Goal: Task Accomplishment & Management: Use online tool/utility

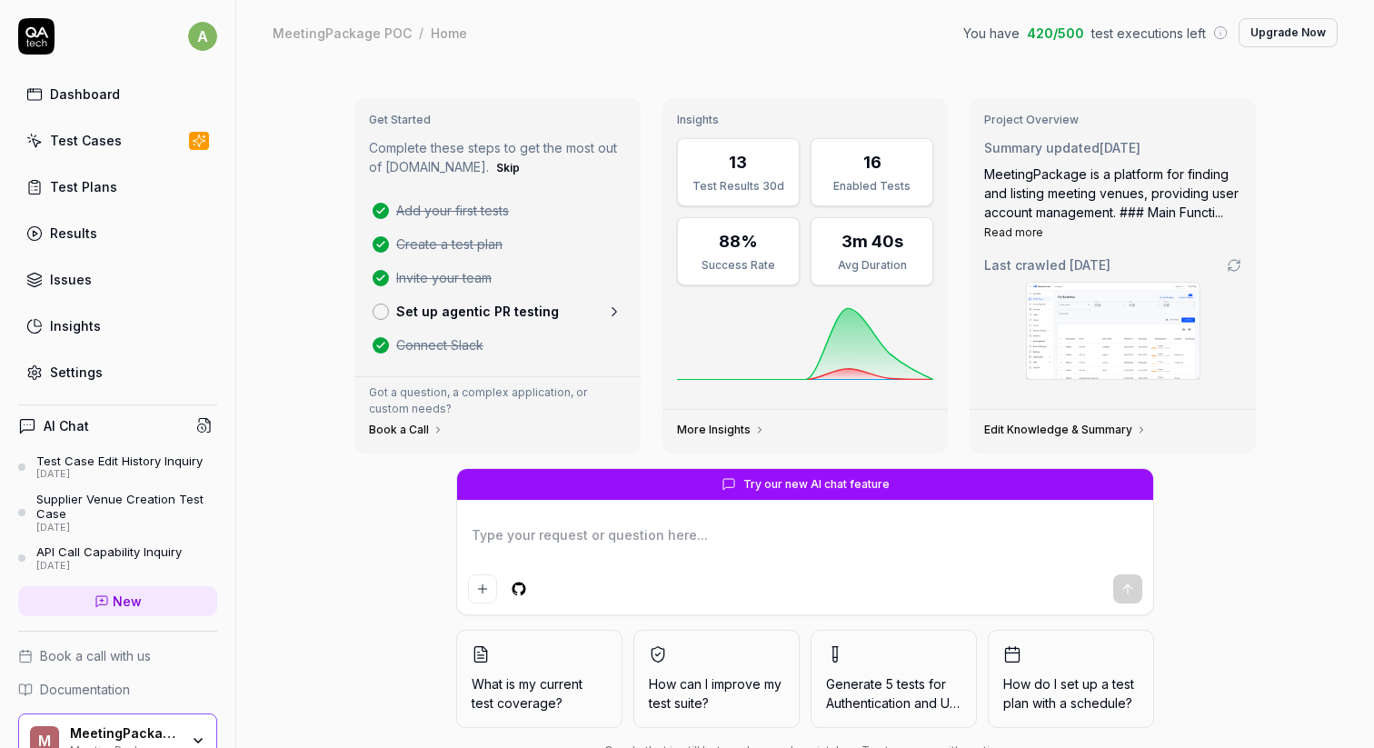
click at [121, 359] on link "Settings" at bounding box center [117, 371] width 199 height 35
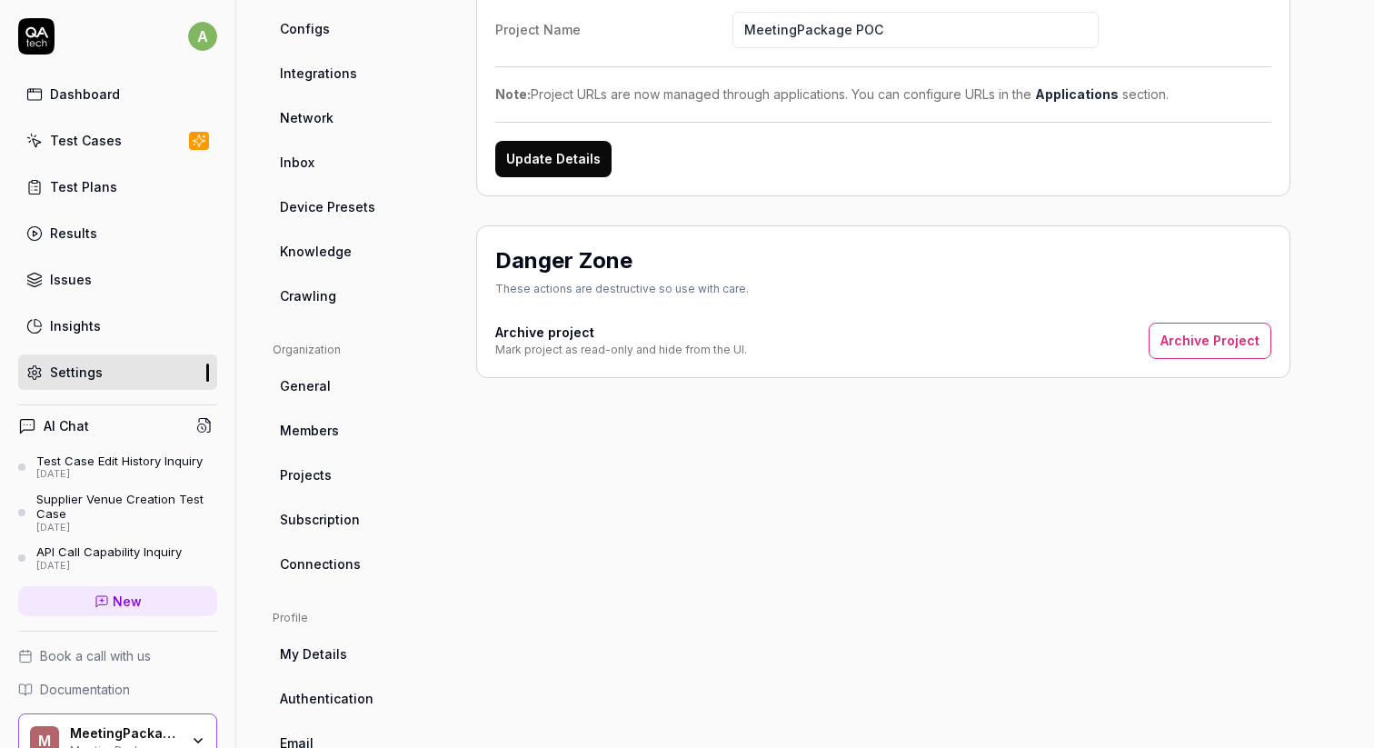
scroll to position [248, 0]
click at [331, 420] on span "Members" at bounding box center [309, 429] width 59 height 19
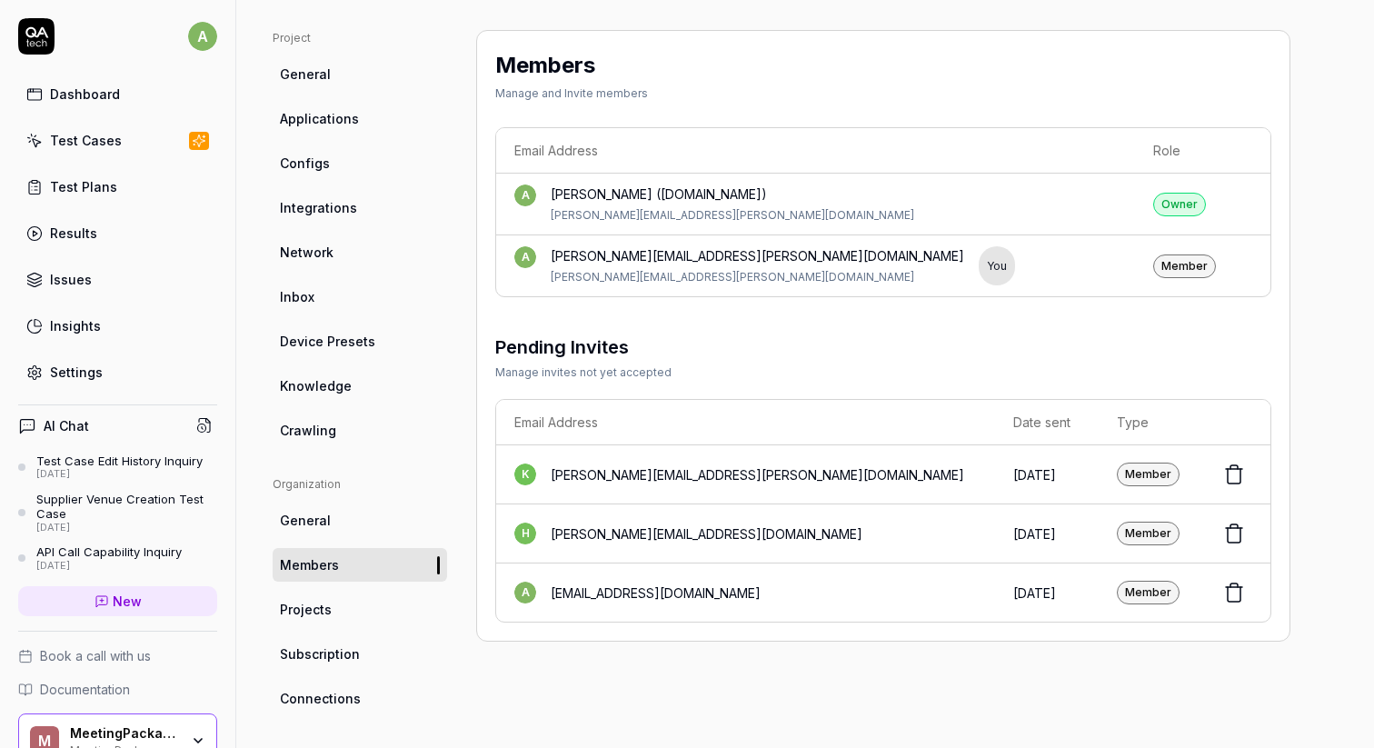
scroll to position [109, 0]
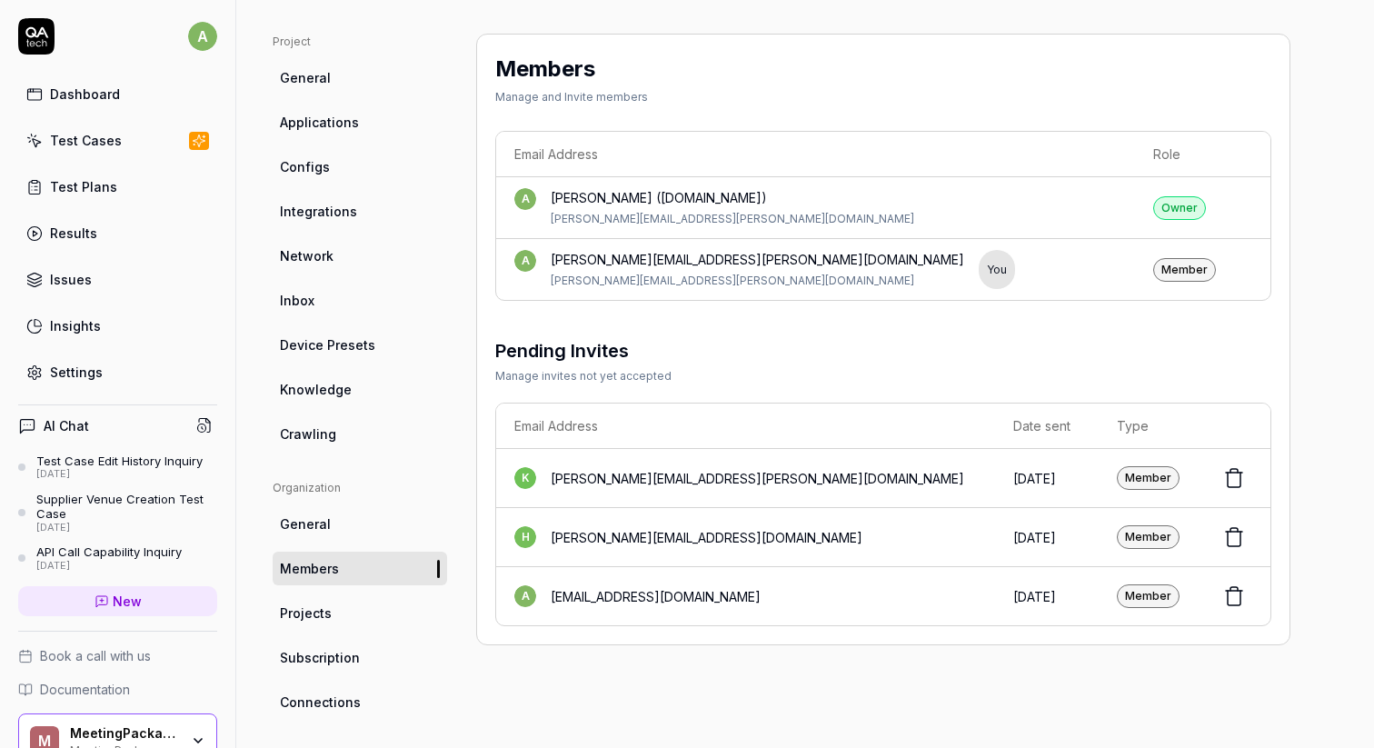
click at [82, 96] on div "Dashboard" at bounding box center [85, 94] width 70 height 19
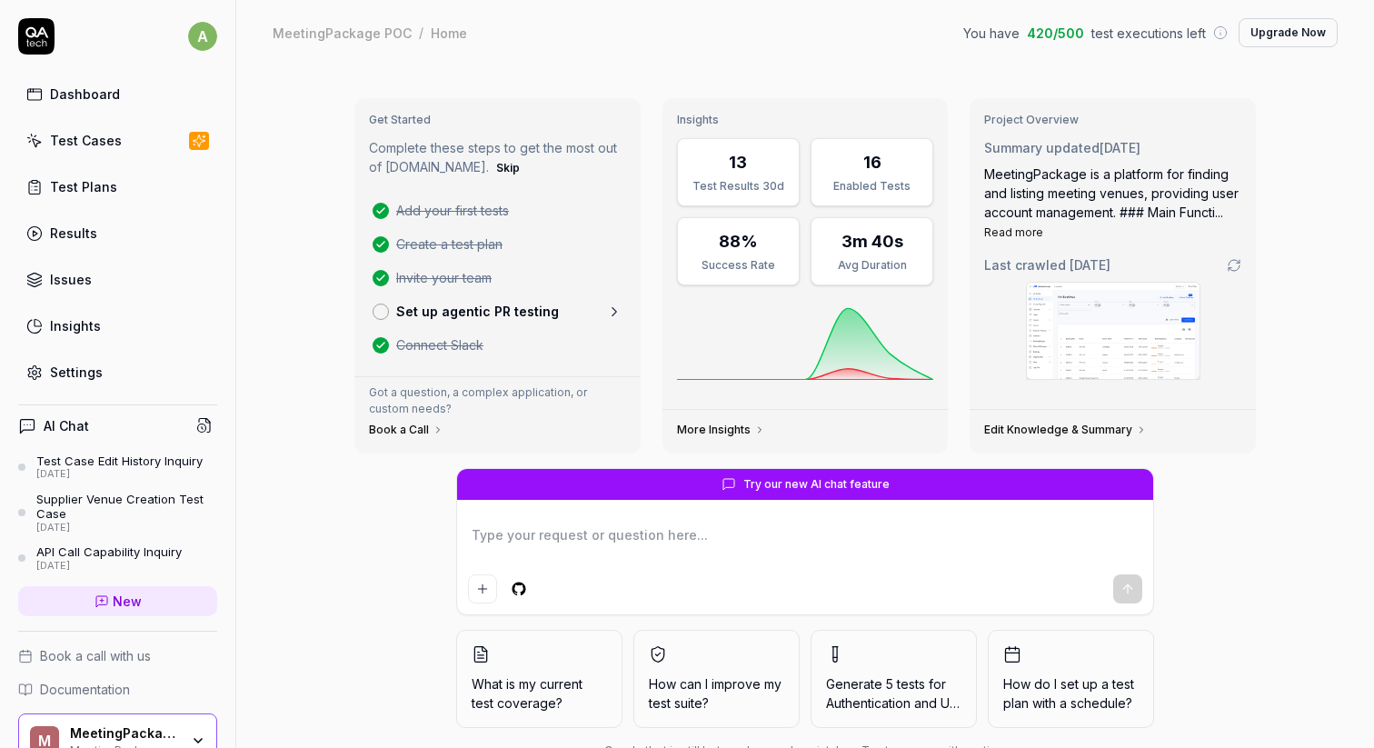
click at [104, 96] on div "Dashboard" at bounding box center [85, 94] width 70 height 19
click at [111, 137] on div "Test Cases" at bounding box center [86, 140] width 72 height 19
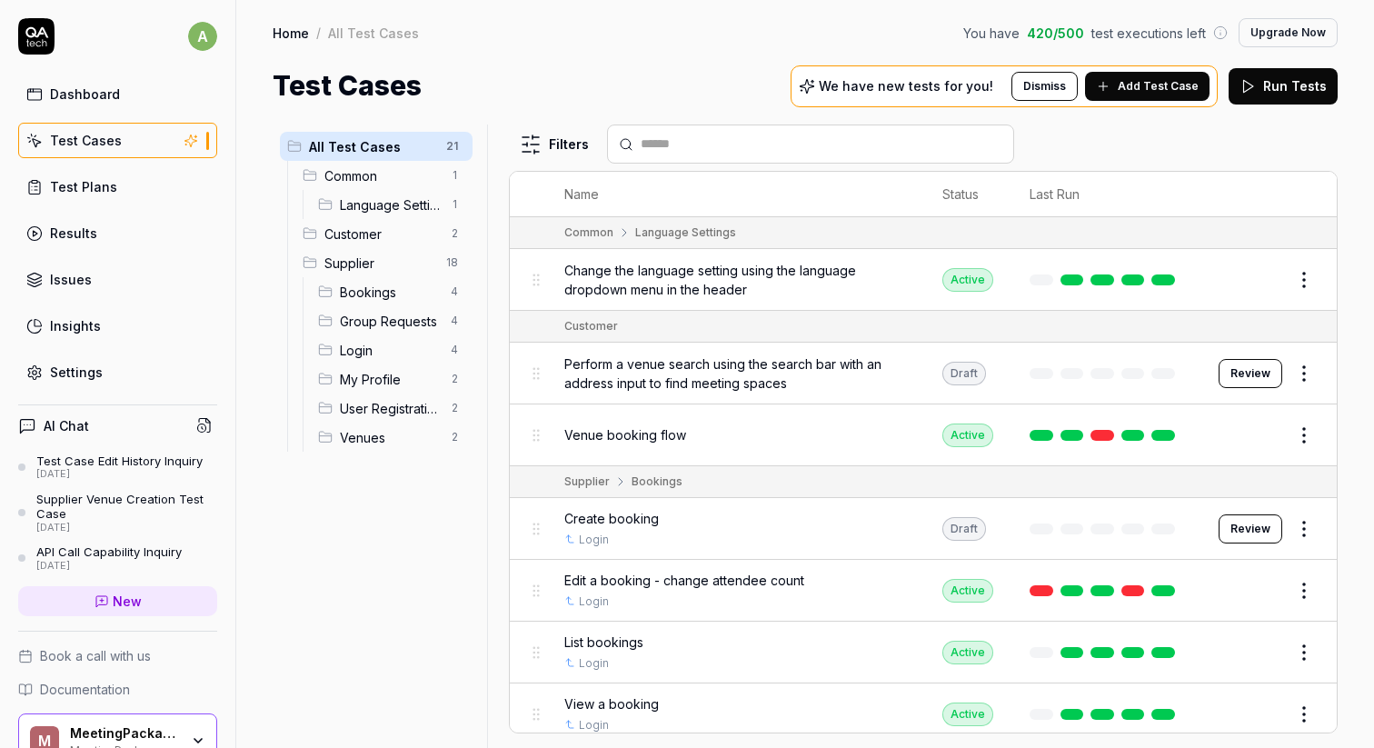
click at [384, 208] on span "Language Settings" at bounding box center [390, 204] width 100 height 19
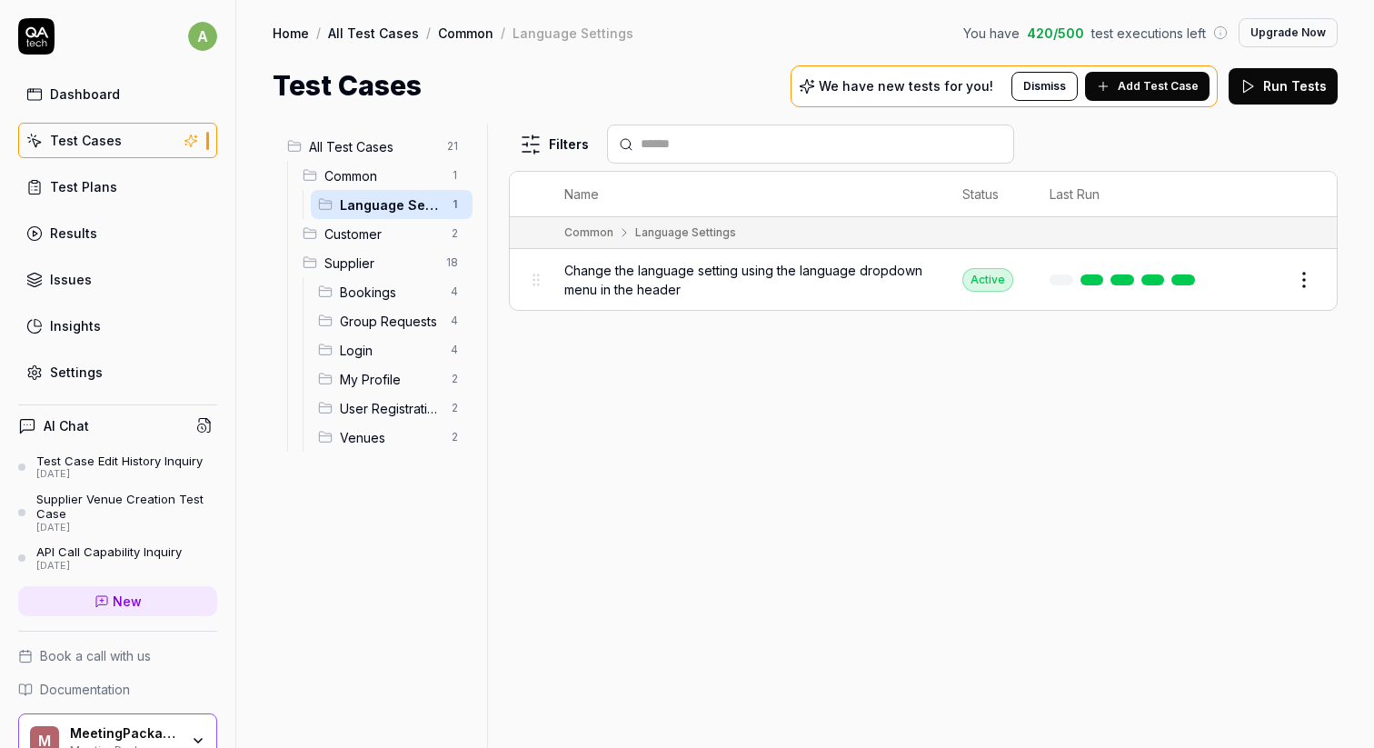
click at [384, 297] on span "Bookings" at bounding box center [390, 292] width 100 height 19
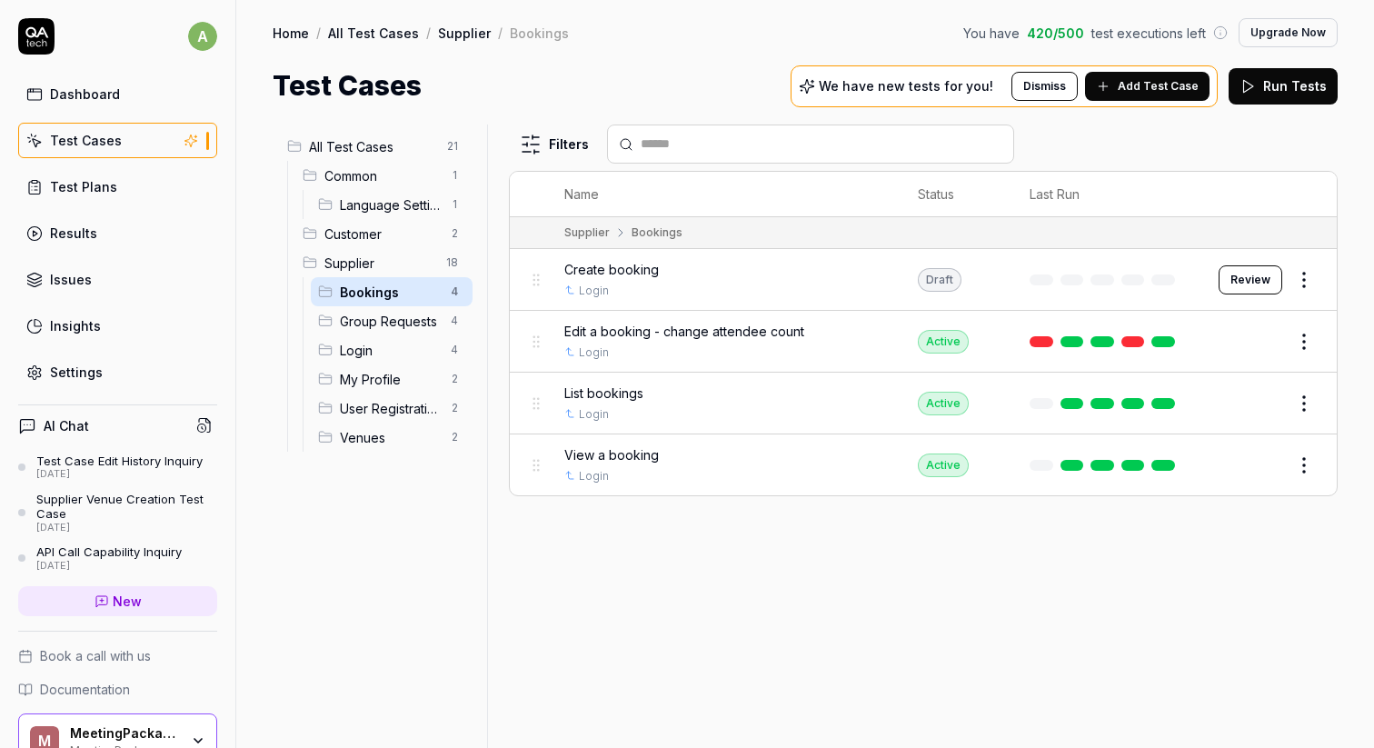
click at [690, 445] on div "View a booking" at bounding box center [722, 454] width 317 height 19
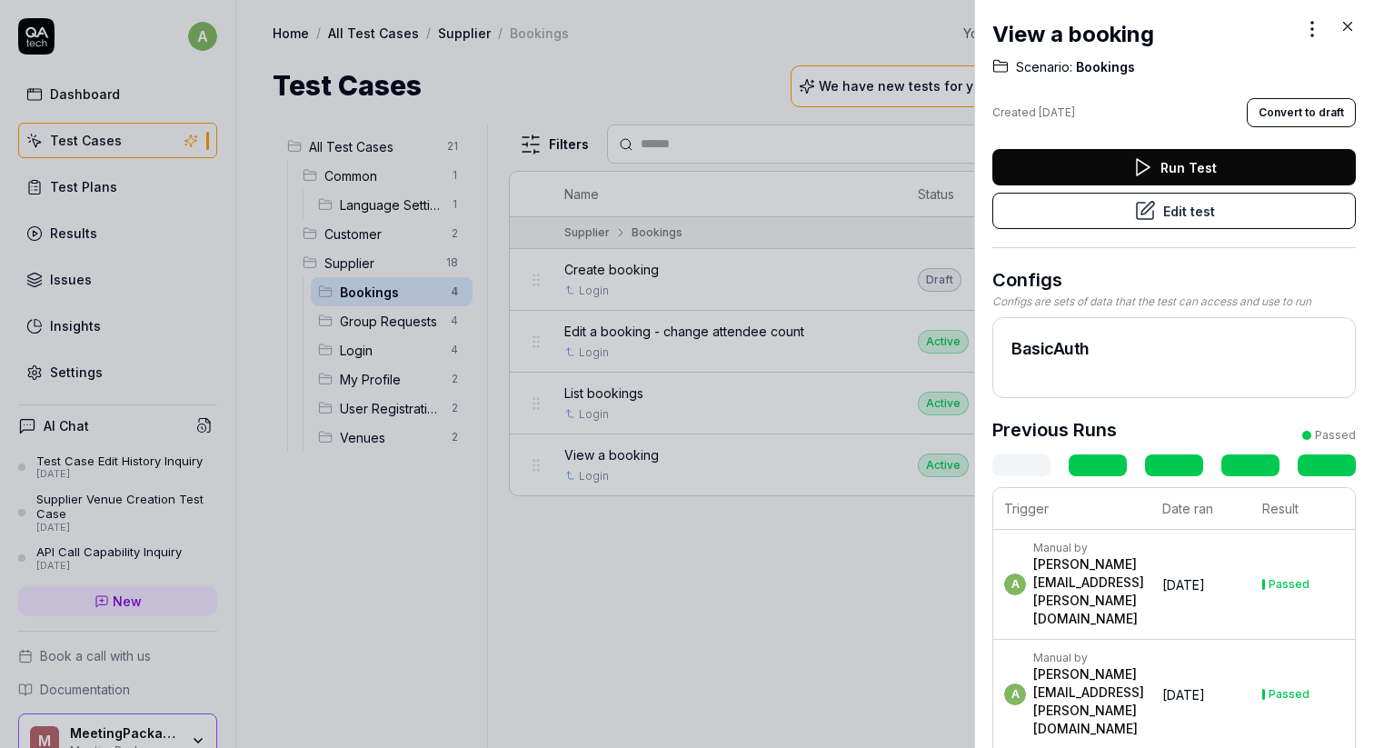
click at [1187, 214] on button "Edit test" at bounding box center [1174, 211] width 364 height 36
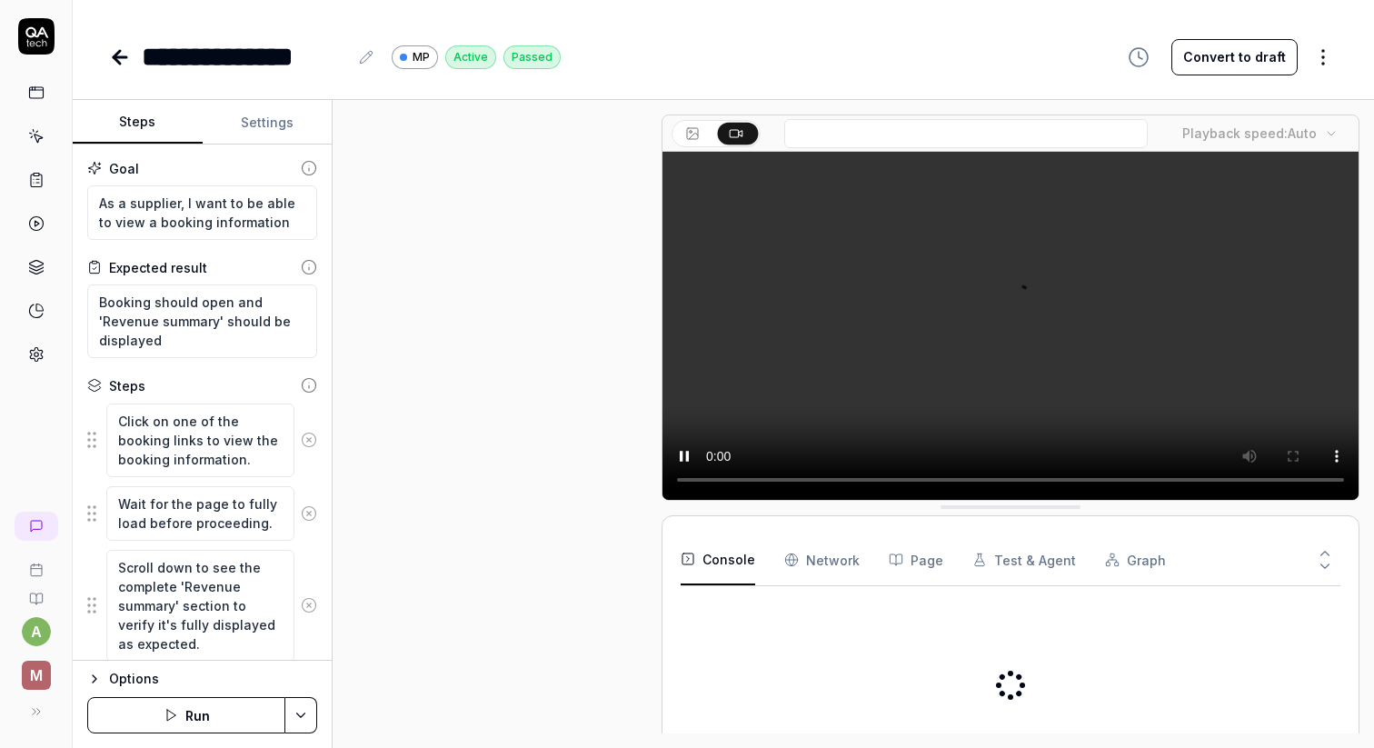
scroll to position [539, 0]
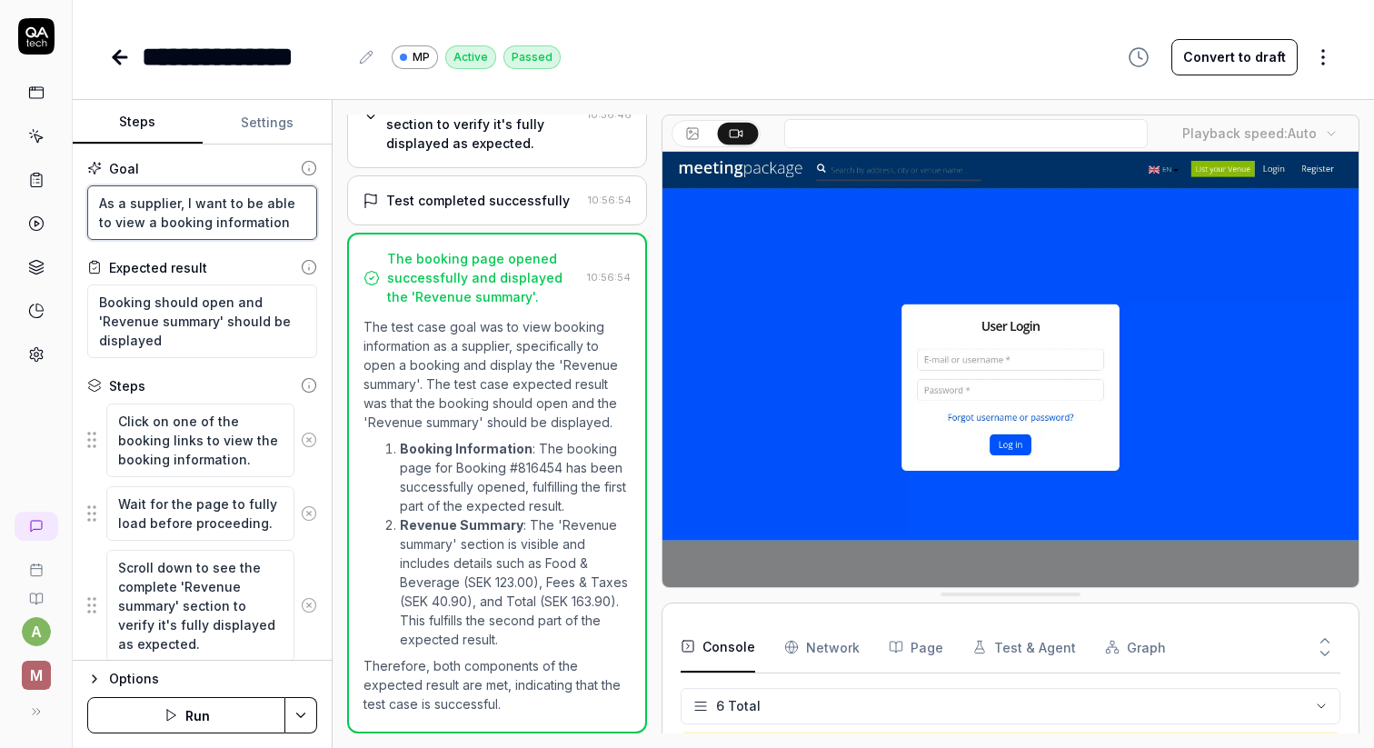
click at [158, 216] on textarea "As a supplier, I want to be able to view a booking information" at bounding box center [202, 212] width 230 height 55
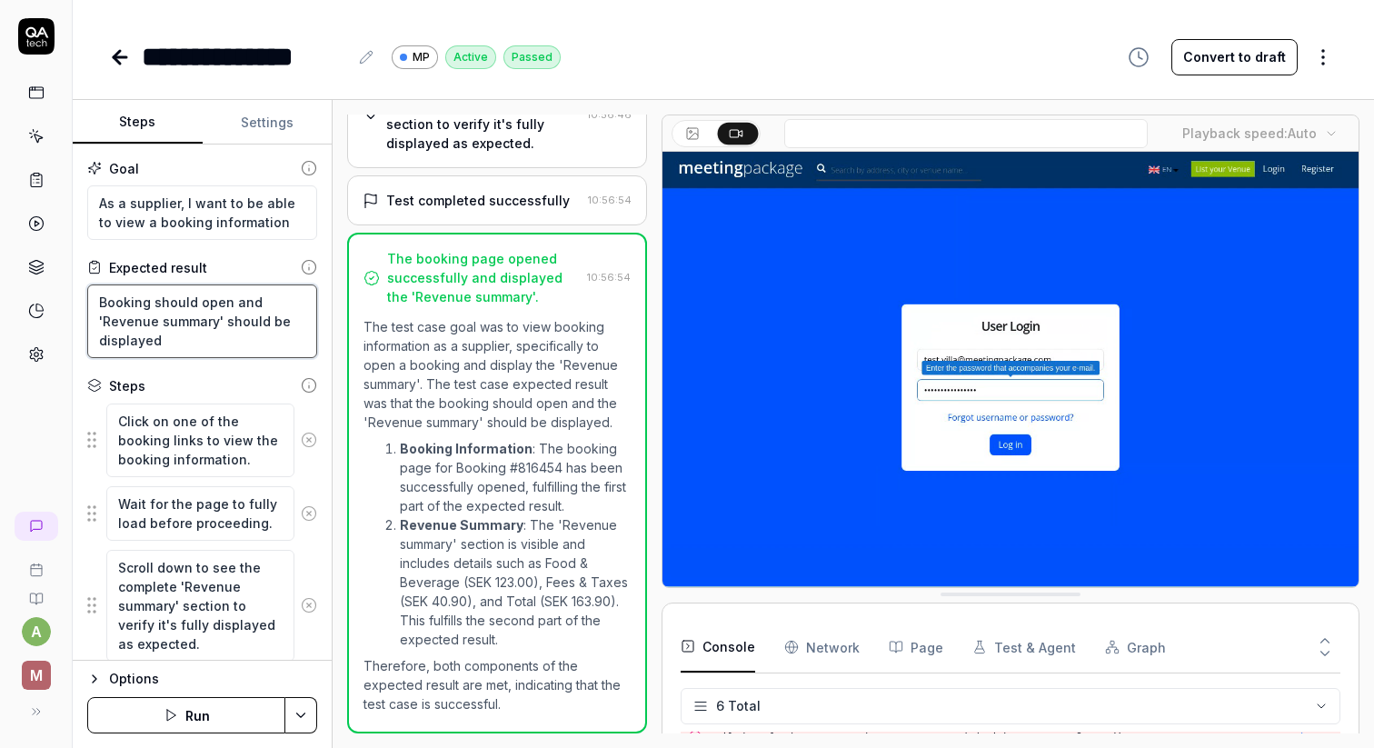
click at [146, 294] on textarea "Booking should open and 'Revenue summary' should be displayed" at bounding box center [202, 321] width 230 height 74
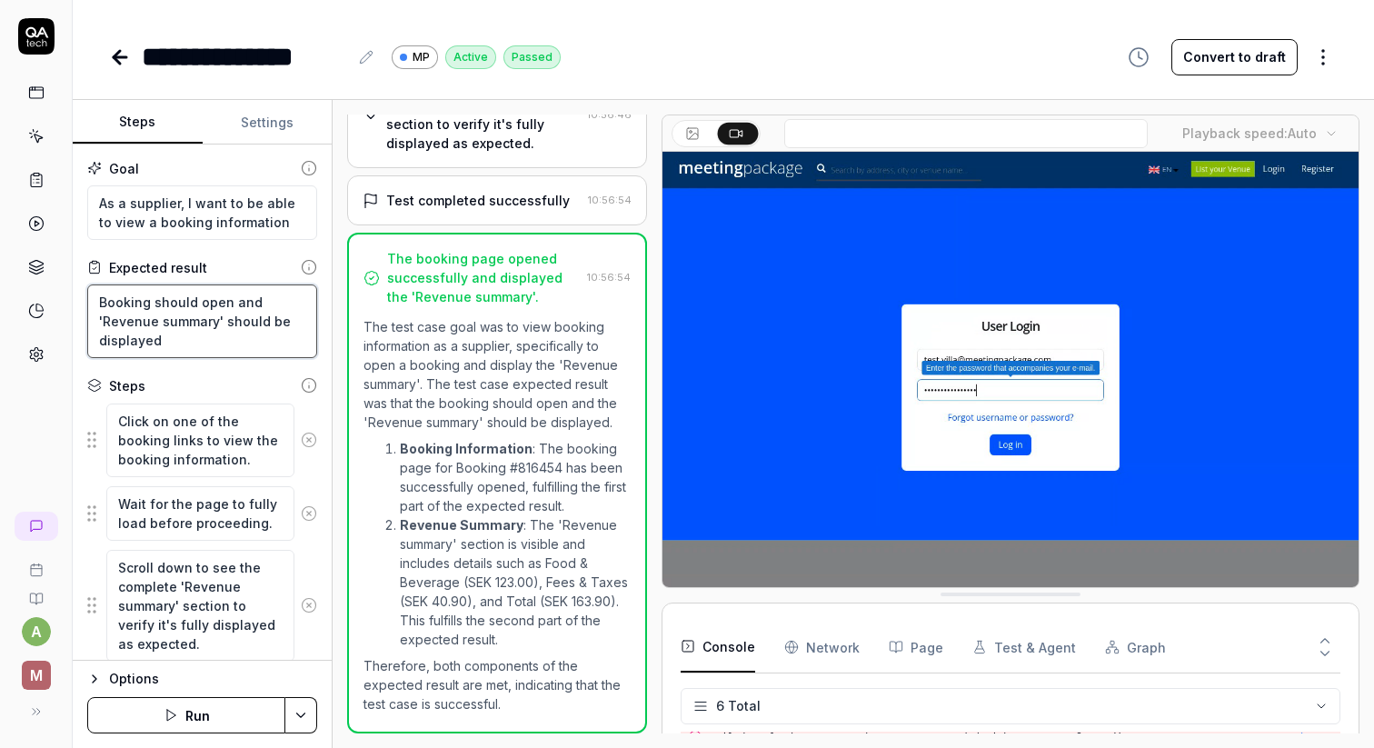
click at [146, 294] on textarea "Booking should open and 'Revenue summary' should be displayed" at bounding box center [202, 321] width 230 height 74
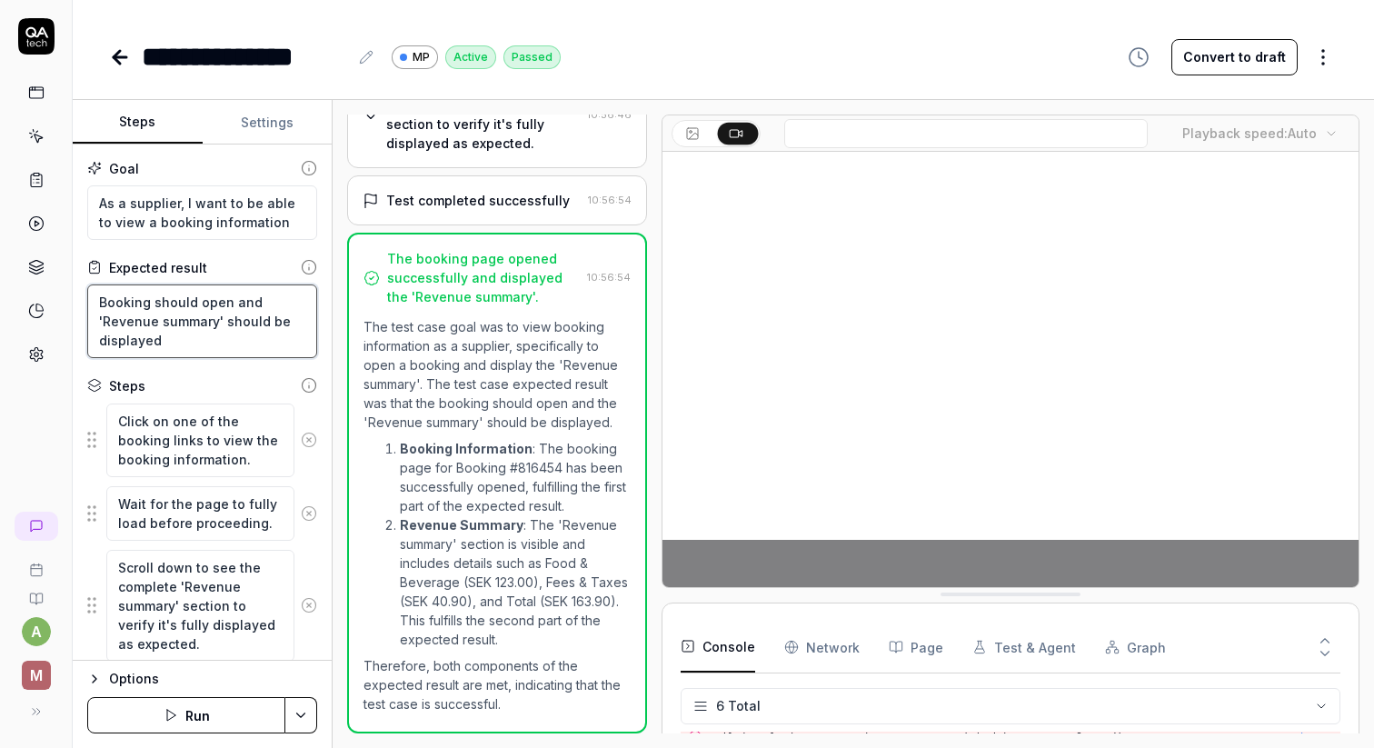
scroll to position [58, 0]
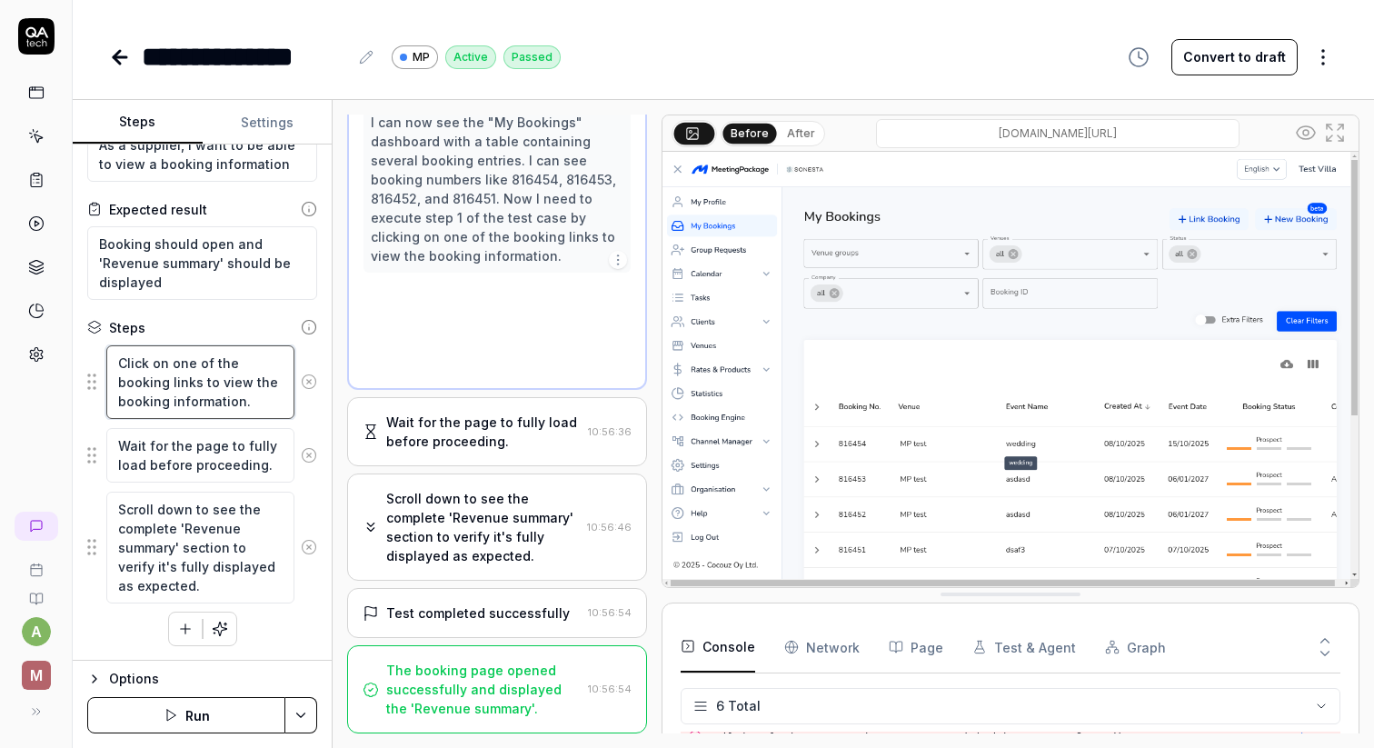
click at [203, 385] on textarea "Click on one of the booking links to view the booking information." at bounding box center [200, 382] width 188 height 74
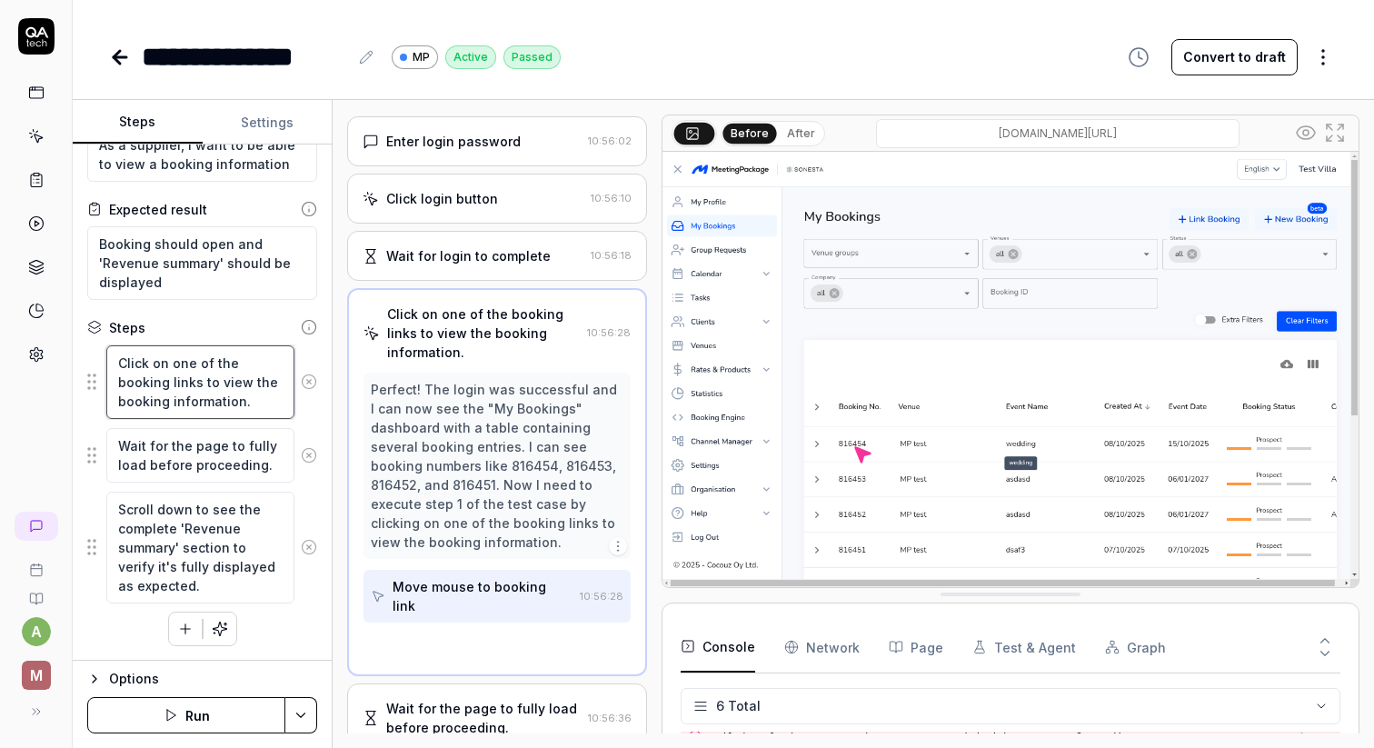
scroll to position [64, 0]
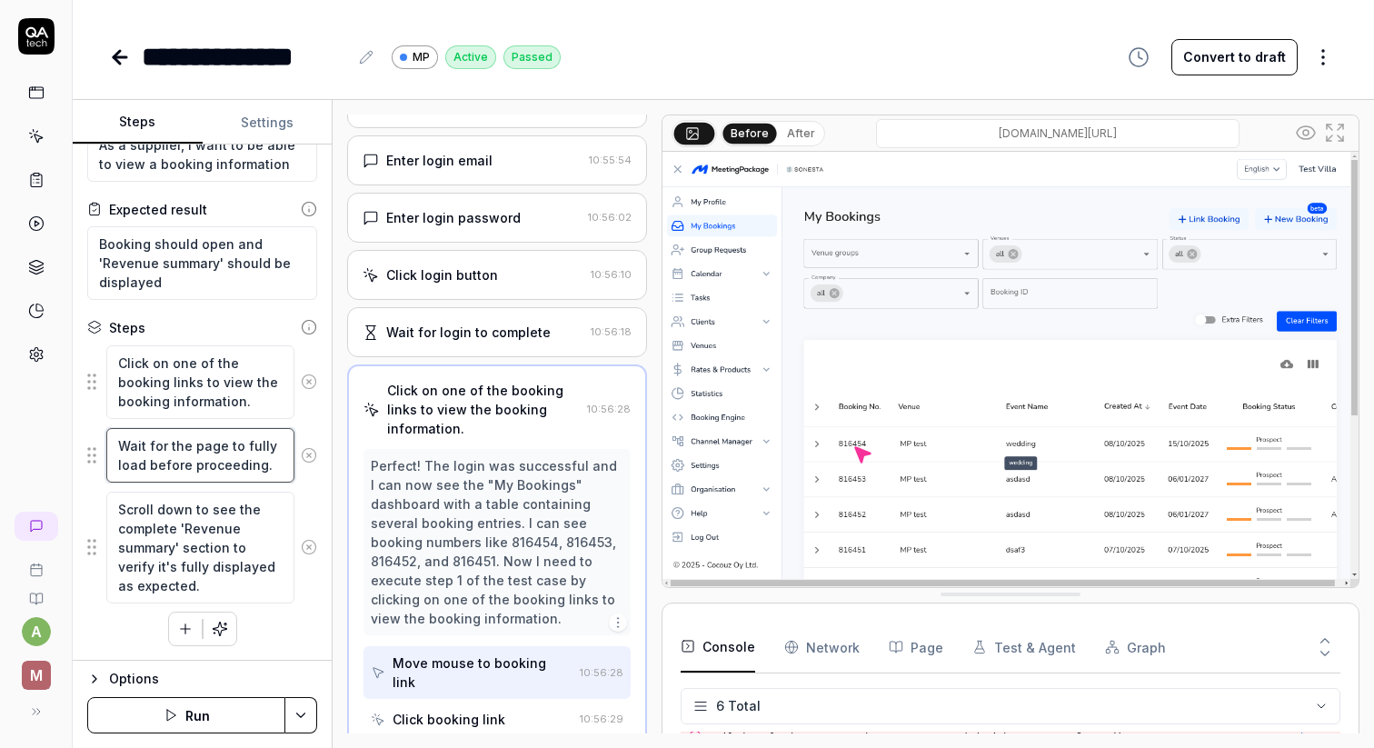
click at [213, 459] on textarea "Wait for the page to fully load before proceeding." at bounding box center [200, 455] width 188 height 55
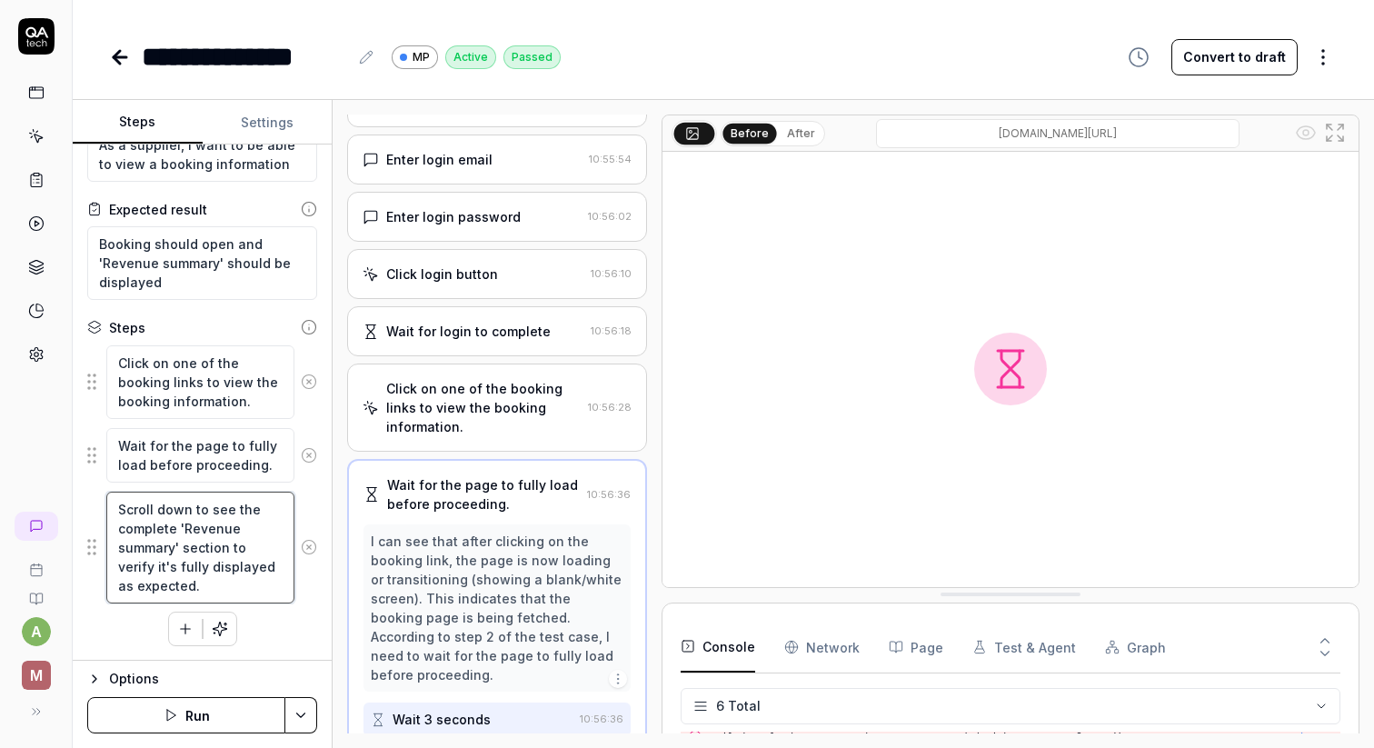
click at [188, 566] on textarea "Scroll down to see the complete 'Revenue summary' section to verify it's fully …" at bounding box center [200, 548] width 188 height 112
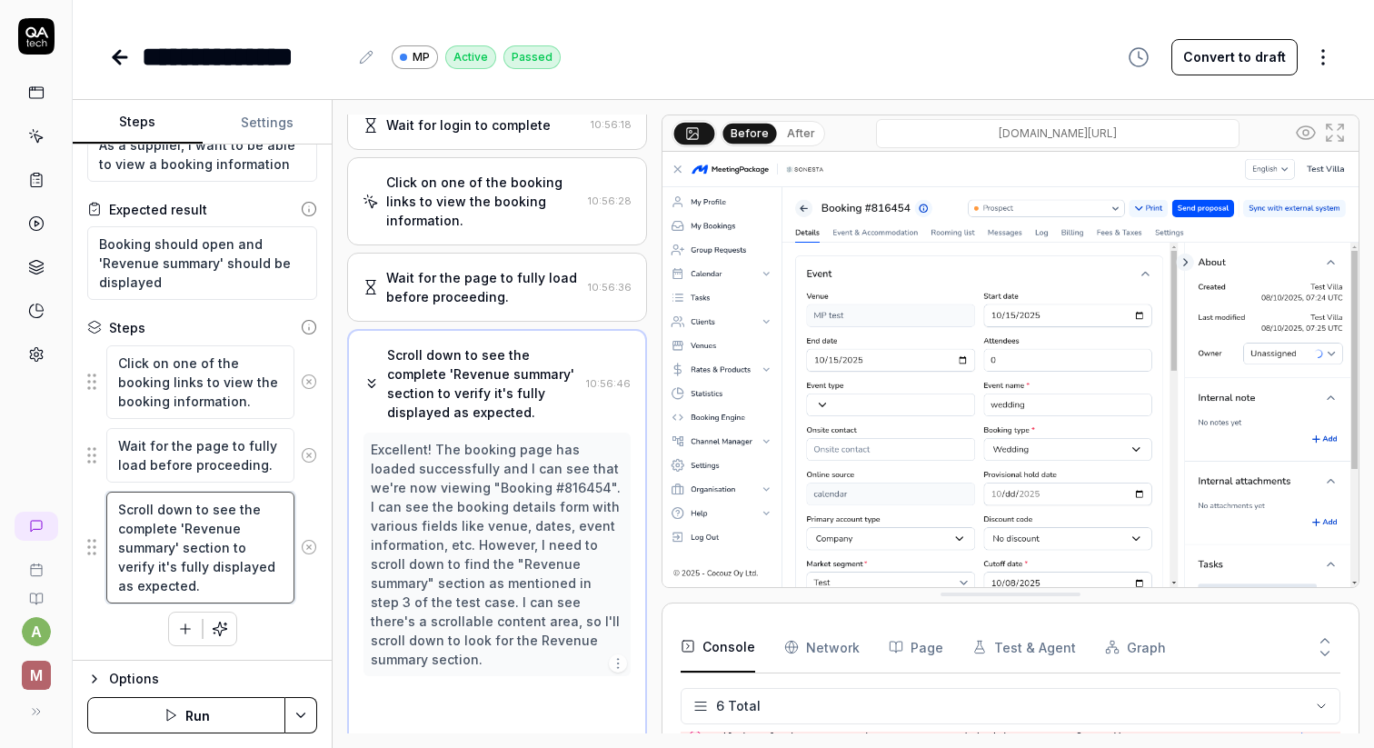
scroll to position [274, 0]
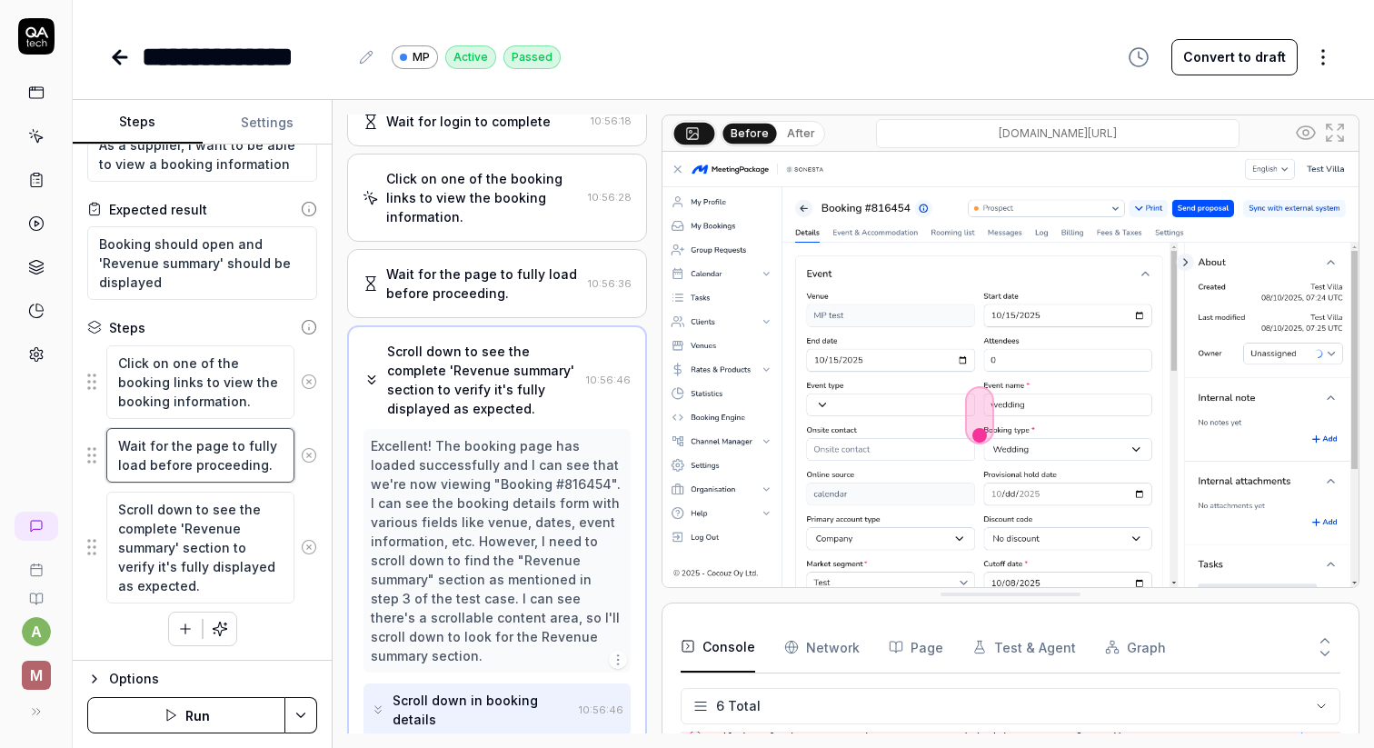
click at [198, 432] on textarea "Wait for the page to fully load before proceeding." at bounding box center [200, 455] width 188 height 55
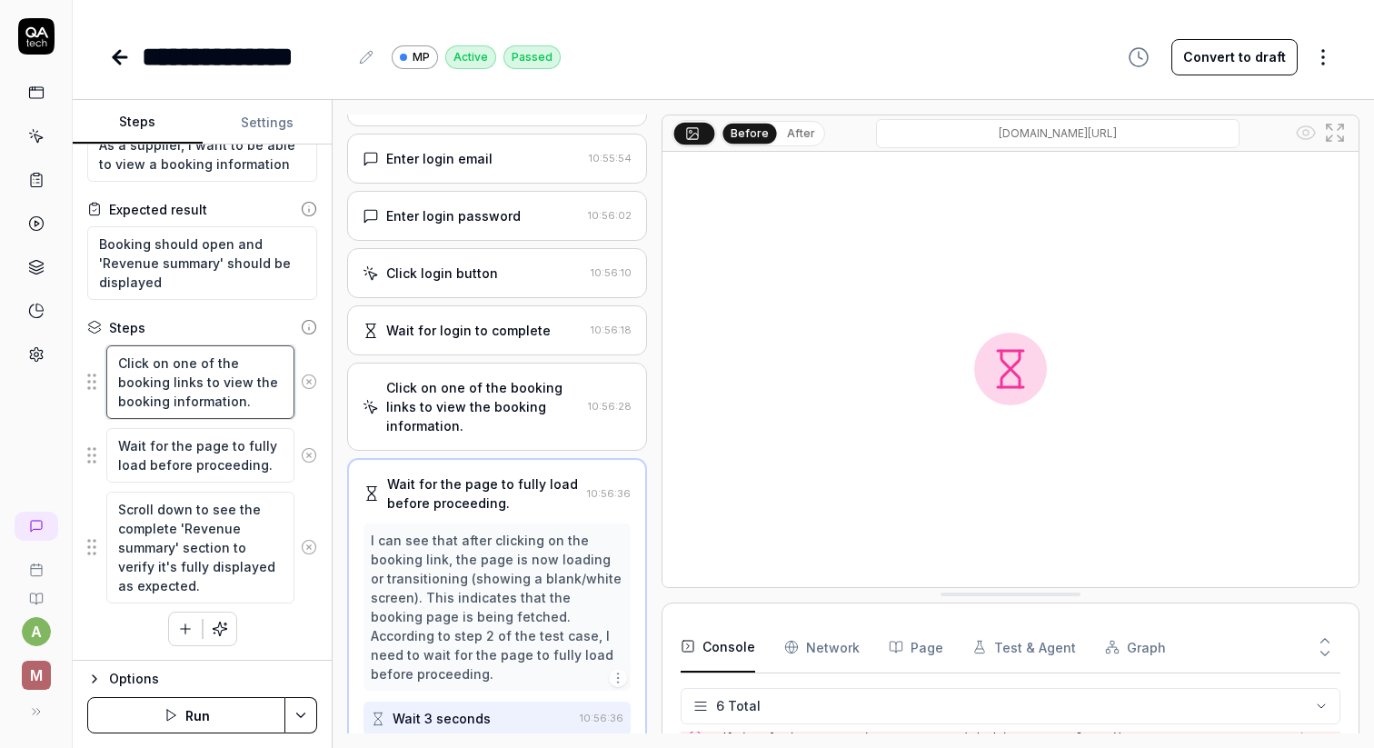
scroll to position [64, 0]
click at [201, 369] on textarea "Click on one of the booking links to view the booking information." at bounding box center [200, 382] width 188 height 74
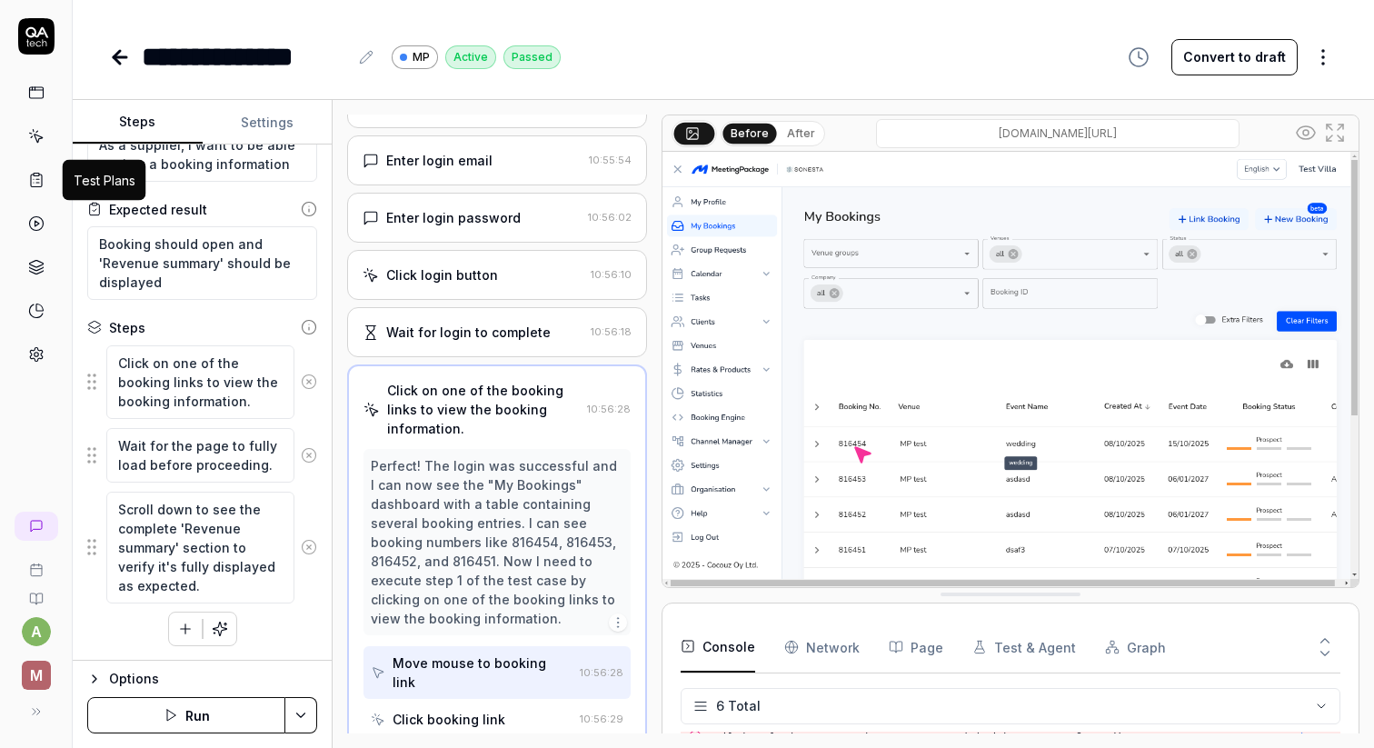
click at [34, 176] on icon at bounding box center [36, 180] width 16 height 16
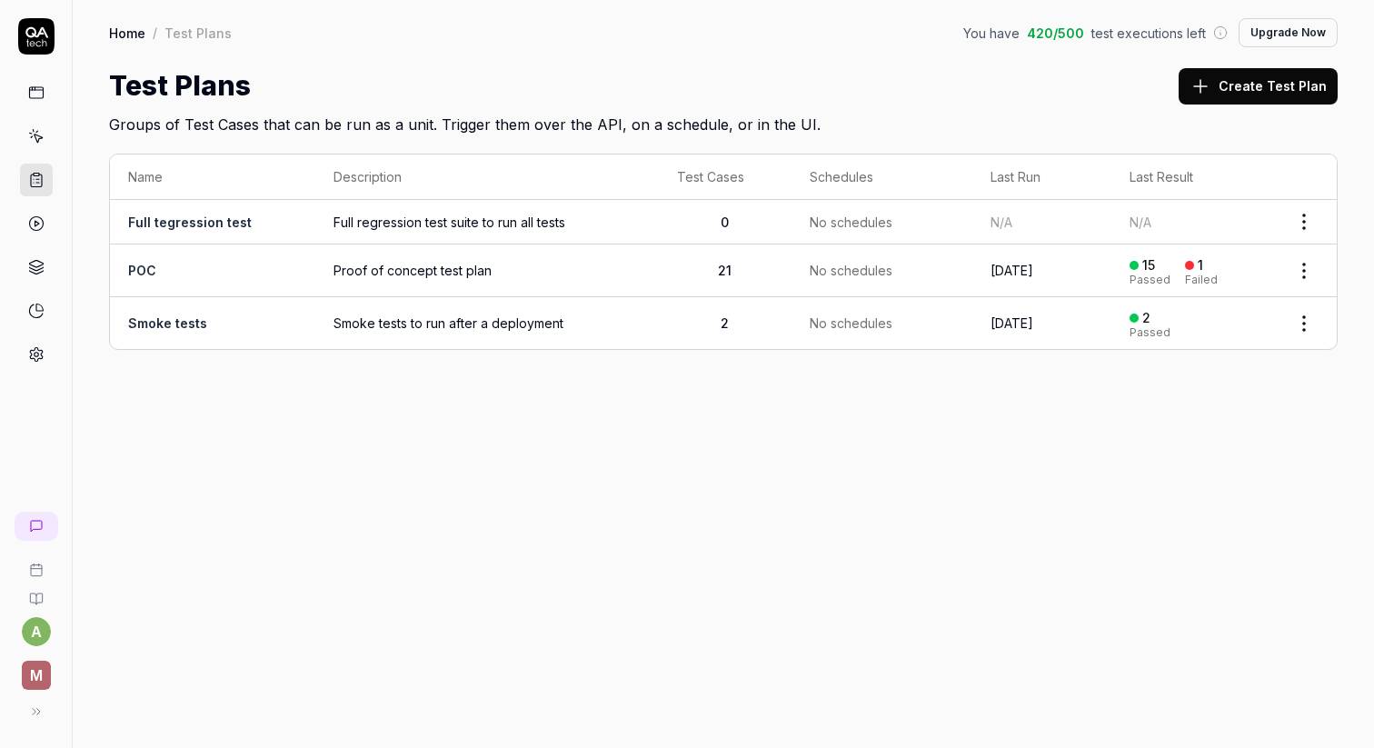
click at [140, 271] on link "POC" at bounding box center [142, 270] width 28 height 15
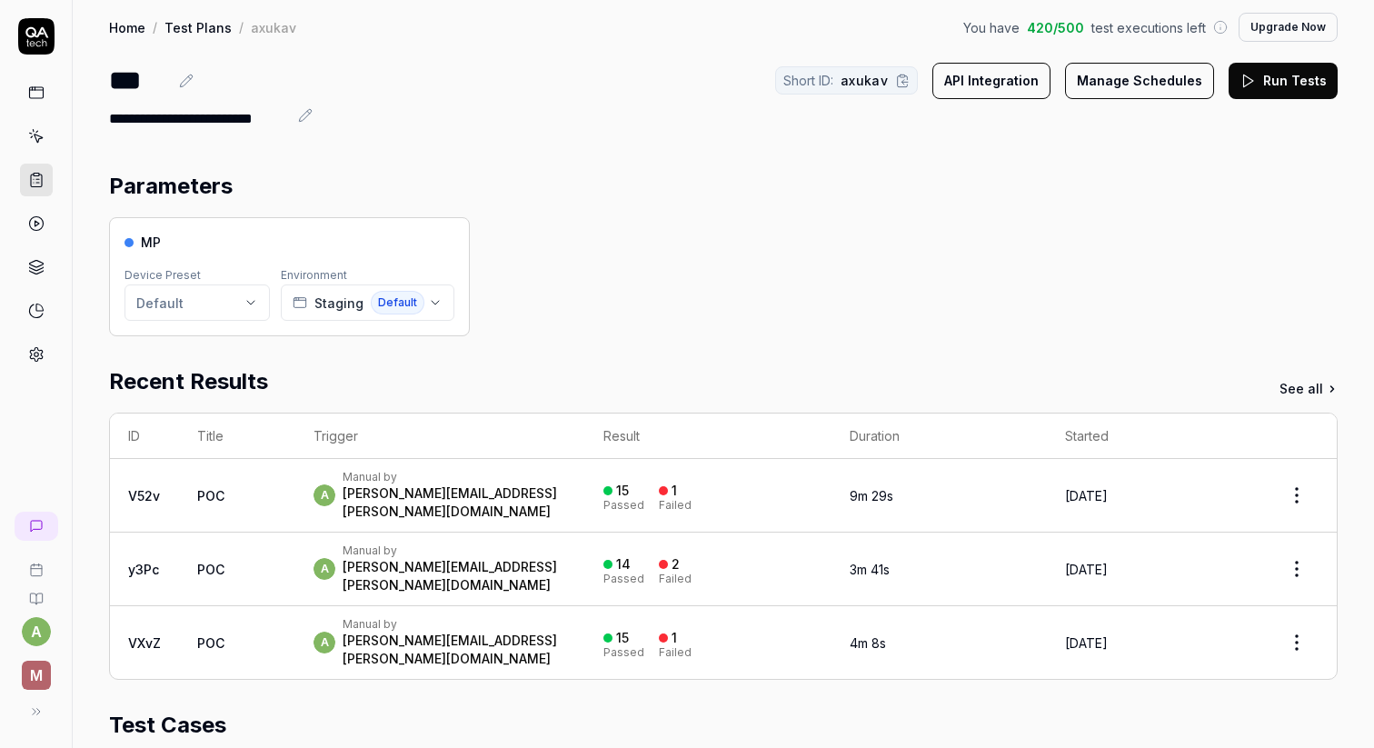
scroll to position [508, 0]
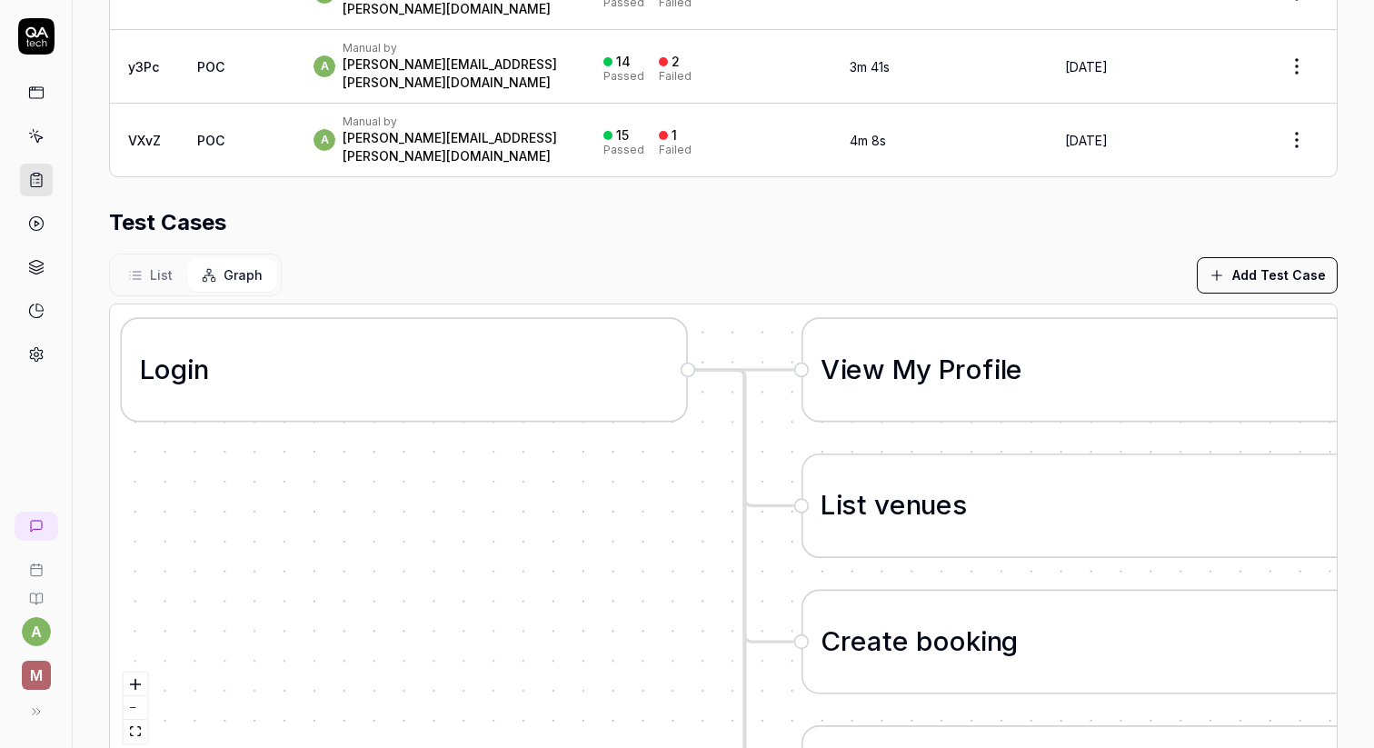
click at [168, 265] on span "List" at bounding box center [161, 274] width 23 height 19
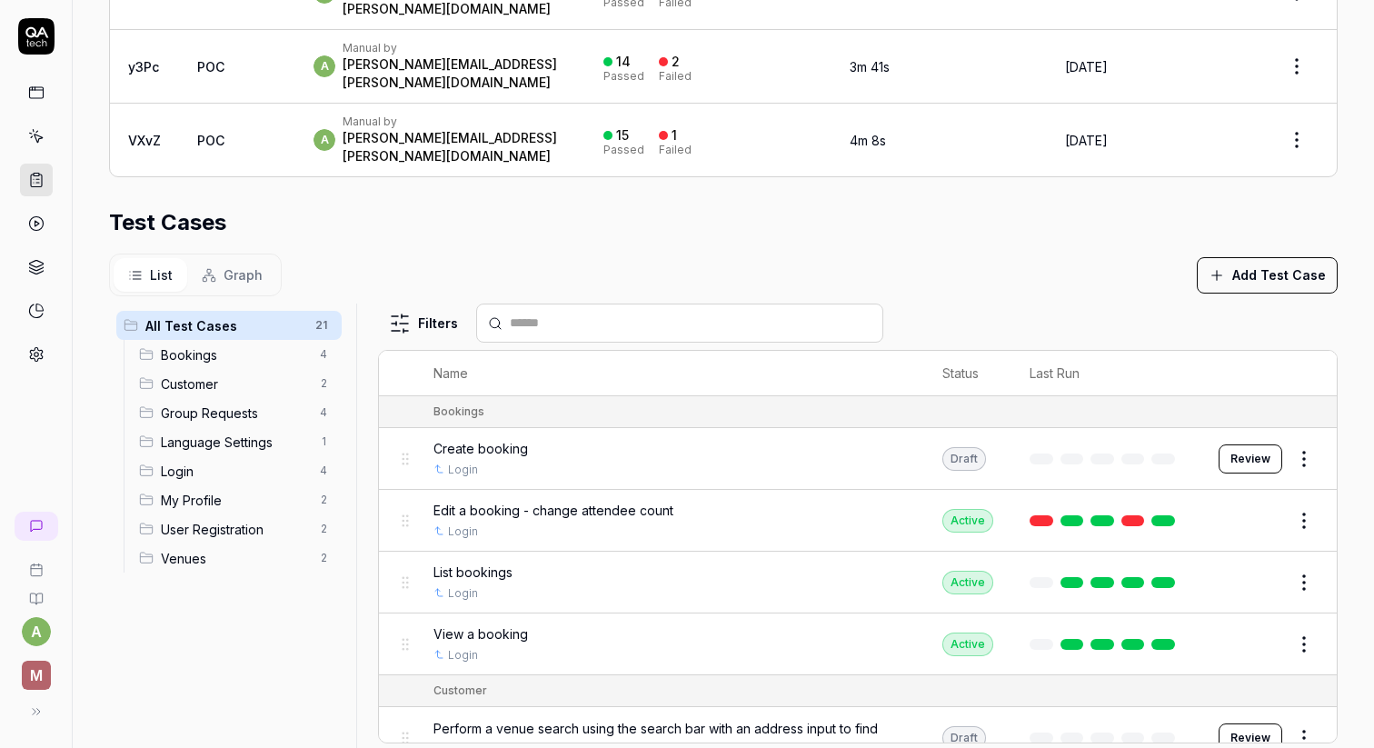
click at [232, 265] on span "Graph" at bounding box center [243, 274] width 39 height 19
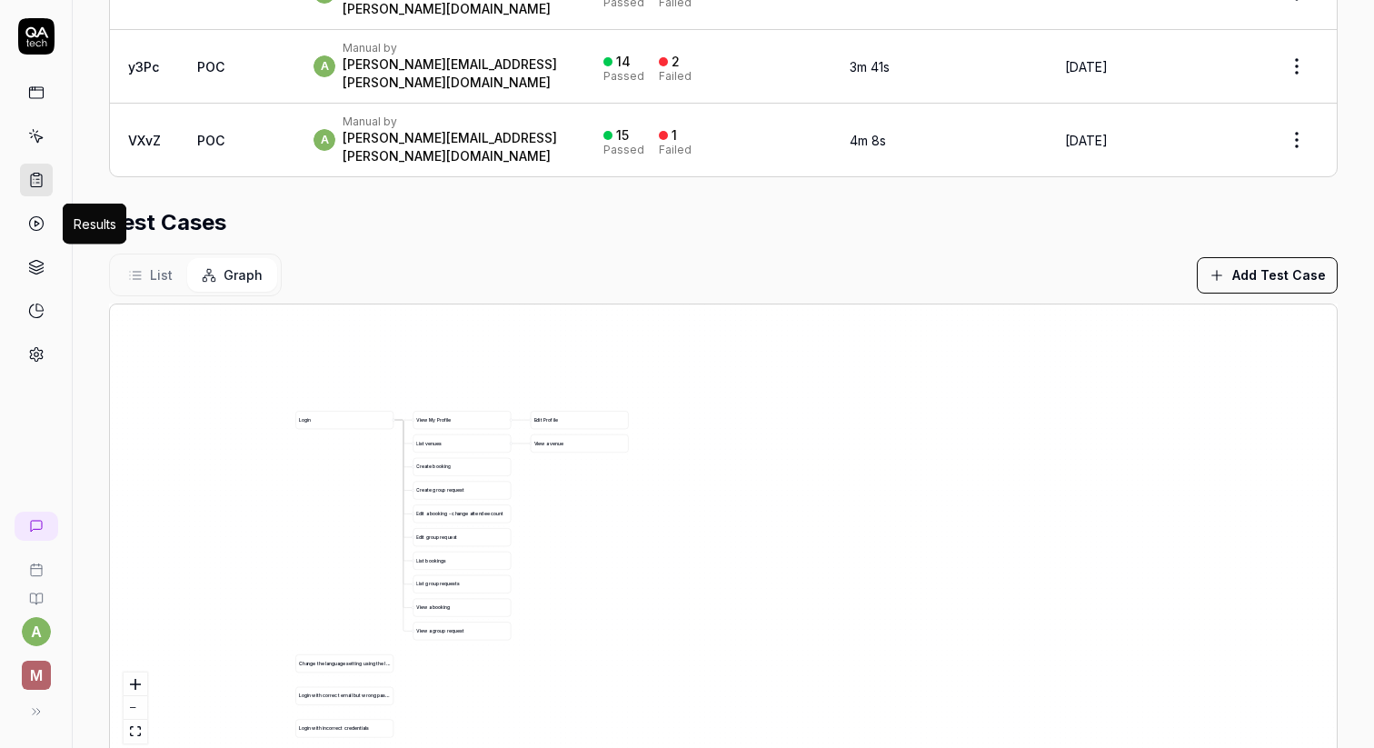
click at [38, 223] on polygon at bounding box center [37, 223] width 5 height 5
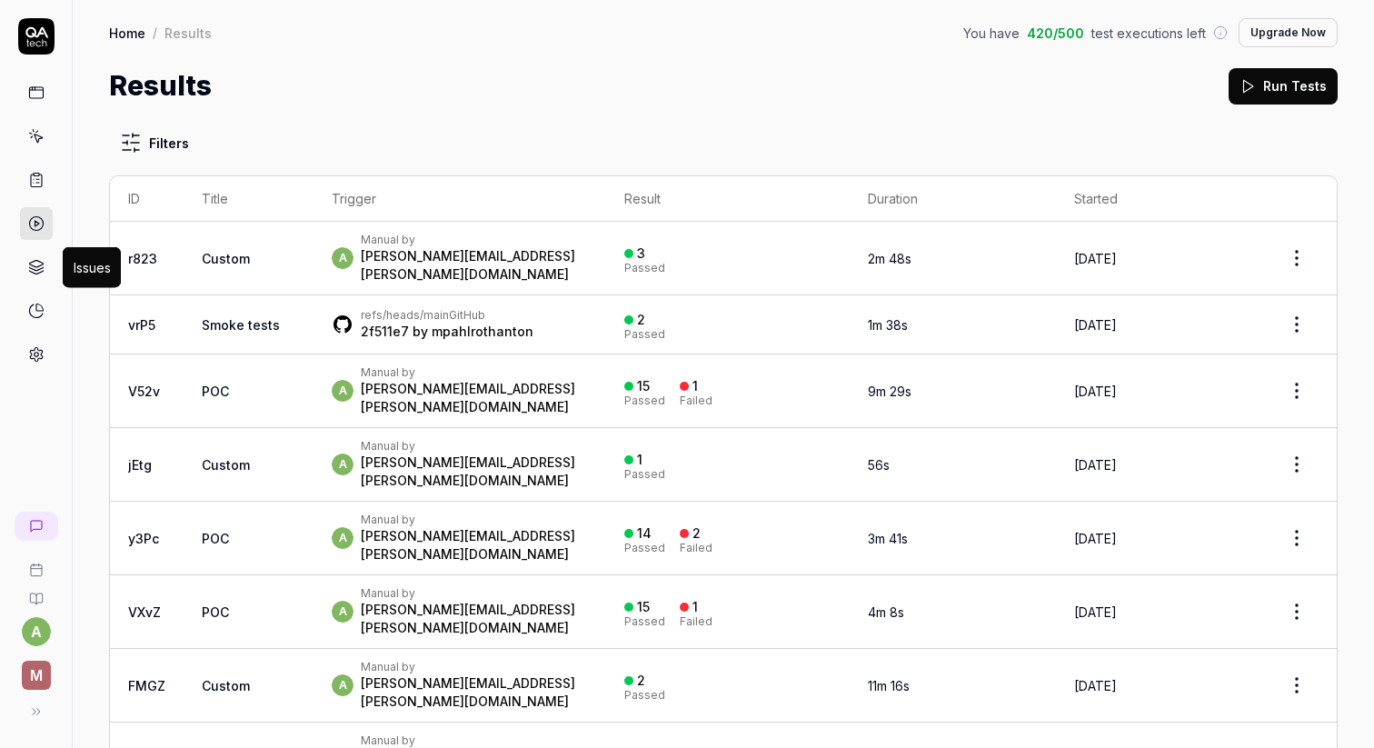
click at [29, 271] on icon at bounding box center [36, 273] width 14 height 4
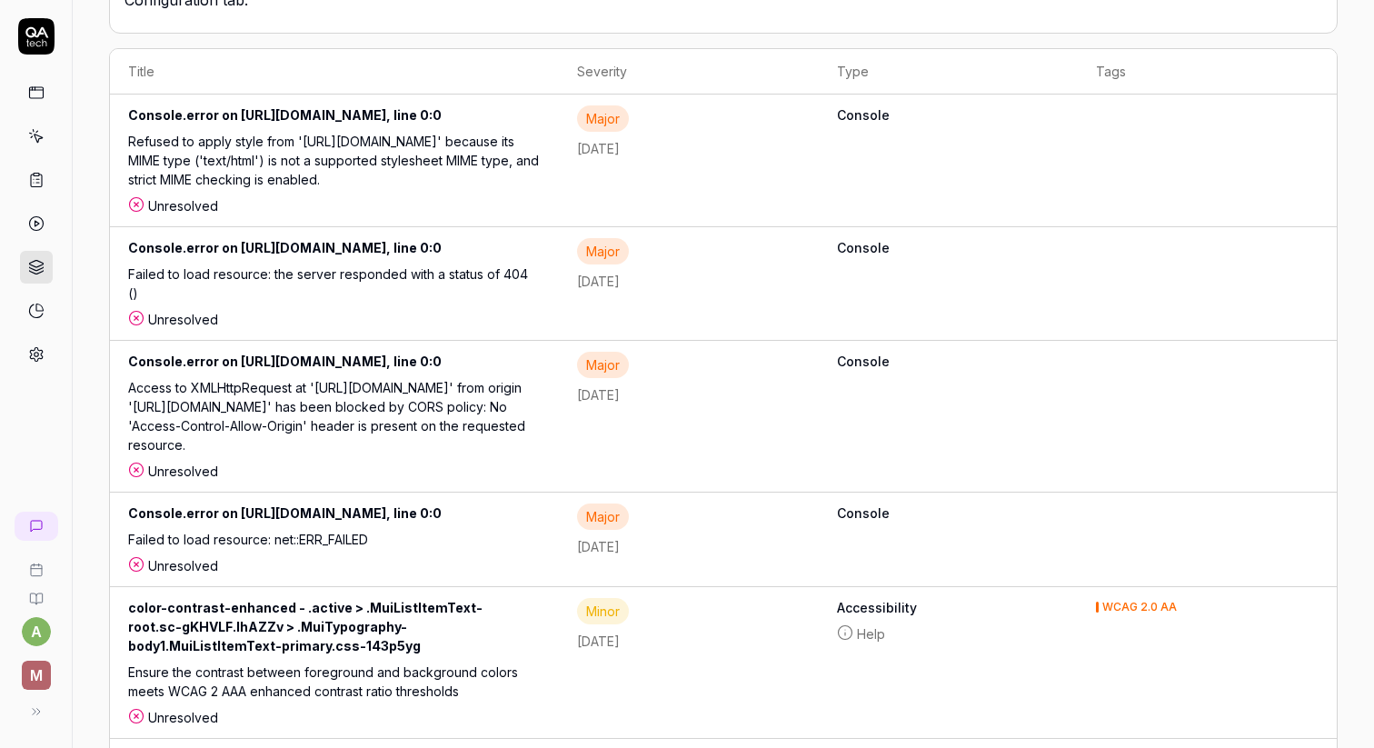
scroll to position [371, 0]
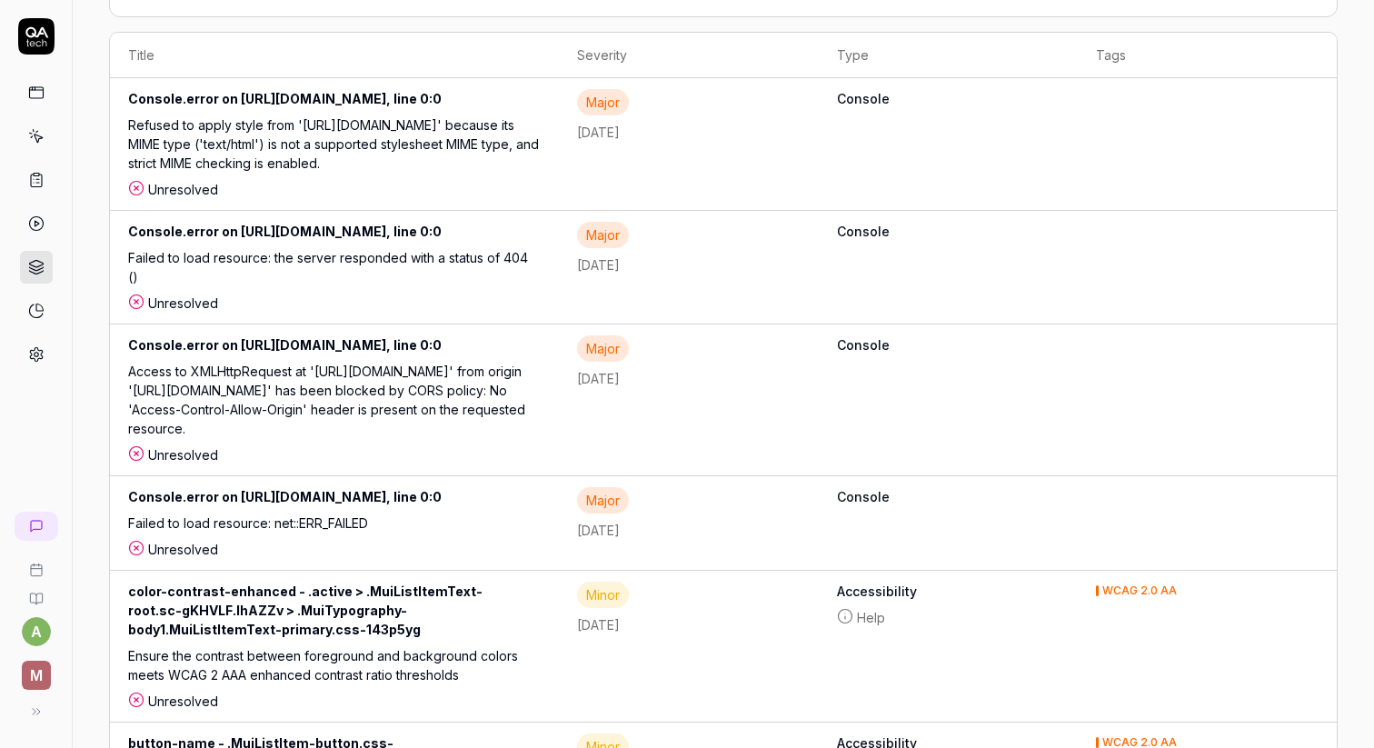
click at [43, 316] on icon at bounding box center [36, 311] width 16 height 16
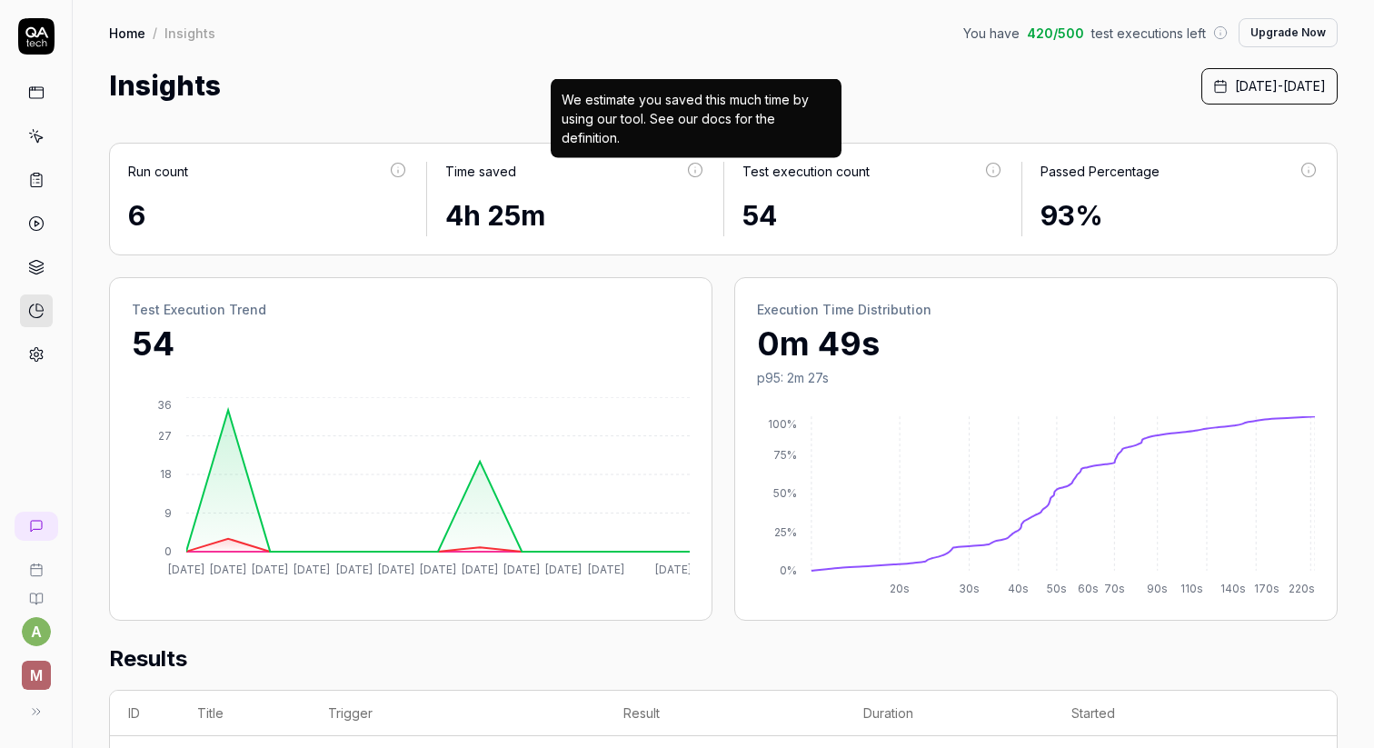
click at [642, 119] on div "We estimate you saved this much time by using our tool. See our docs for the de…" at bounding box center [696, 118] width 269 height 57
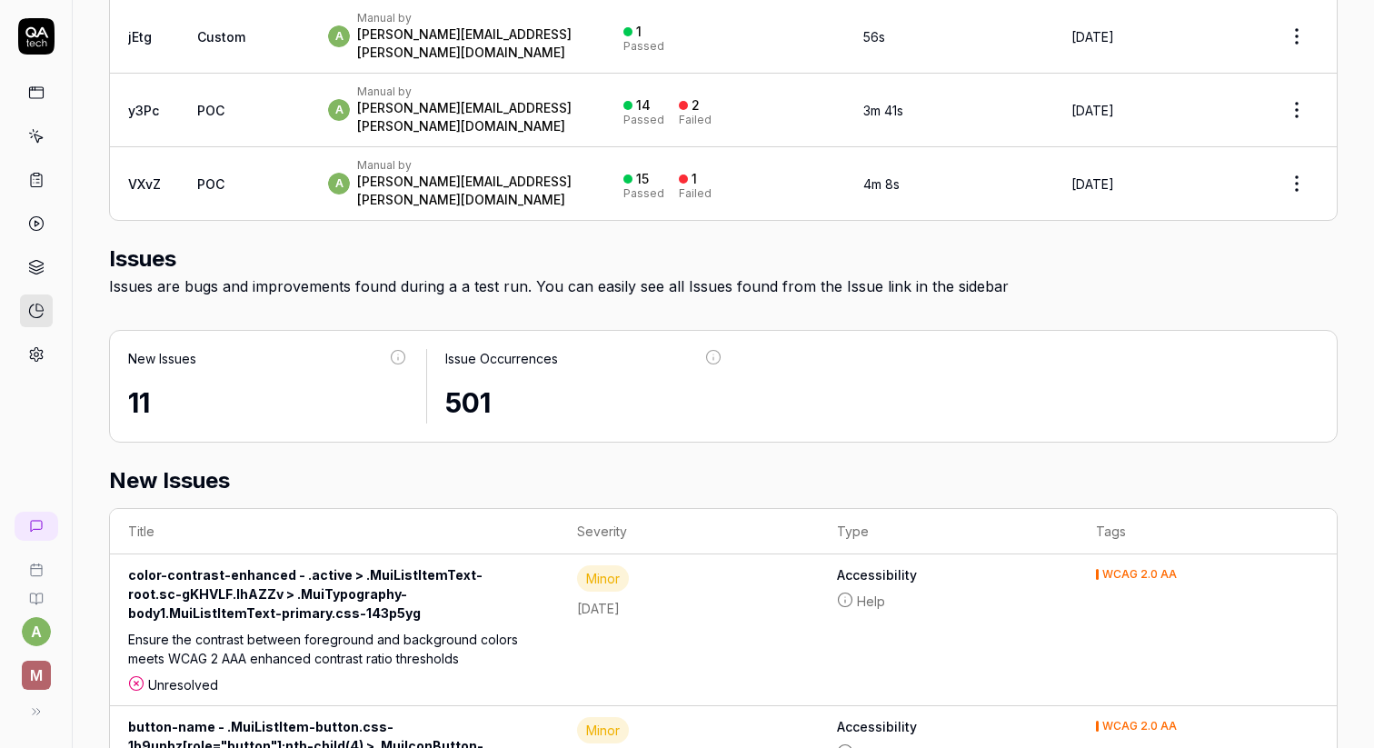
scroll to position [848, 0]
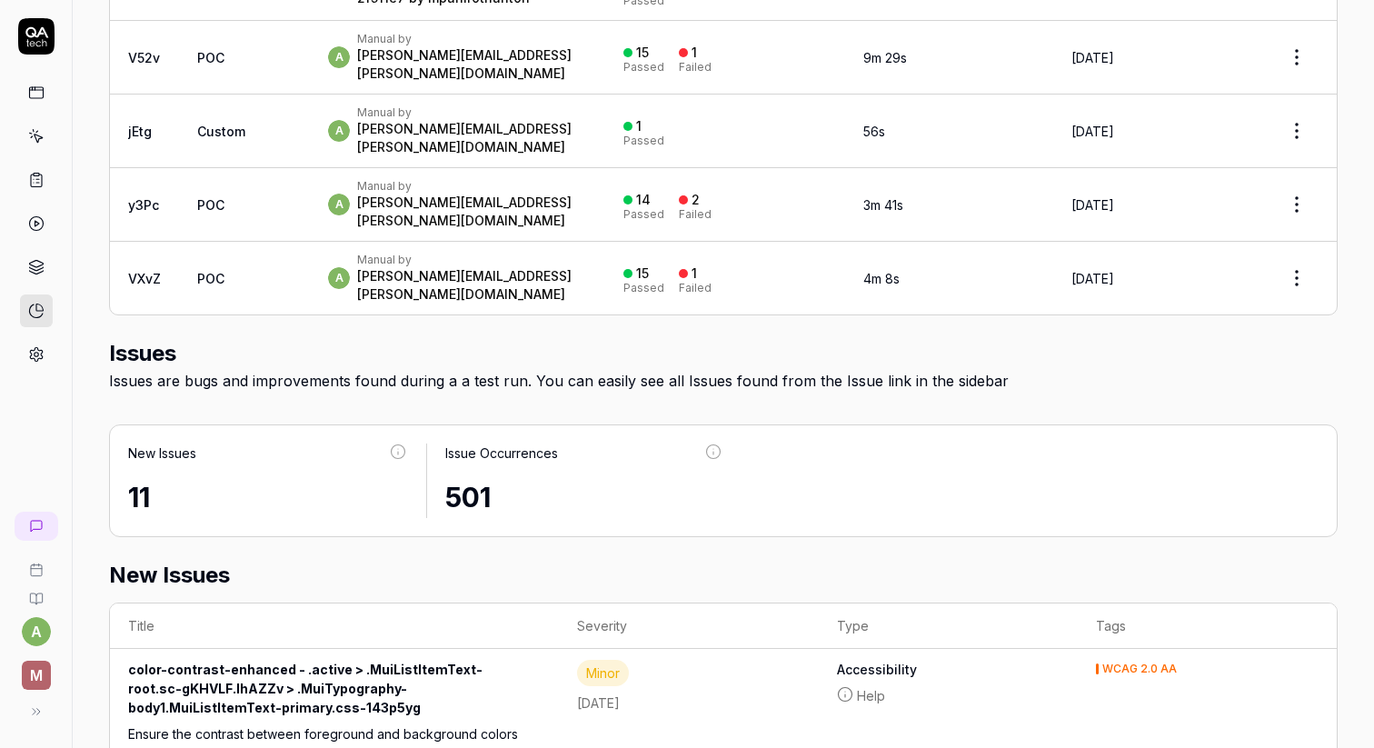
click at [35, 357] on icon at bounding box center [36, 354] width 16 height 16
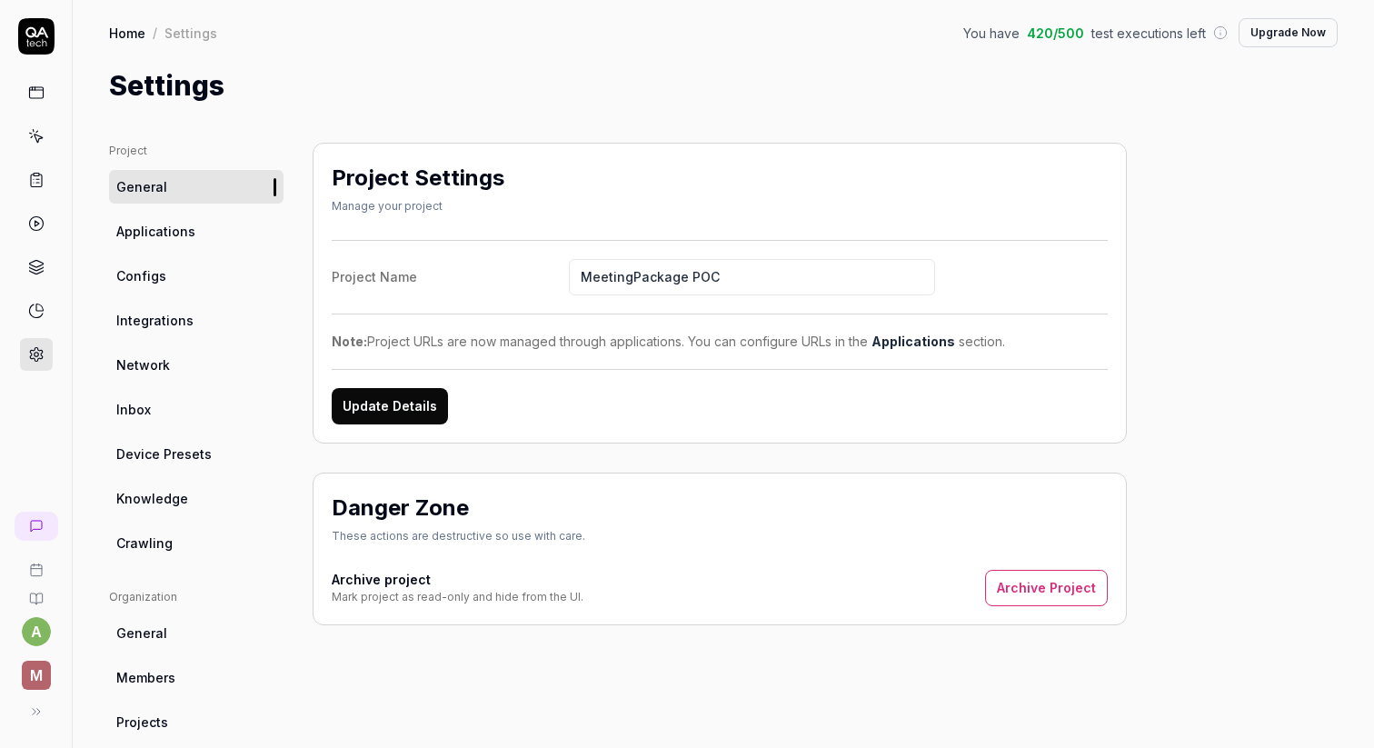
click at [35, 115] on div at bounding box center [36, 223] width 33 height 294
click at [35, 105] on link at bounding box center [36, 92] width 33 height 33
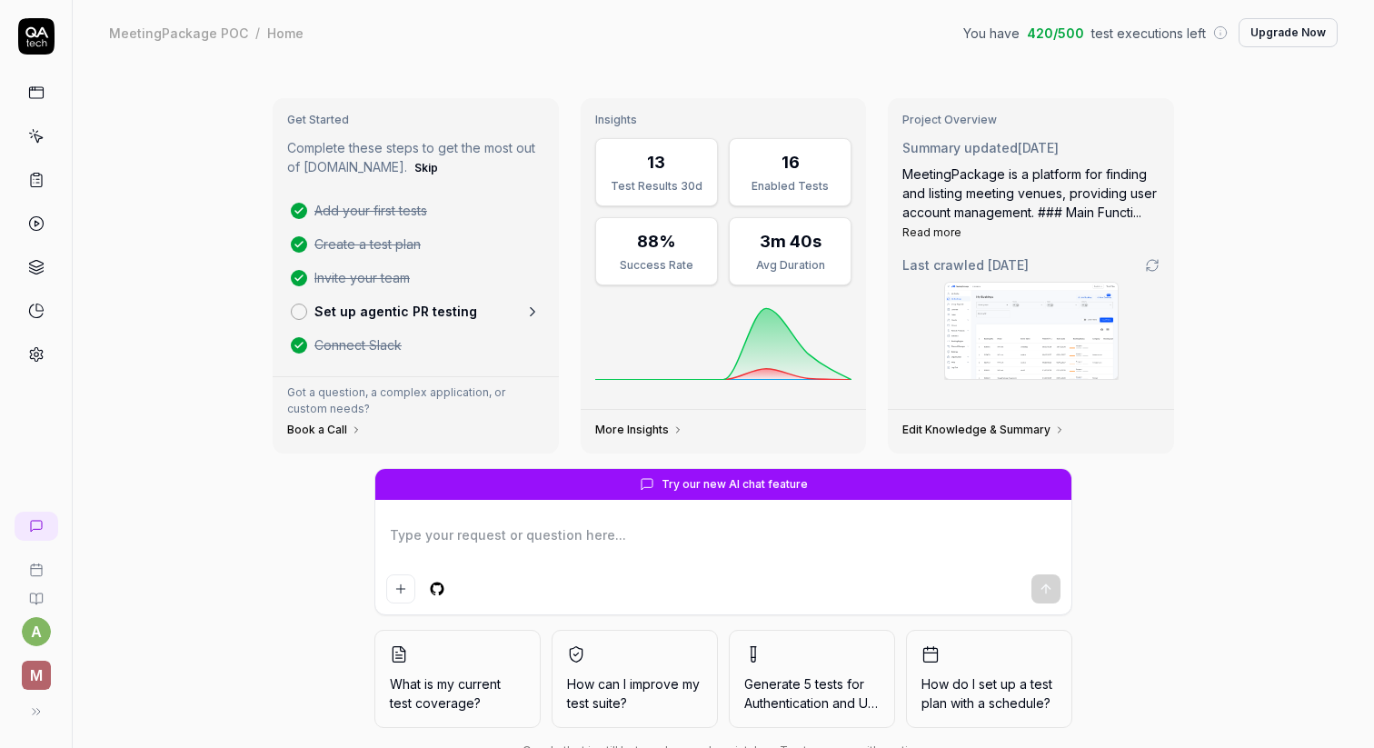
click at [520, 550] on textarea at bounding box center [723, 544] width 674 height 45
click at [604, 533] on textarea at bounding box center [723, 544] width 674 height 45
click at [448, 693] on span "What is my current test coverage?" at bounding box center [457, 693] width 135 height 38
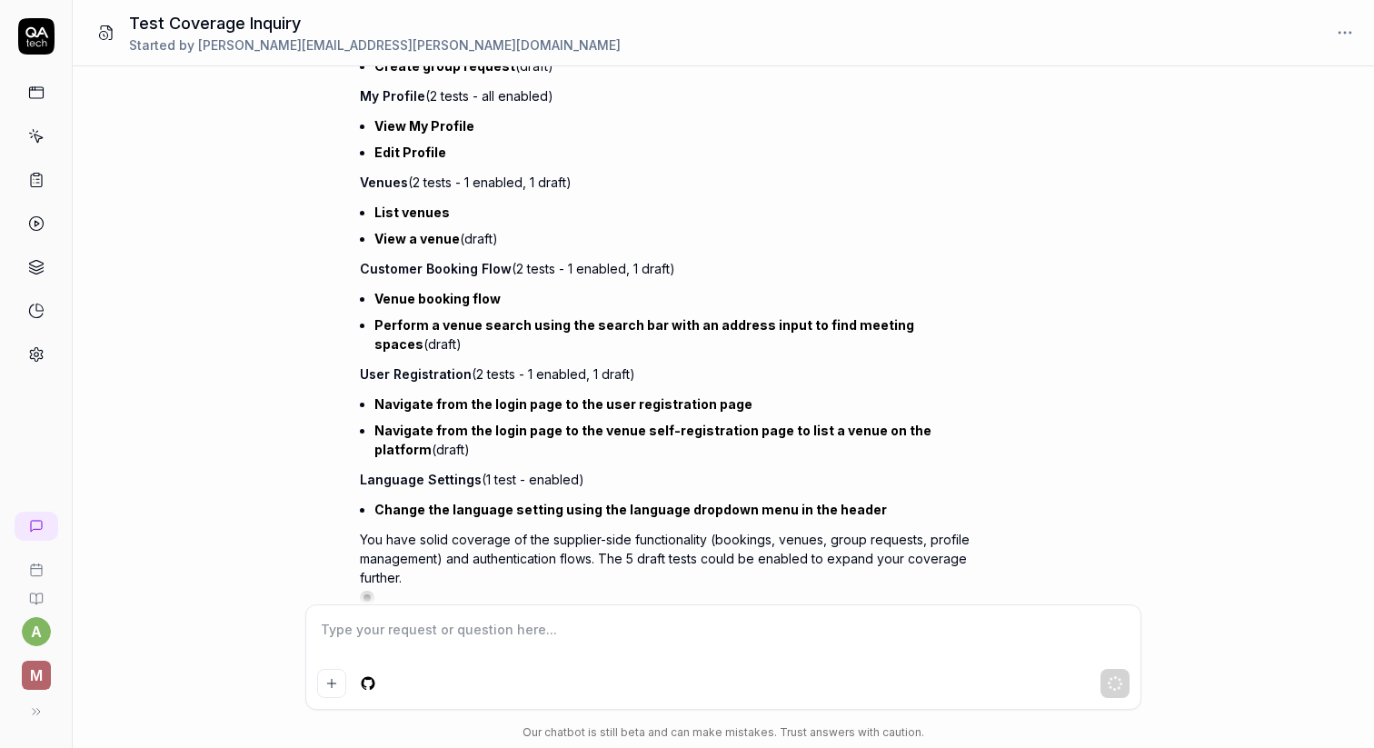
scroll to position [611, 0]
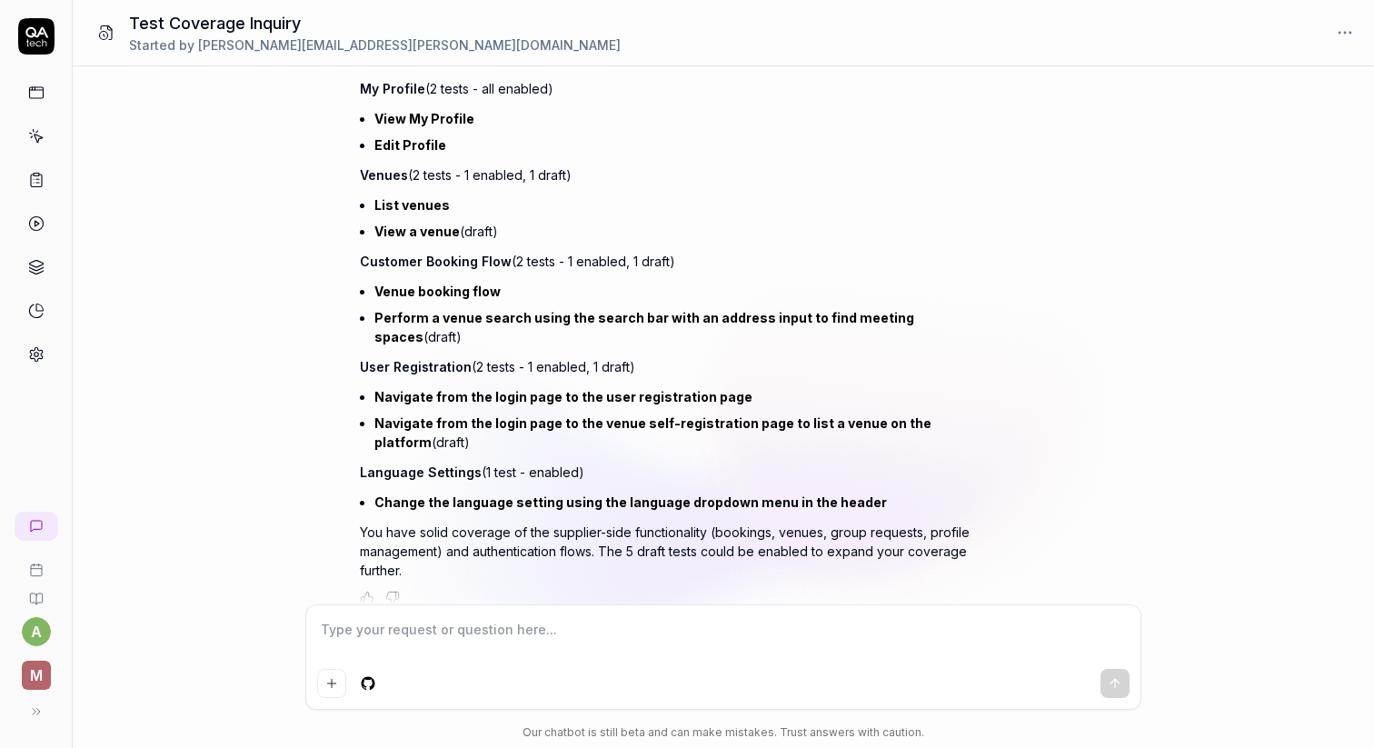
click at [410, 524] on p "You have solid coverage of the supplier-side functionality (bookings, venues, g…" at bounding box center [678, 551] width 636 height 57
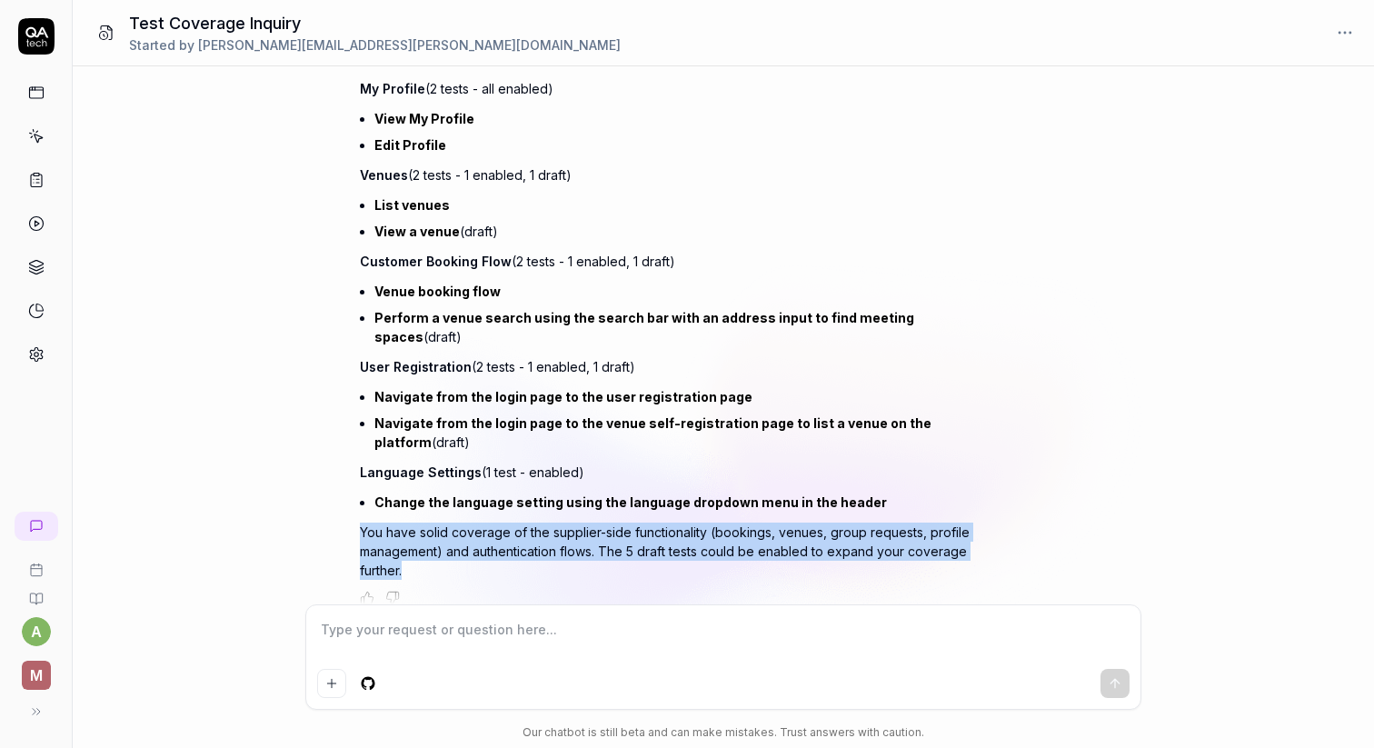
click at [410, 524] on p "You have solid coverage of the supplier-side functionality (bookings, venues, g…" at bounding box center [678, 551] width 636 height 57
click at [38, 358] on icon at bounding box center [36, 355] width 13 height 14
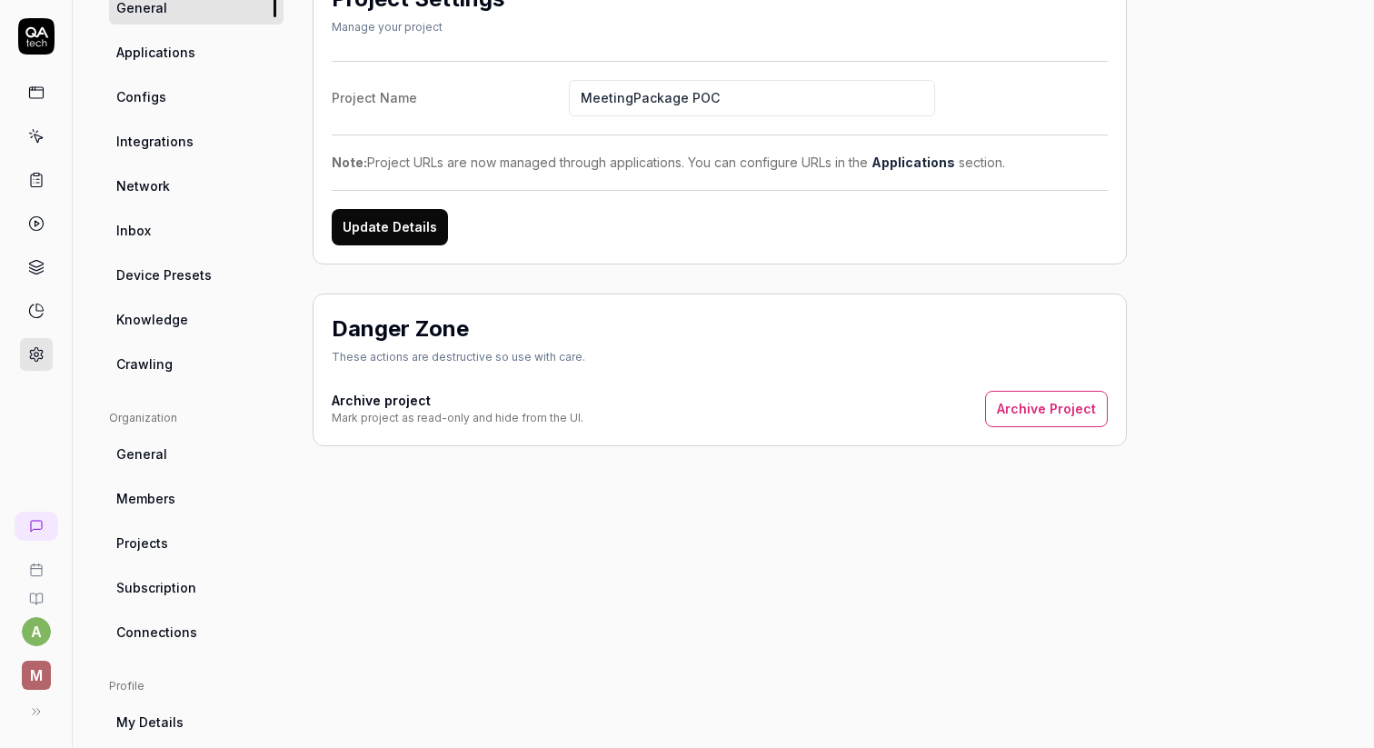
scroll to position [153, 0]
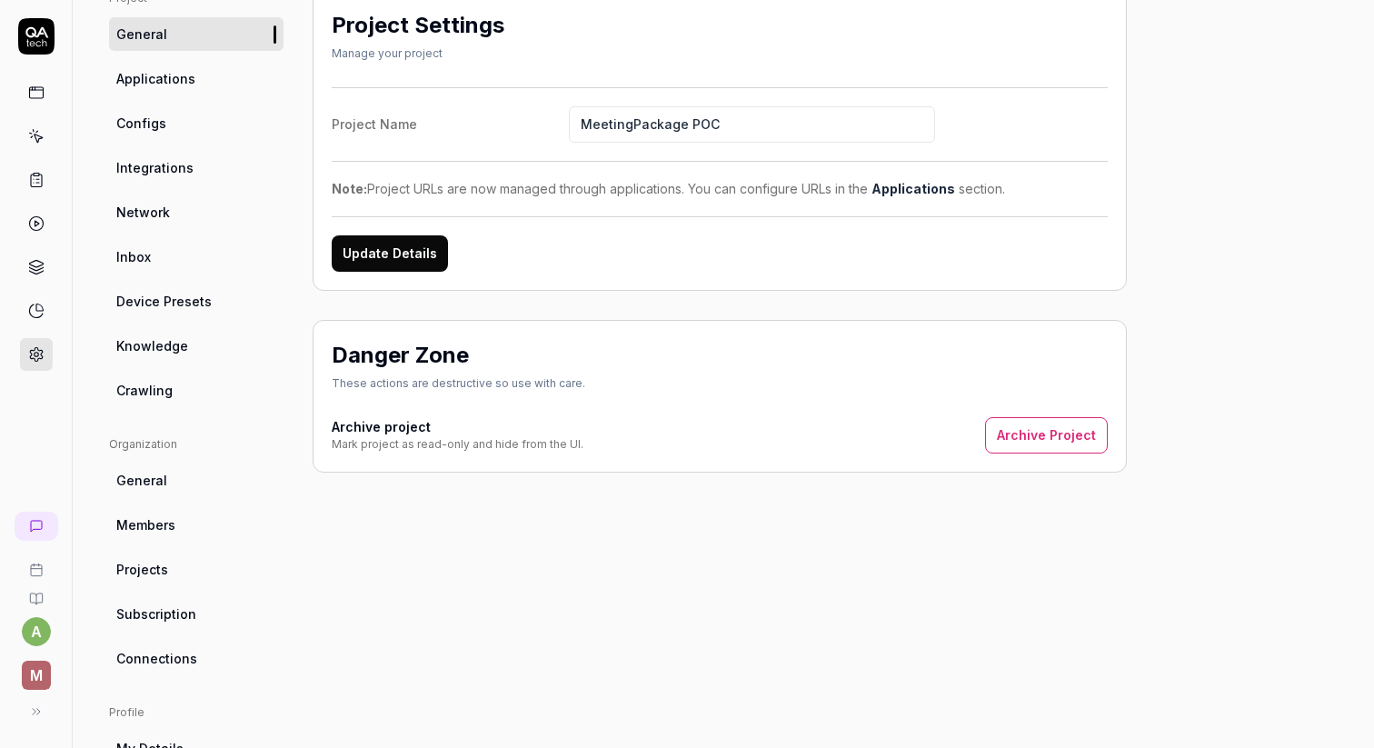
click at [32, 712] on icon at bounding box center [36, 711] width 15 height 15
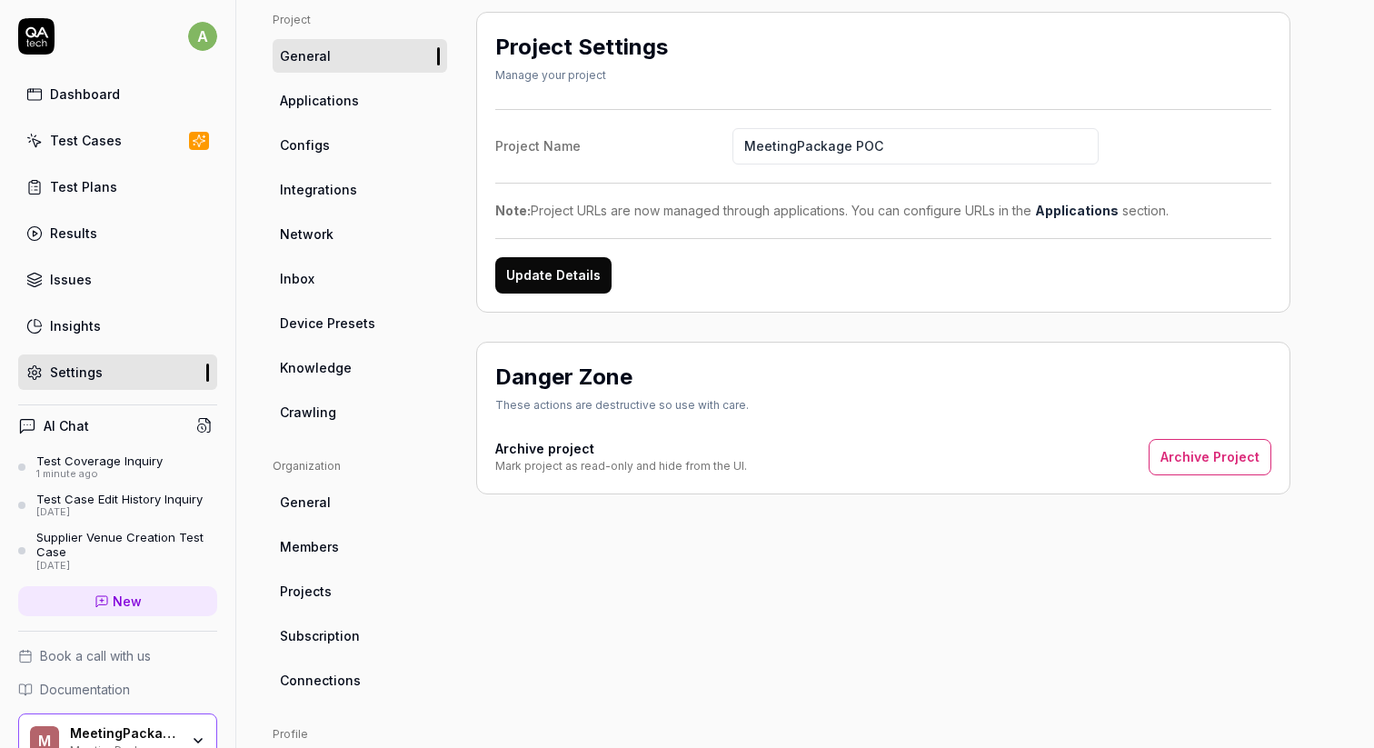
scroll to position [165, 0]
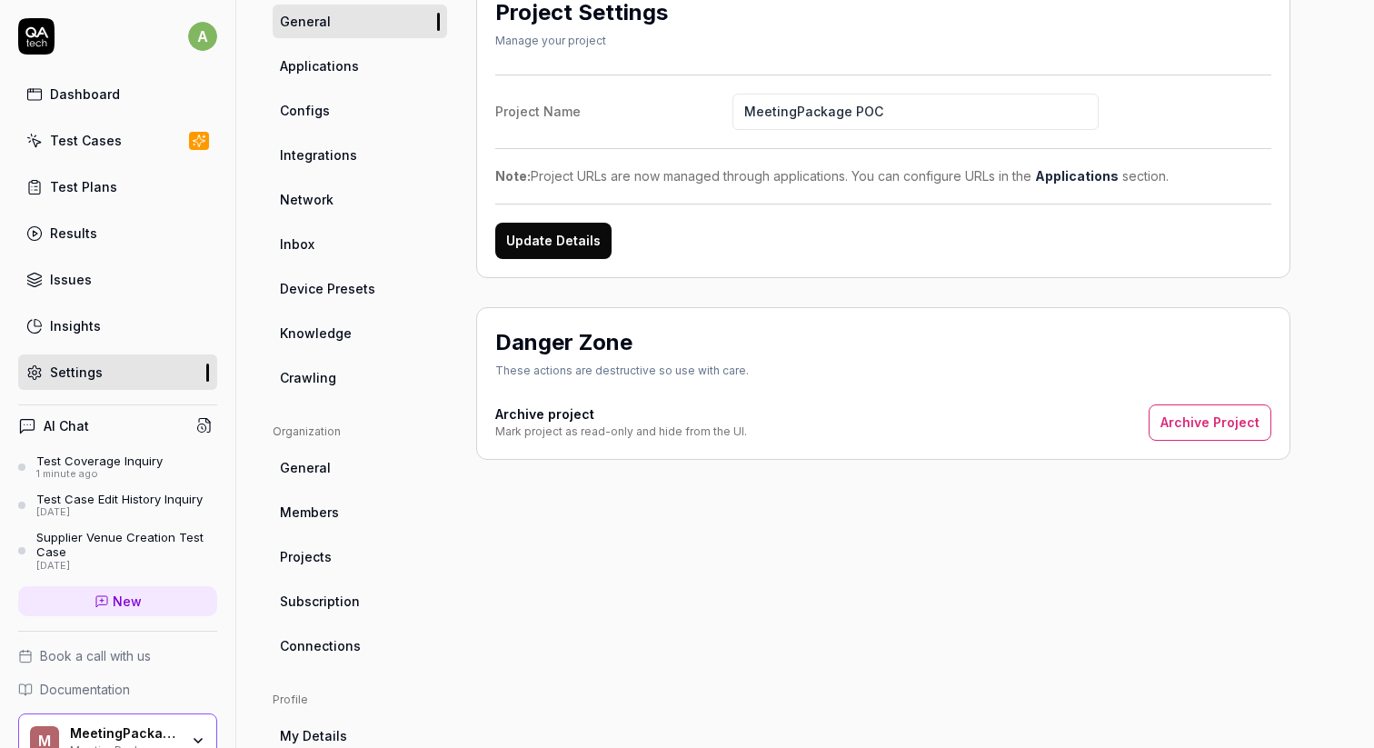
click at [321, 324] on span "Knowledge" at bounding box center [316, 333] width 72 height 19
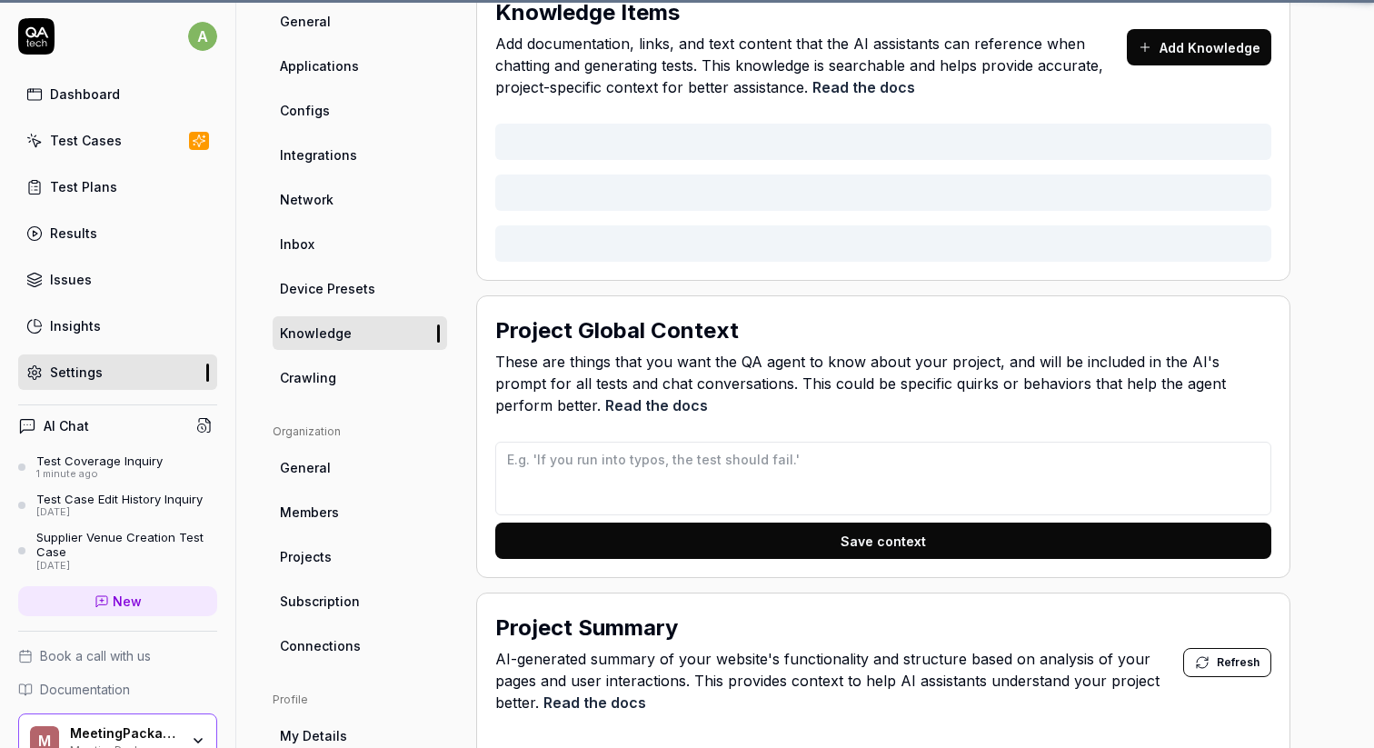
scroll to position [143, 0]
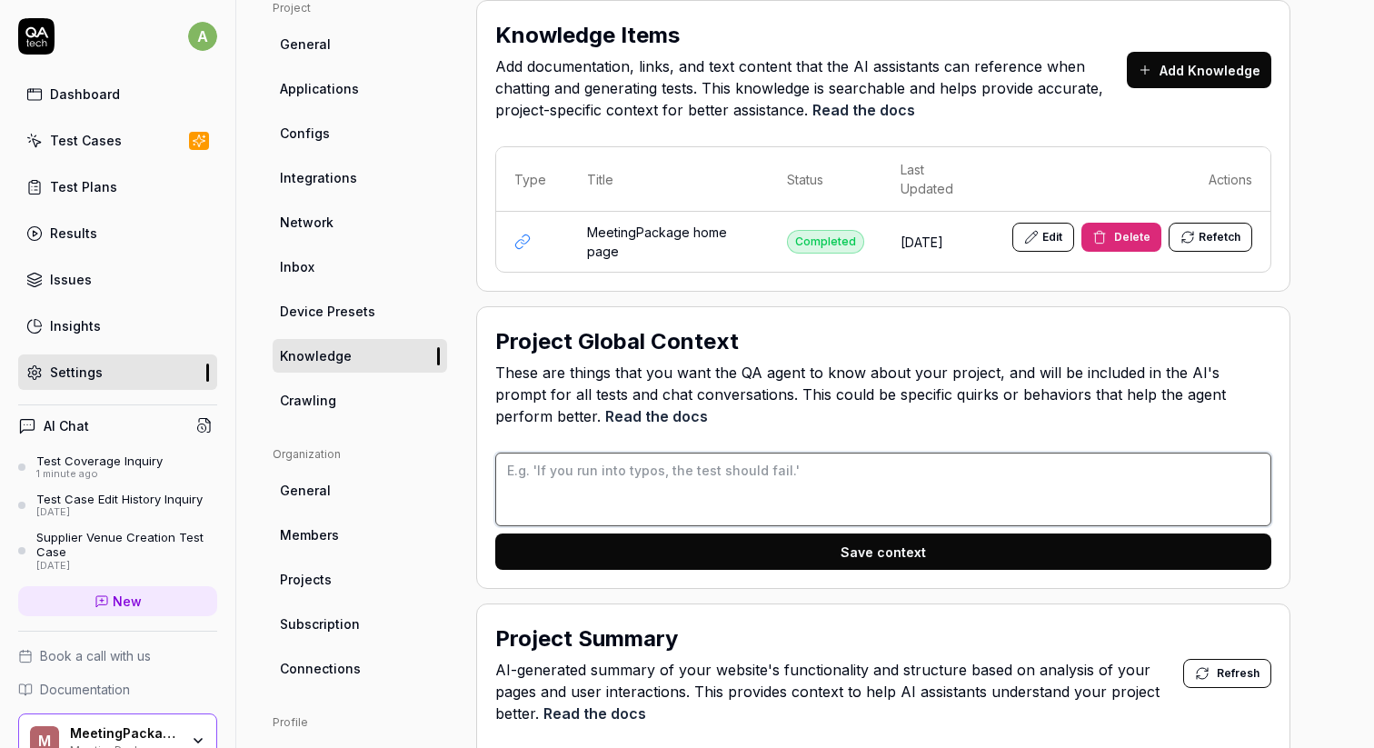
click at [689, 491] on textarea at bounding box center [883, 490] width 776 height 74
click at [696, 474] on textarea at bounding box center [883, 490] width 776 height 74
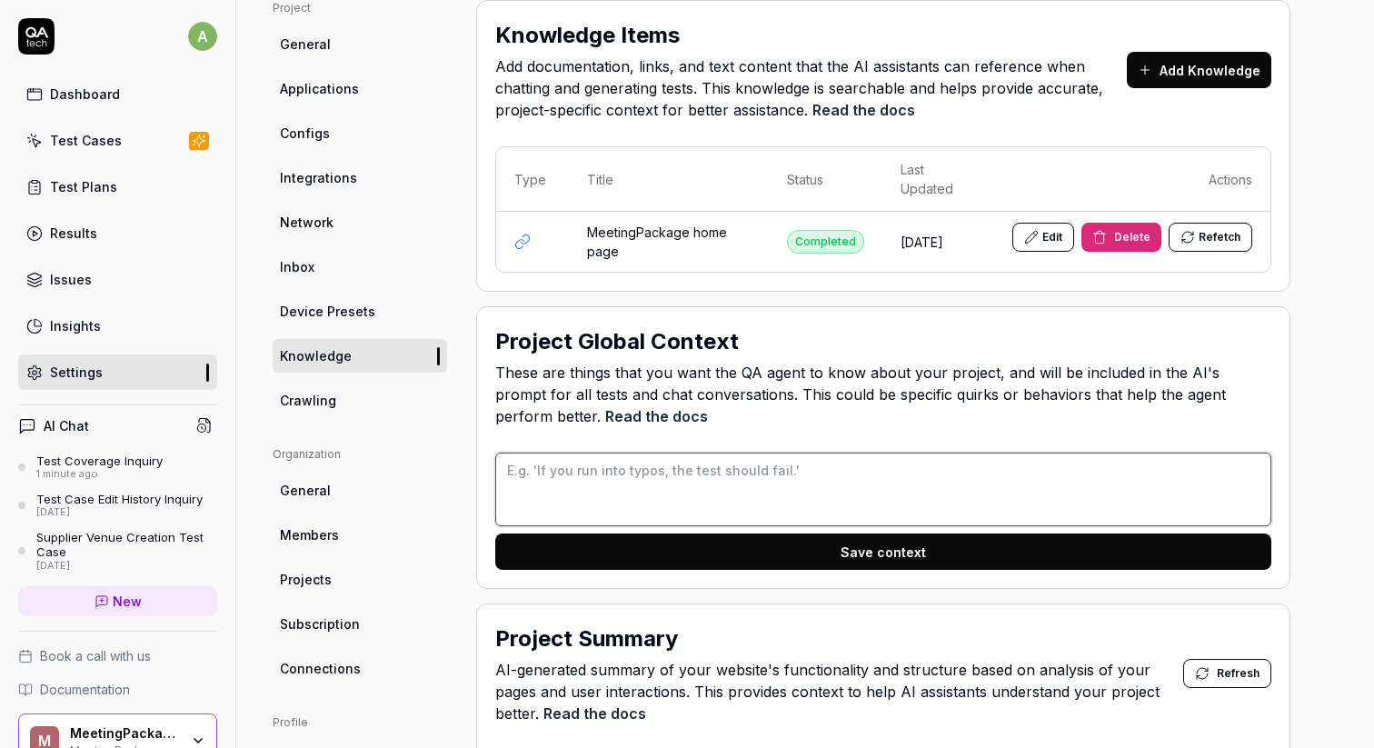
drag, startPoint x: 612, startPoint y: 464, endPoint x: 651, endPoint y: 464, distance: 39.1
click at [643, 464] on textarea at bounding box center [883, 490] width 776 height 74
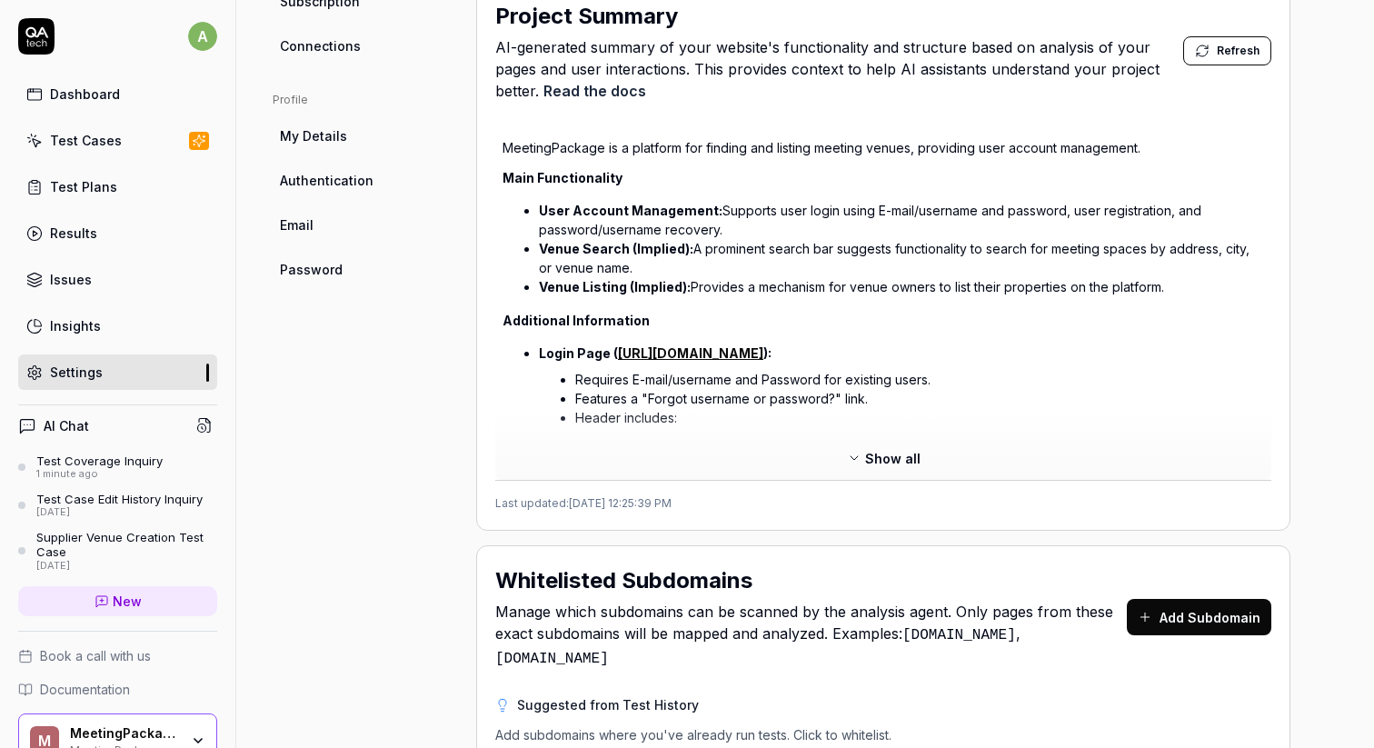
scroll to position [608, 0]
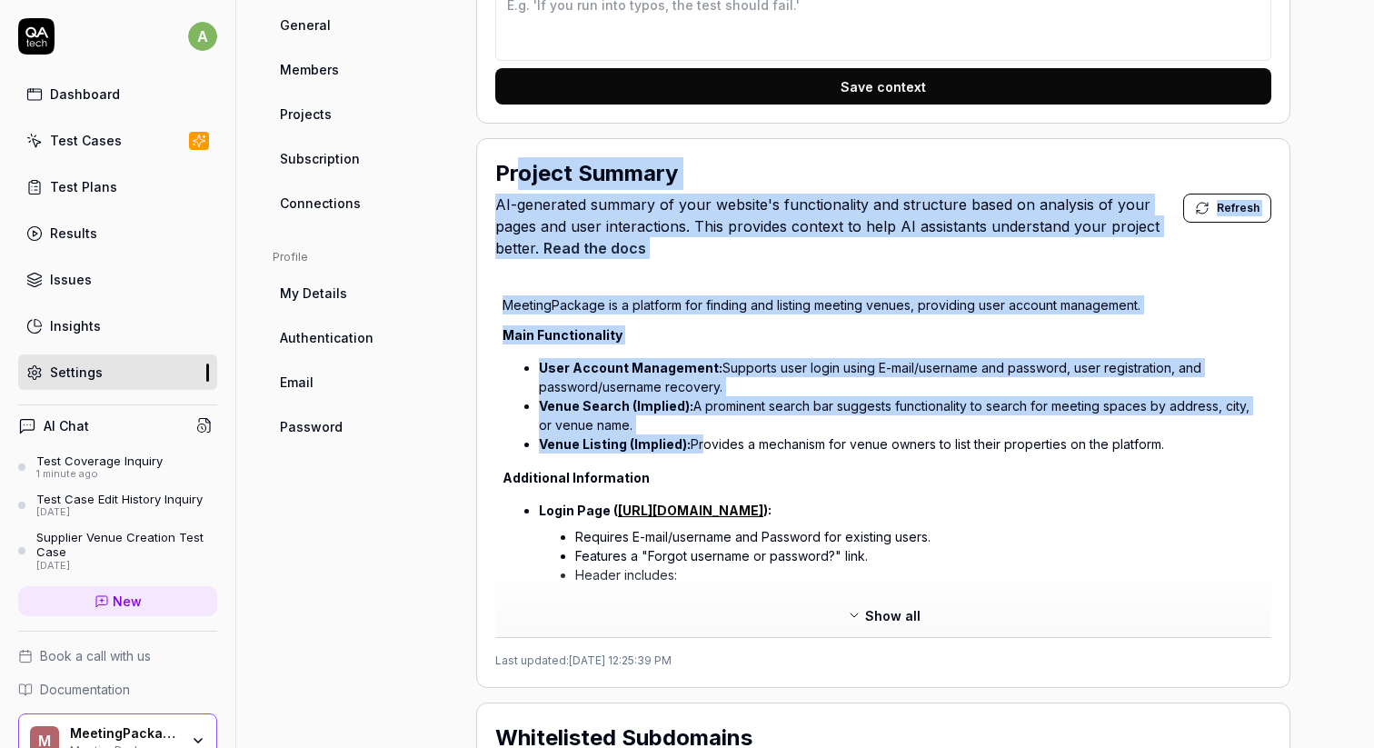
drag, startPoint x: 514, startPoint y: 181, endPoint x: 698, endPoint y: 443, distance: 319.7
click at [698, 443] on div "Project Summary AI-generated summary of your website's functionality and struct…" at bounding box center [883, 413] width 814 height 550
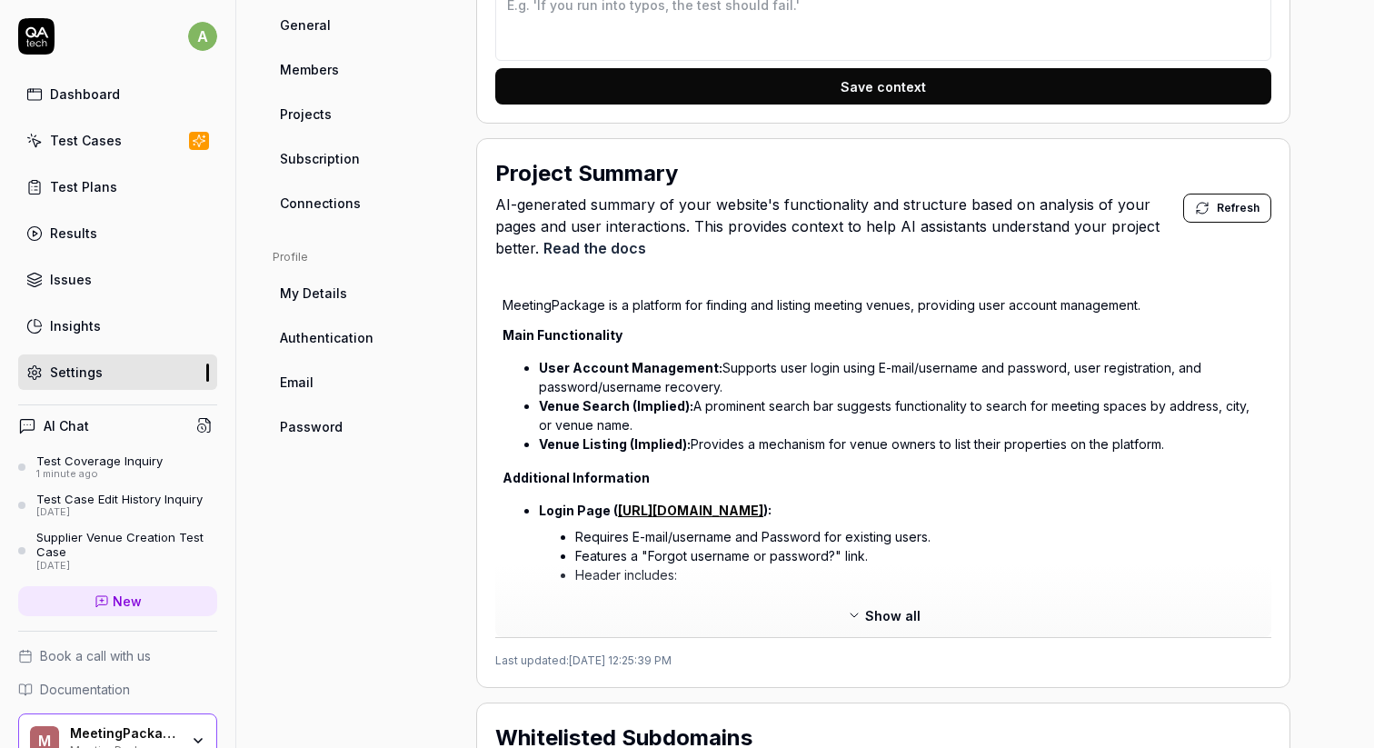
click at [682, 298] on p "MeetingPackage is a platform for finding and listing meeting venues, providing …" at bounding box center [884, 304] width 762 height 19
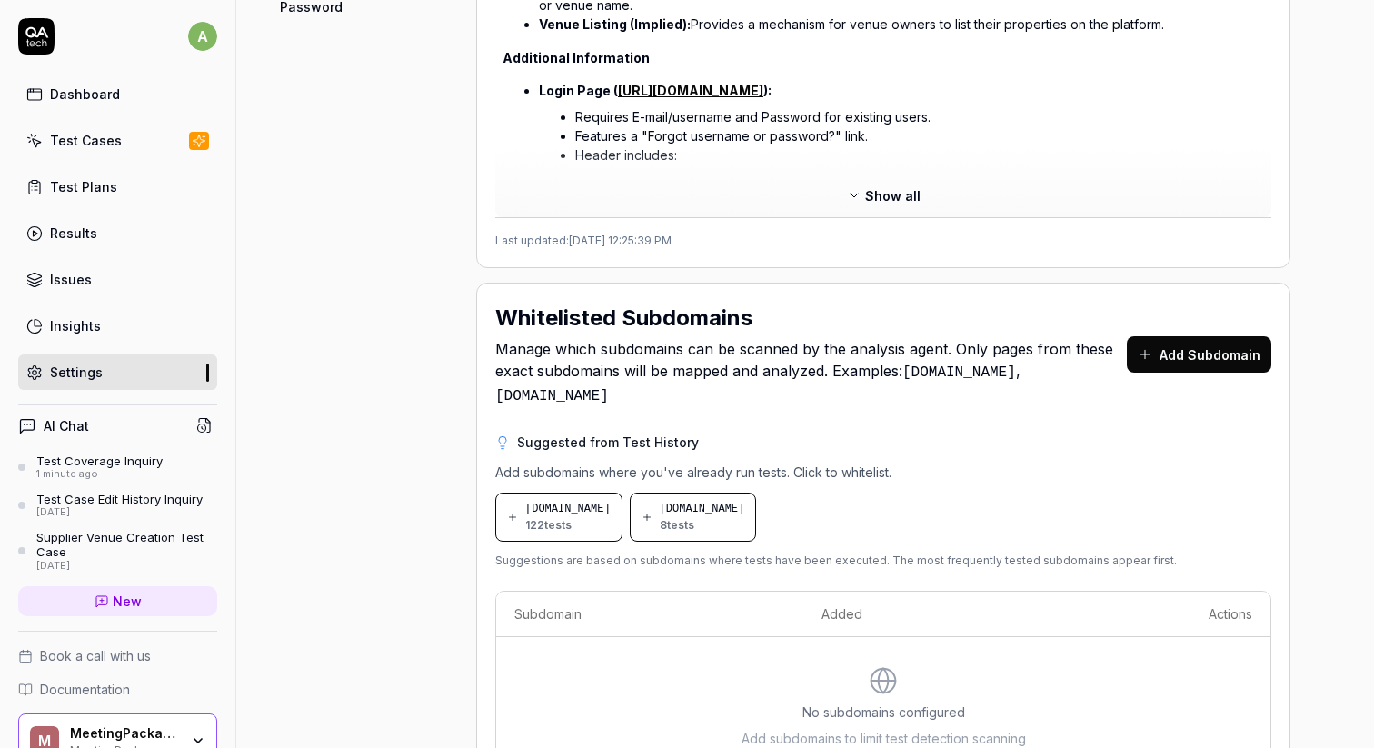
scroll to position [1103, 0]
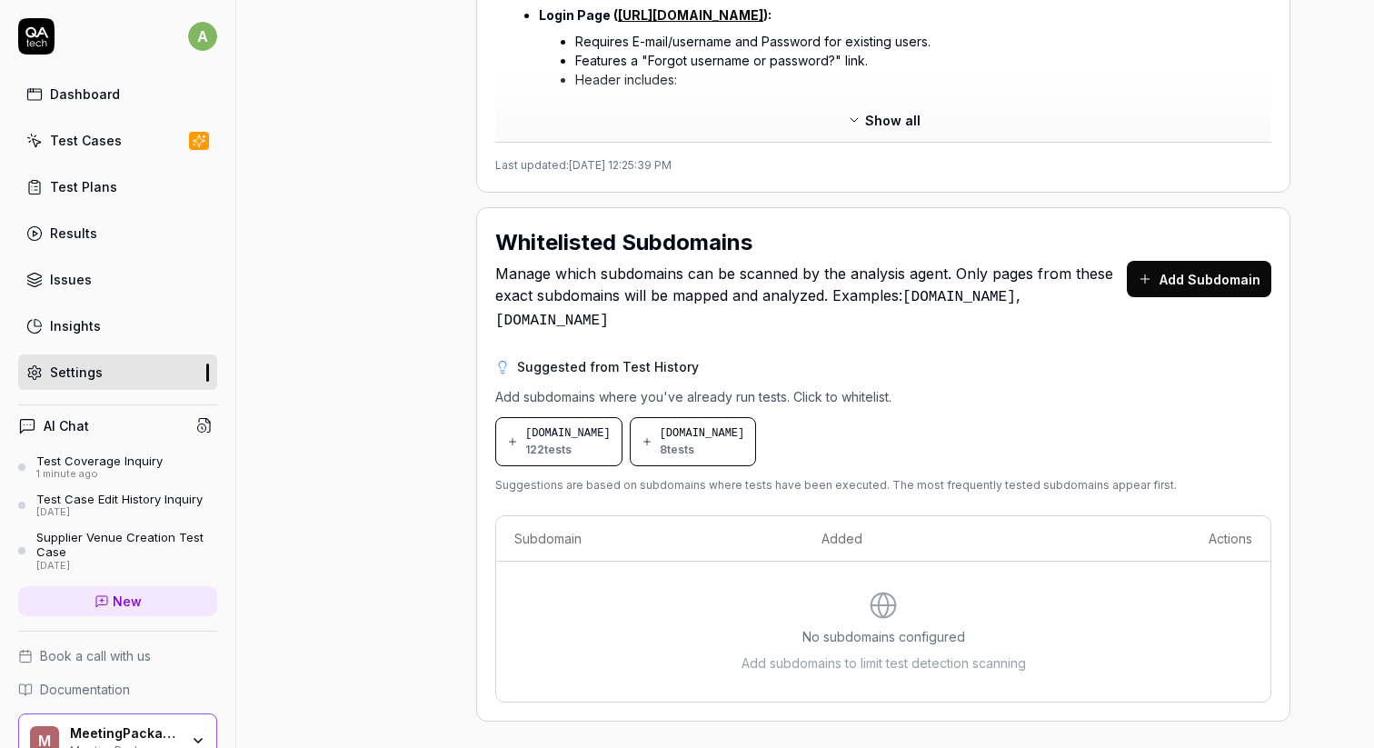
click at [105, 193] on div "Test Plans" at bounding box center [83, 186] width 67 height 19
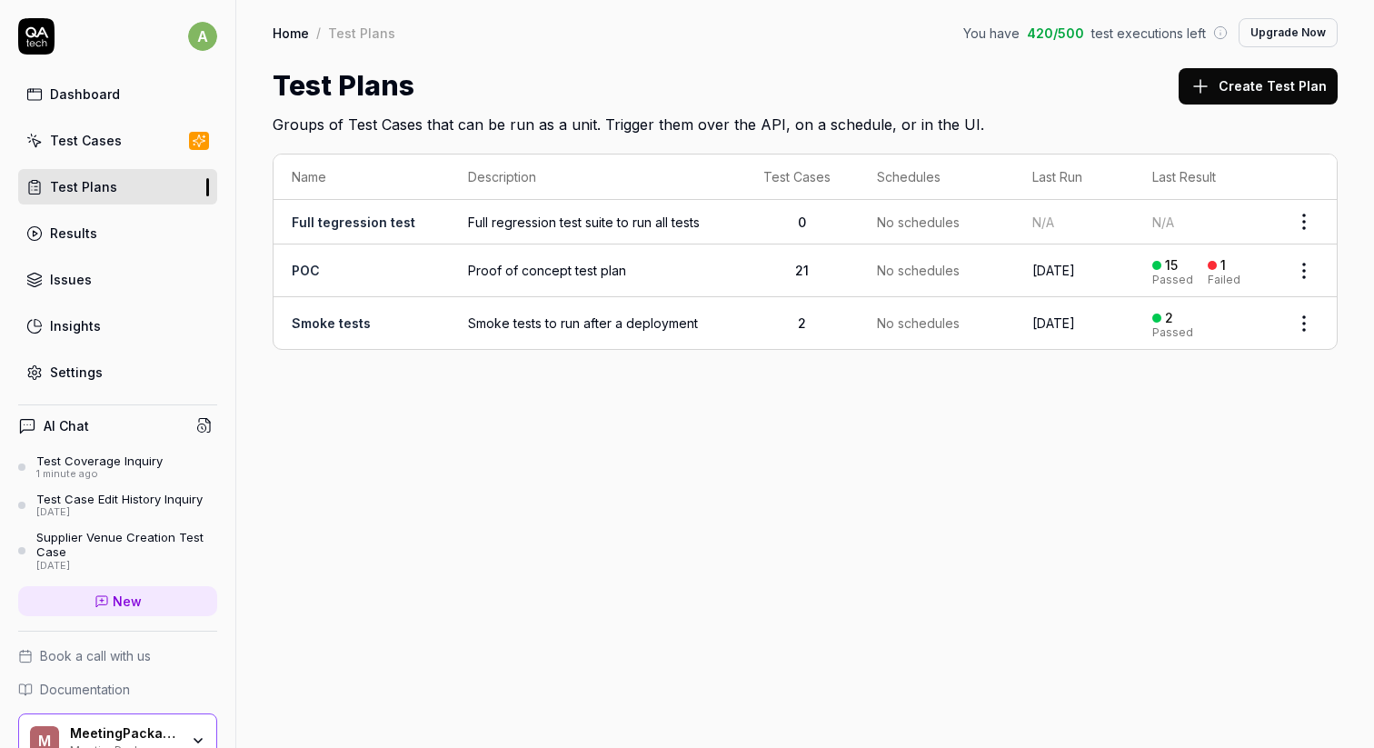
click at [307, 267] on link "POC" at bounding box center [306, 270] width 28 height 15
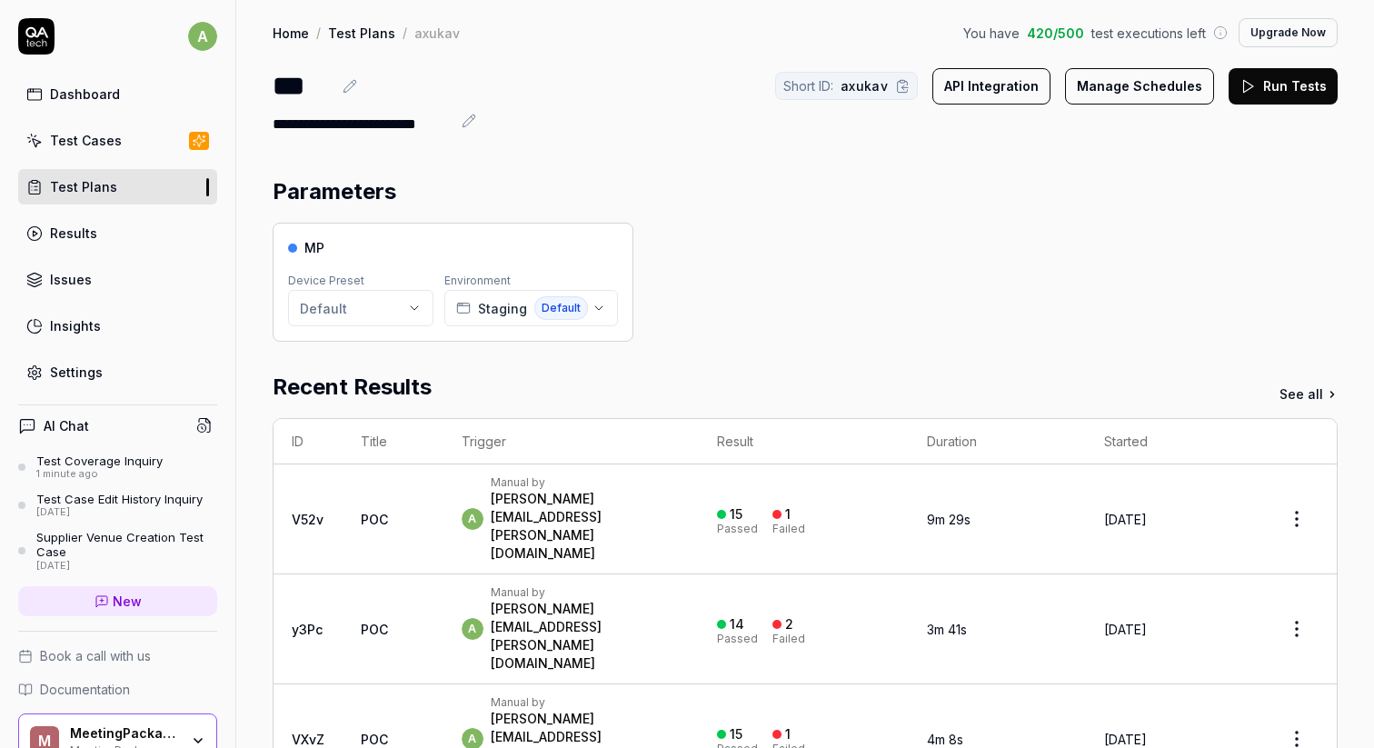
click at [1273, 93] on button "Run Tests" at bounding box center [1283, 86] width 109 height 36
click at [139, 146] on link "Test Cases" at bounding box center [117, 140] width 199 height 35
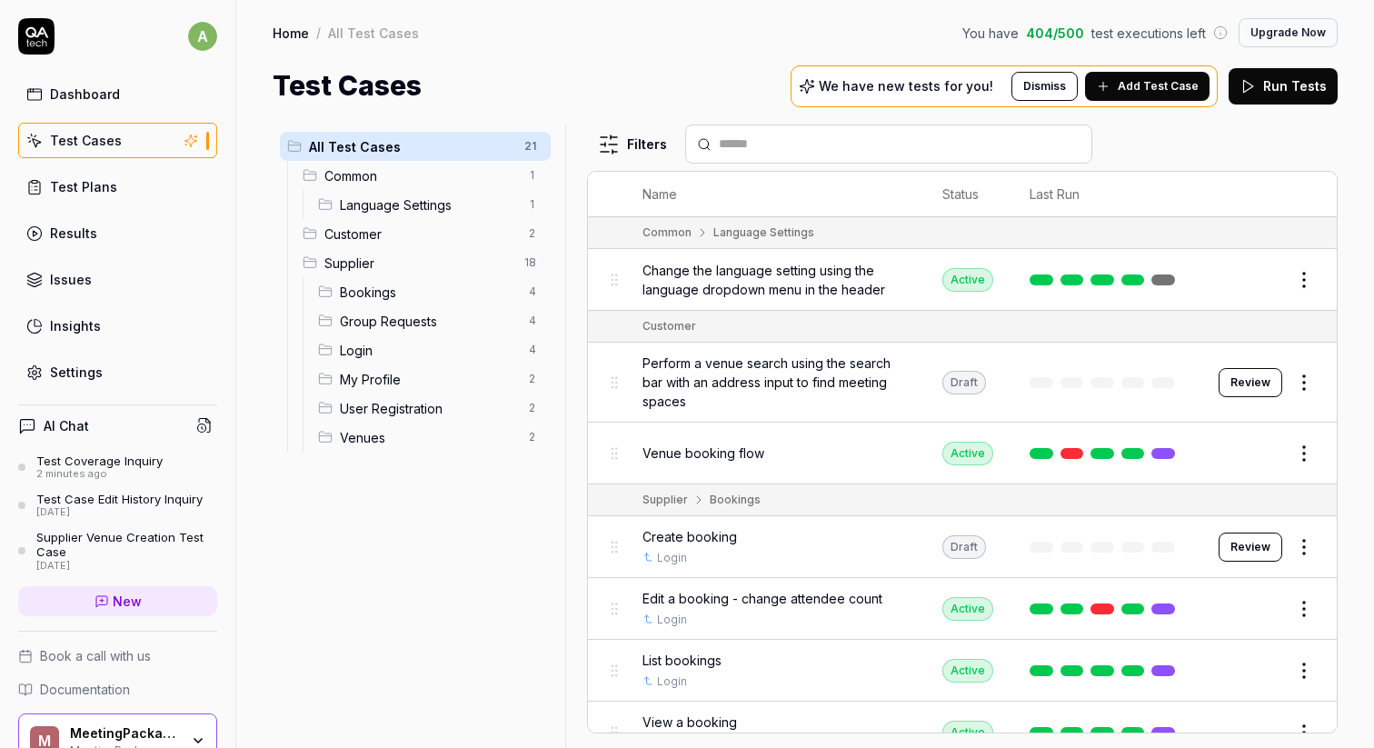
click at [573, 168] on div at bounding box center [573, 436] width 22 height 623
click at [414, 241] on span "Customer" at bounding box center [421, 233] width 195 height 19
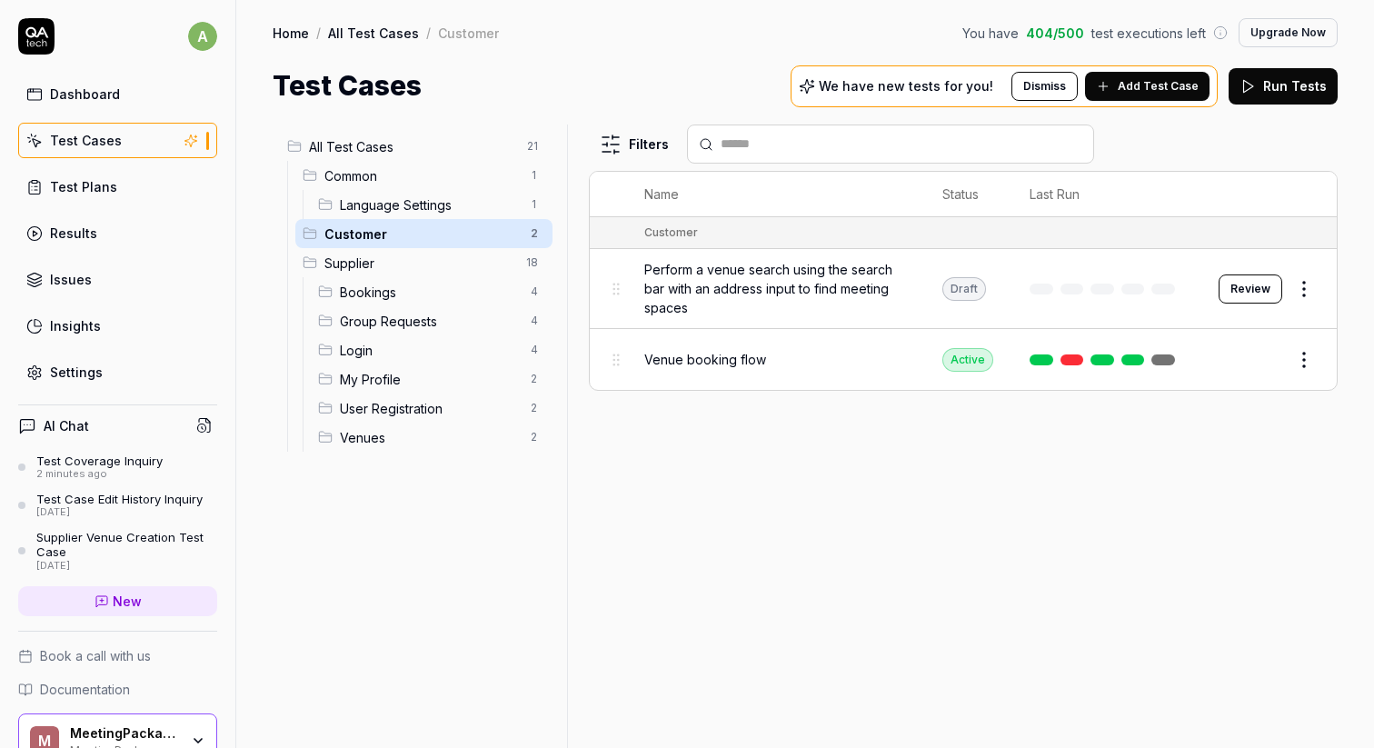
click at [1045, 79] on button "Dismiss" at bounding box center [1045, 86] width 66 height 29
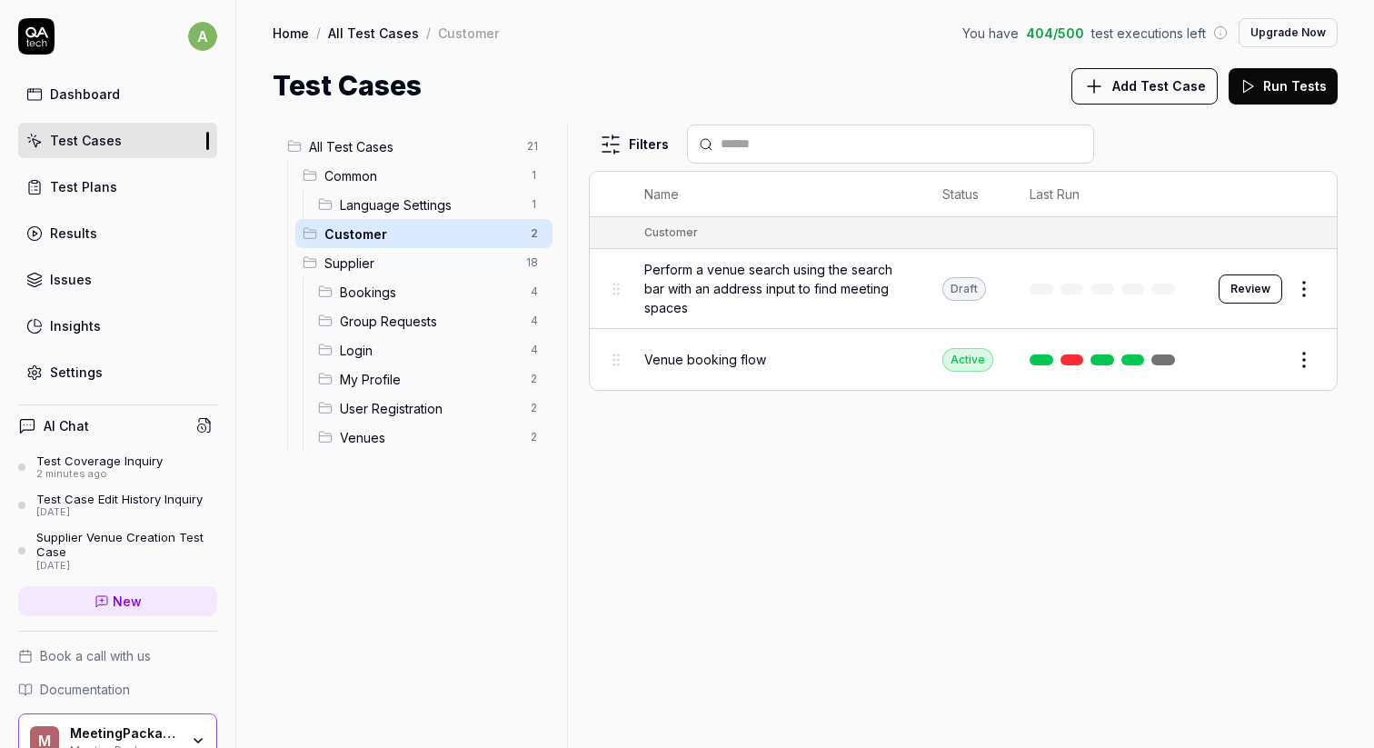
click at [472, 290] on span "Bookings" at bounding box center [430, 292] width 180 height 19
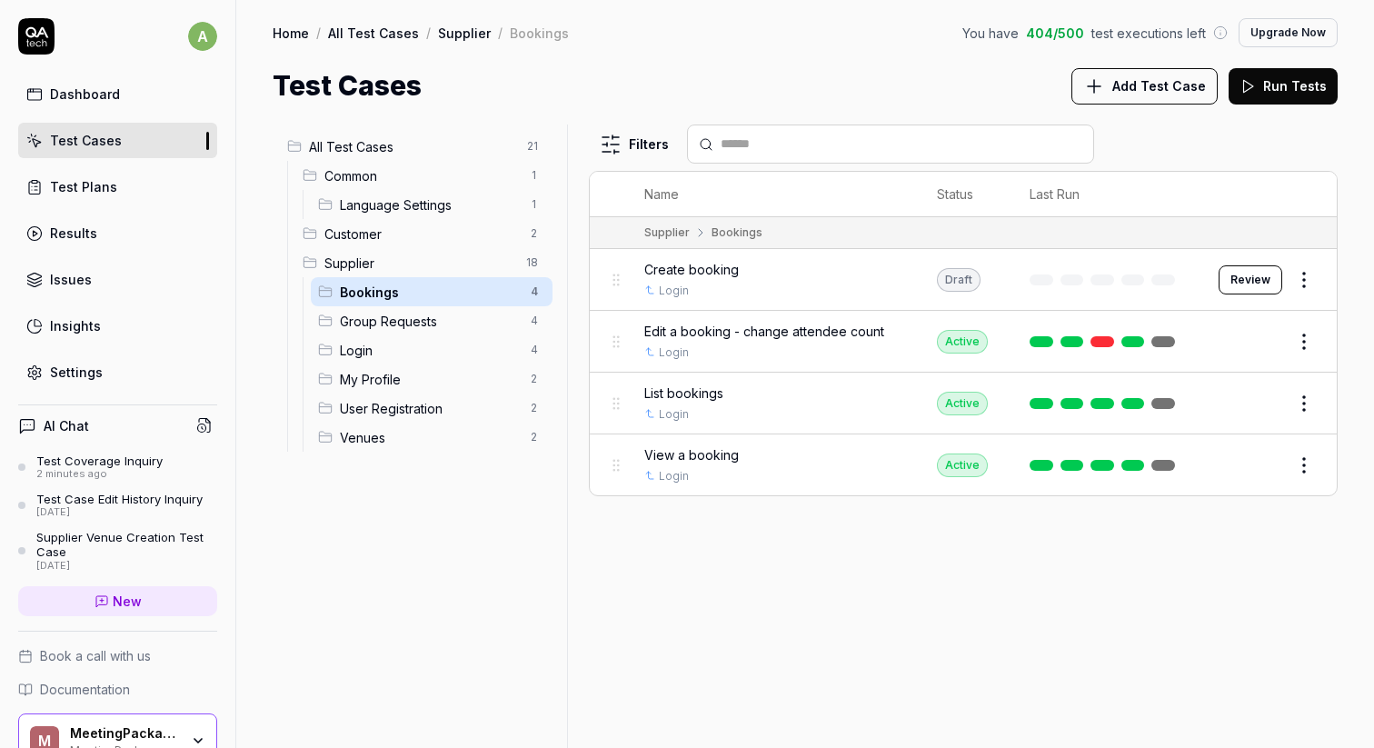
click at [429, 331] on div "Group Requests 4" at bounding box center [432, 320] width 242 height 29
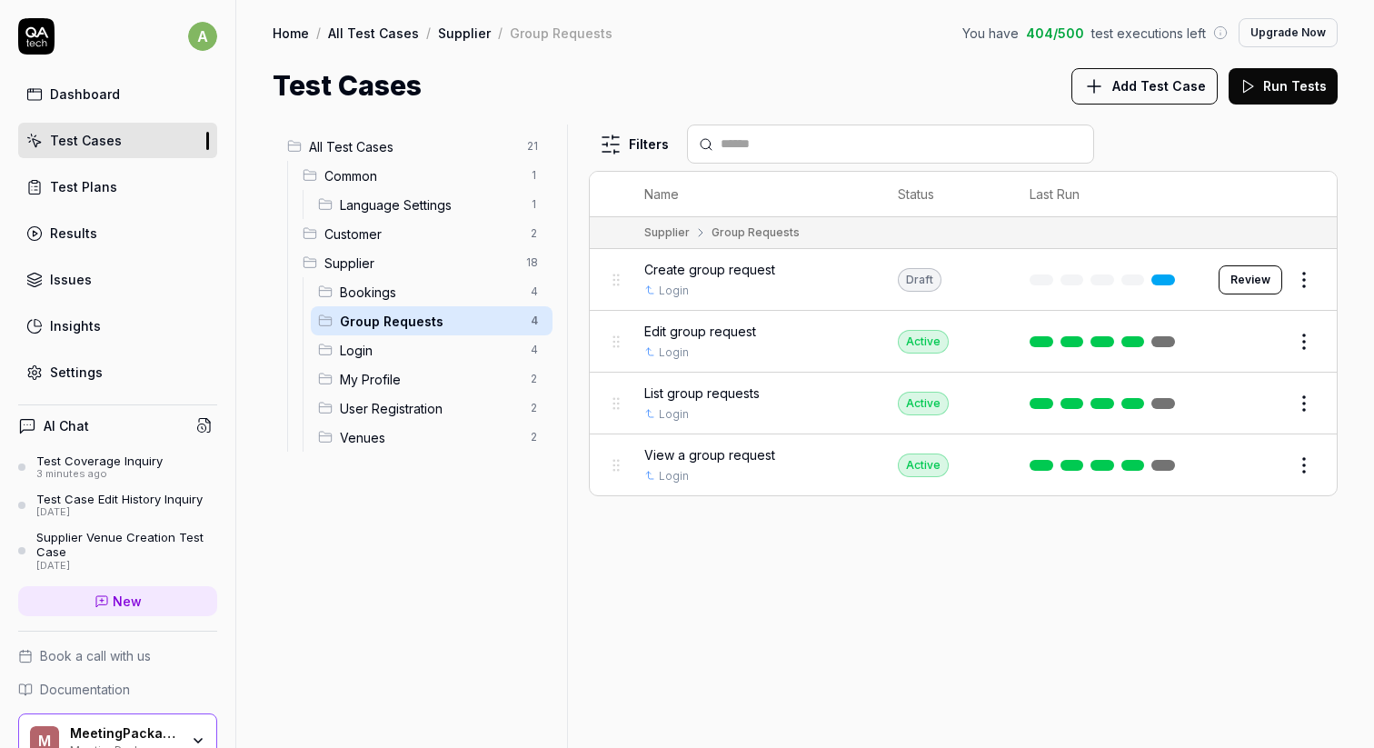
click at [986, 35] on span "You have" at bounding box center [990, 33] width 56 height 19
drag, startPoint x: 972, startPoint y: 35, endPoint x: 1110, endPoint y: 29, distance: 137.3
click at [1110, 29] on div "You have 404 / 500 test executions left" at bounding box center [1094, 33] width 265 height 19
click at [115, 96] on div "Dashboard" at bounding box center [85, 94] width 70 height 19
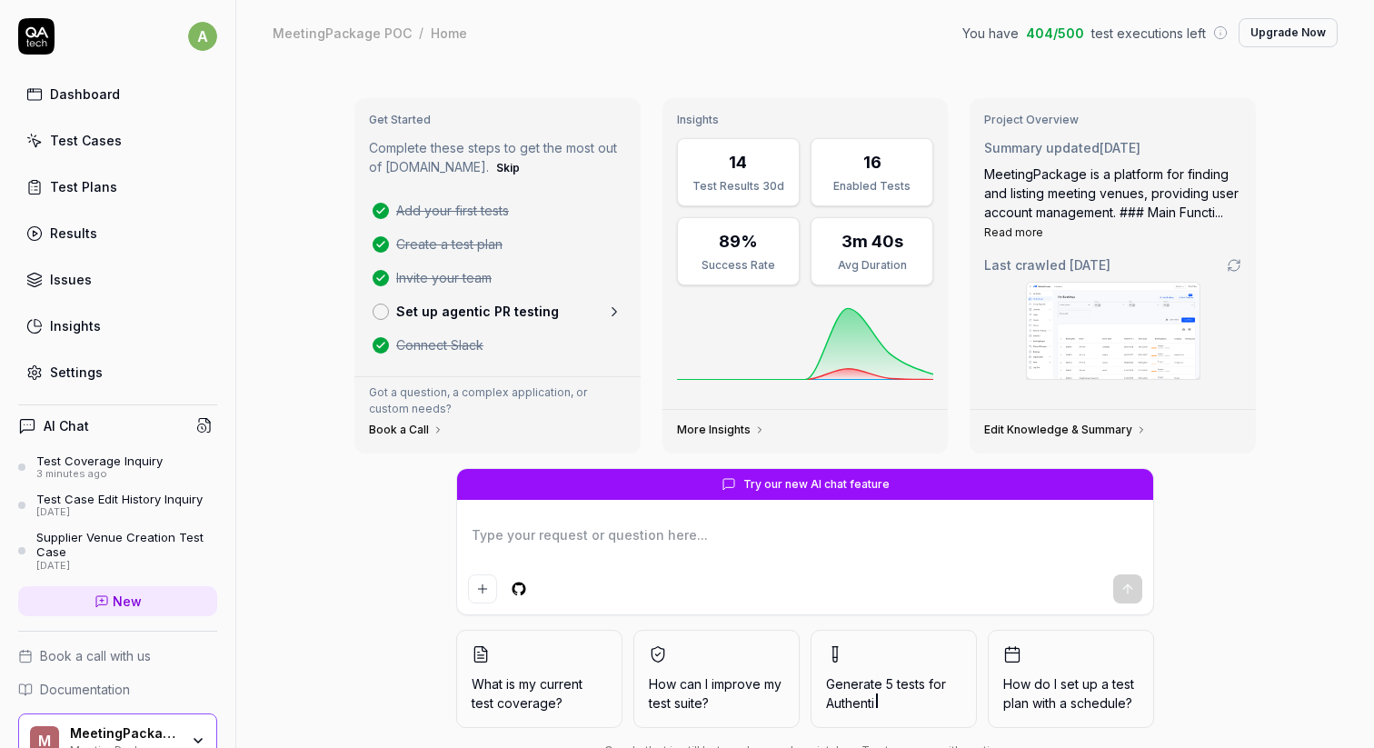
click at [176, 130] on link "Test Cases" at bounding box center [117, 140] width 199 height 35
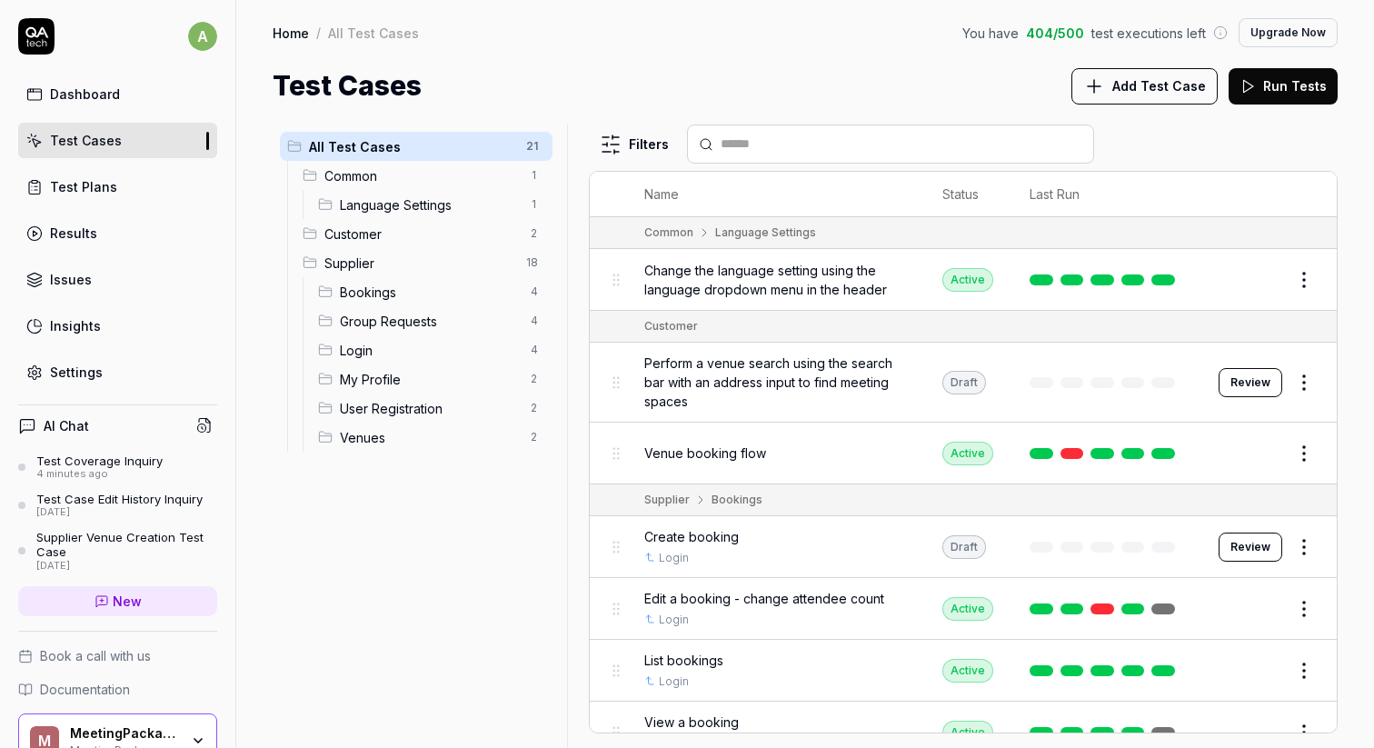
click at [414, 318] on span "Group Requests" at bounding box center [430, 321] width 180 height 19
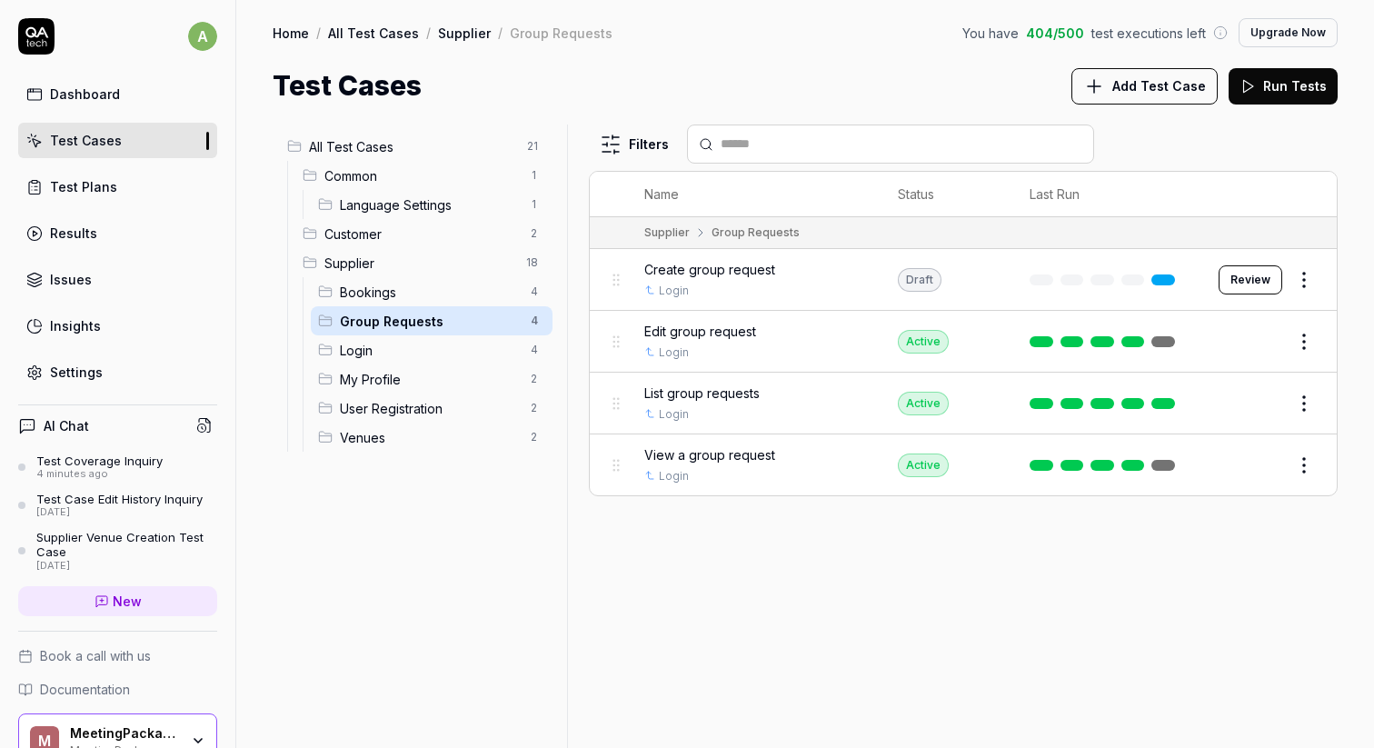
click at [451, 385] on span "My Profile" at bounding box center [430, 379] width 180 height 19
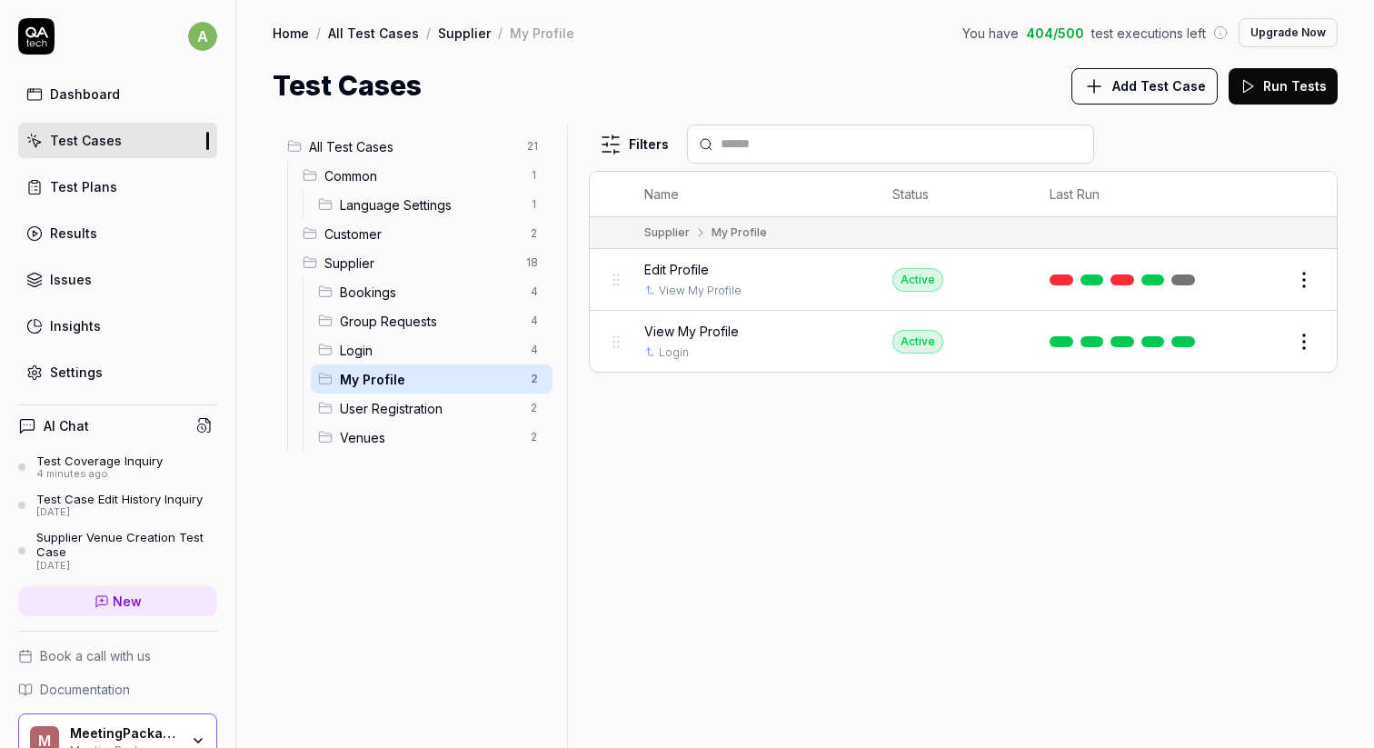
click at [488, 397] on div "User Registration 2" at bounding box center [432, 408] width 242 height 29
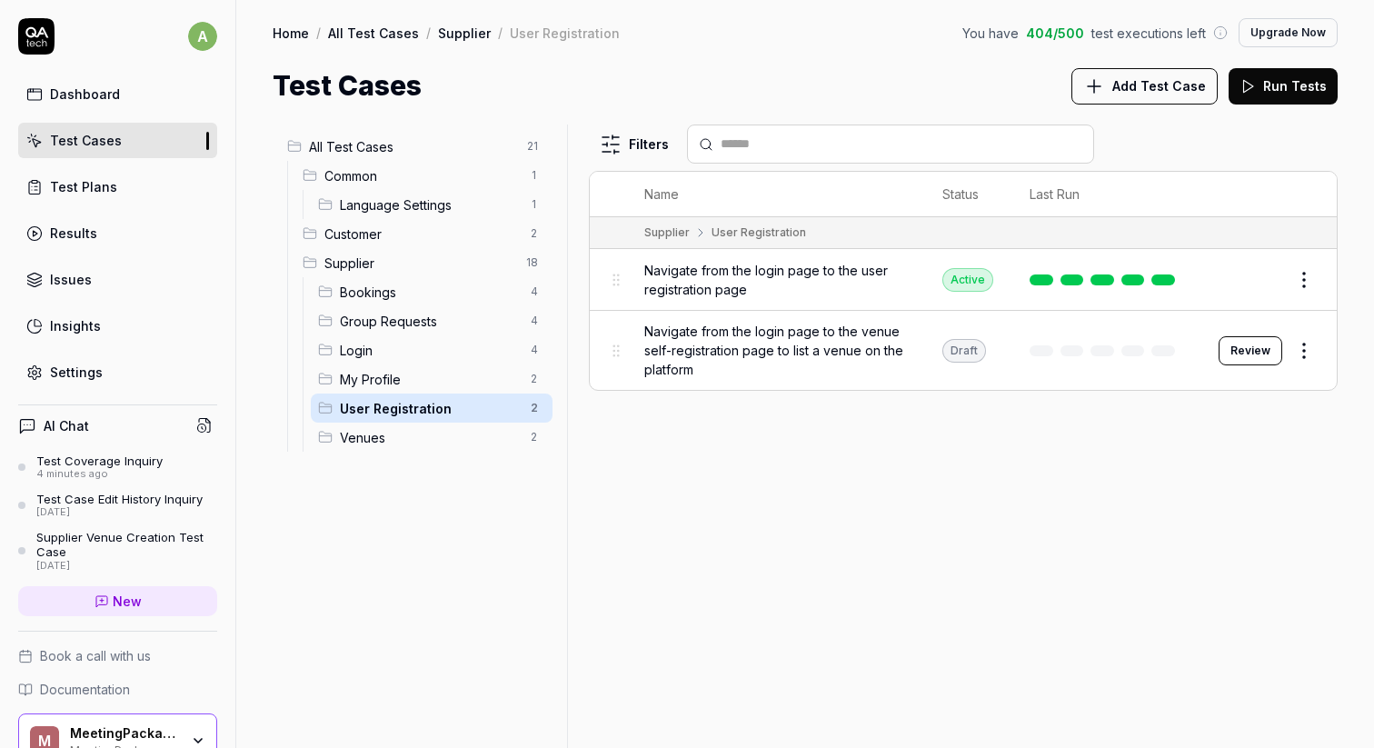
click at [434, 434] on span "Venues" at bounding box center [430, 437] width 180 height 19
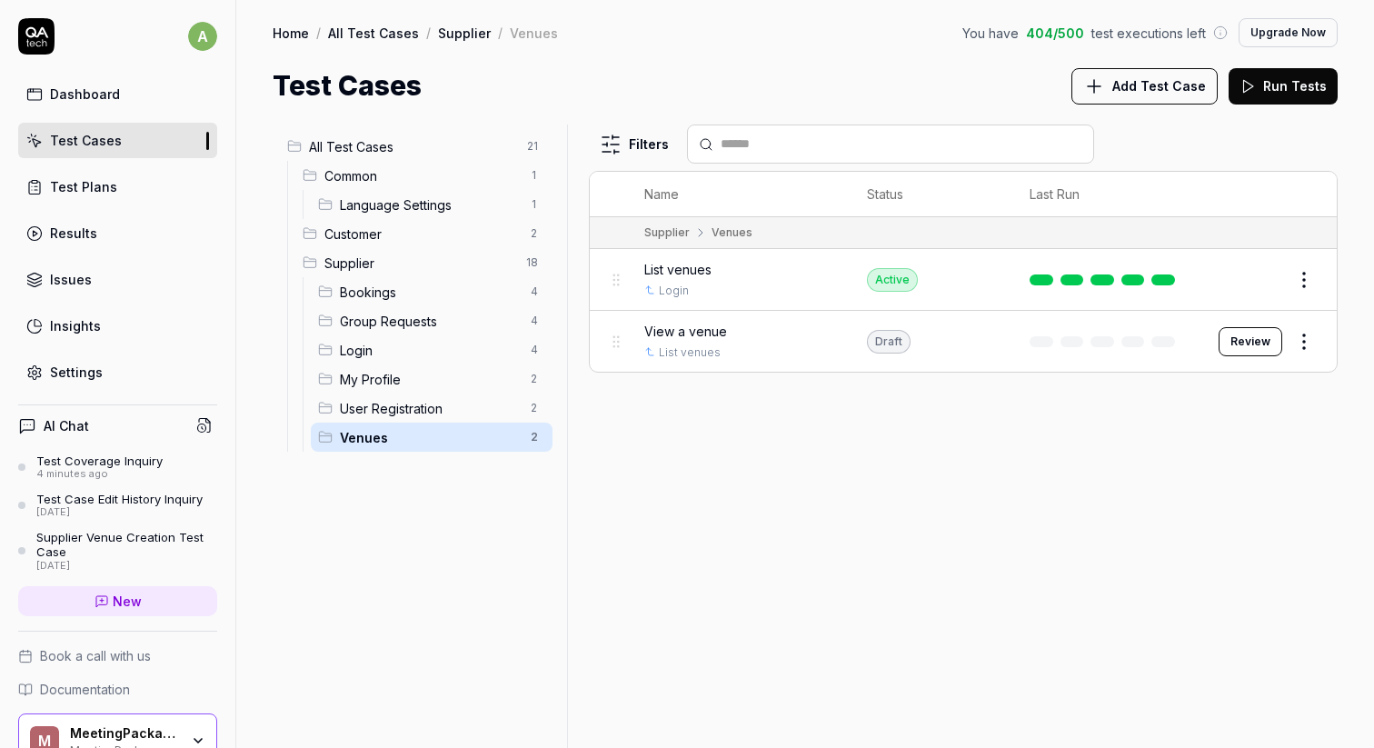
click at [457, 223] on div "Customer 2" at bounding box center [423, 233] width 257 height 29
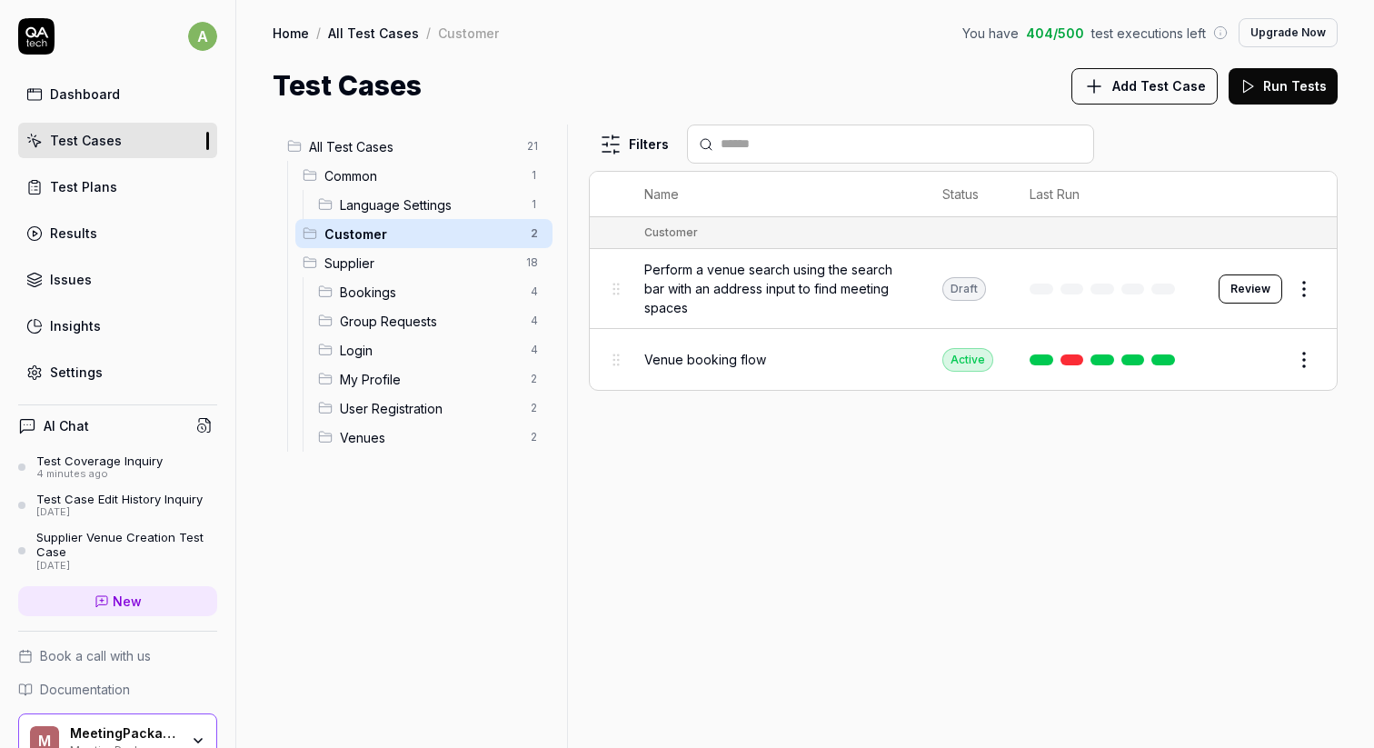
click at [437, 291] on span "Bookings" at bounding box center [430, 292] width 180 height 19
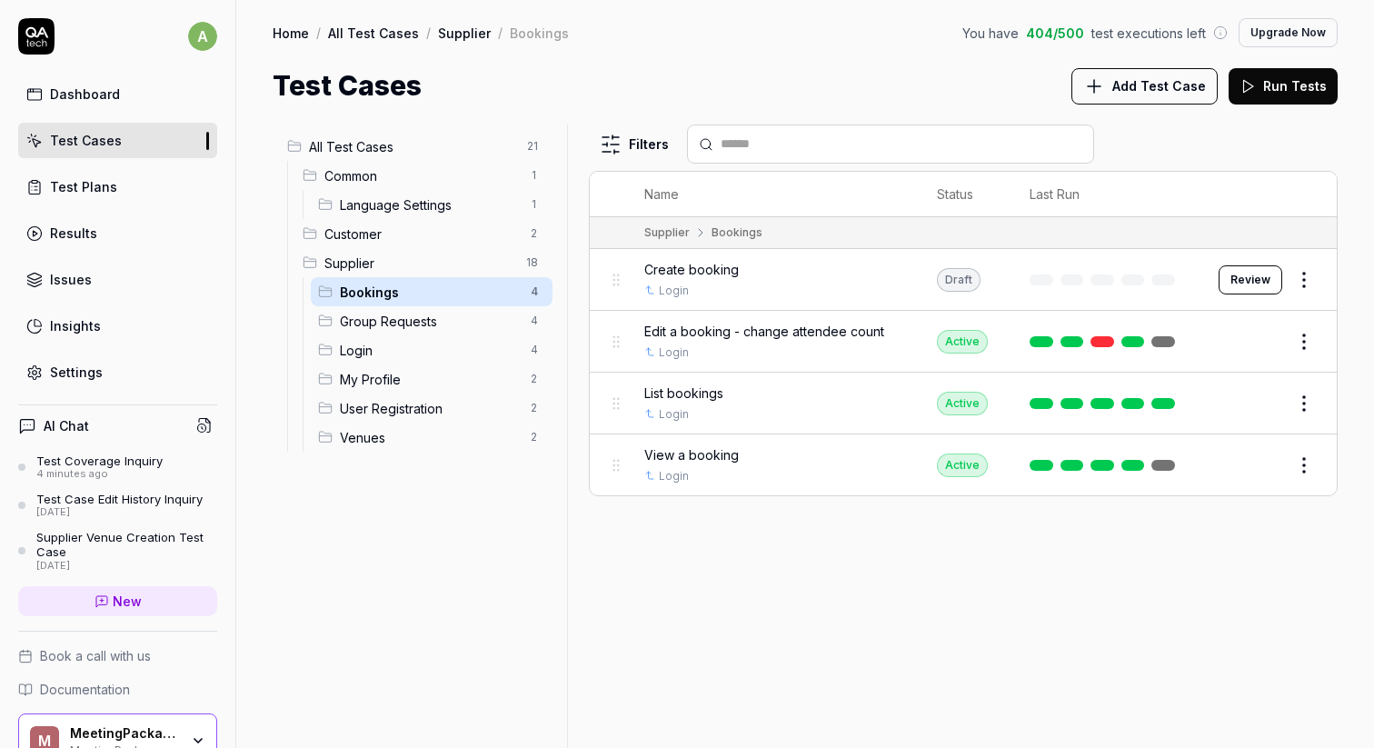
click at [60, 195] on div "Test Plans" at bounding box center [83, 186] width 67 height 19
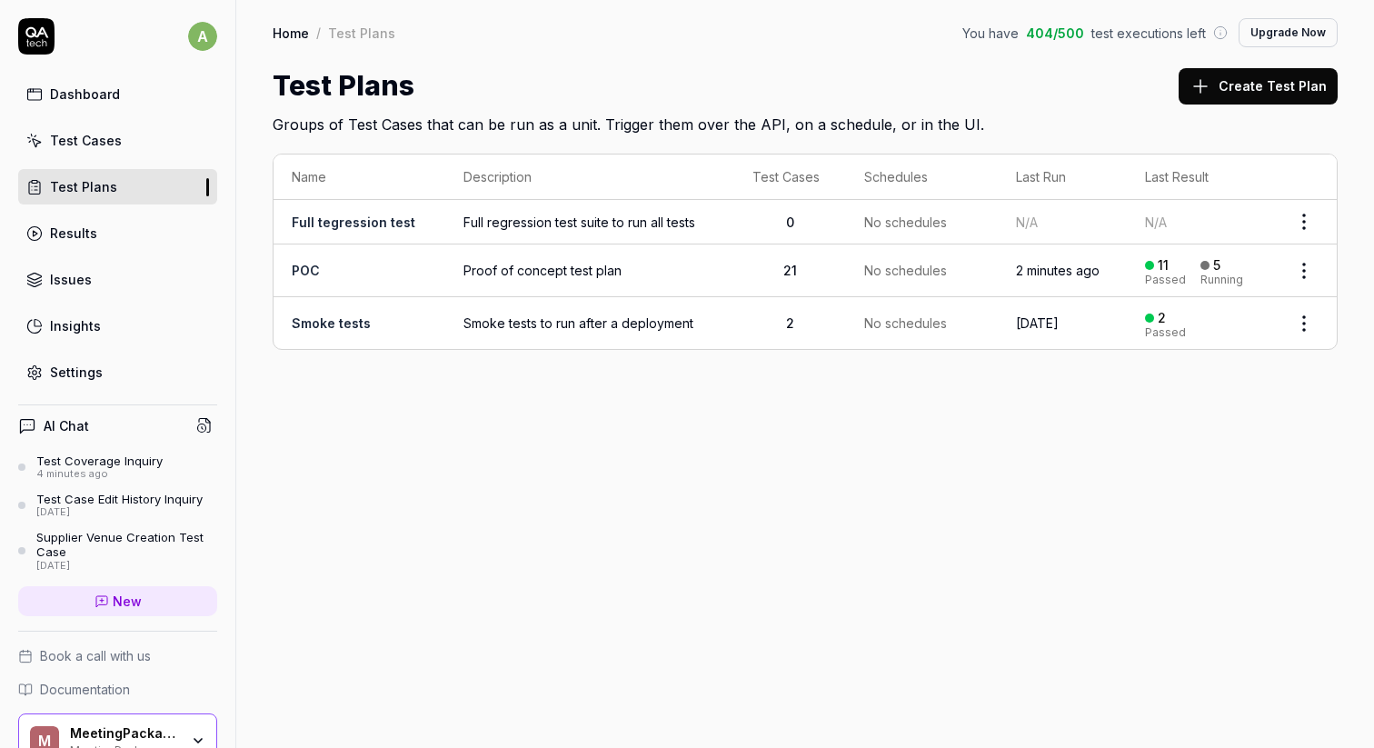
click at [126, 381] on link "Settings" at bounding box center [117, 371] width 199 height 35
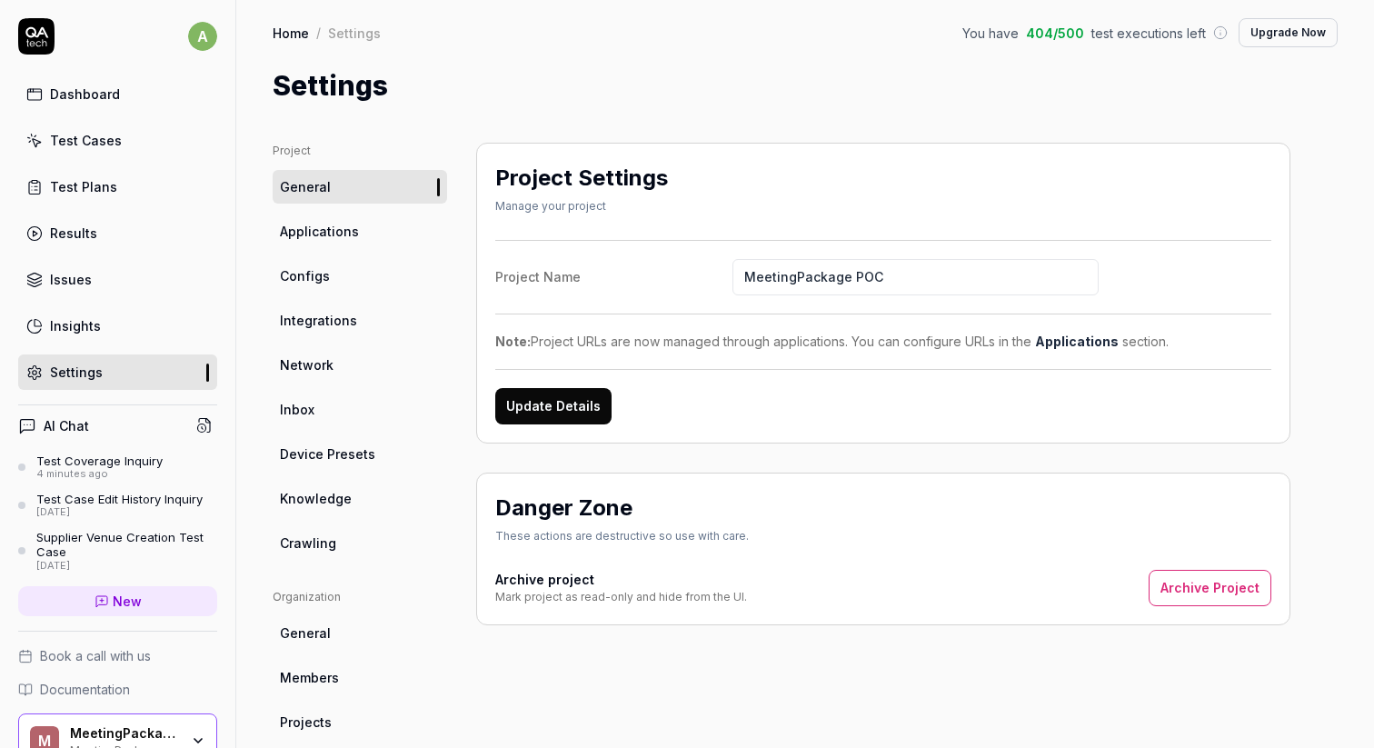
click at [354, 312] on link "Integrations" at bounding box center [360, 321] width 175 height 34
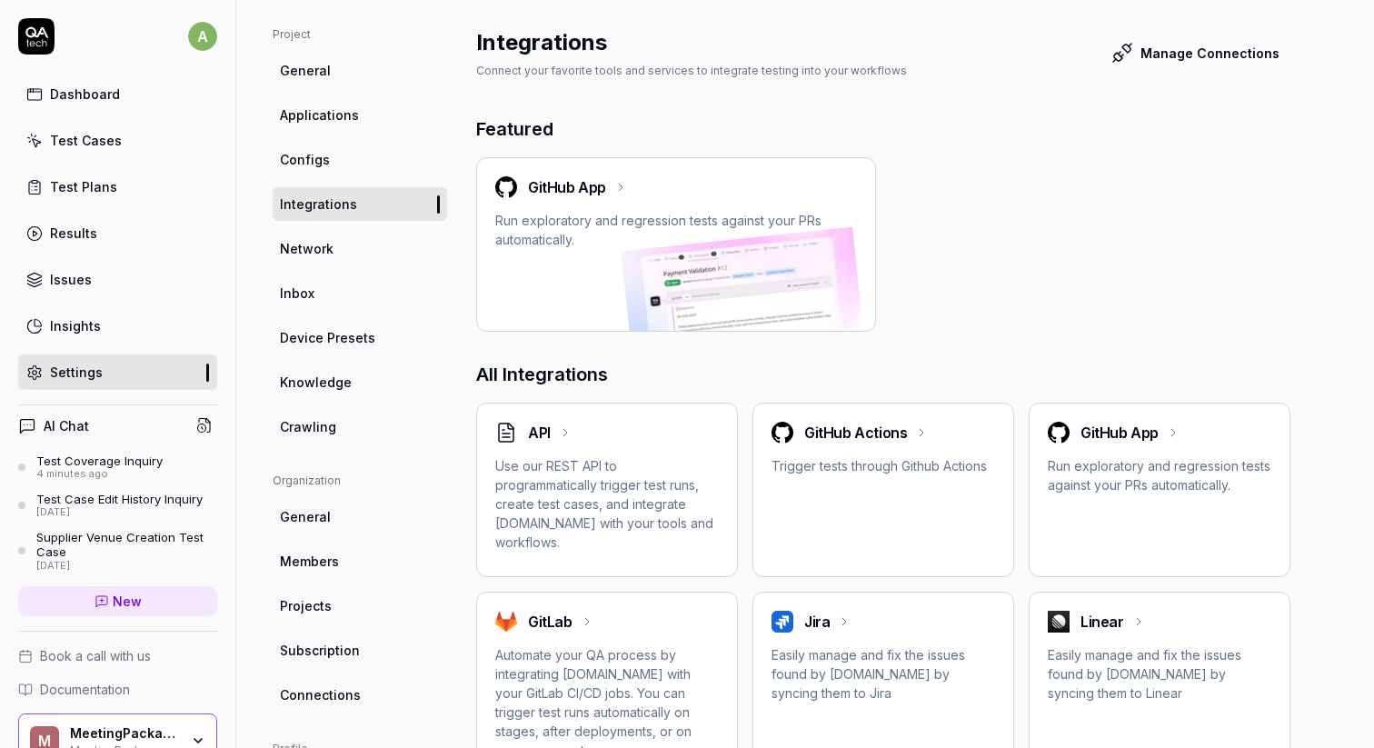
scroll to position [99, 0]
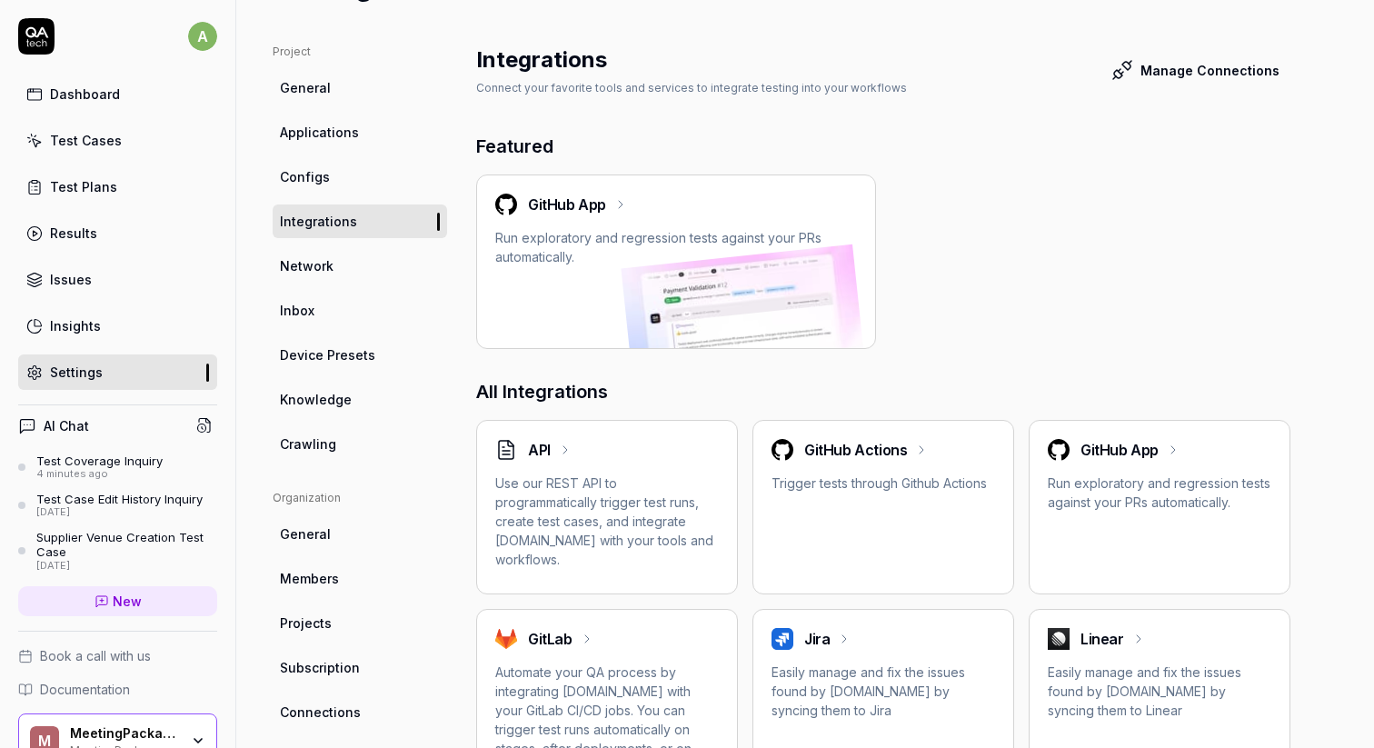
click at [362, 221] on link "Integrations" at bounding box center [360, 221] width 175 height 34
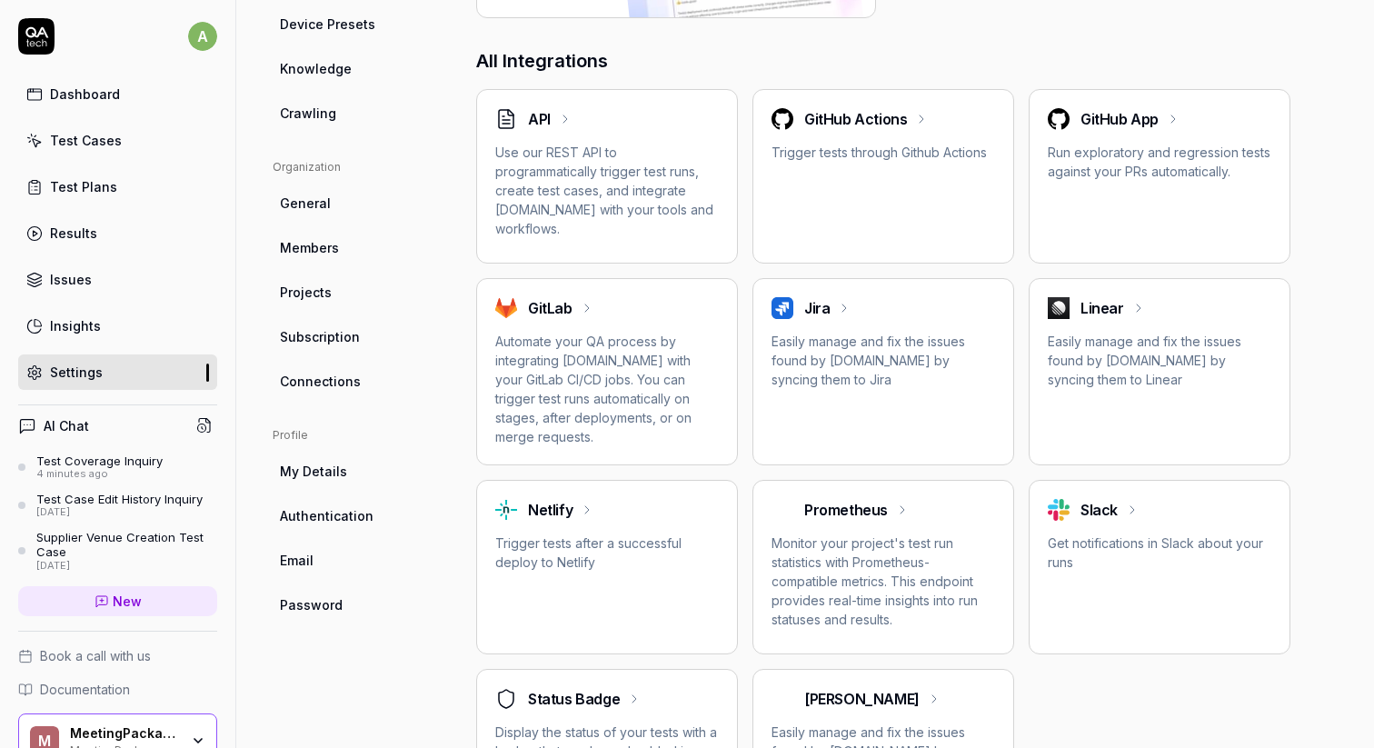
scroll to position [0, 0]
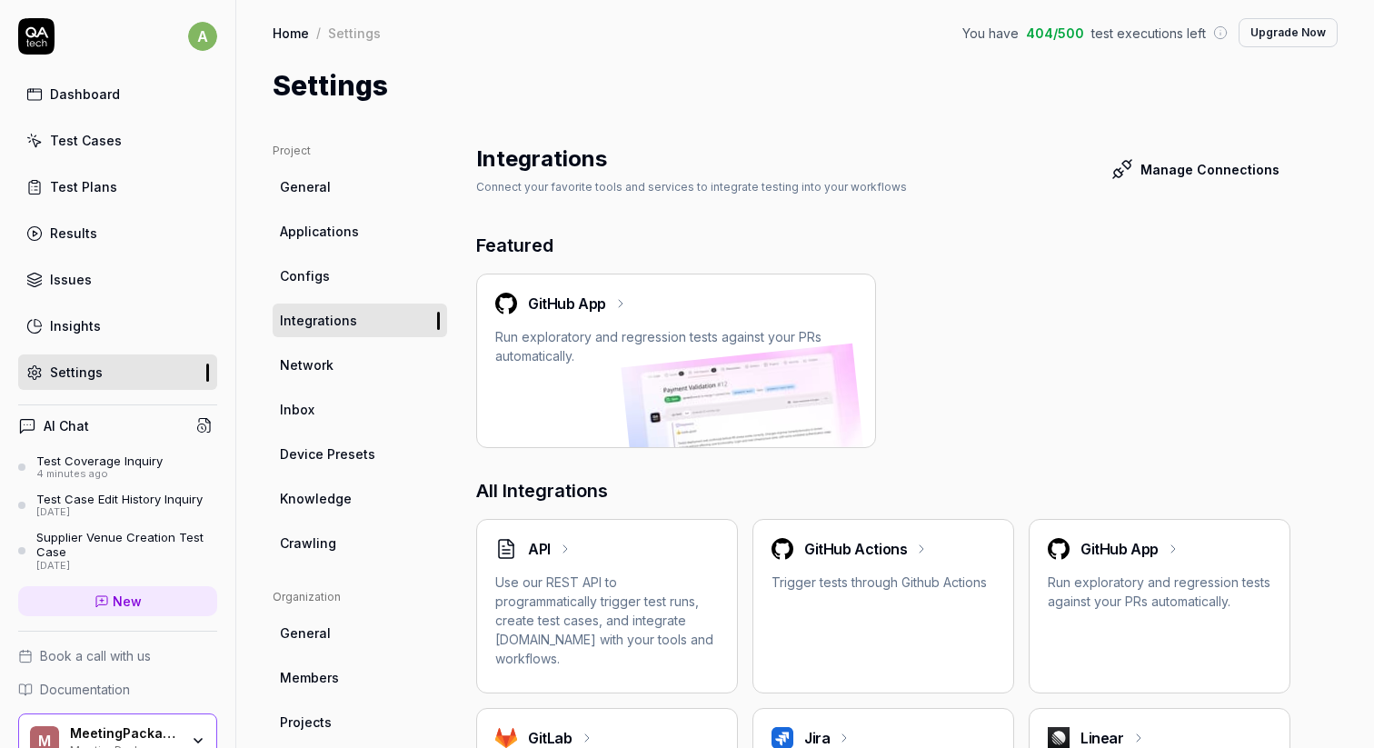
click at [1072, 31] on span "404 / 500" at bounding box center [1055, 33] width 58 height 19
click at [106, 242] on link "Results" at bounding box center [117, 232] width 199 height 35
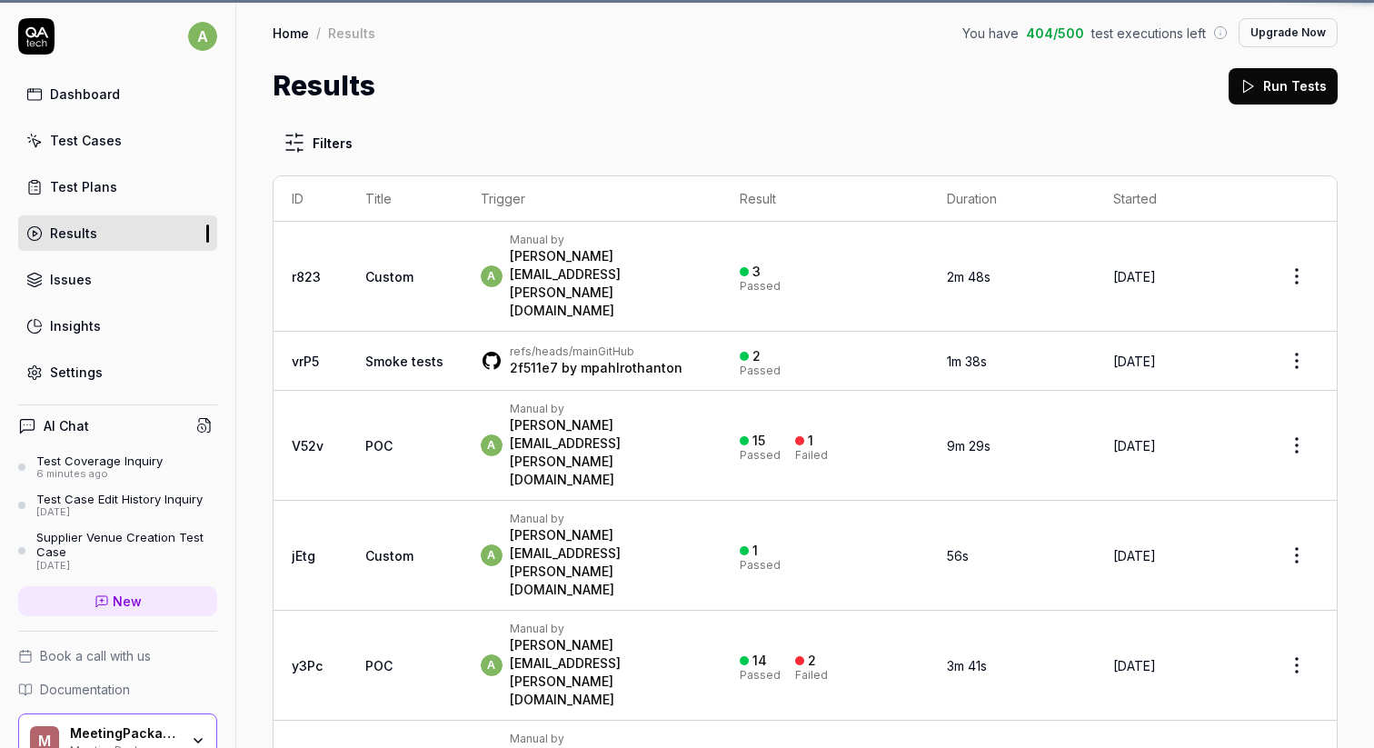
click at [109, 138] on div "Test Cases" at bounding box center [86, 140] width 72 height 19
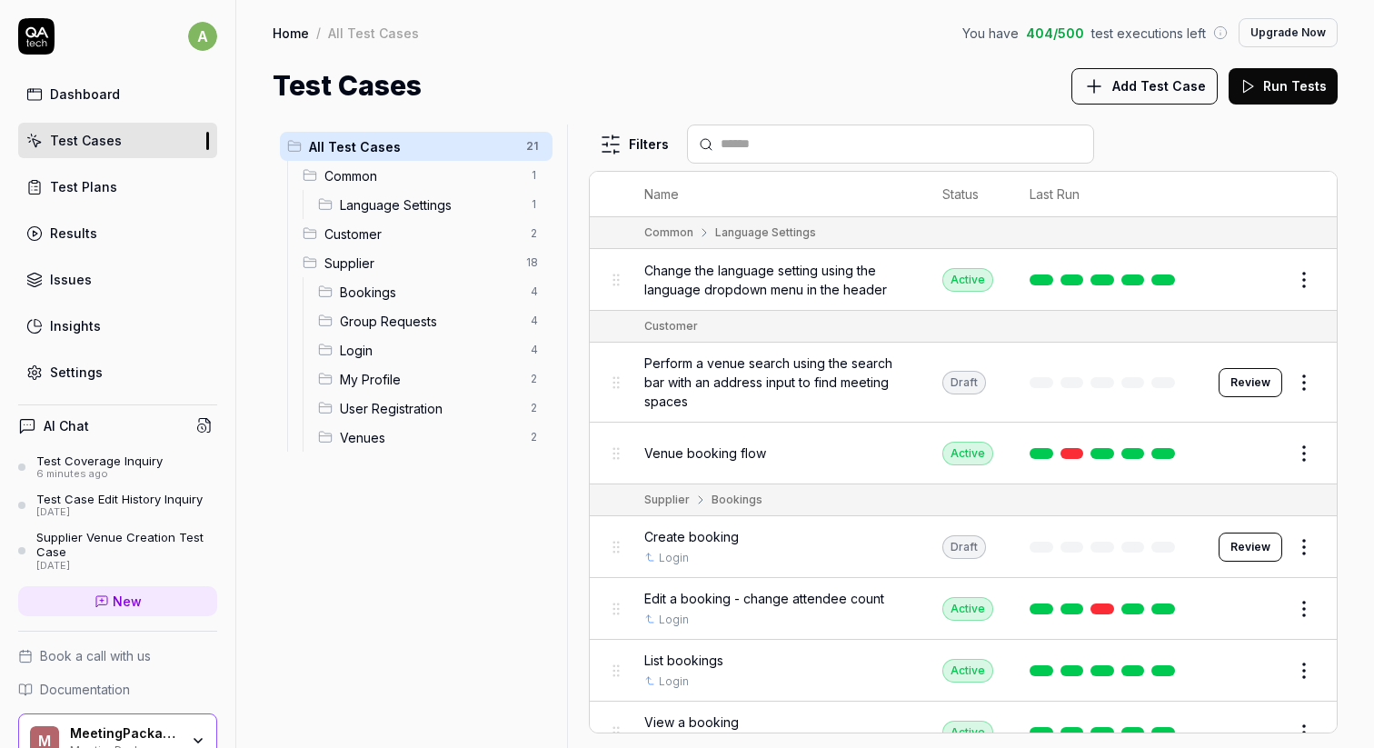
click at [133, 184] on link "Test Plans" at bounding box center [117, 186] width 199 height 35
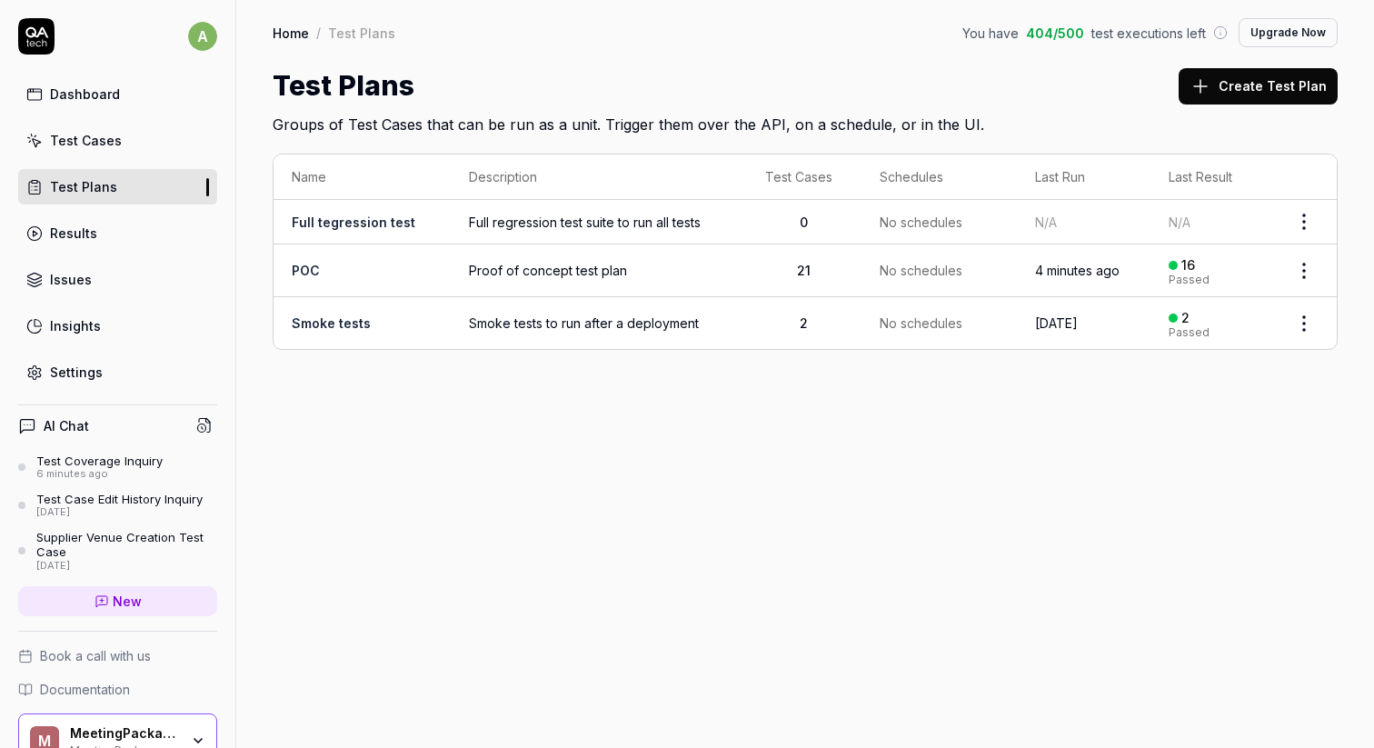
click at [137, 154] on link "Test Cases" at bounding box center [117, 140] width 199 height 35
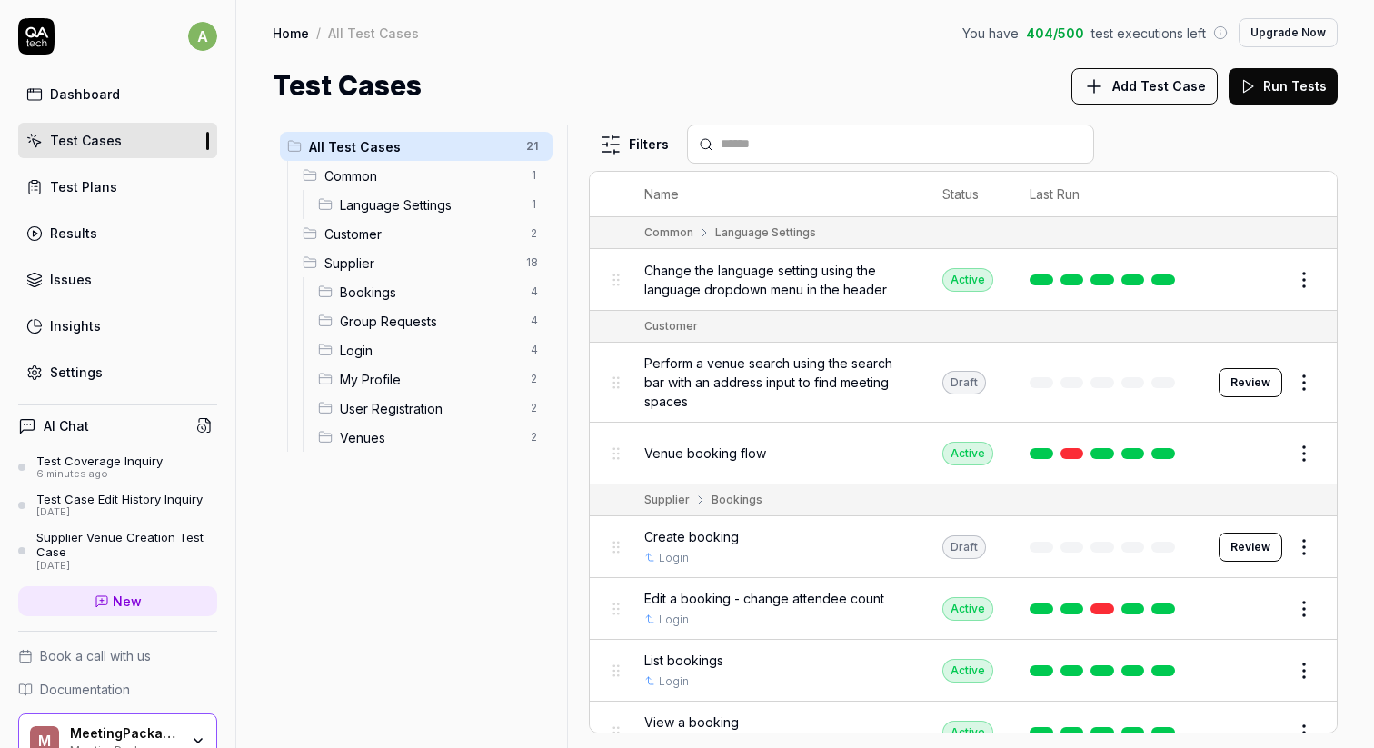
click at [380, 293] on span "Bookings" at bounding box center [430, 292] width 180 height 19
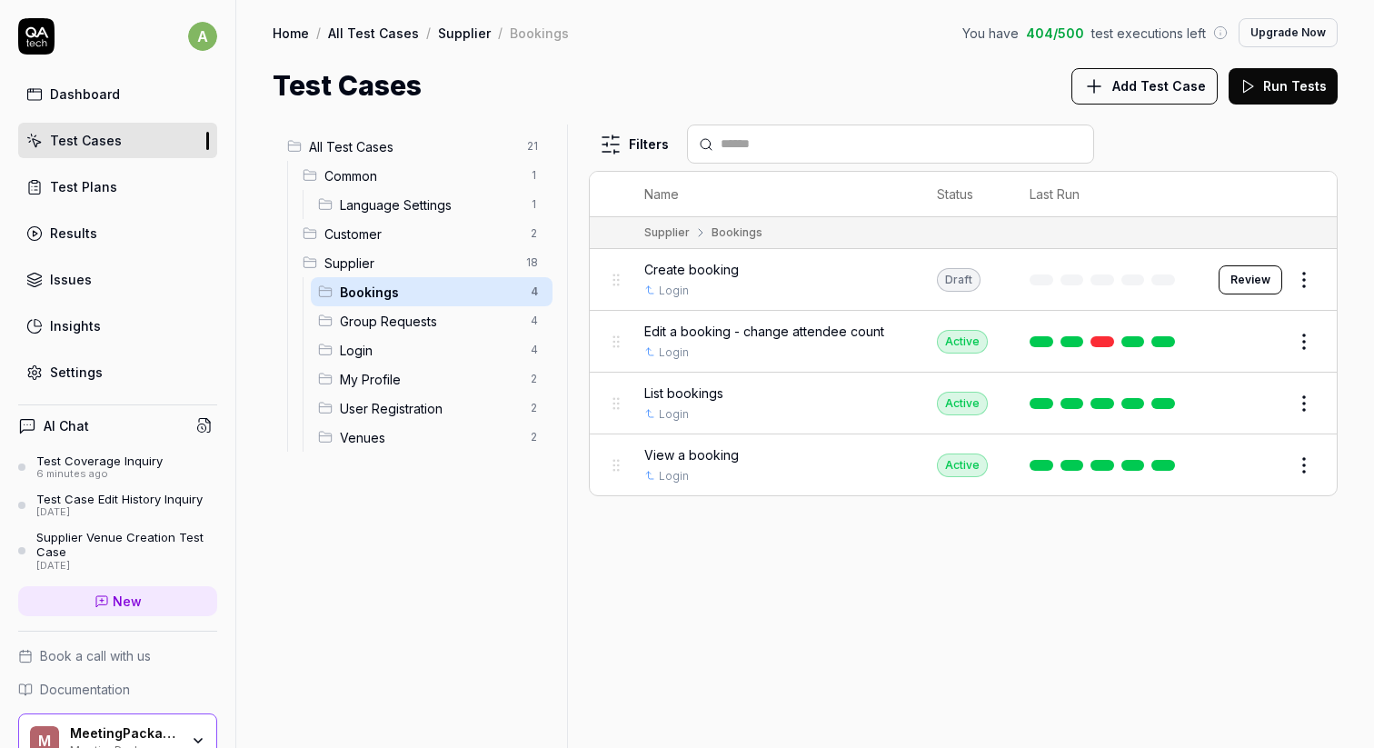
click at [732, 332] on span "Edit a booking - change attendee count" at bounding box center [764, 331] width 240 height 19
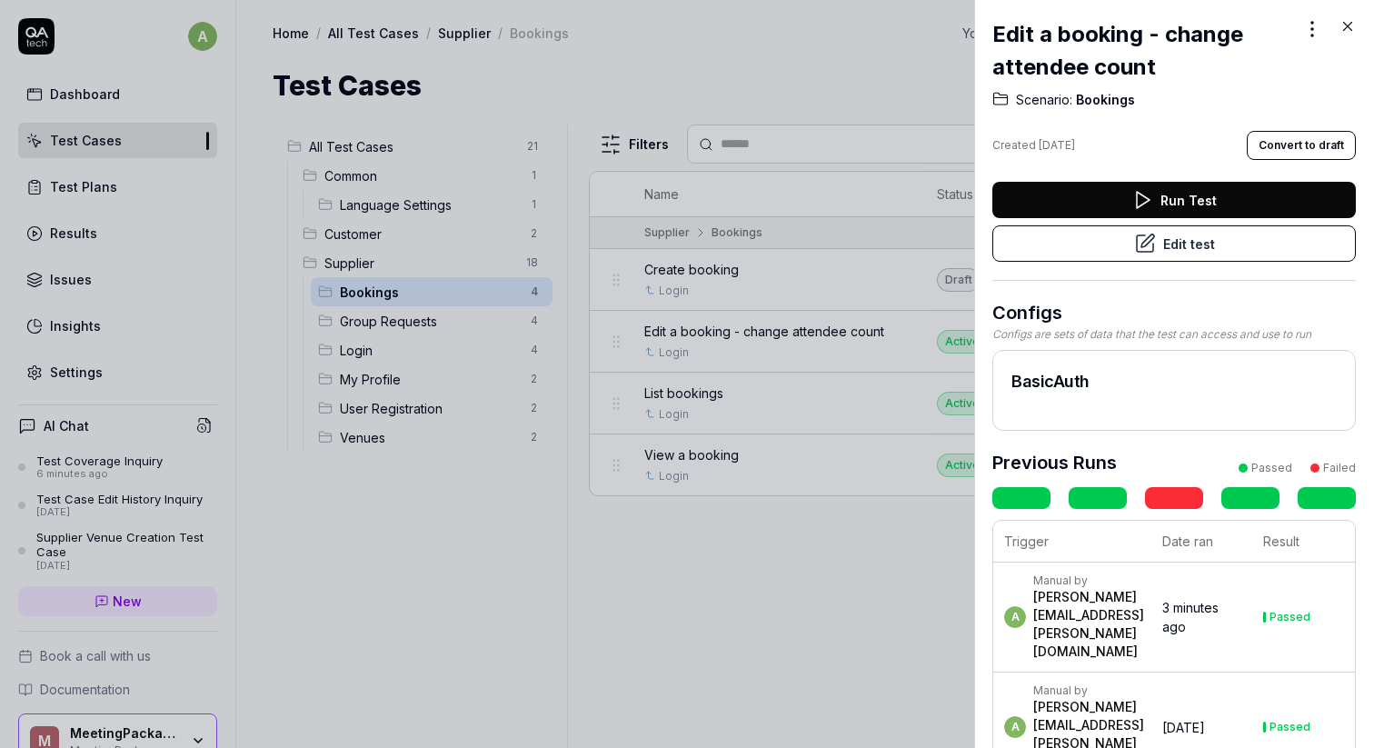
click at [1222, 256] on button "Edit test" at bounding box center [1174, 243] width 364 height 36
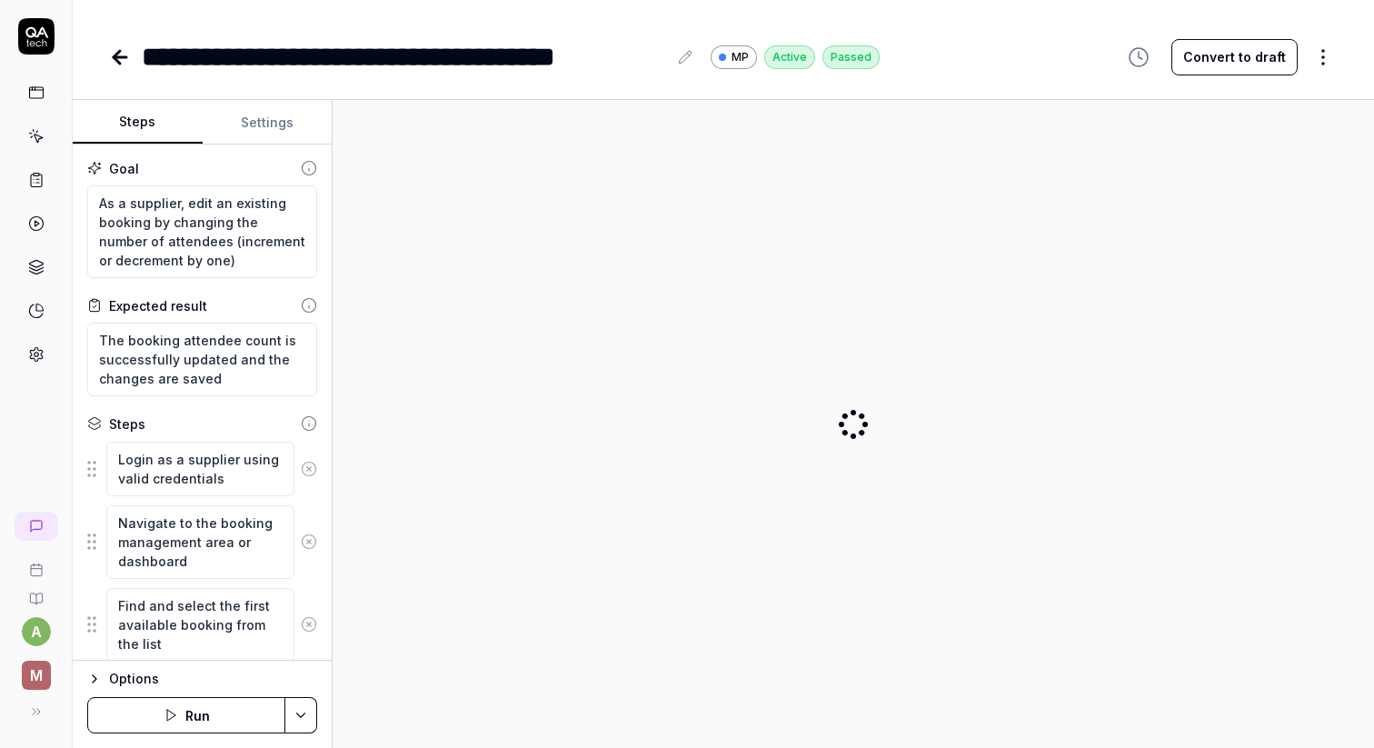
scroll to position [395, 0]
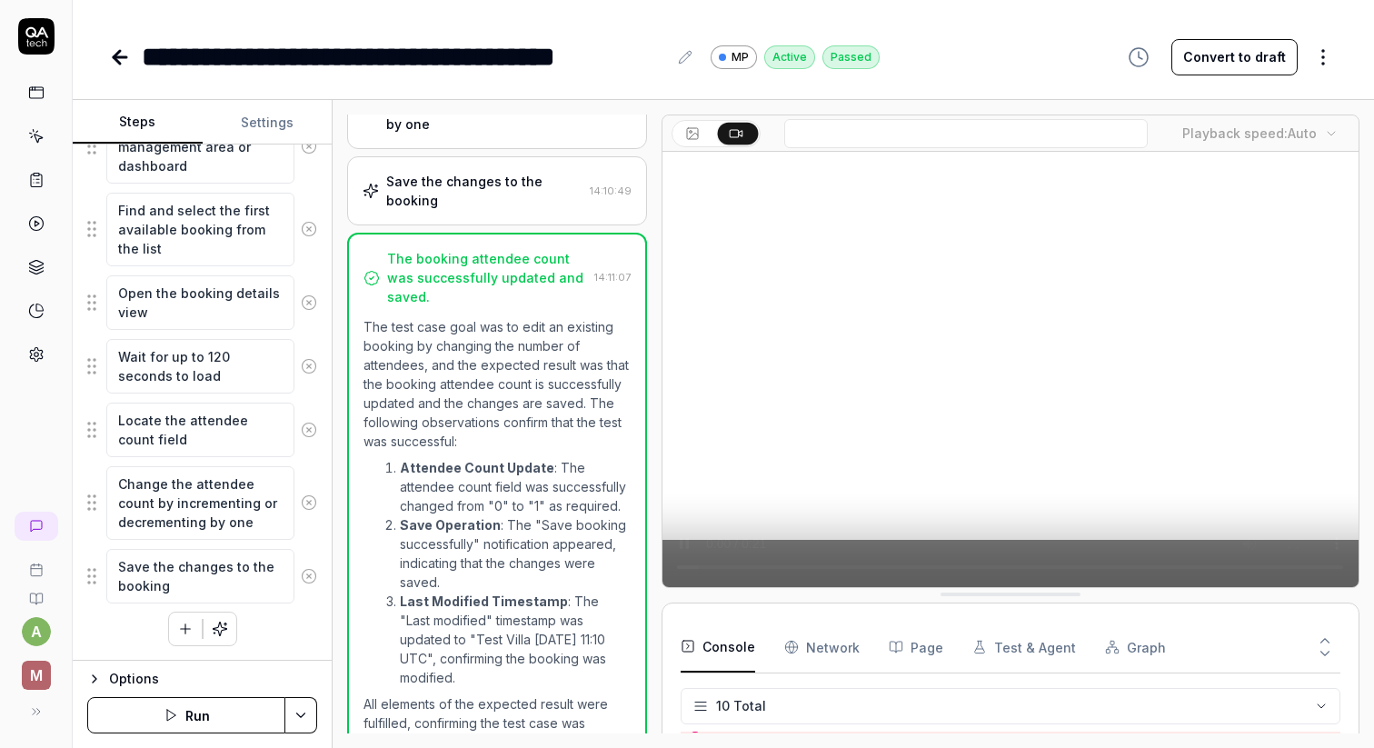
scroll to position [310, 0]
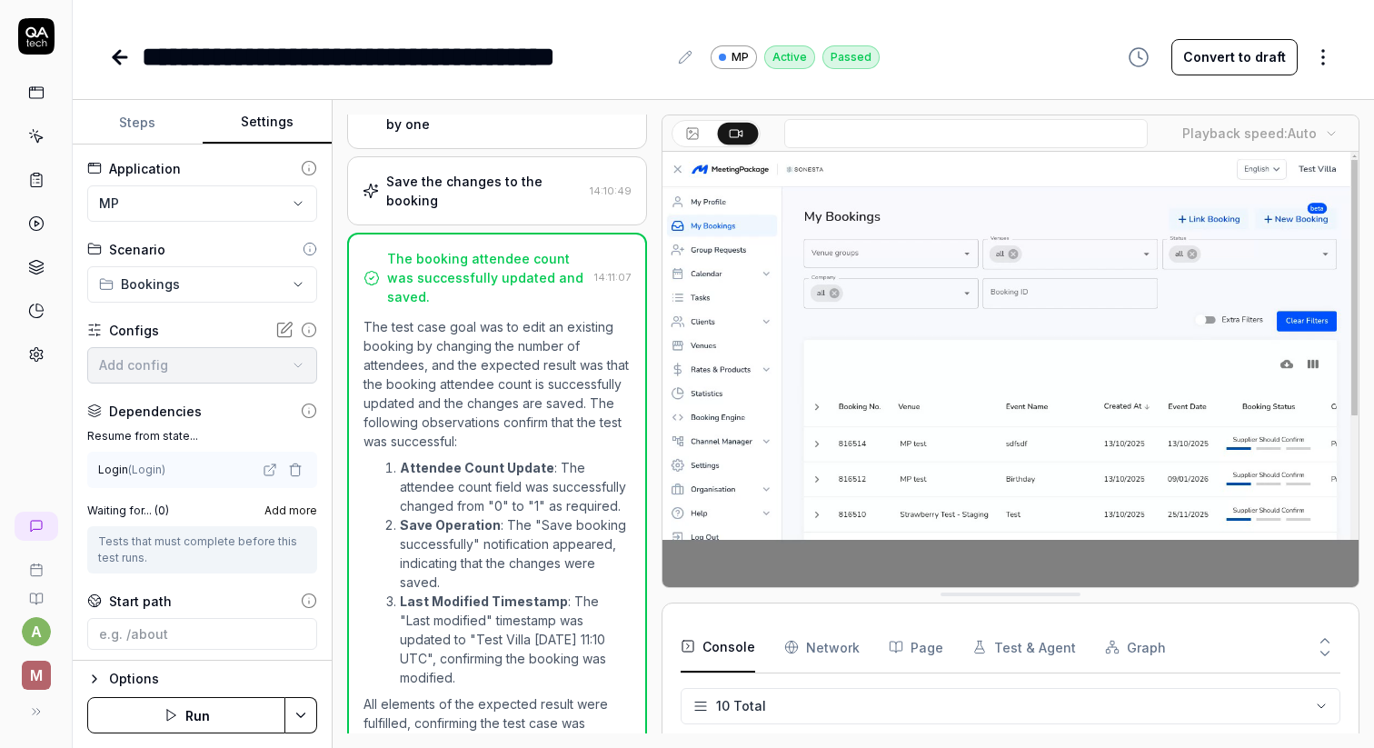
click at [267, 105] on button "Settings" at bounding box center [268, 123] width 130 height 44
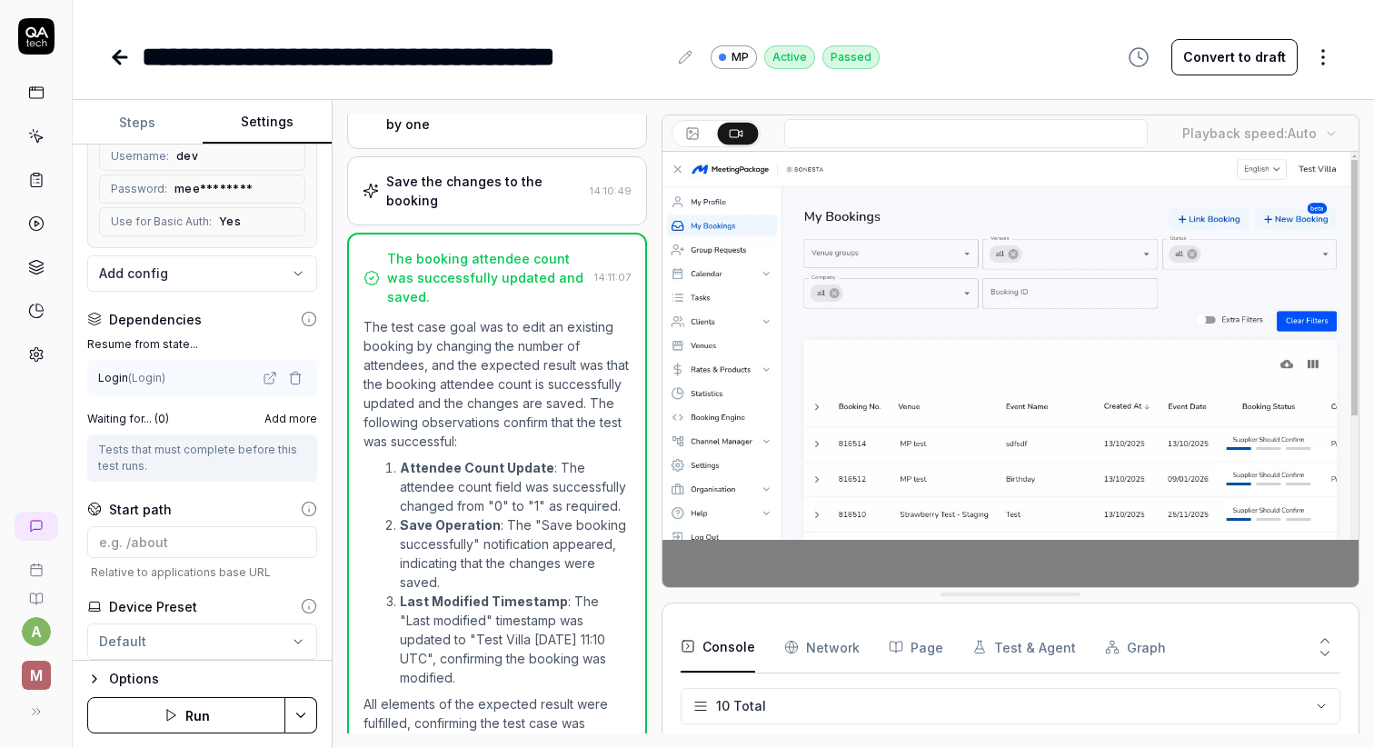
scroll to position [283, 0]
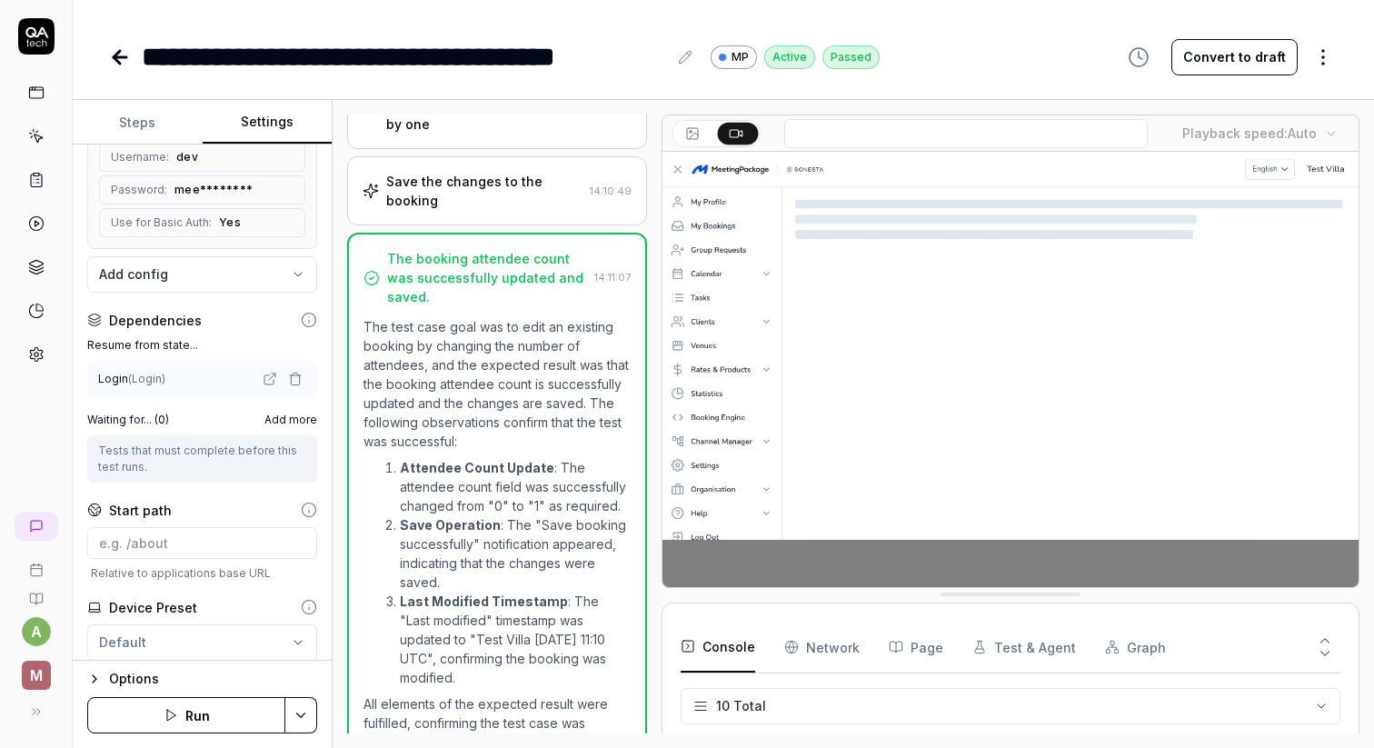
click at [126, 337] on label "Resume from state..." at bounding box center [202, 345] width 230 height 16
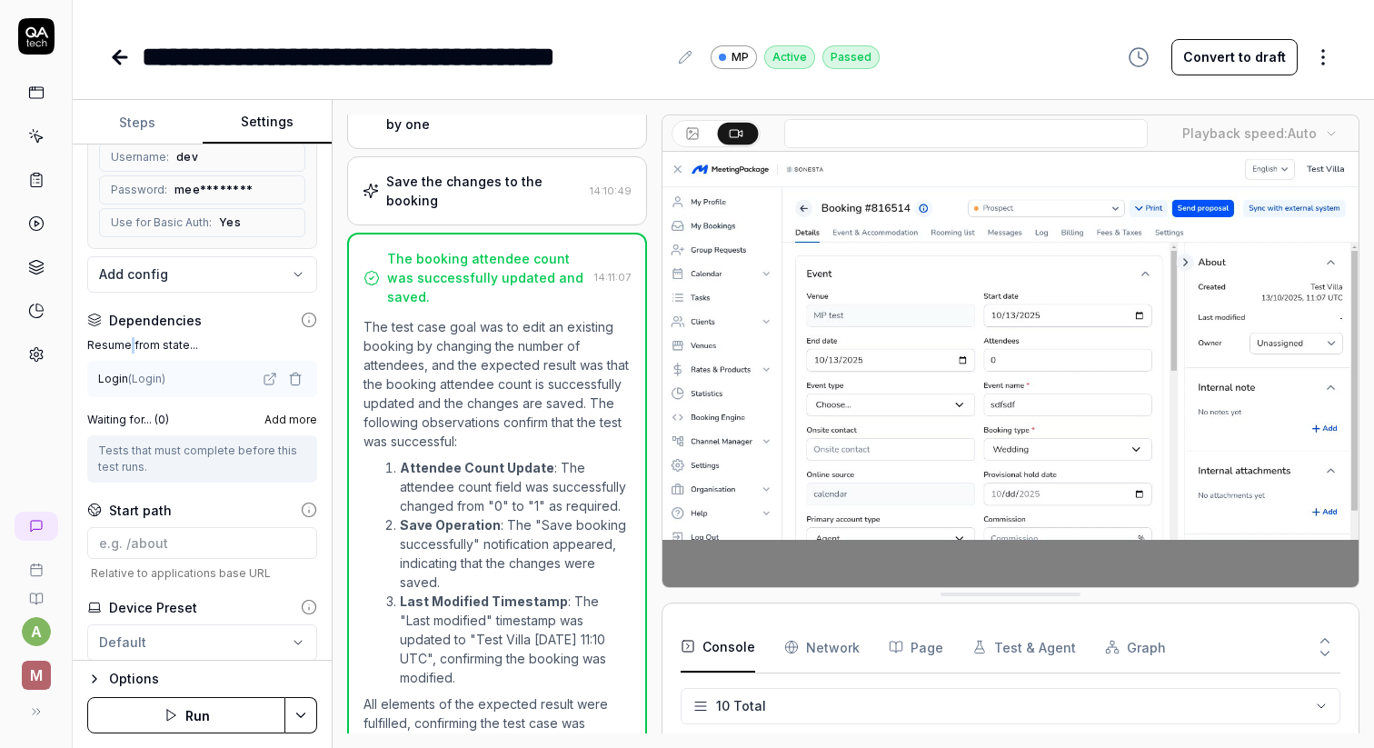
click at [126, 337] on label "Resume from state..." at bounding box center [202, 345] width 230 height 16
click at [146, 372] on span "( Login )" at bounding box center [146, 379] width 37 height 14
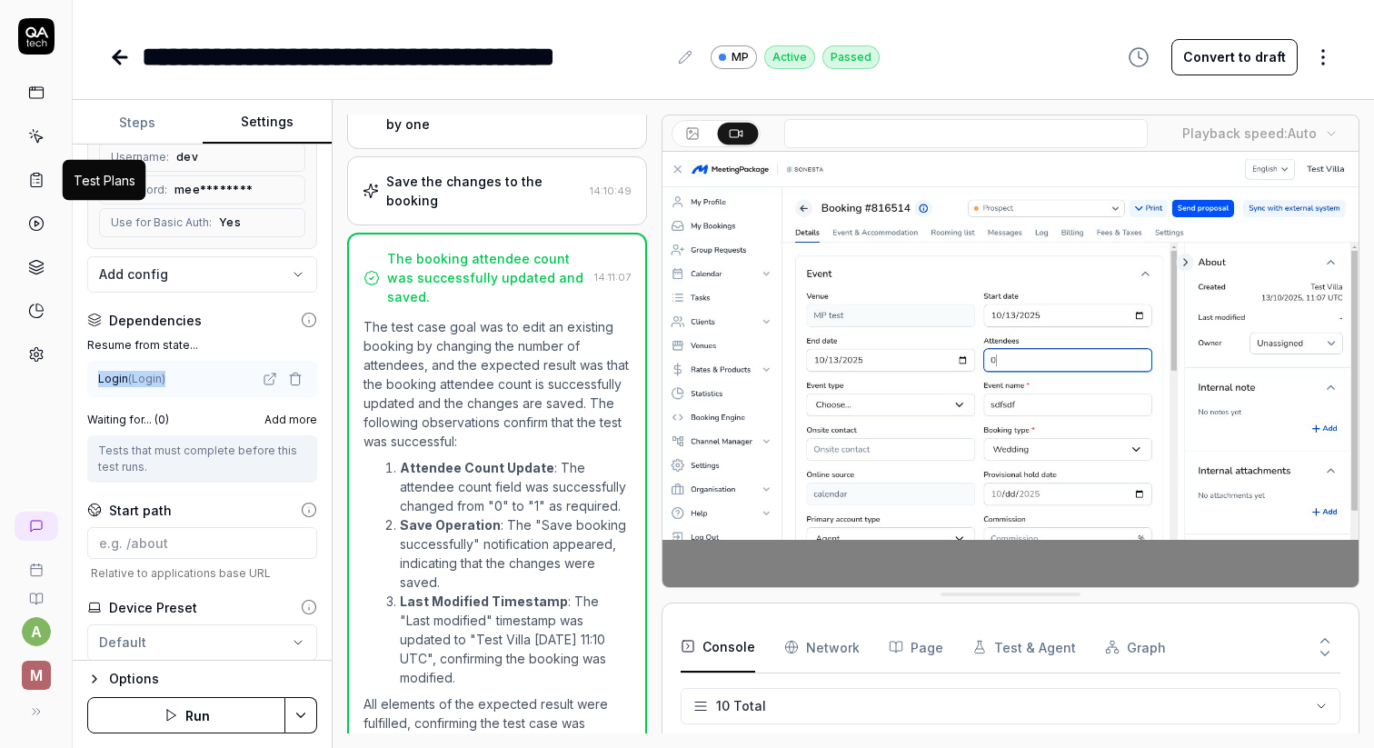
click at [31, 173] on icon at bounding box center [36, 180] width 16 height 16
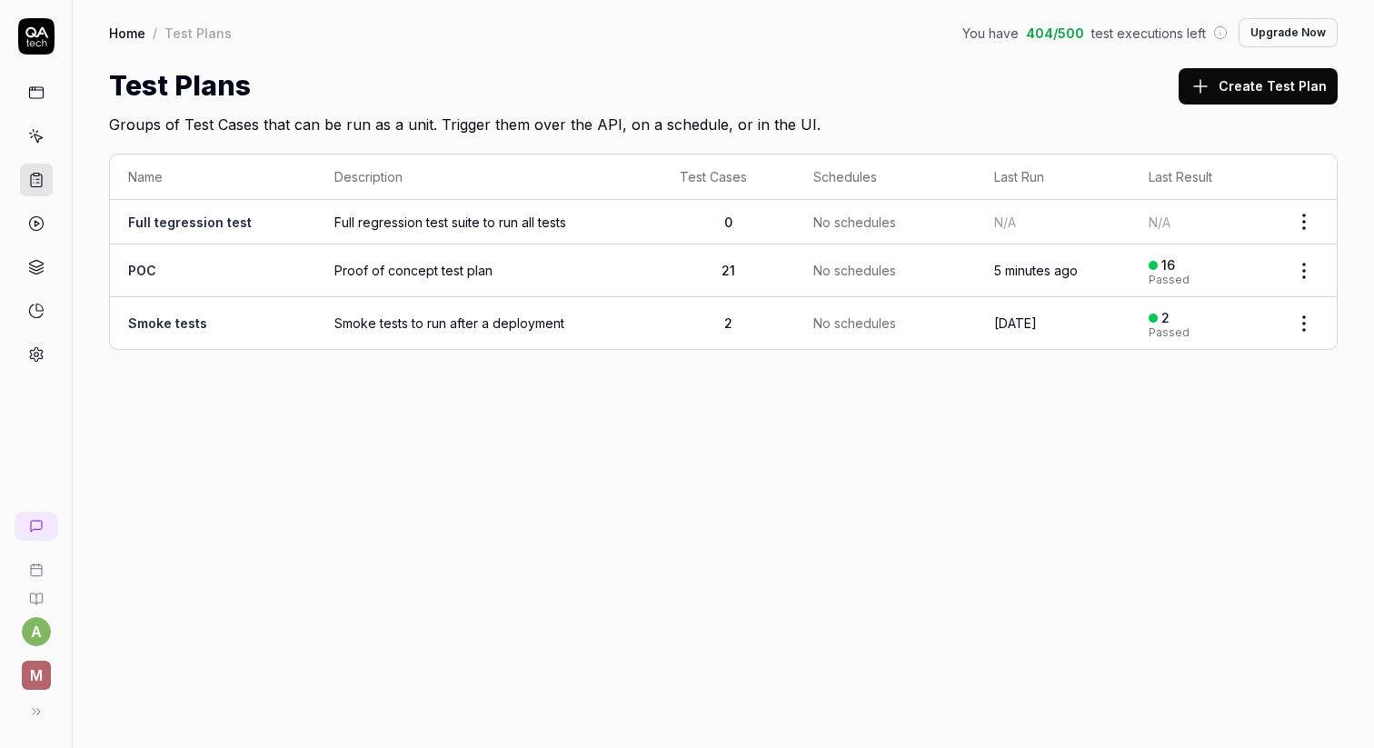
click at [152, 274] on link "POC" at bounding box center [142, 270] width 28 height 15
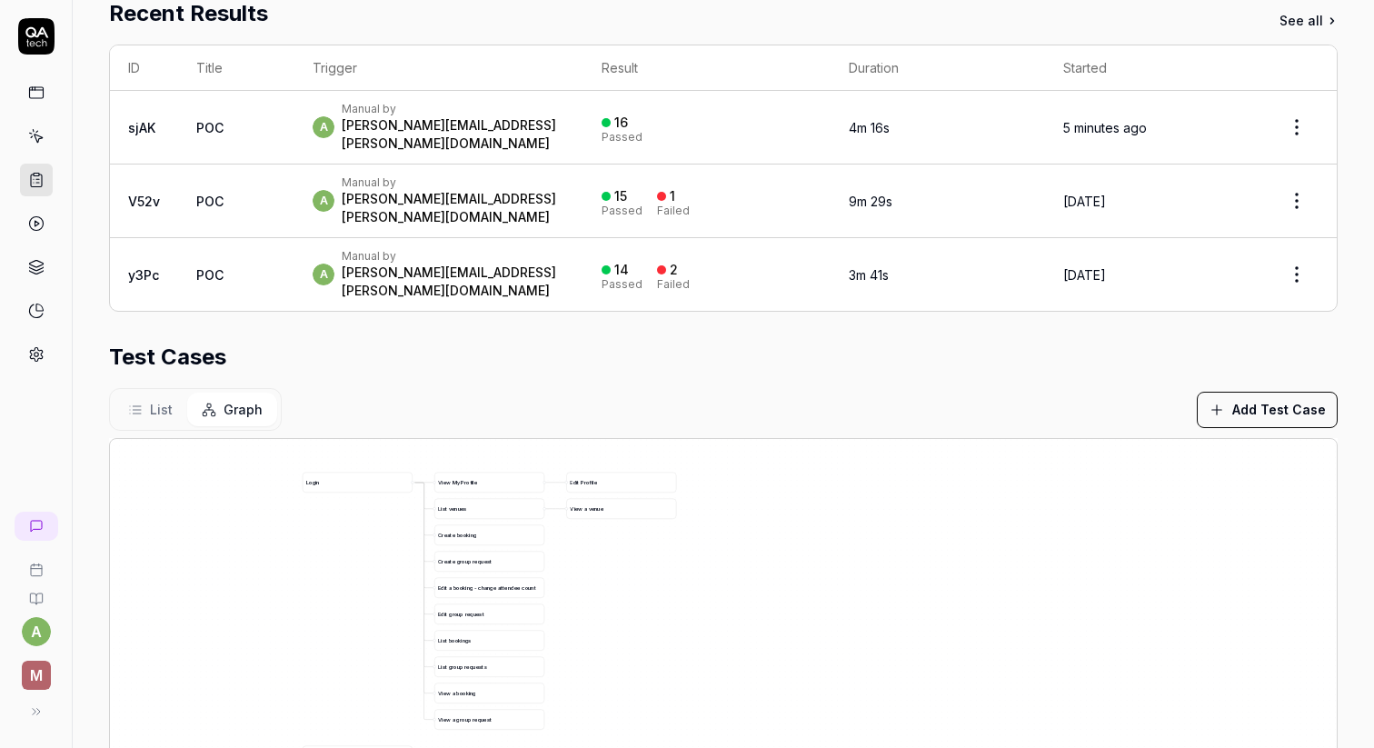
scroll to position [364, 0]
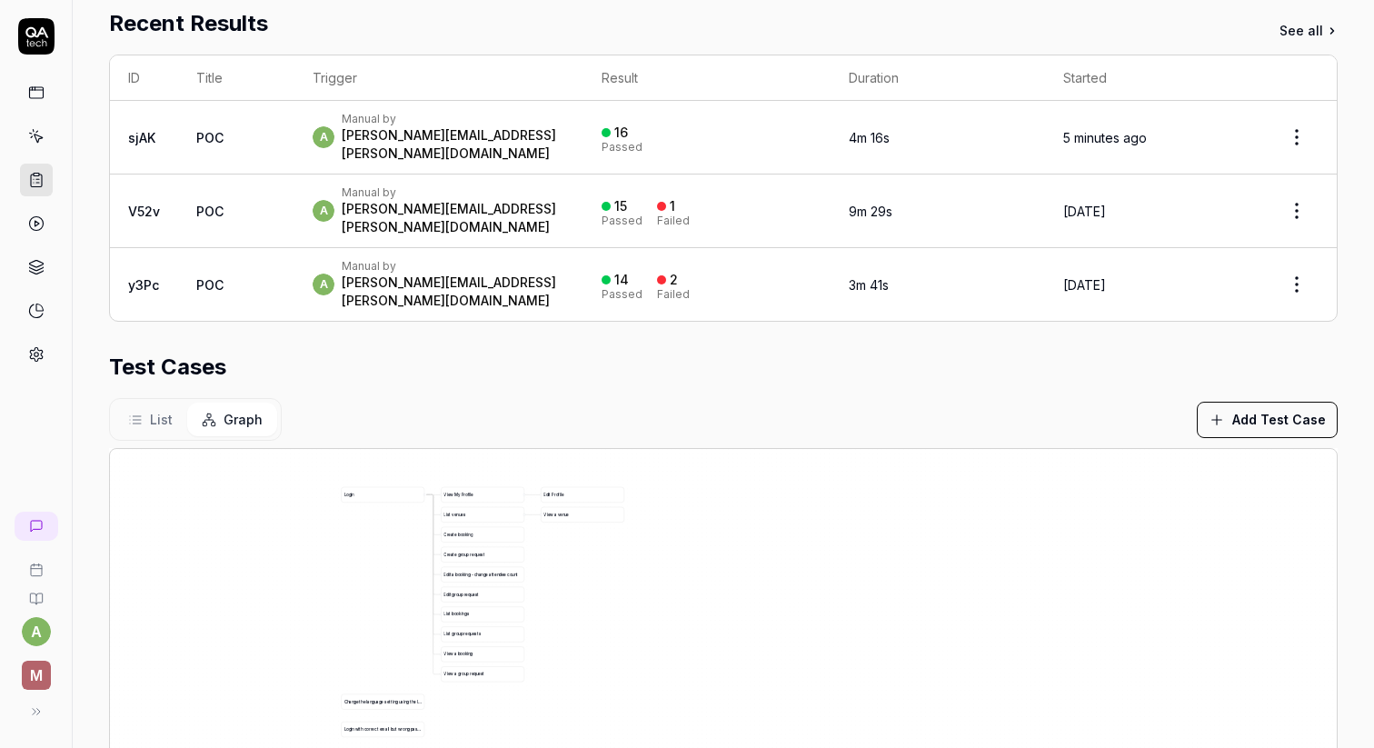
click at [45, 169] on link at bounding box center [36, 180] width 33 height 33
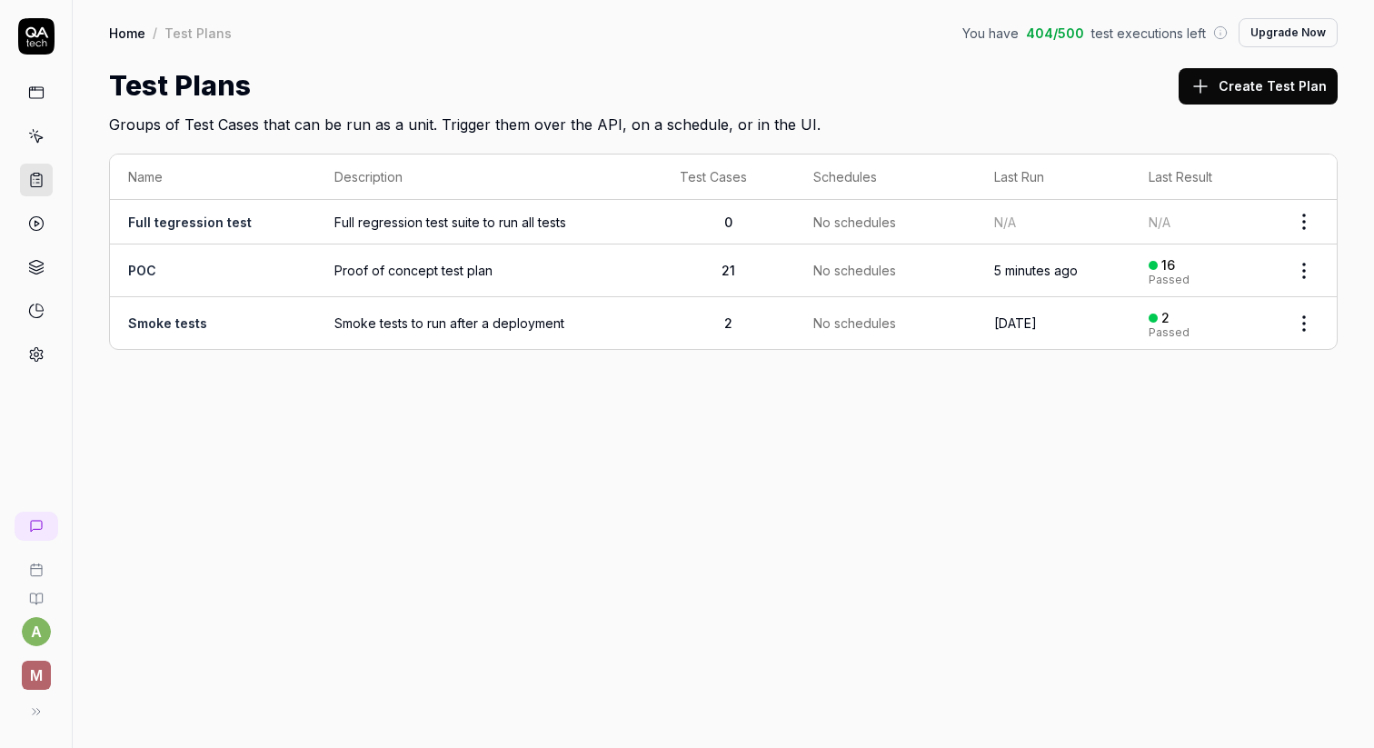
click at [143, 265] on link "POC" at bounding box center [142, 270] width 28 height 15
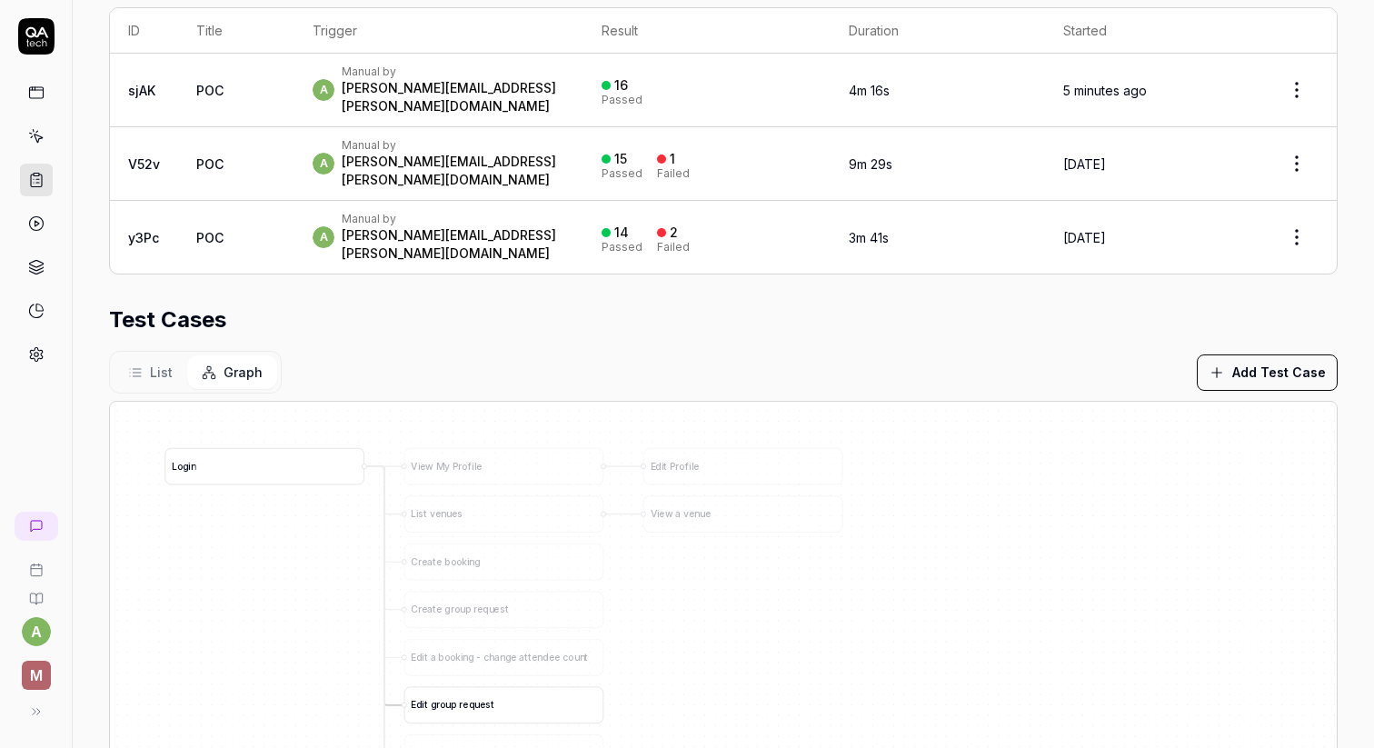
click at [481, 699] on span "e" at bounding box center [482, 704] width 5 height 11
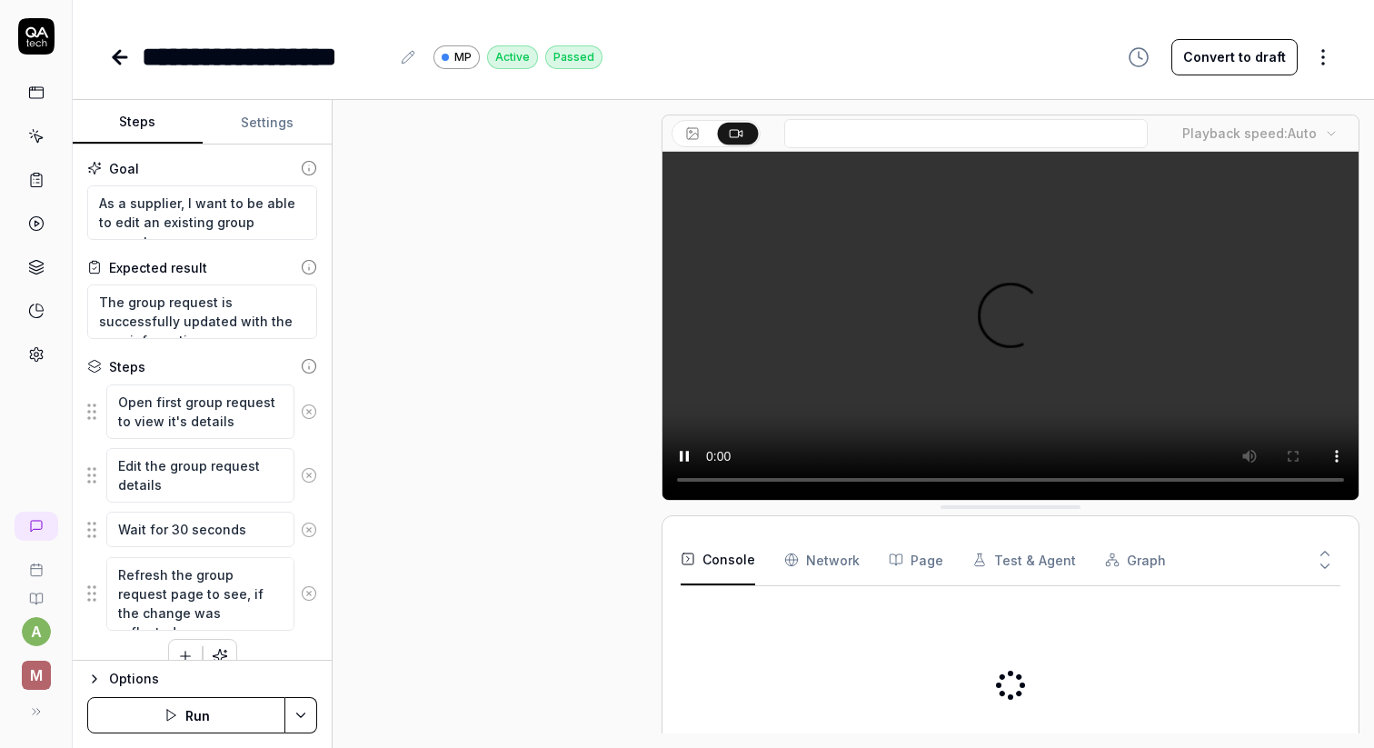
scroll to position [27, 0]
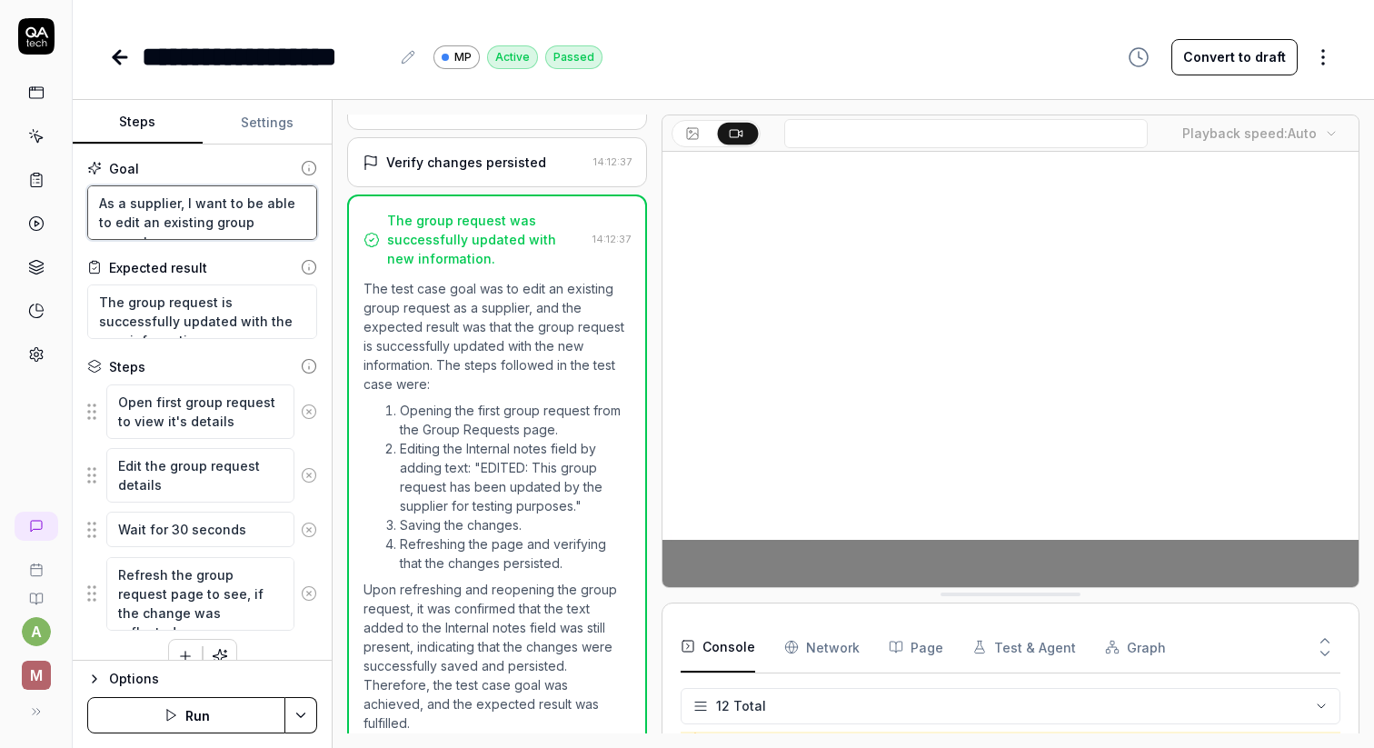
click at [173, 206] on textarea "As a supplier, I want to be able to edit an existing group request" at bounding box center [202, 212] width 230 height 55
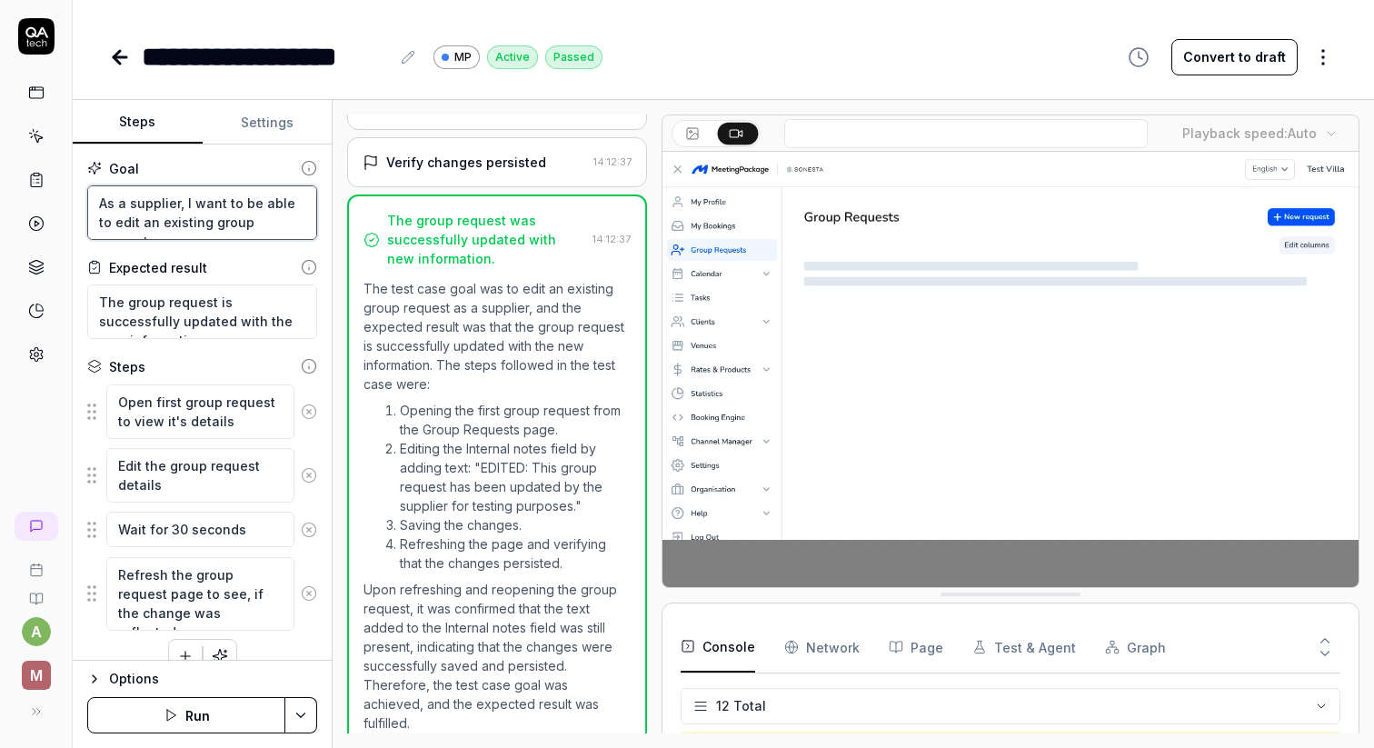
click at [173, 206] on textarea "As a supplier, I want to be able to edit an existing group request" at bounding box center [202, 212] width 230 height 55
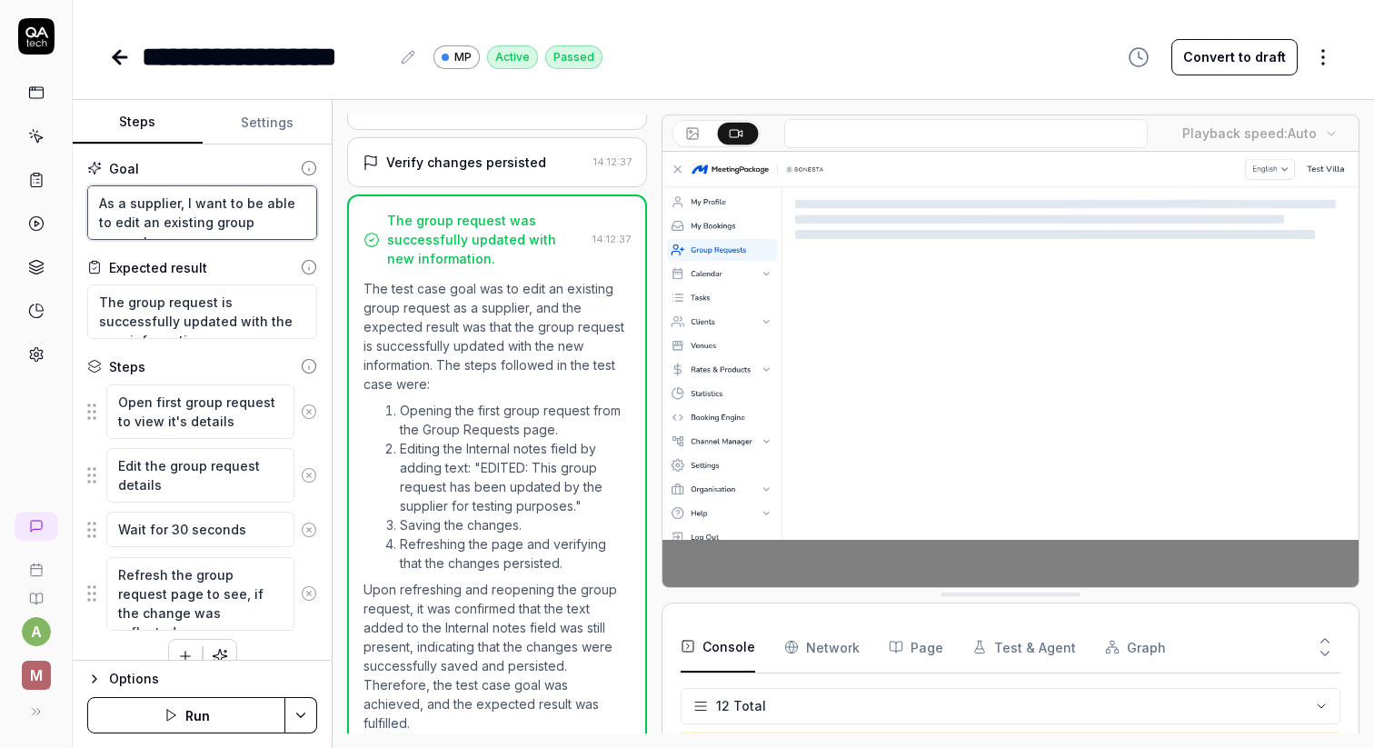
click at [173, 206] on textarea "As a supplier, I want to be able to edit an existing group request" at bounding box center [202, 212] width 230 height 55
click at [193, 304] on textarea "The group request is successfully updated with the new information" at bounding box center [202, 311] width 230 height 55
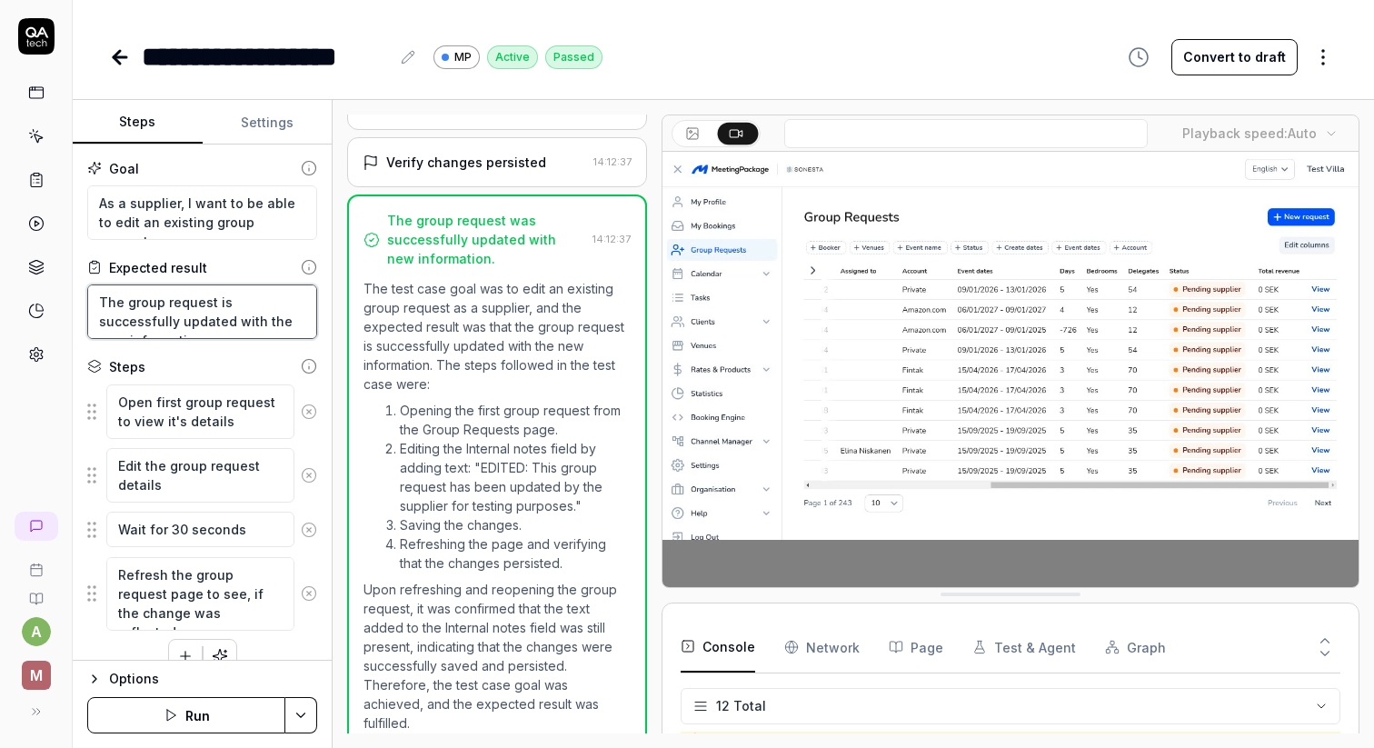
click at [193, 304] on textarea "The group request is successfully updated with the new information" at bounding box center [202, 311] width 230 height 55
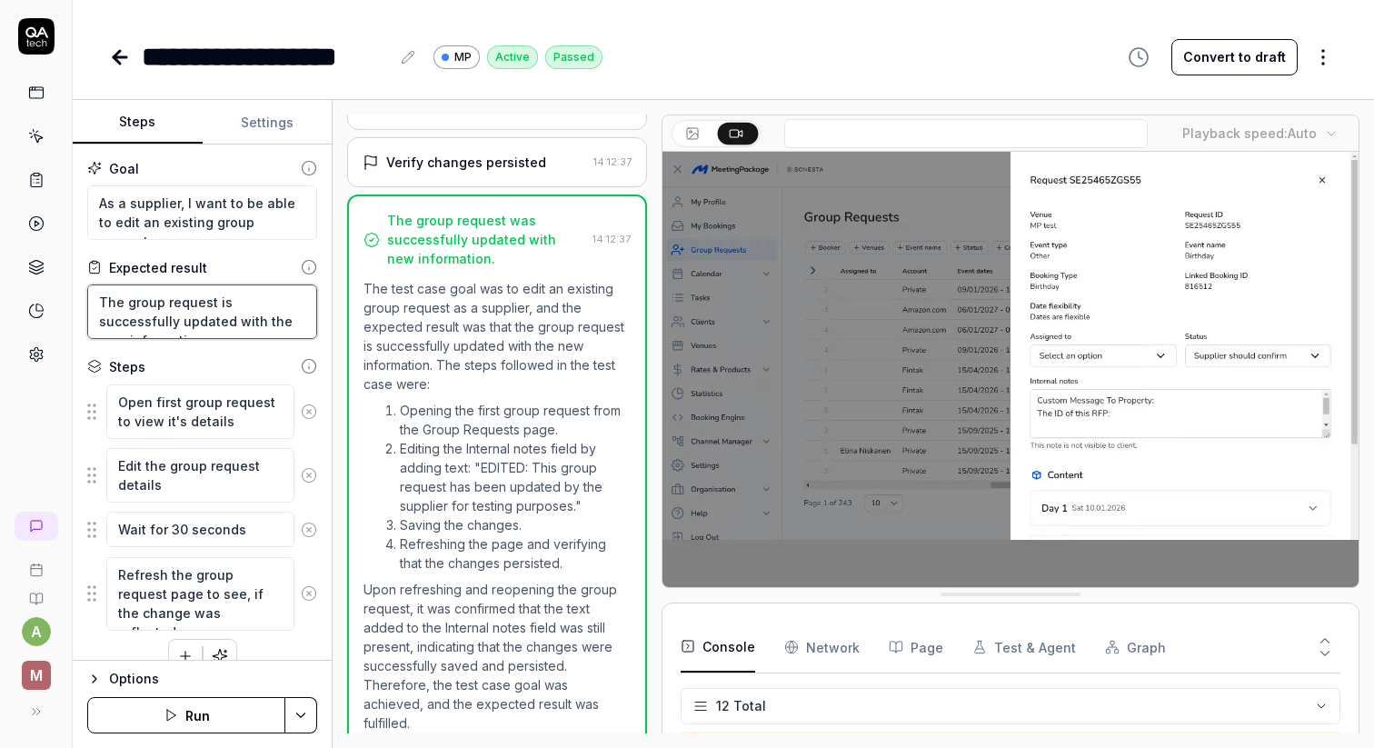
click at [193, 304] on textarea "The group request is successfully updated with the new information" at bounding box center [202, 311] width 230 height 55
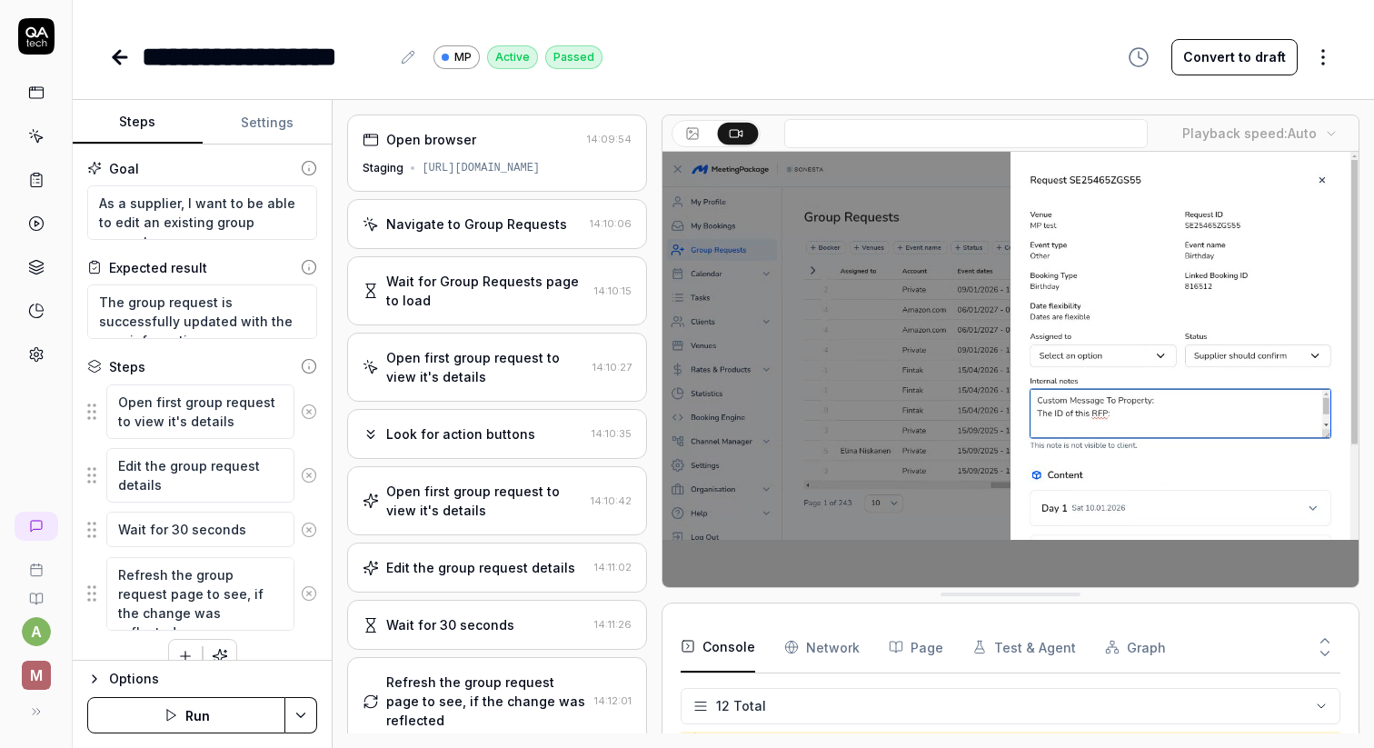
click at [504, 215] on div "Navigate to Group Requests" at bounding box center [476, 223] width 181 height 19
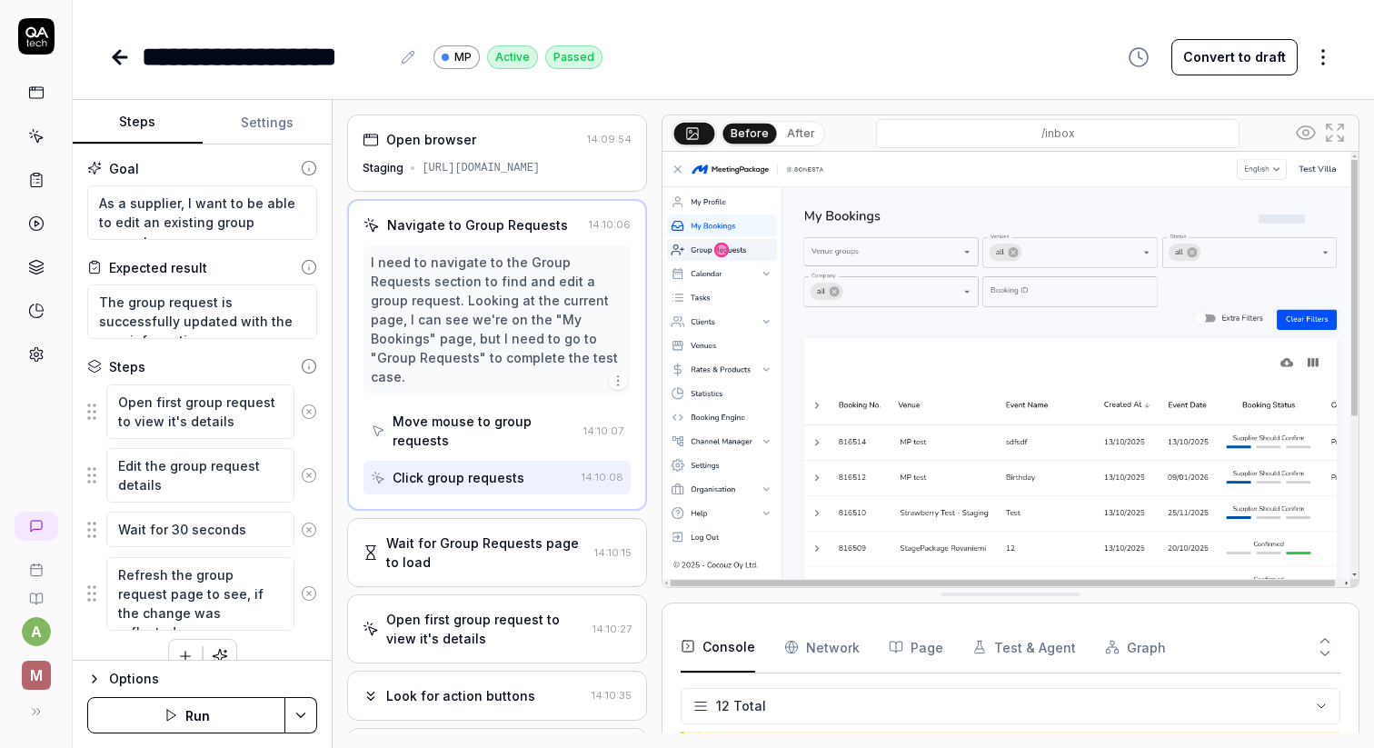
click at [507, 534] on div "Wait for Group Requests page to load" at bounding box center [486, 553] width 200 height 38
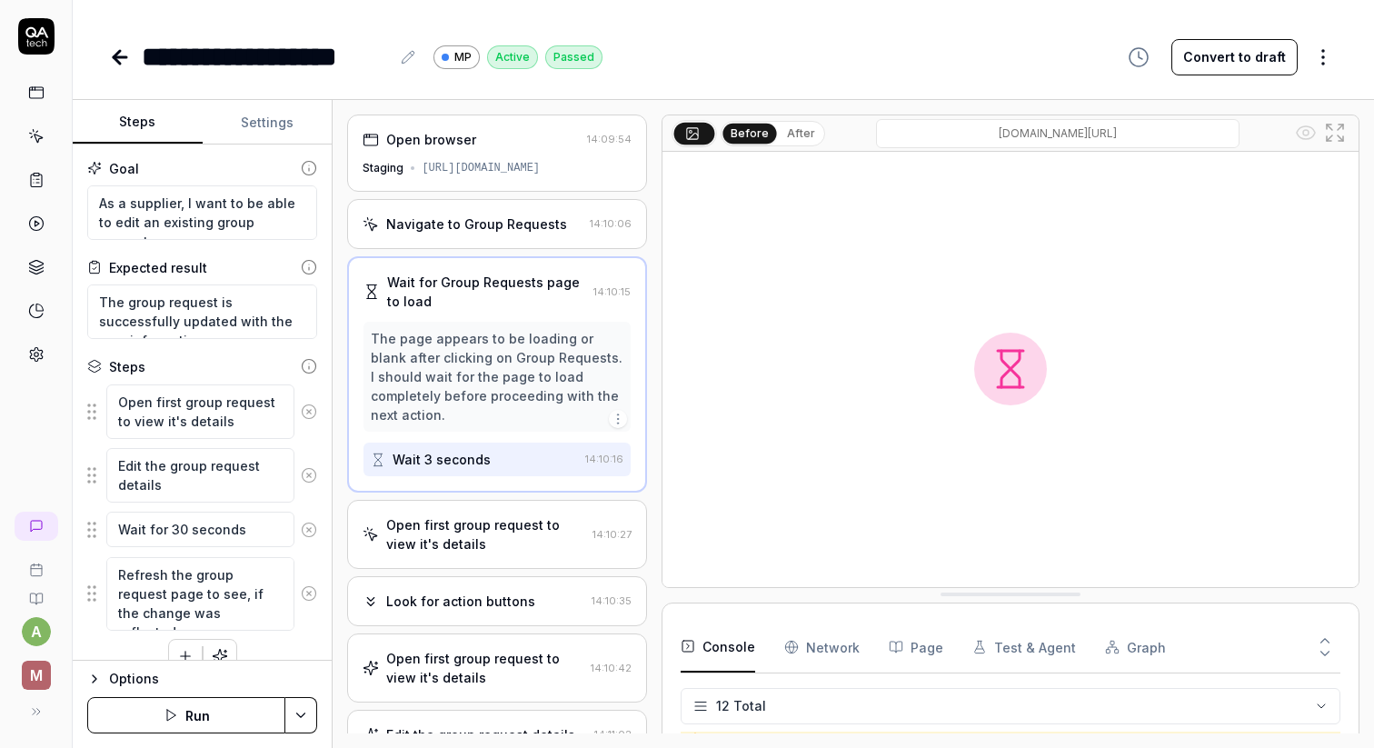
click at [502, 530] on div "Open first group request to view it's details" at bounding box center [485, 534] width 198 height 38
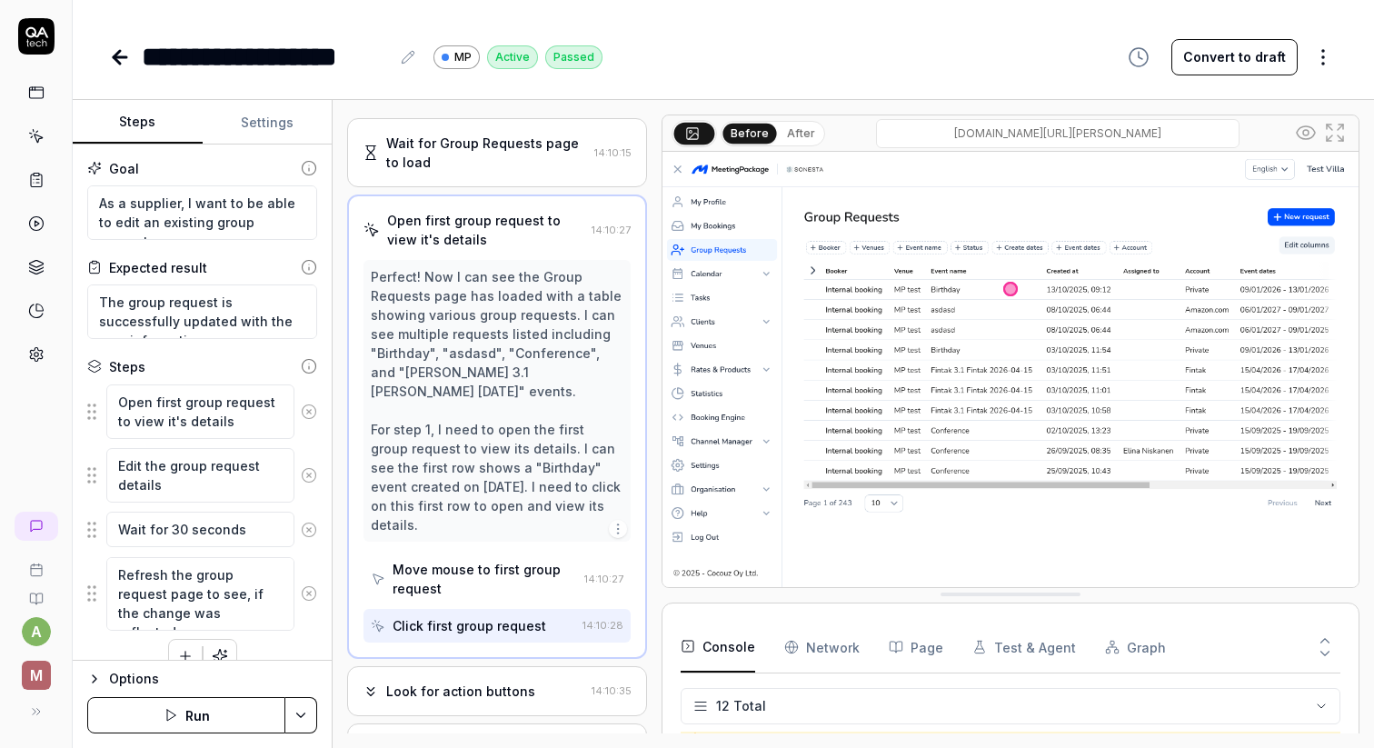
scroll to position [154, 0]
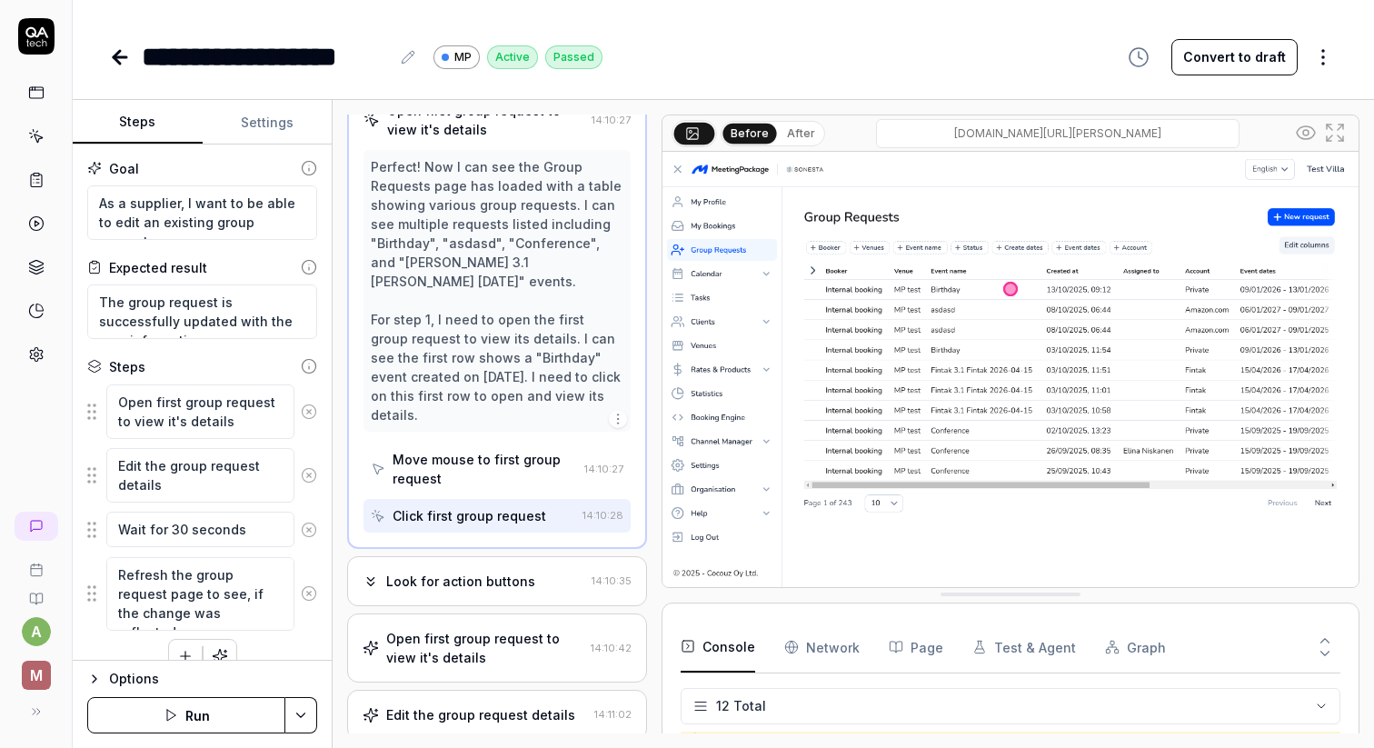
click at [520, 572] on div "Look for action buttons" at bounding box center [460, 581] width 149 height 19
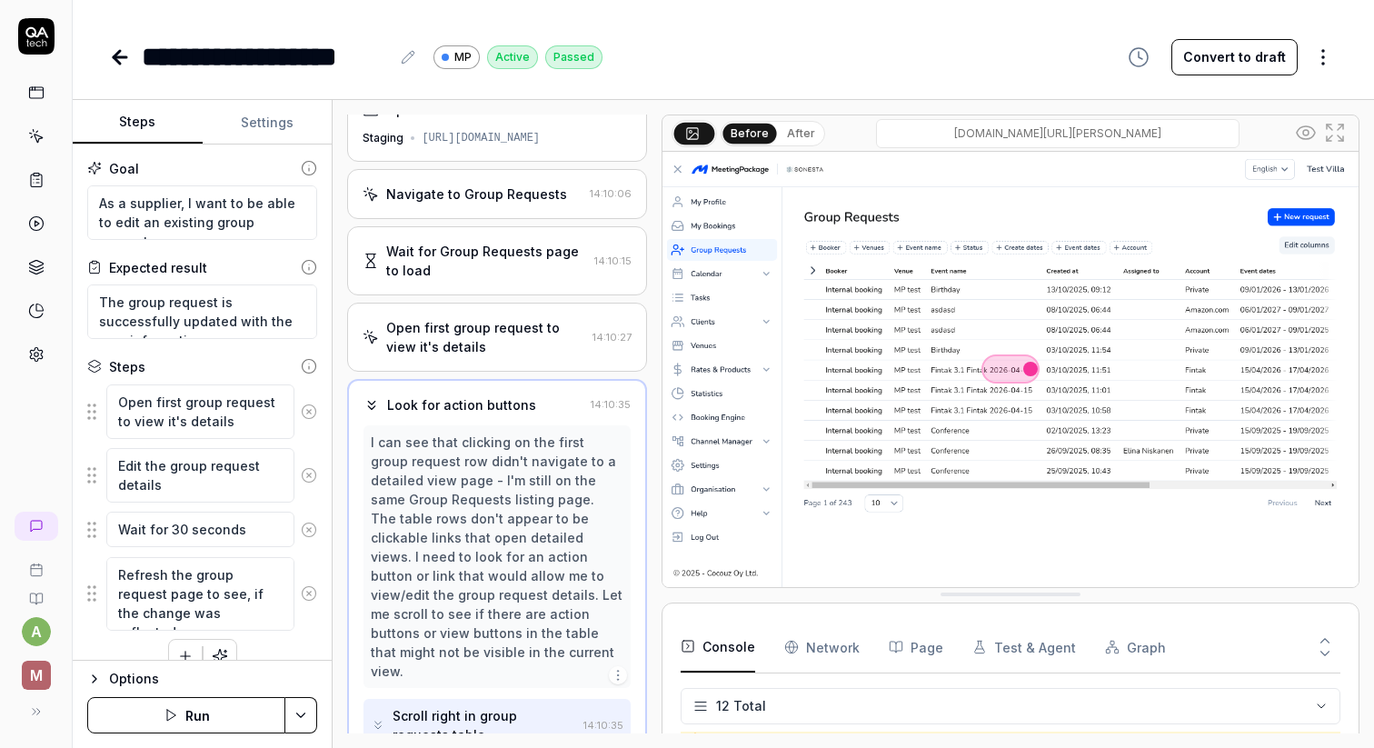
scroll to position [26, 0]
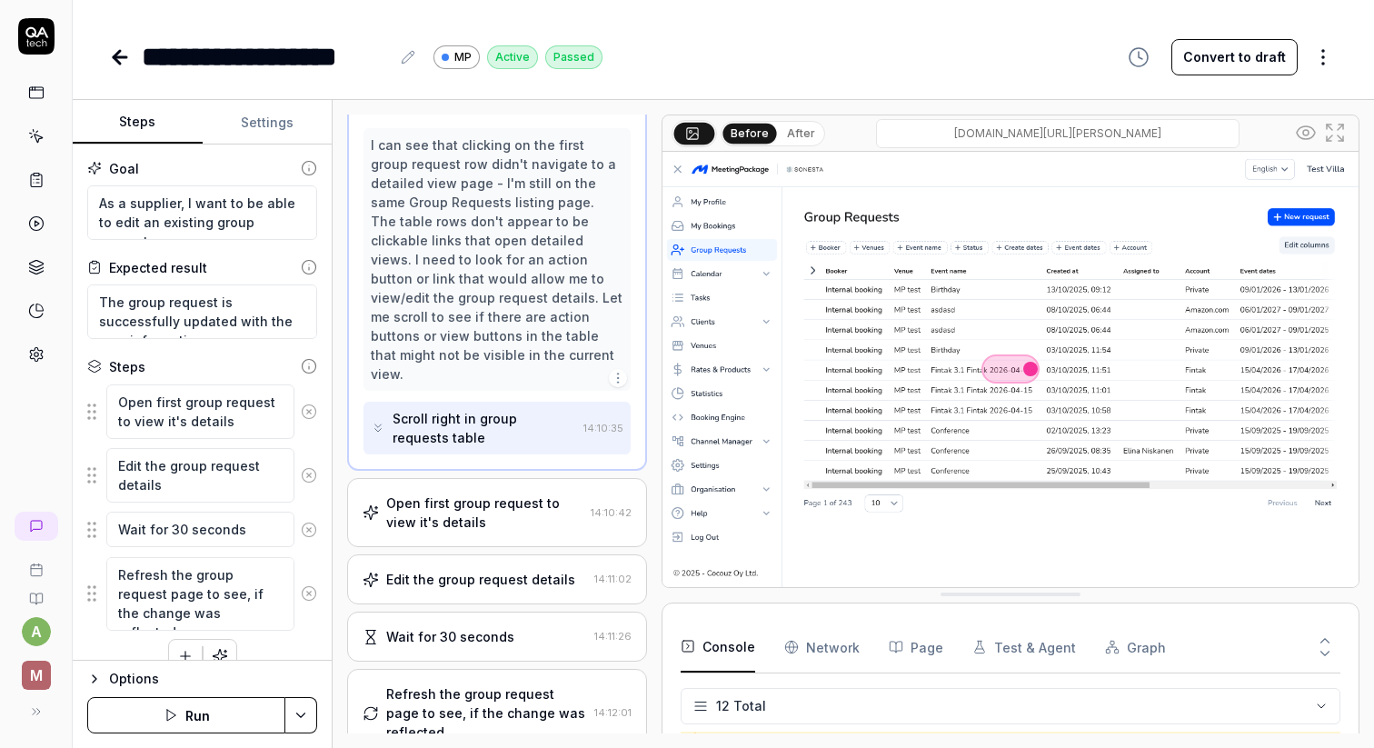
click at [519, 494] on div "Open first group request to view it's details" at bounding box center [484, 513] width 196 height 38
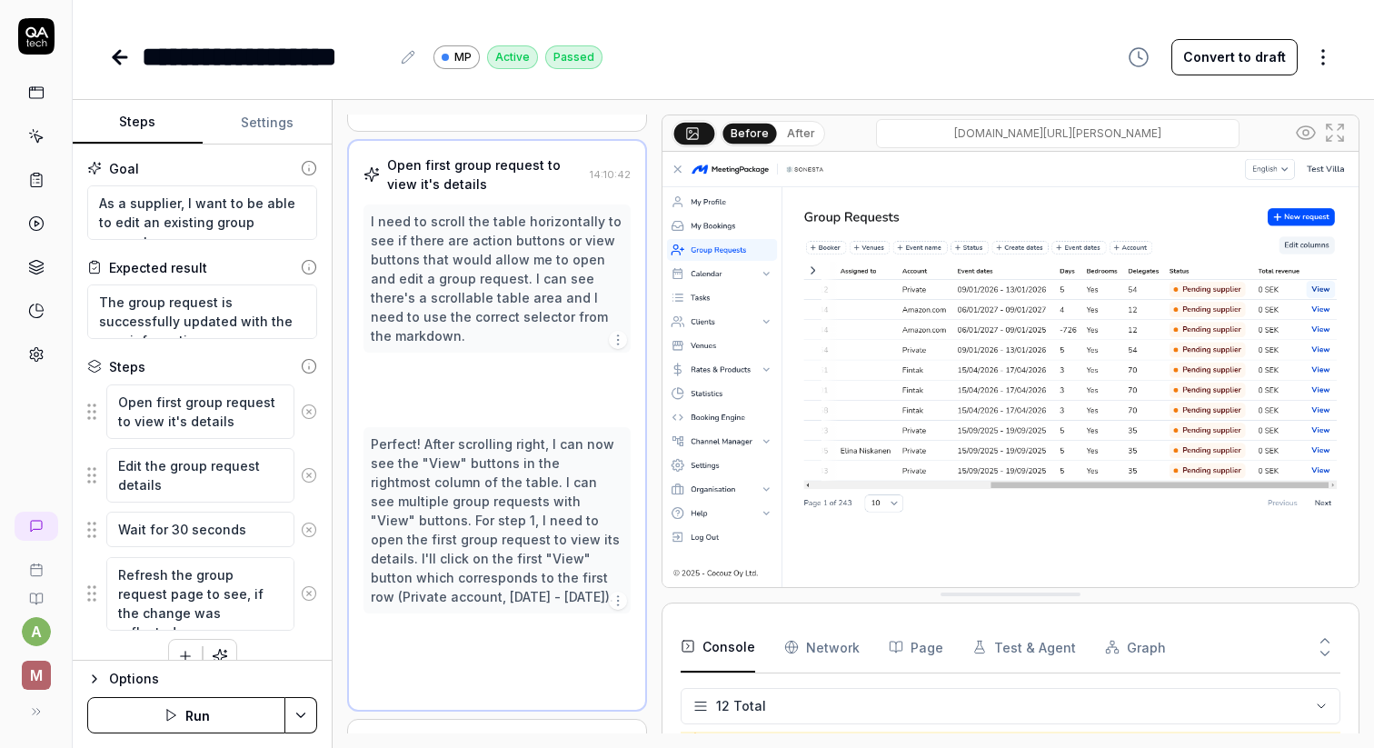
scroll to position [286, 0]
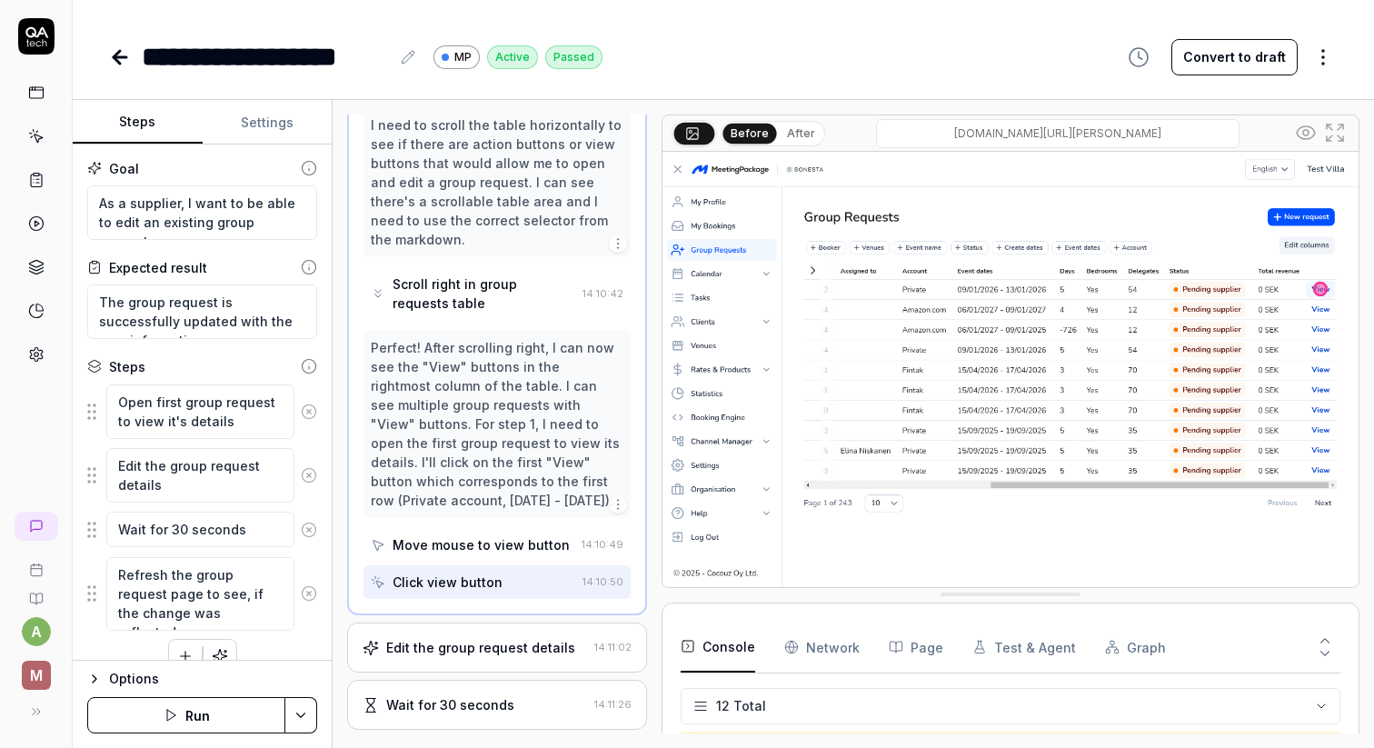
click at [484, 638] on div "Edit the group request details" at bounding box center [480, 647] width 189 height 19
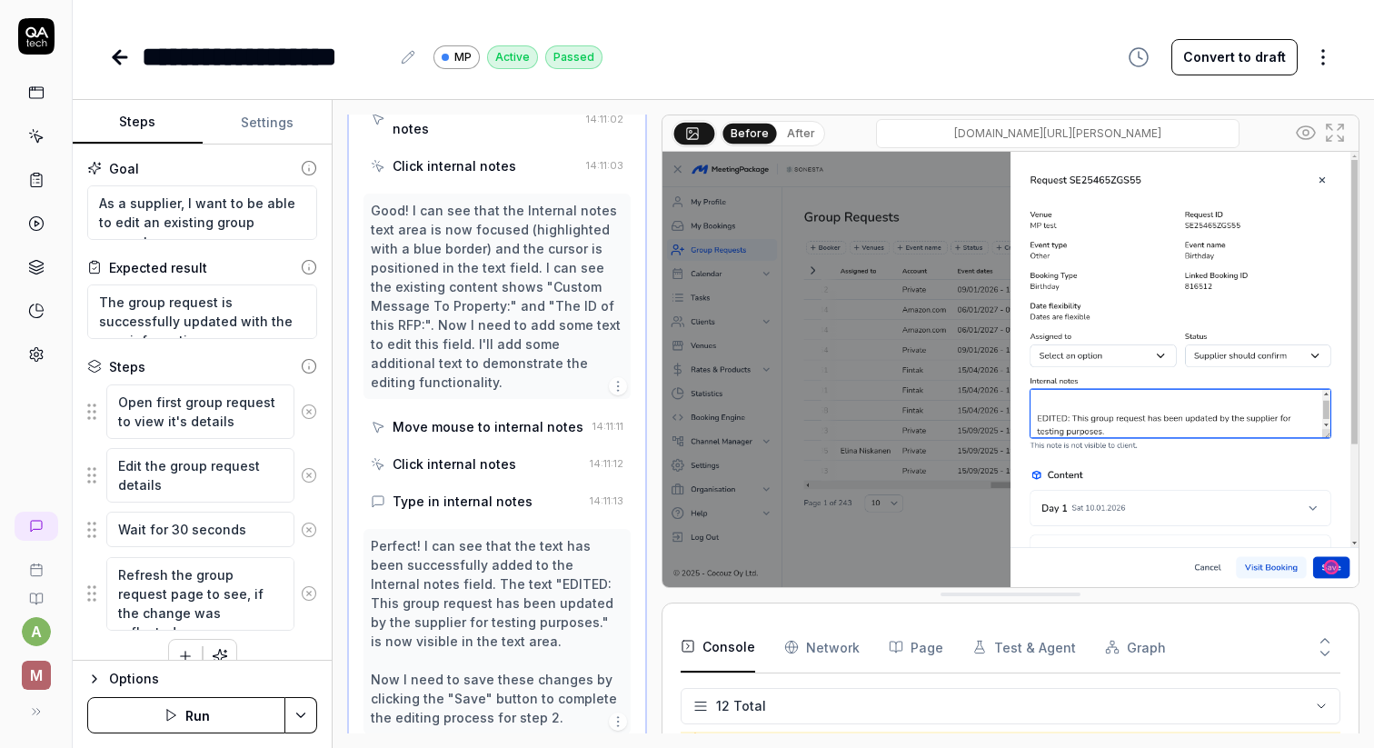
scroll to position [1117, 0]
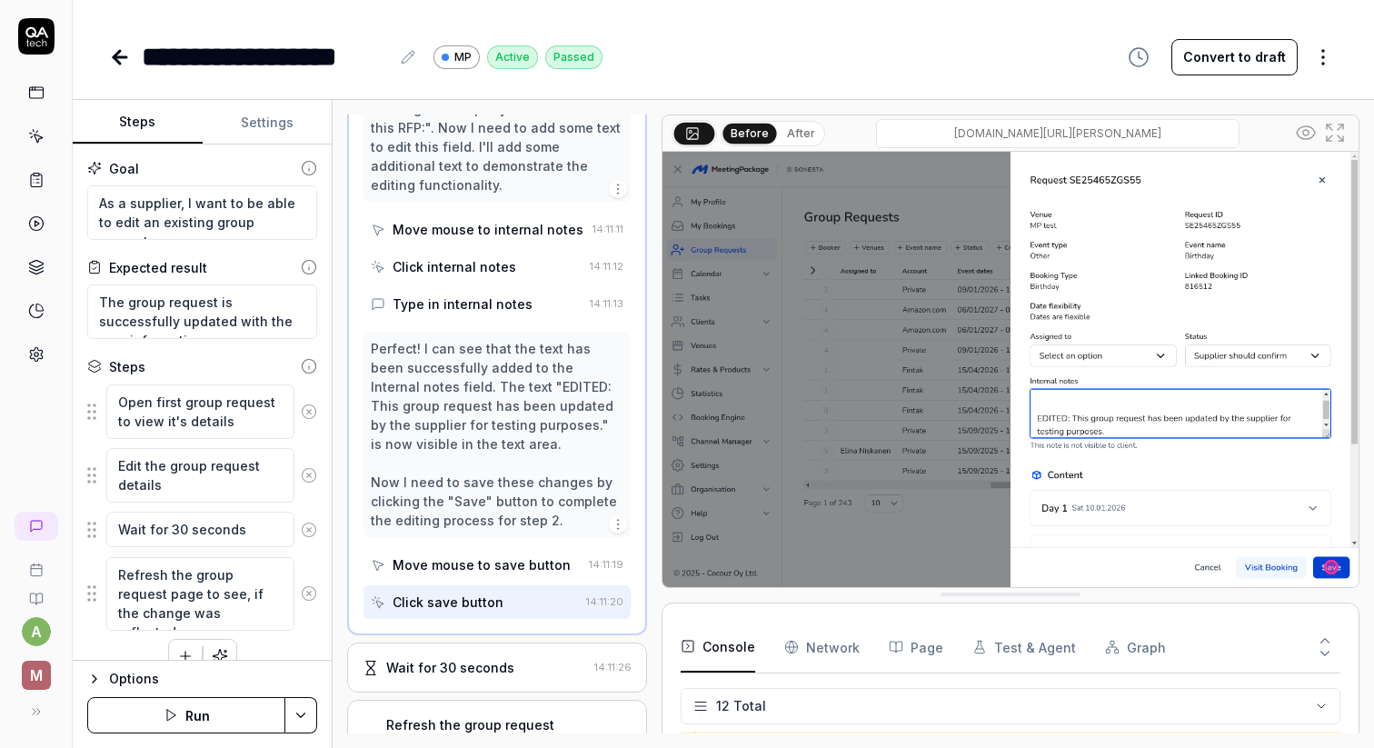
click at [491, 658] on div "Wait for 30 seconds" at bounding box center [450, 667] width 128 height 19
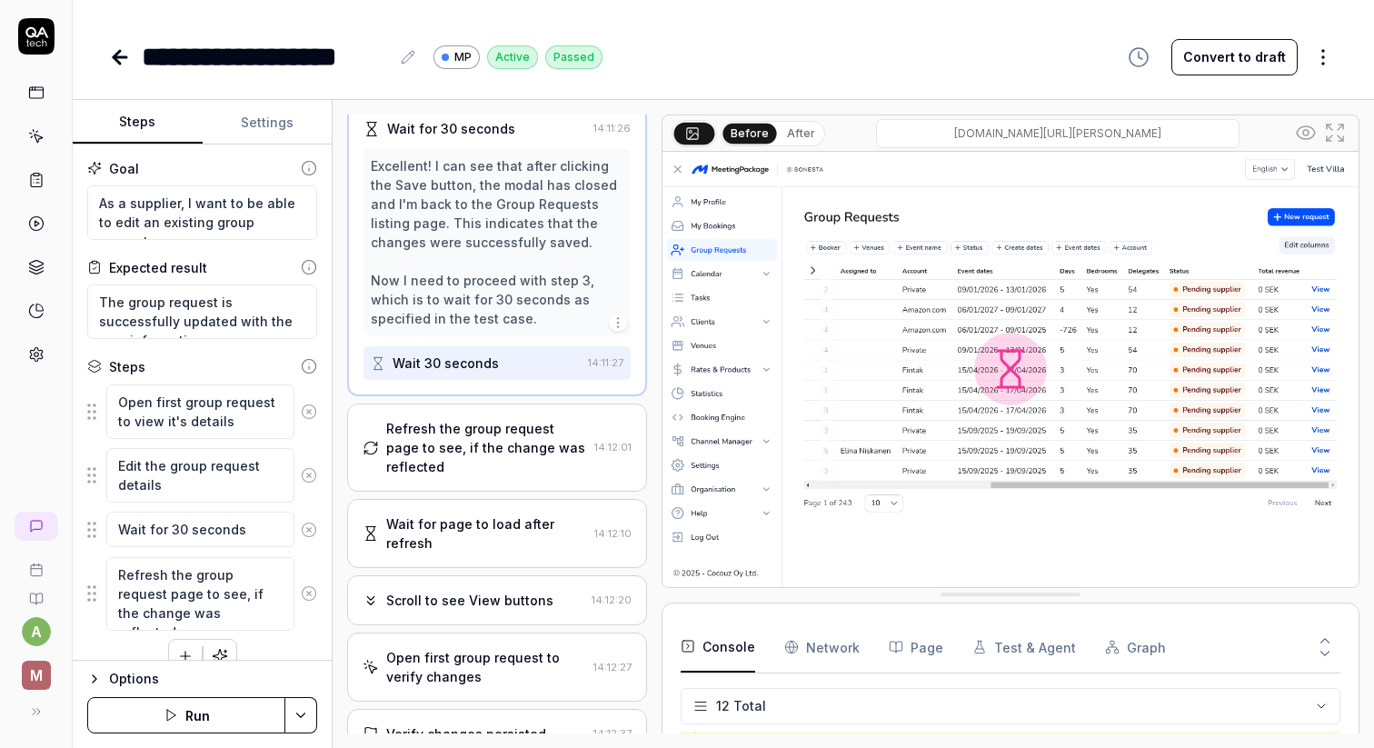
scroll to position [490, 0]
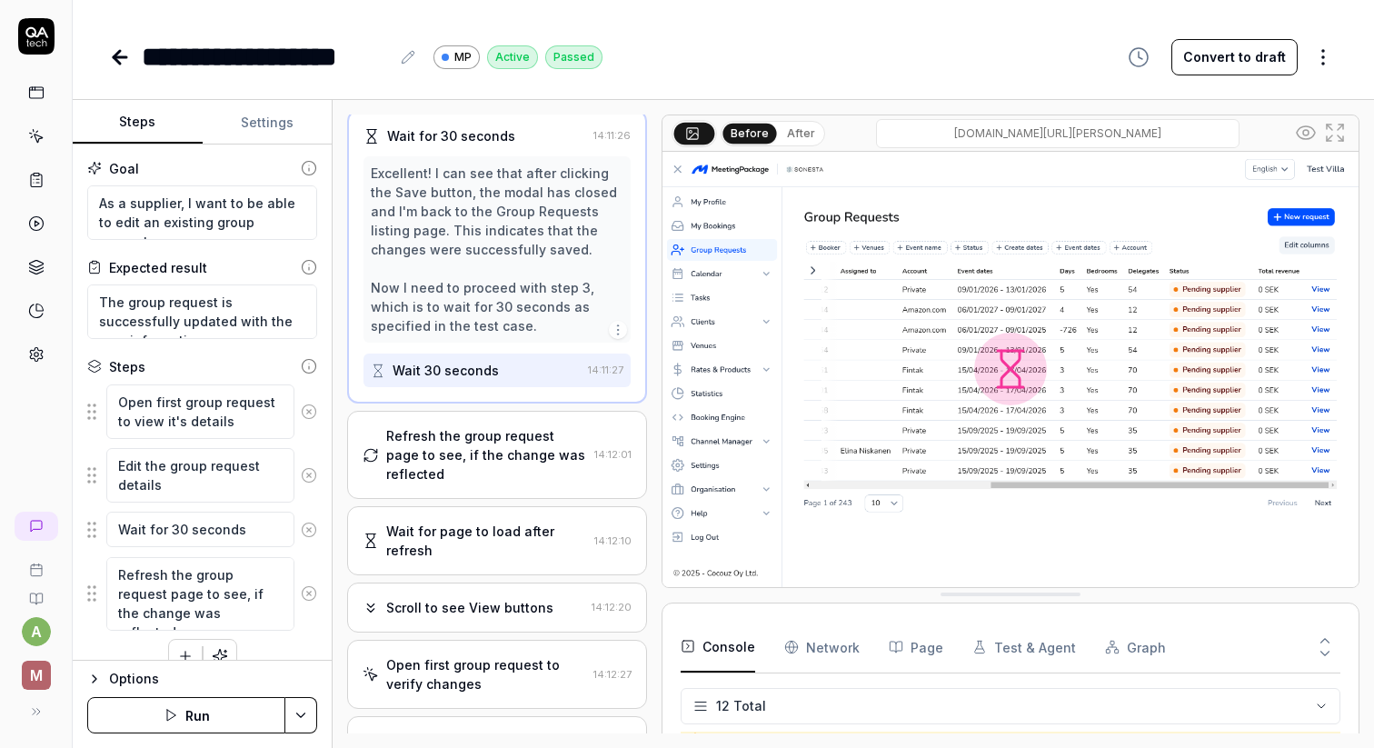
click at [501, 458] on div "Refresh the group request page to see, if the change was reflected" at bounding box center [486, 454] width 200 height 57
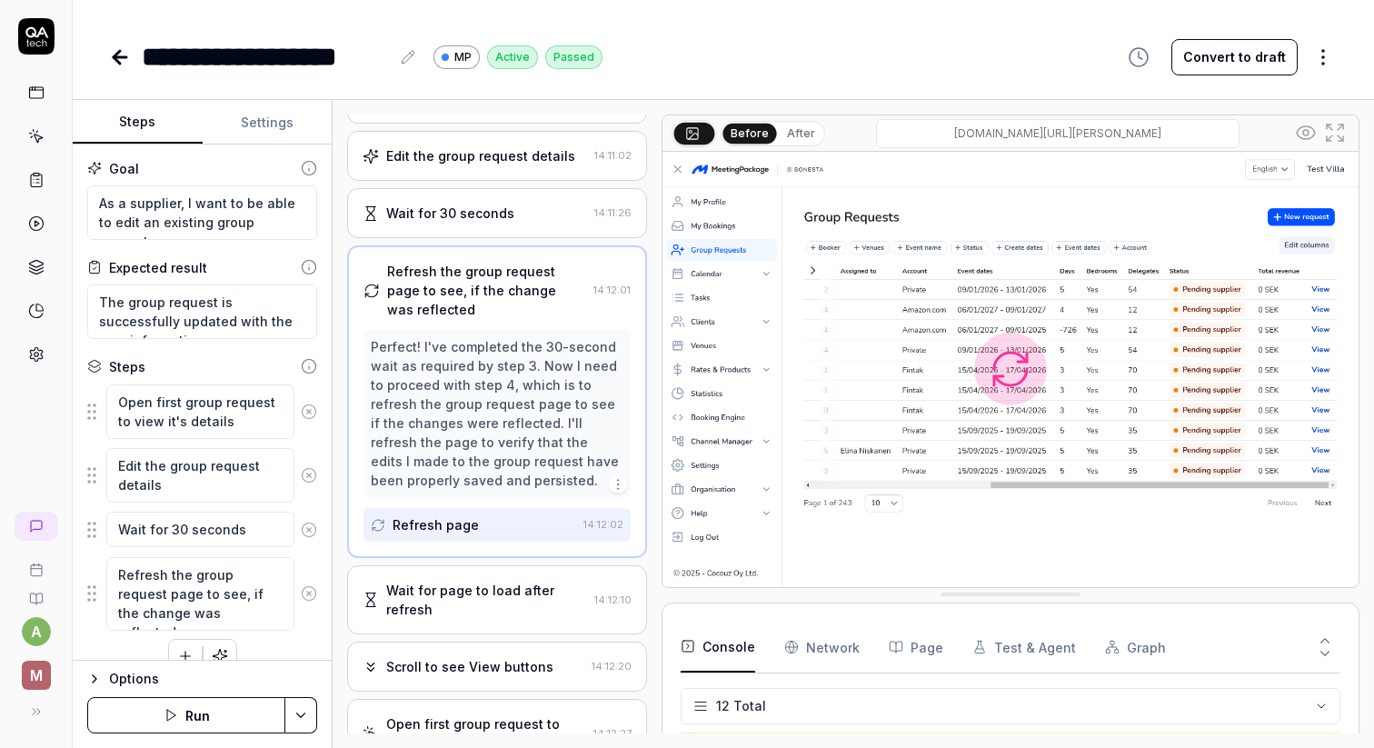
scroll to position [541, 0]
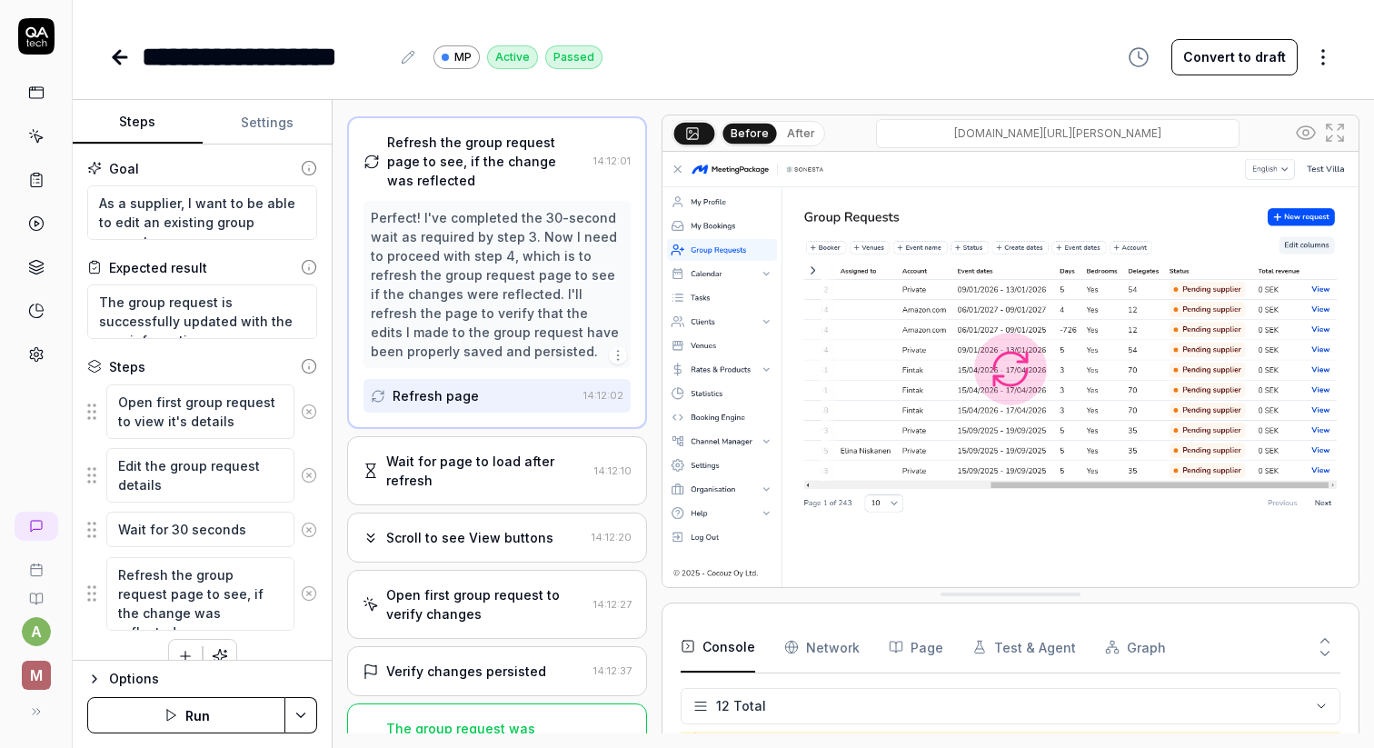
click at [493, 473] on div "Wait for page to load after refresh" at bounding box center [486, 471] width 200 height 38
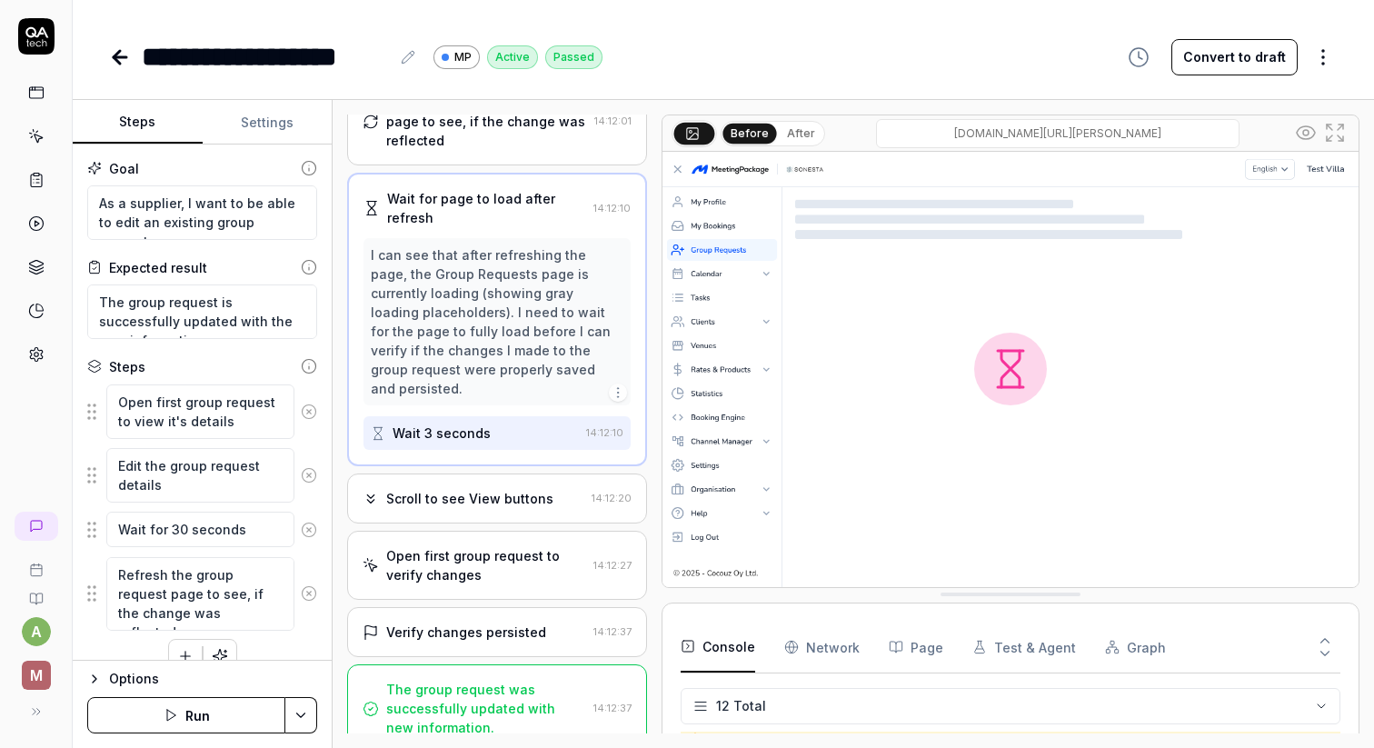
click at [502, 489] on div "Scroll to see View buttons" at bounding box center [469, 498] width 167 height 19
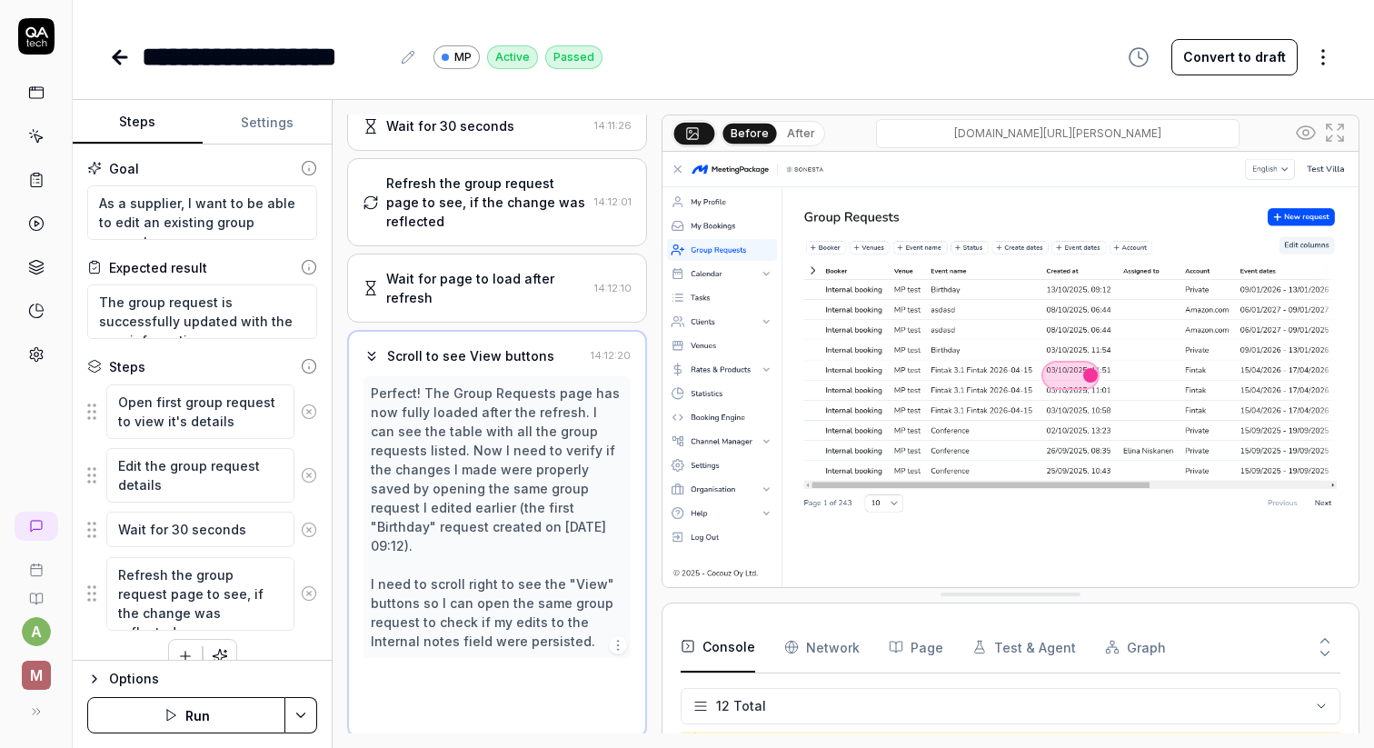
scroll to position [484, 0]
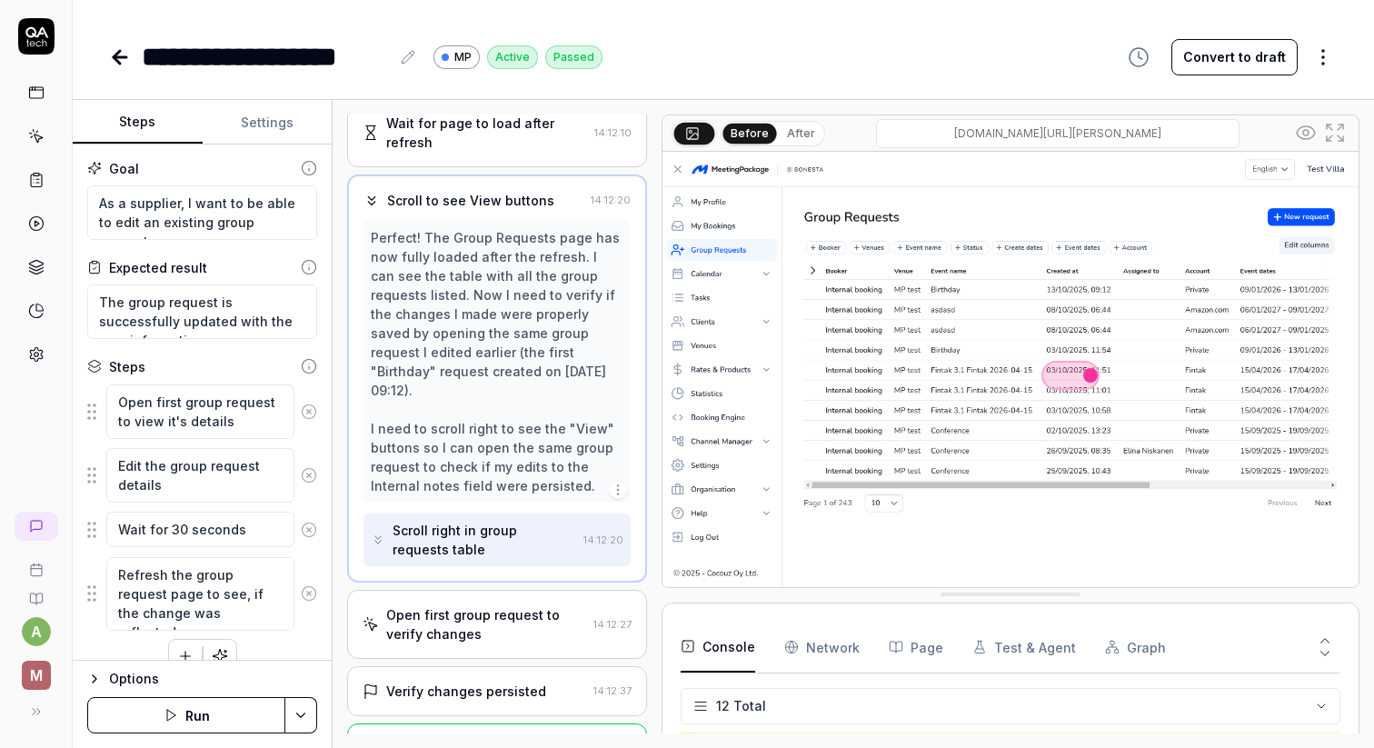
click at [477, 605] on div "Open first group request to verify changes" at bounding box center [485, 624] width 199 height 38
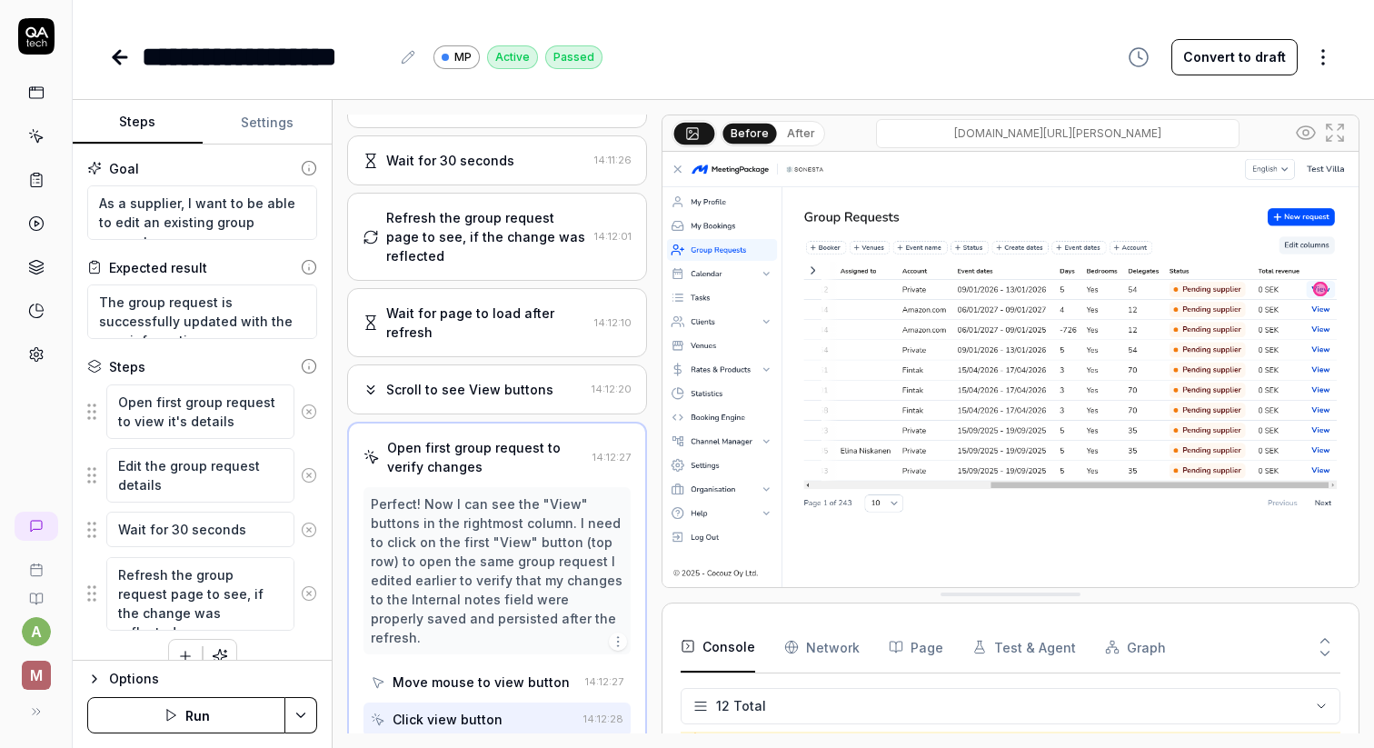
scroll to position [617, 0]
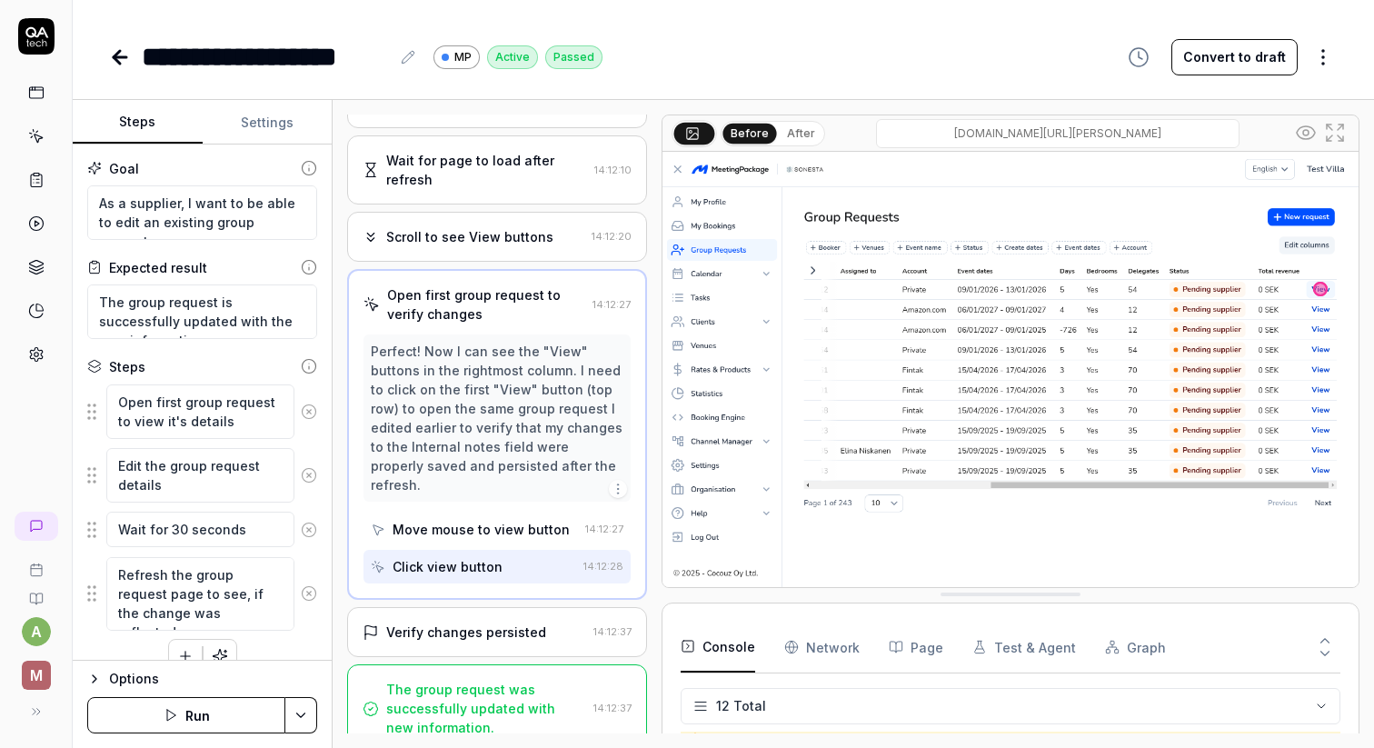
click at [464, 624] on div "Verify changes persisted 14:12:37" at bounding box center [496, 632] width 299 height 50
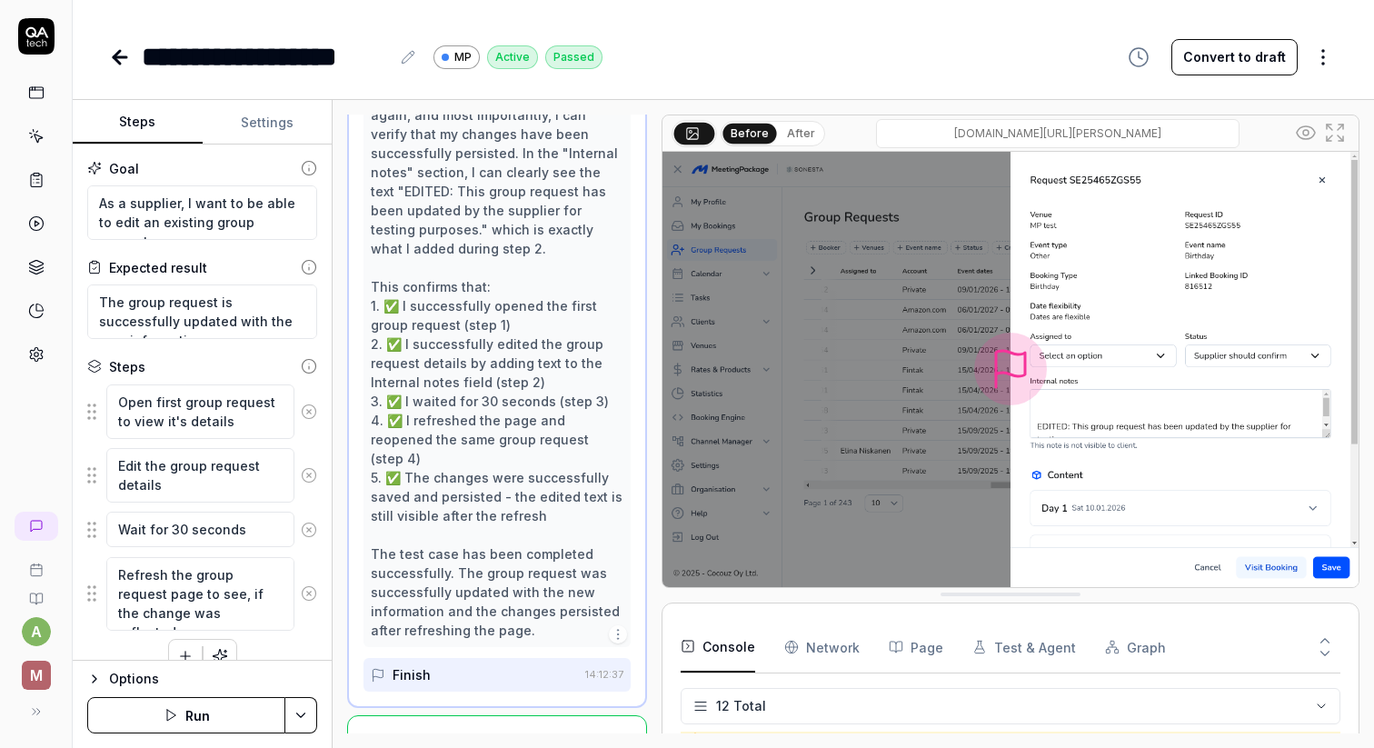
scroll to position [981, 0]
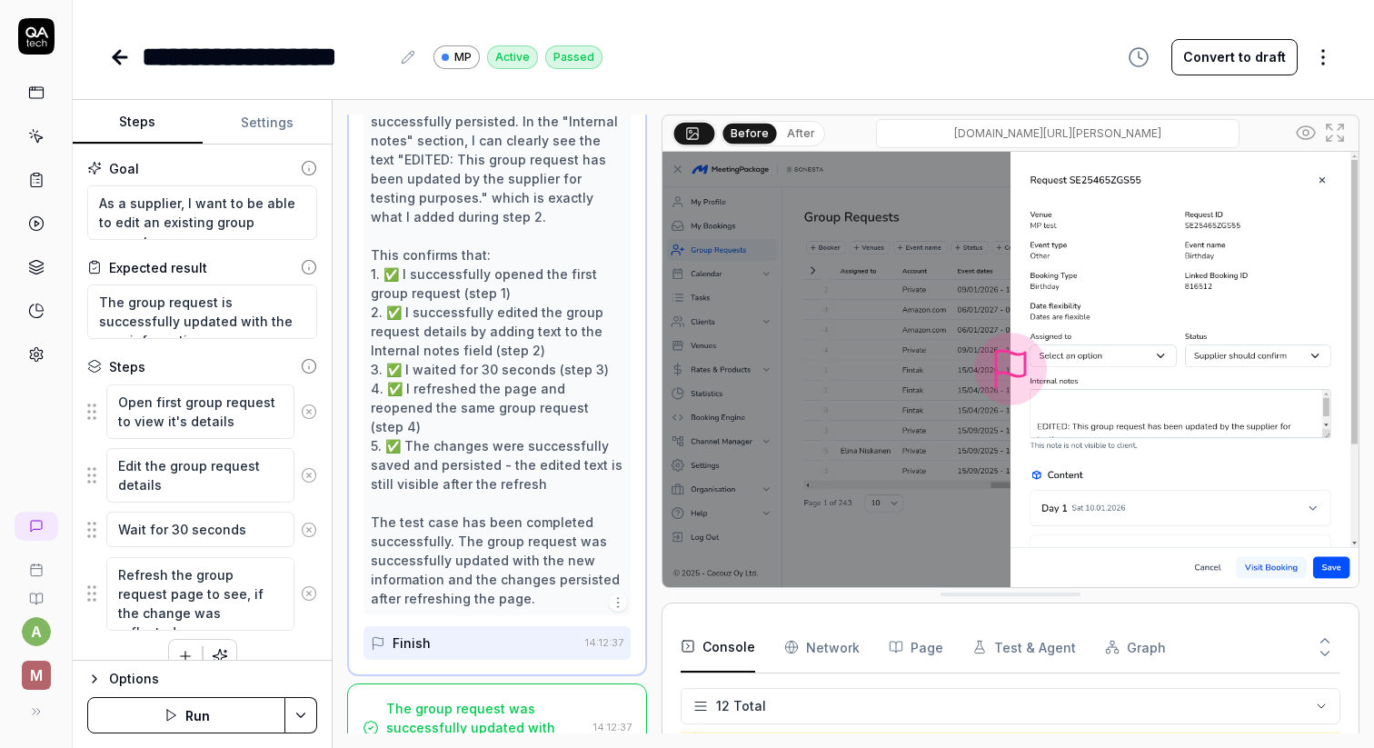
click at [504, 699] on div "The group request was successfully updated with new information." at bounding box center [485, 727] width 199 height 57
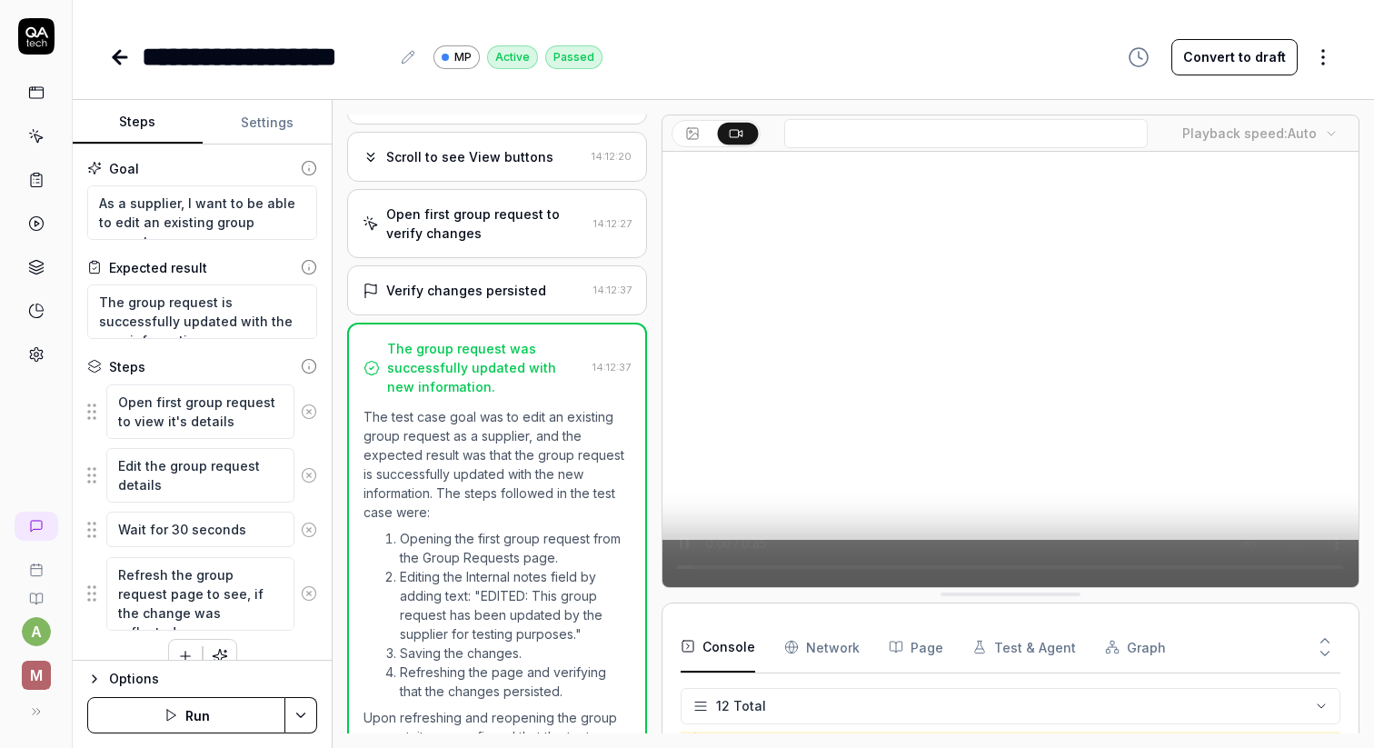
scroll to position [27, 0]
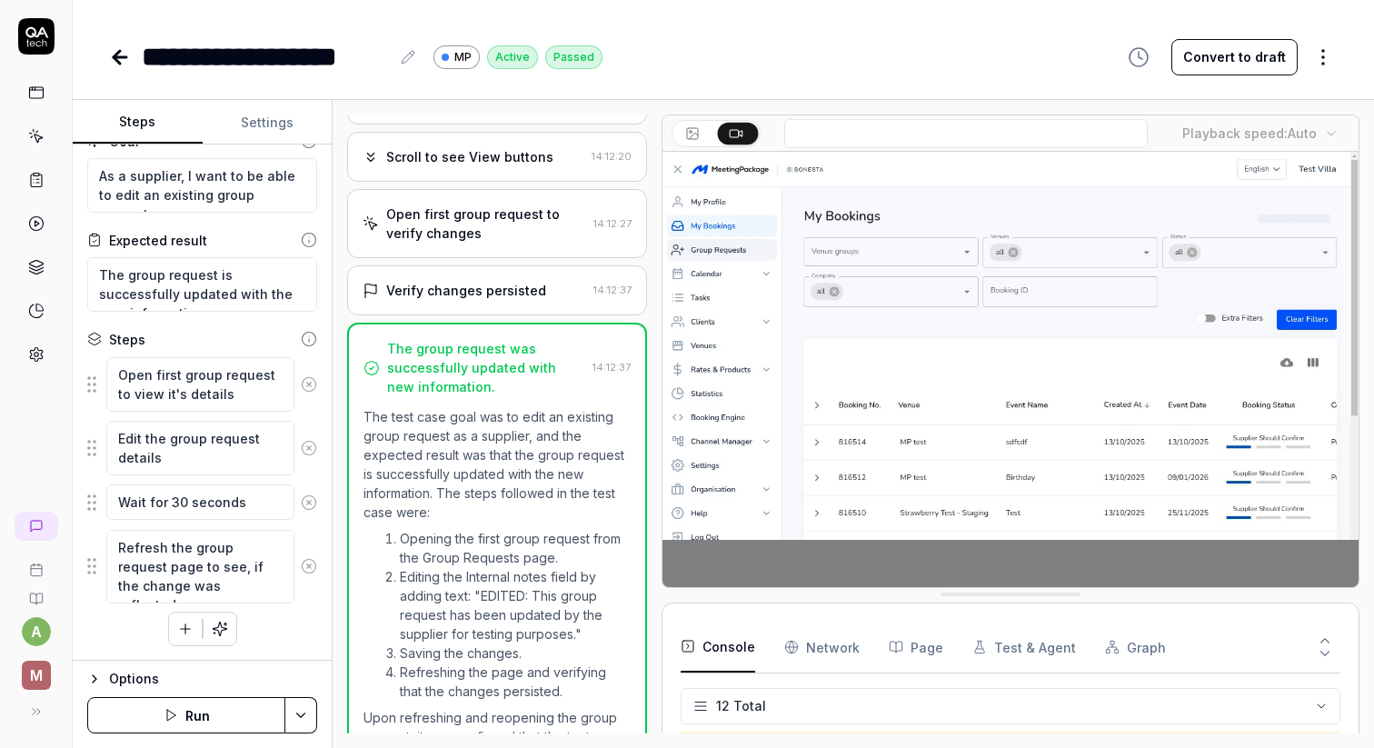
click at [46, 138] on link at bounding box center [36, 136] width 33 height 33
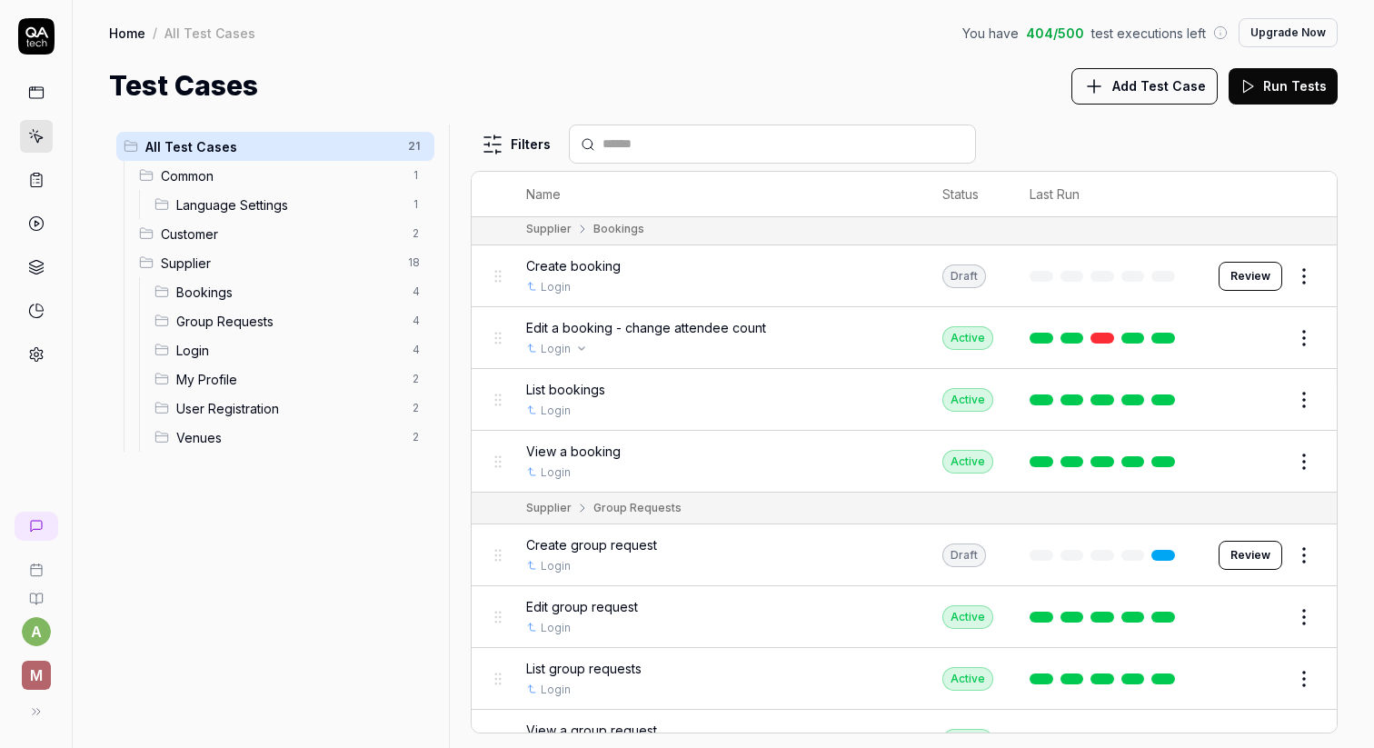
scroll to position [256, 0]
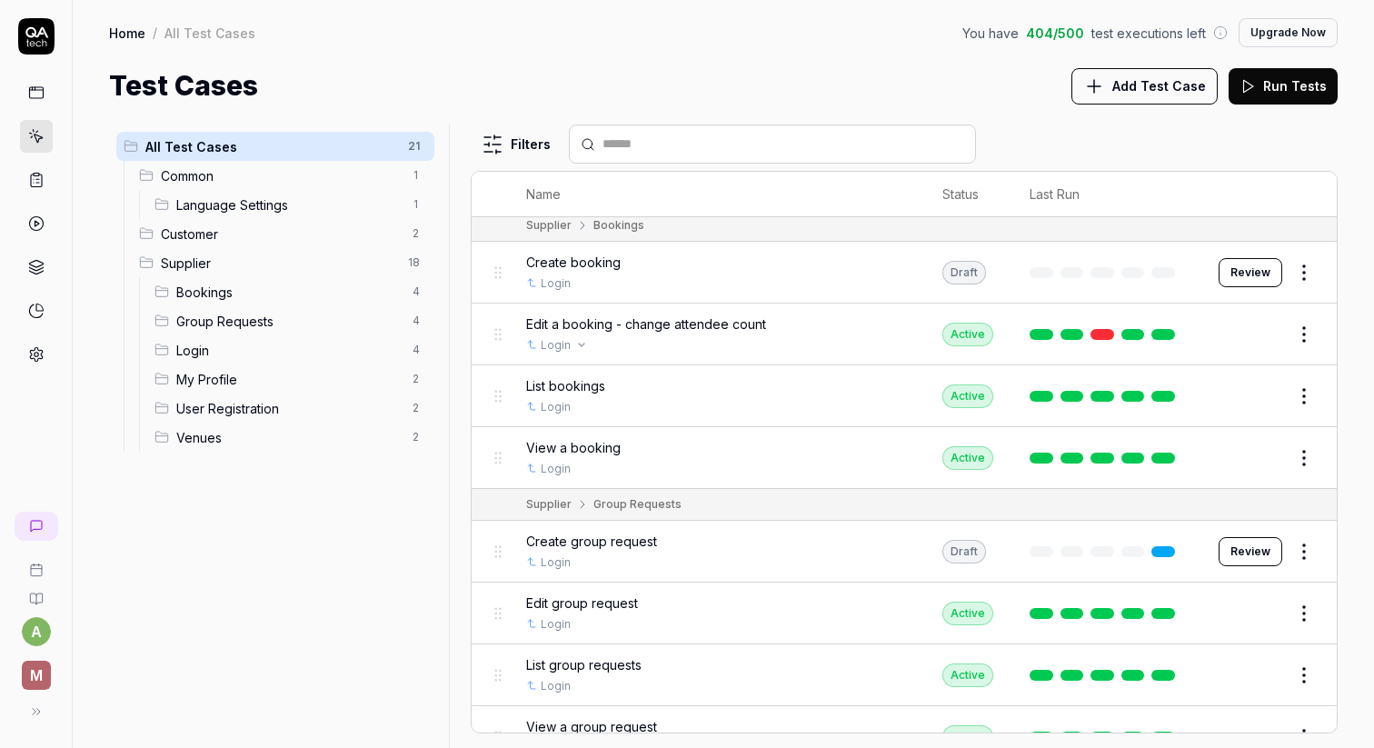
click at [776, 337] on div "Login" at bounding box center [716, 345] width 380 height 16
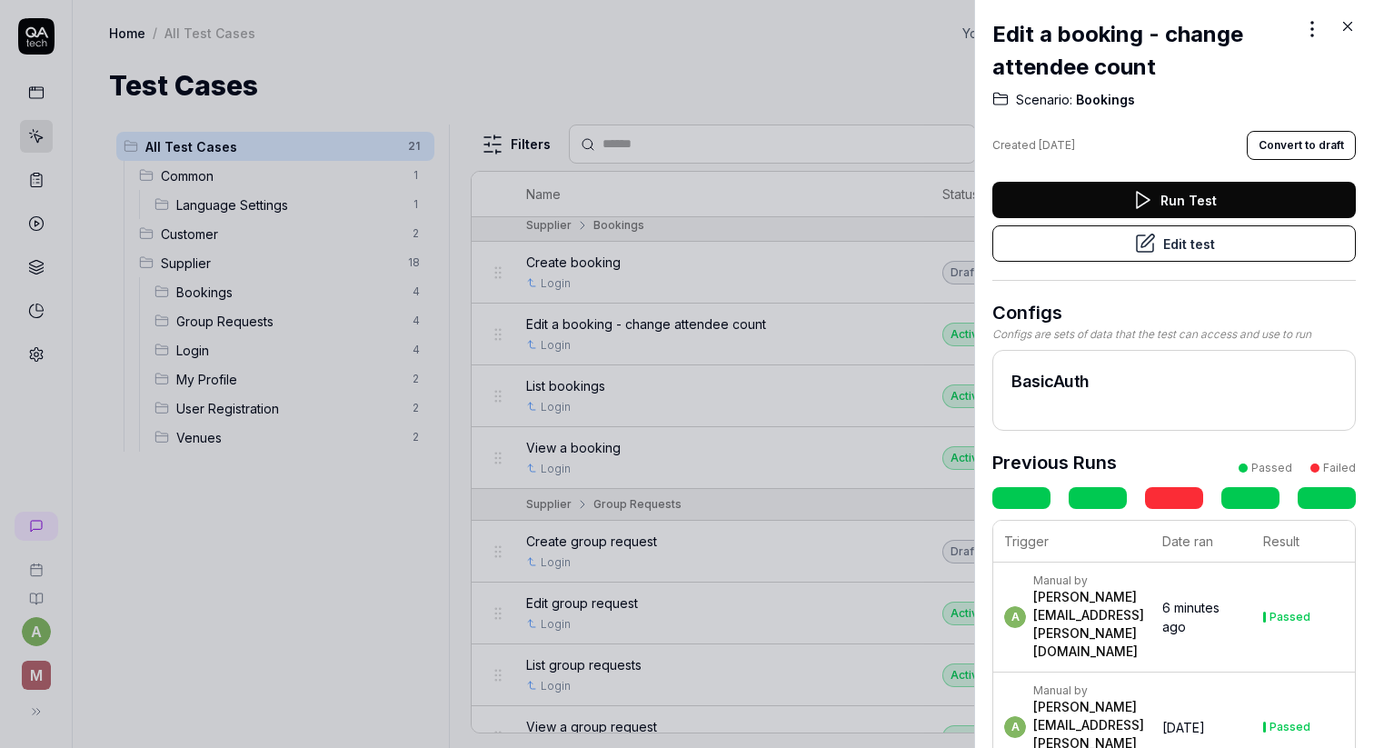
click at [1188, 241] on button "Edit test" at bounding box center [1174, 243] width 364 height 36
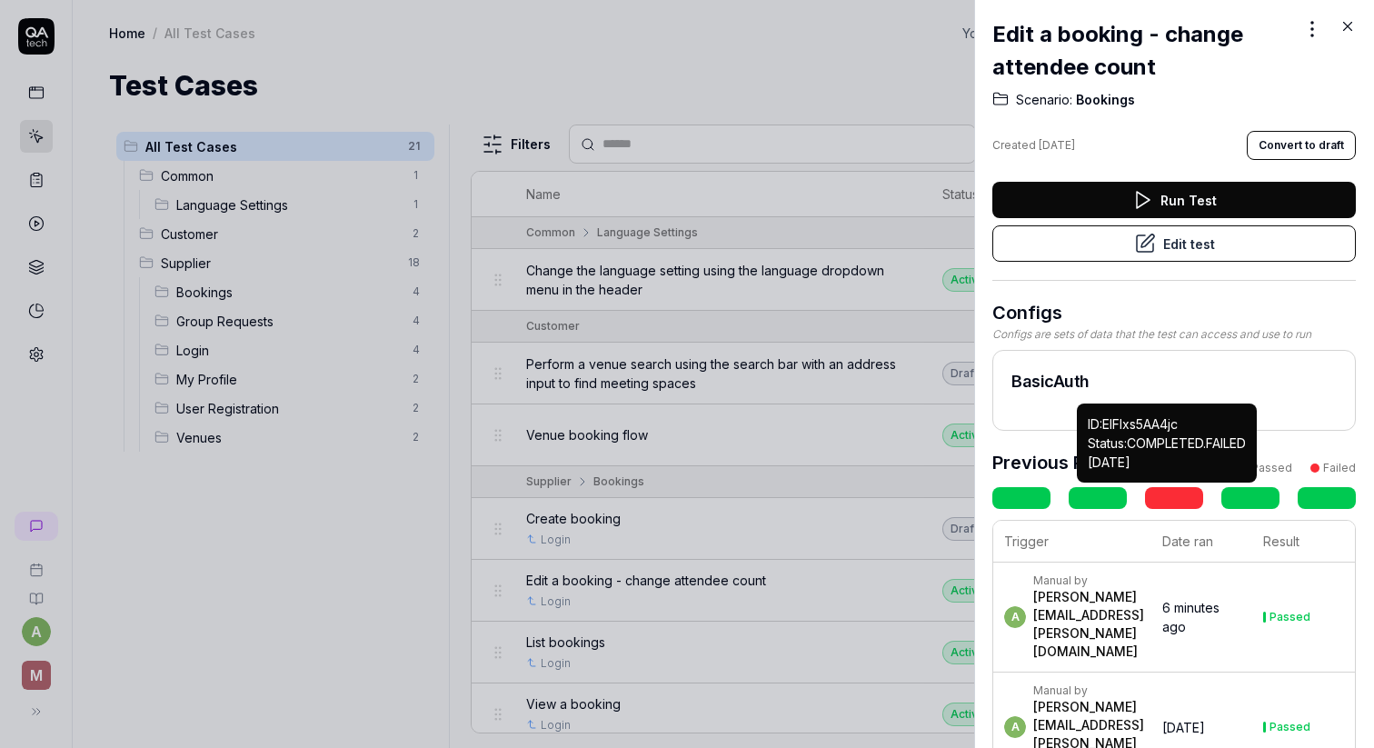
click at [1174, 502] on link at bounding box center [1174, 498] width 58 height 22
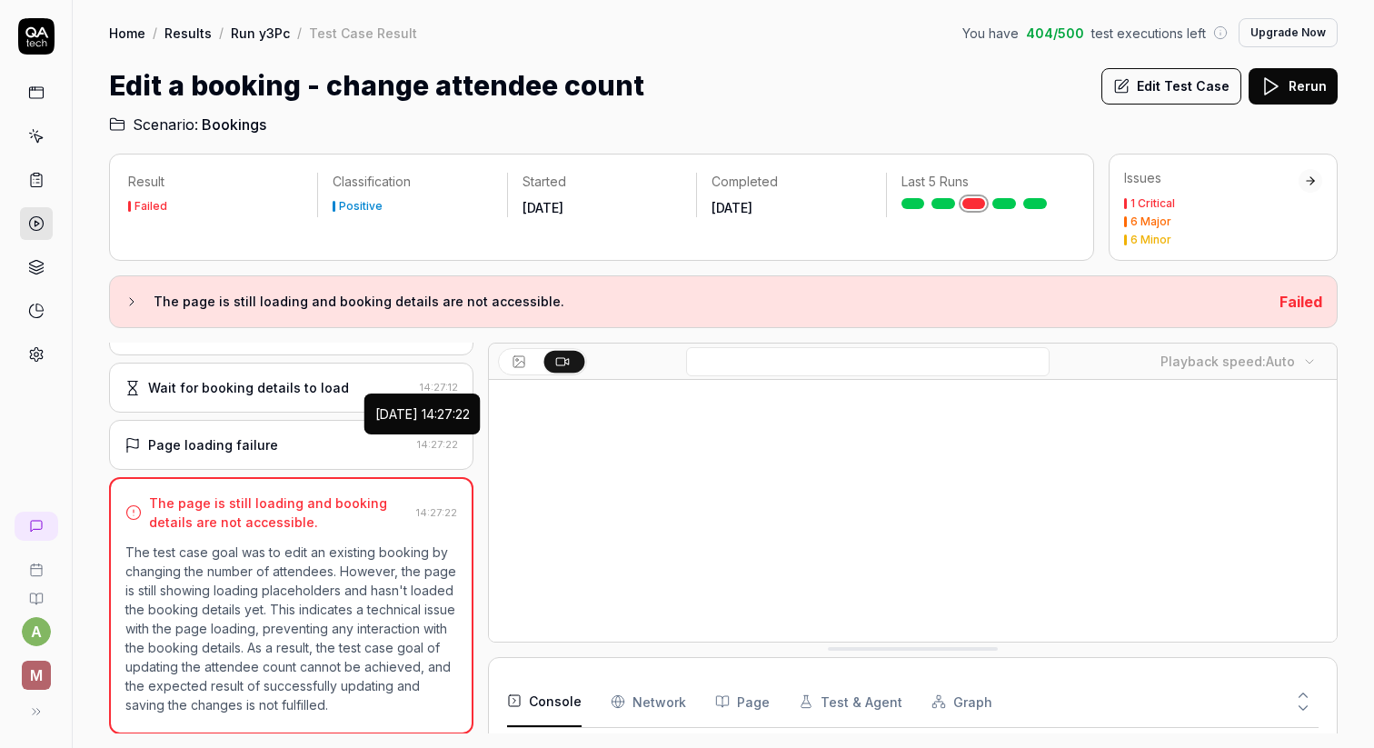
scroll to position [310, 0]
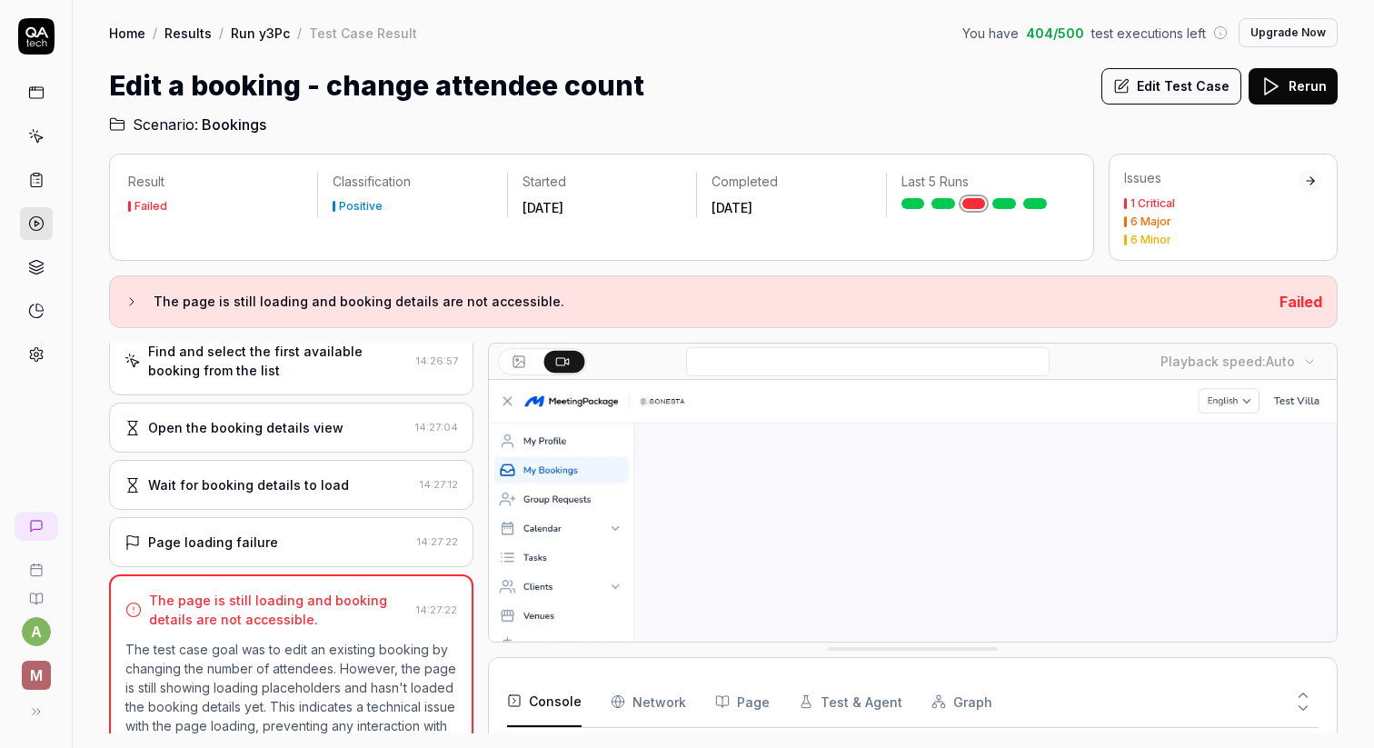
click at [320, 526] on div "Page loading failure 14:27:22" at bounding box center [291, 542] width 364 height 50
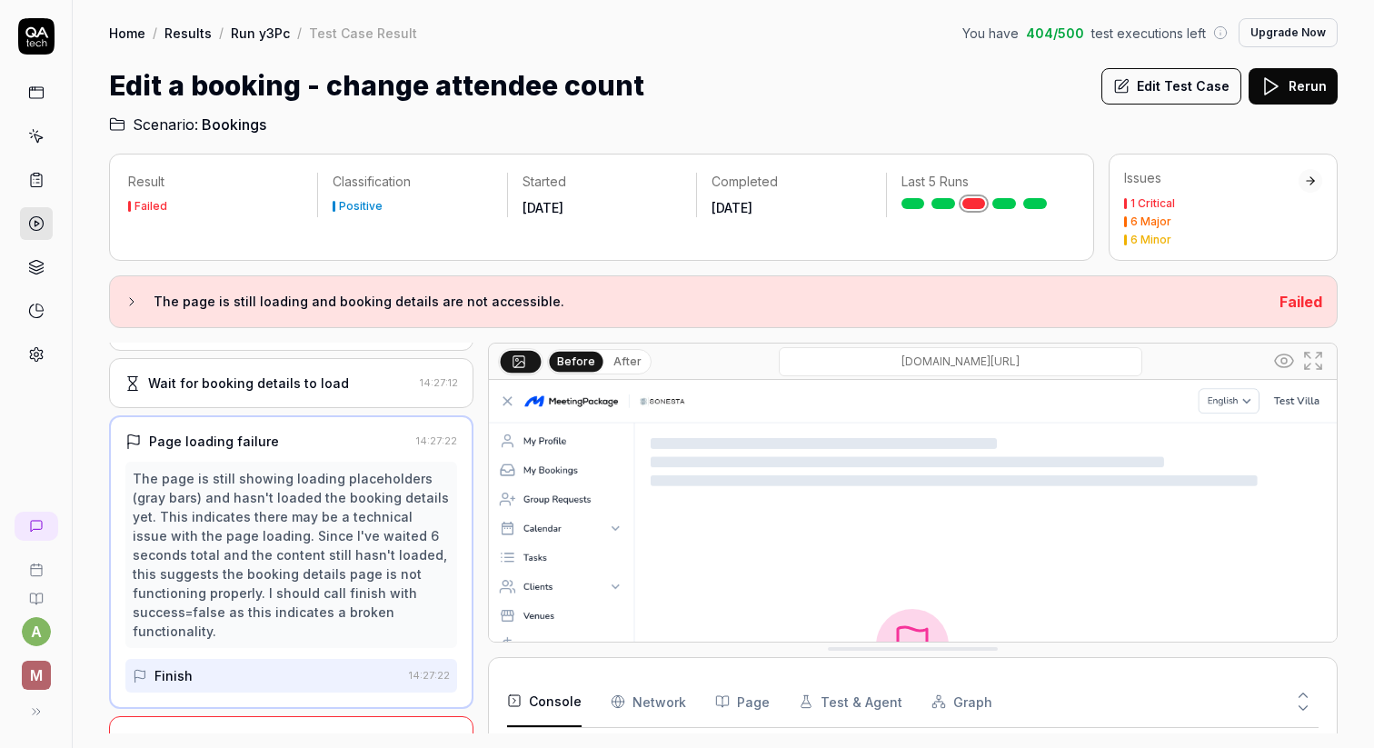
scroll to position [234, 0]
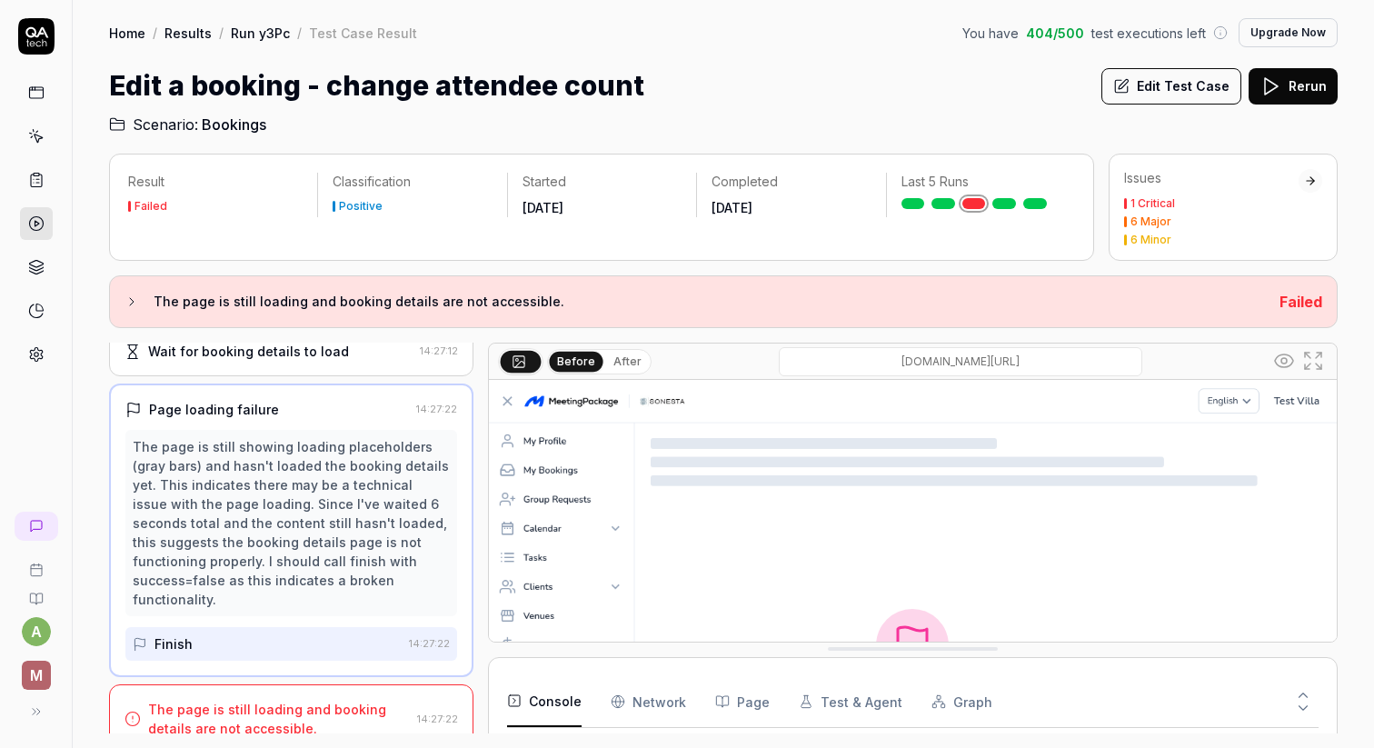
click at [243, 458] on div "The page is still showing loading placeholders (gray bars) and hasn't loaded th…" at bounding box center [291, 523] width 317 height 172
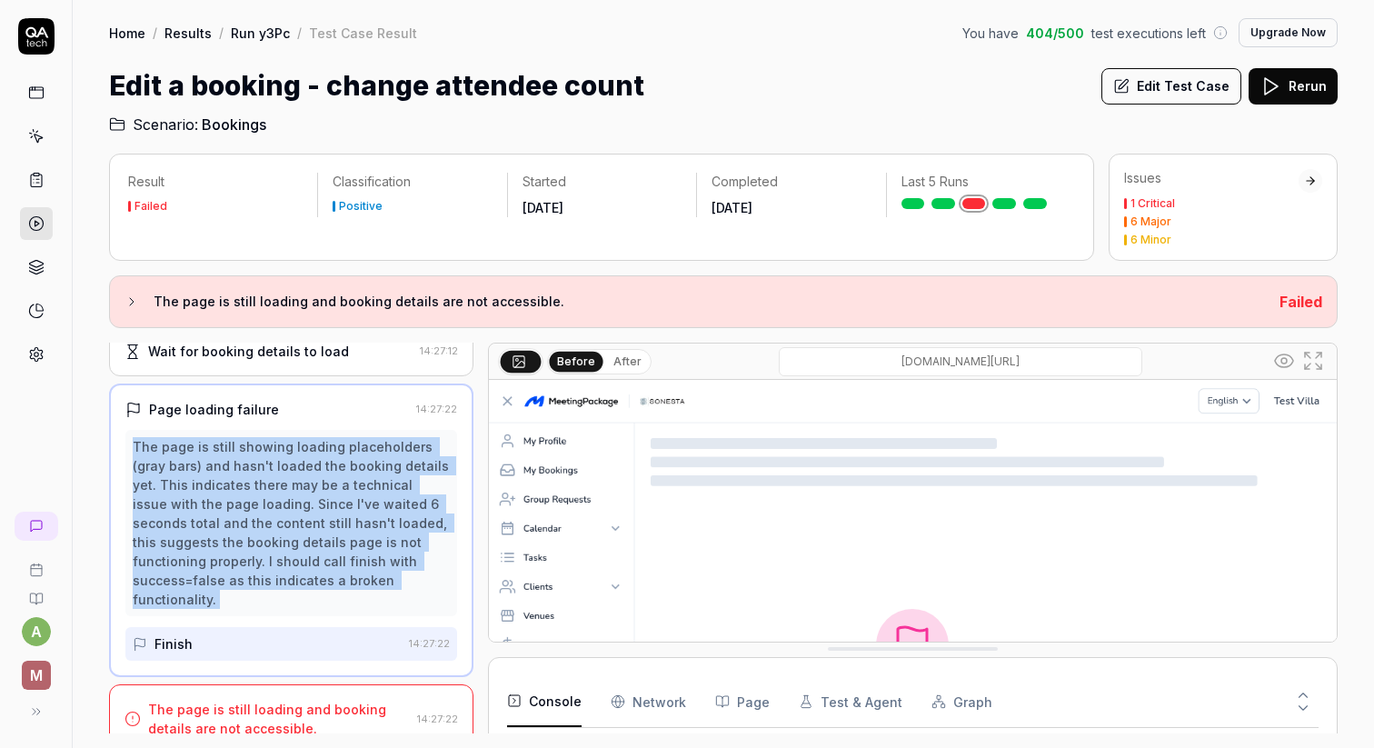
click at [243, 458] on div "The page is still showing loading placeholders (gray bars) and hasn't loaded th…" at bounding box center [291, 523] width 317 height 172
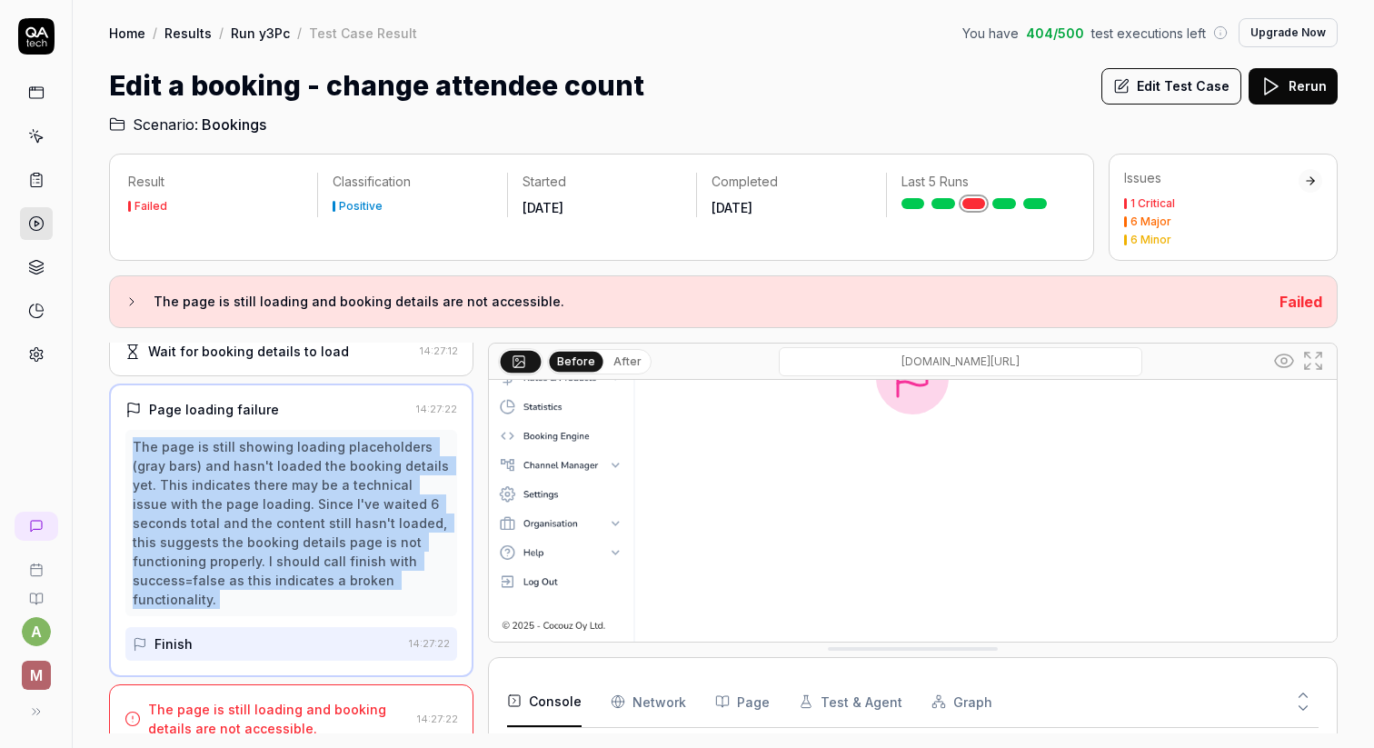
scroll to position [172, 0]
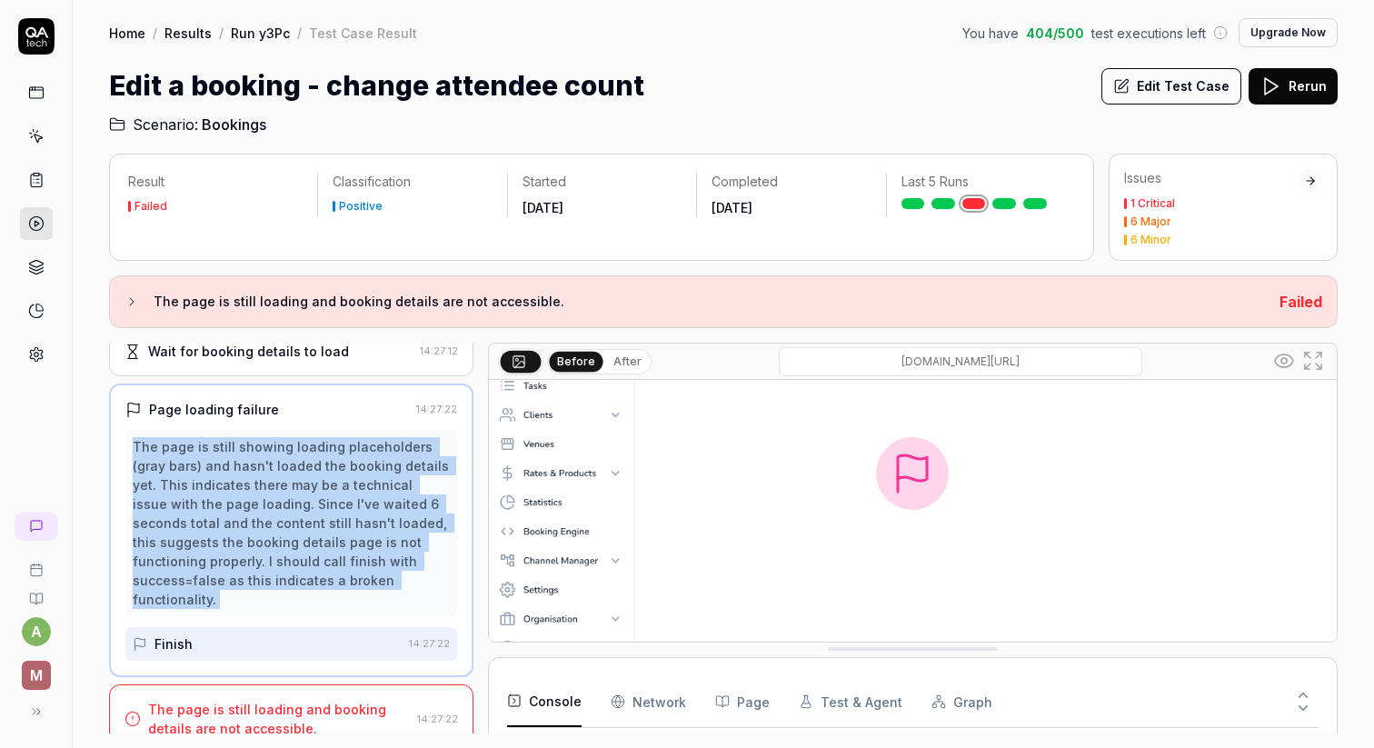
click at [1010, 206] on link at bounding box center [1004, 203] width 24 height 11
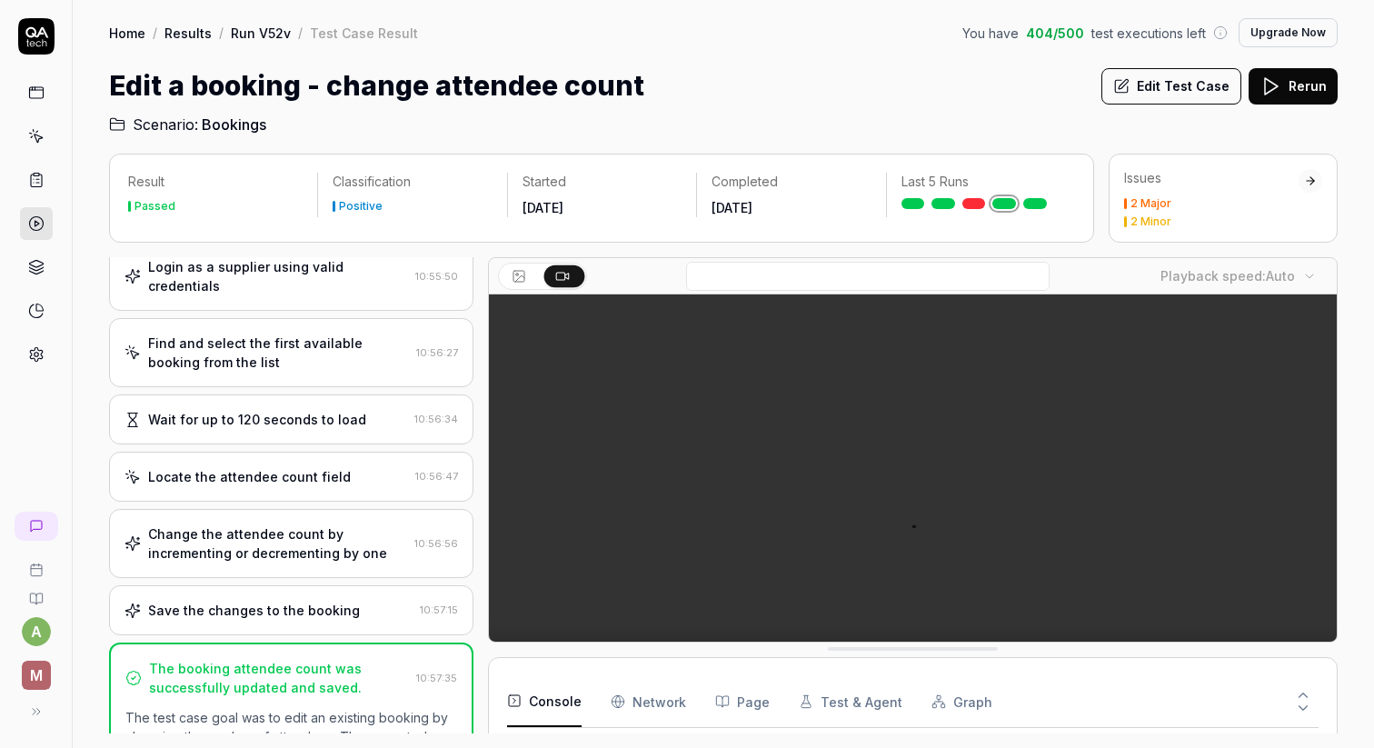
scroll to position [81, 0]
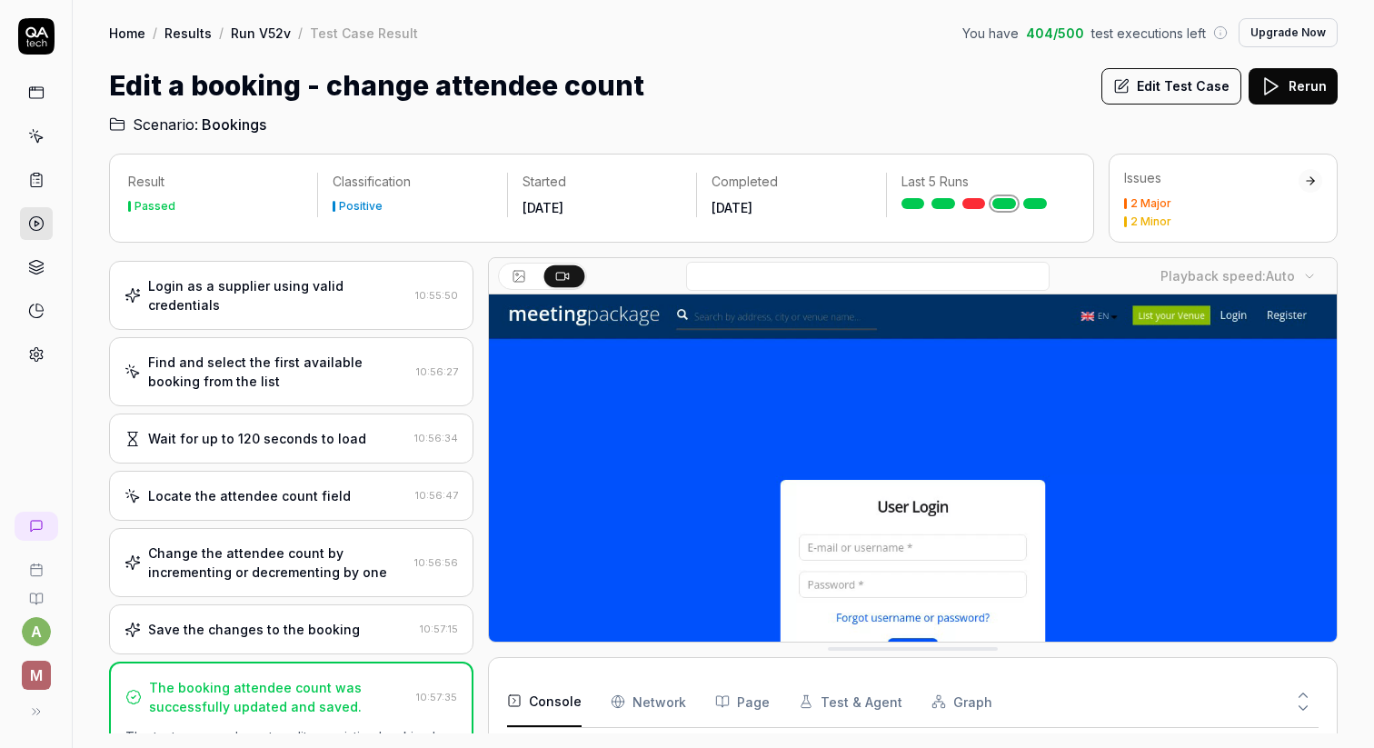
click at [286, 429] on div "Wait for up to 120 seconds to load" at bounding box center [257, 438] width 218 height 19
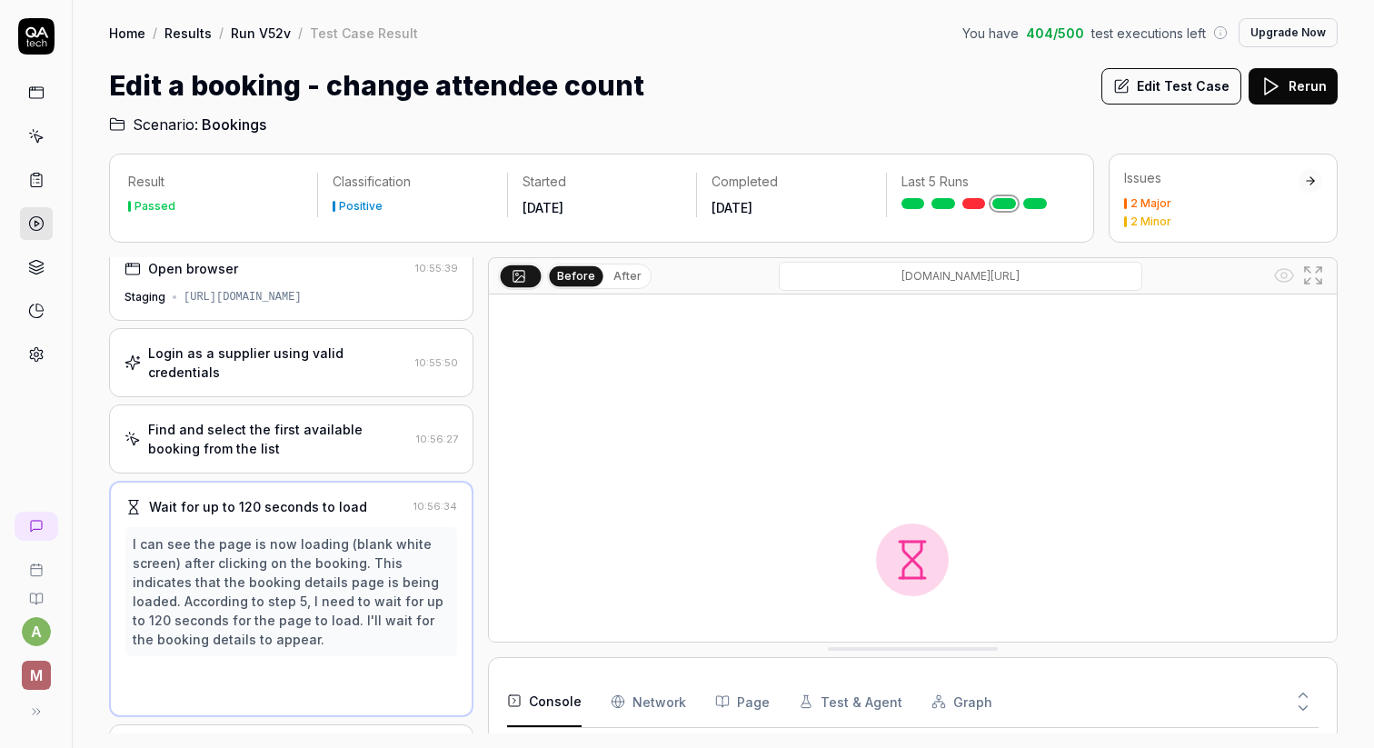
scroll to position [0, 0]
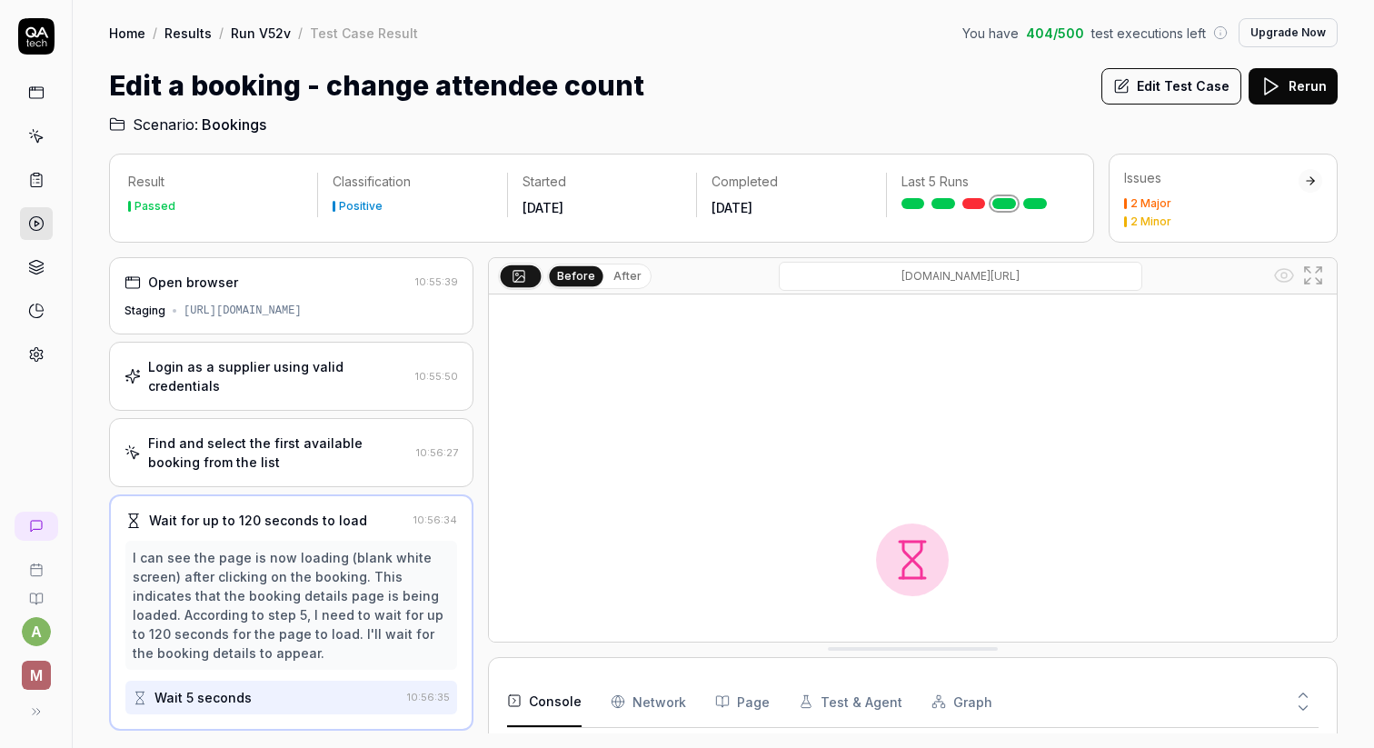
click at [323, 434] on div "Find and select the first available booking from the list" at bounding box center [278, 453] width 261 height 38
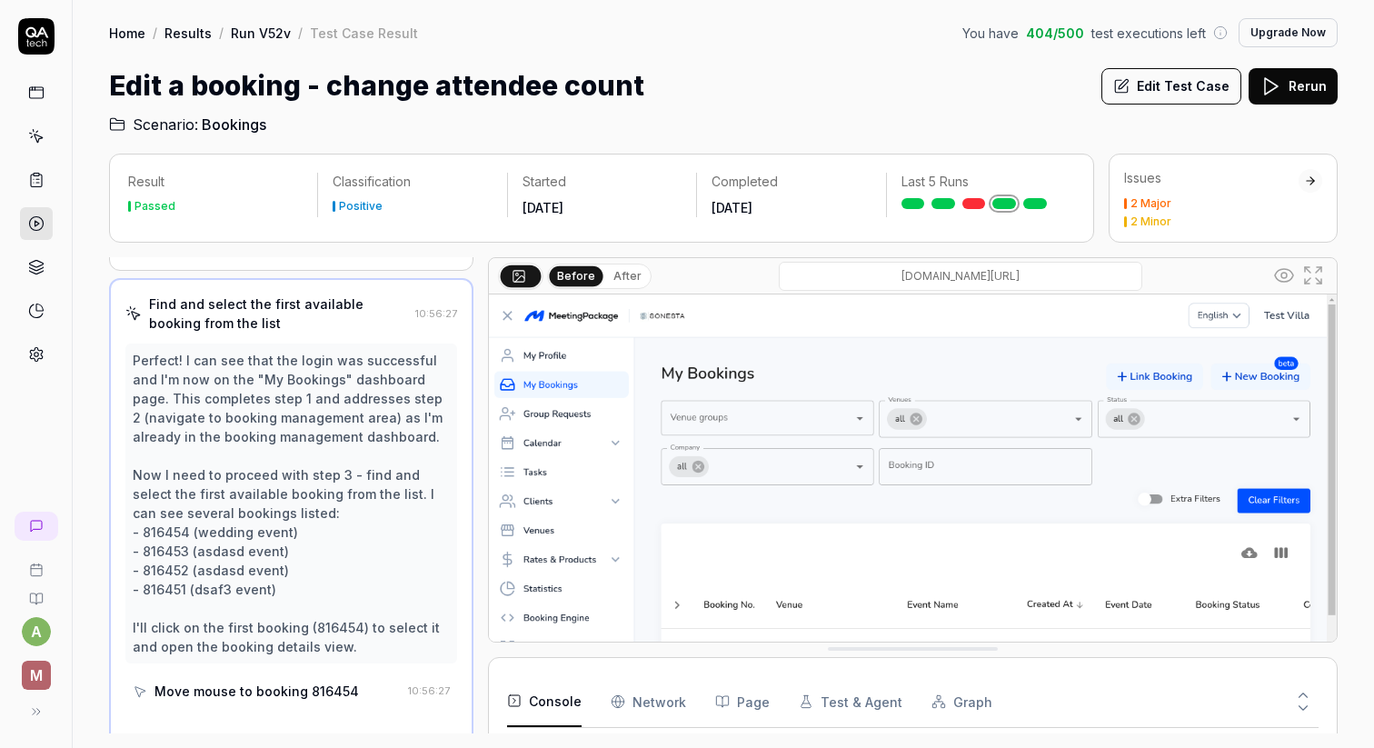
scroll to position [149, 0]
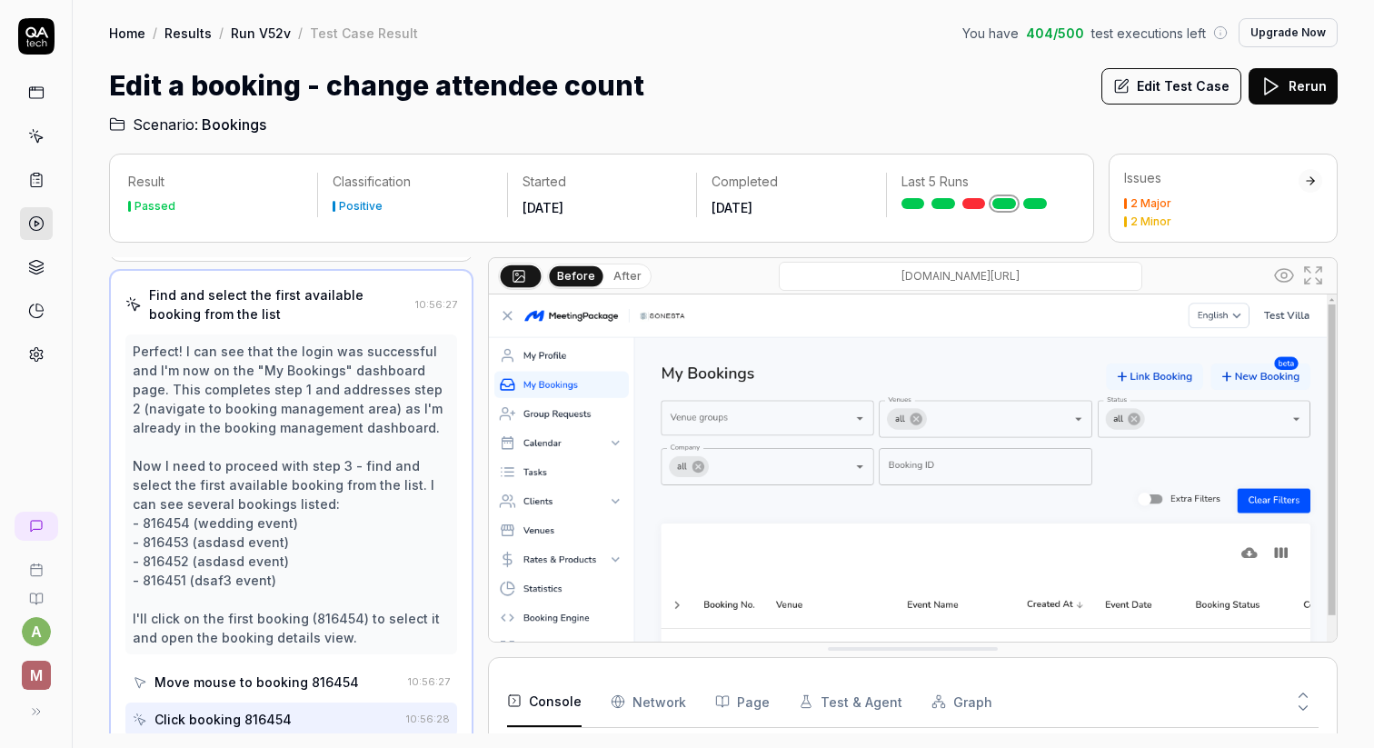
click at [40, 165] on link at bounding box center [36, 180] width 33 height 33
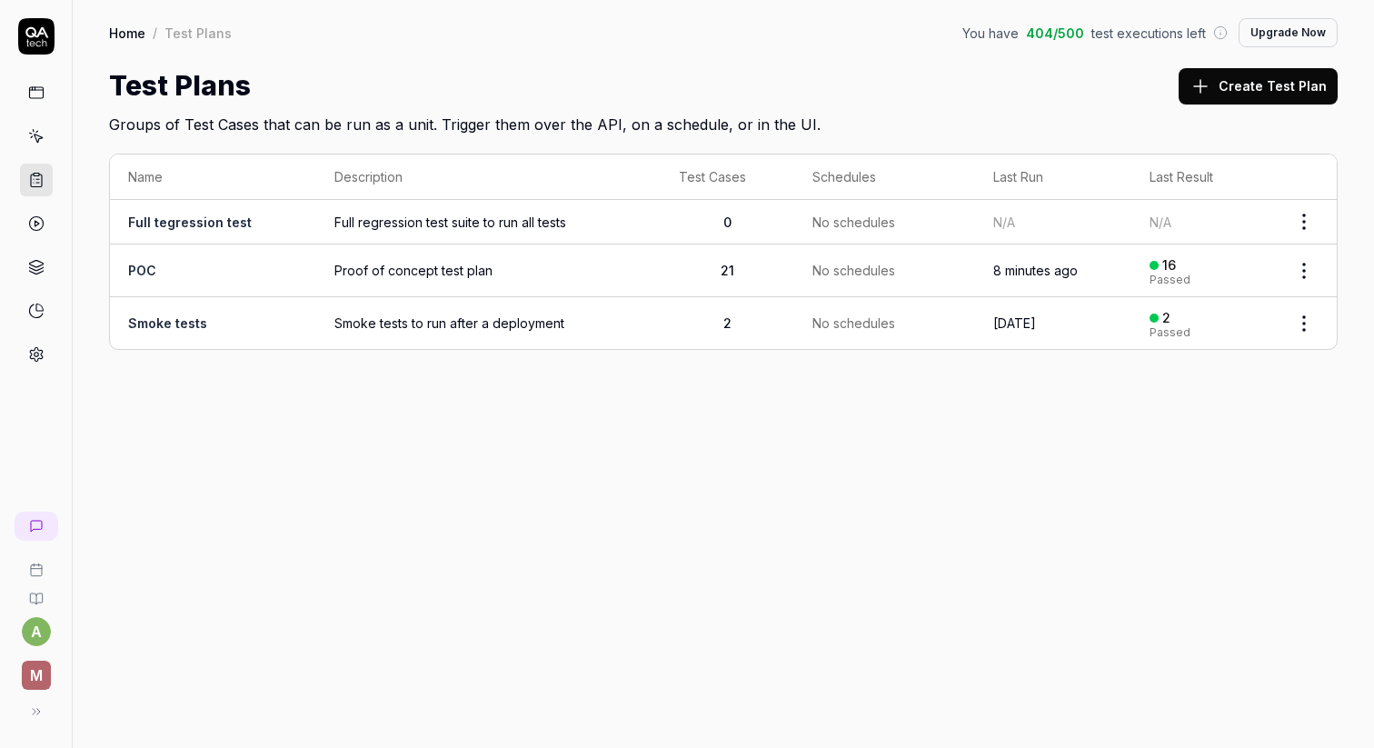
click at [203, 274] on td "POC" at bounding box center [213, 270] width 206 height 53
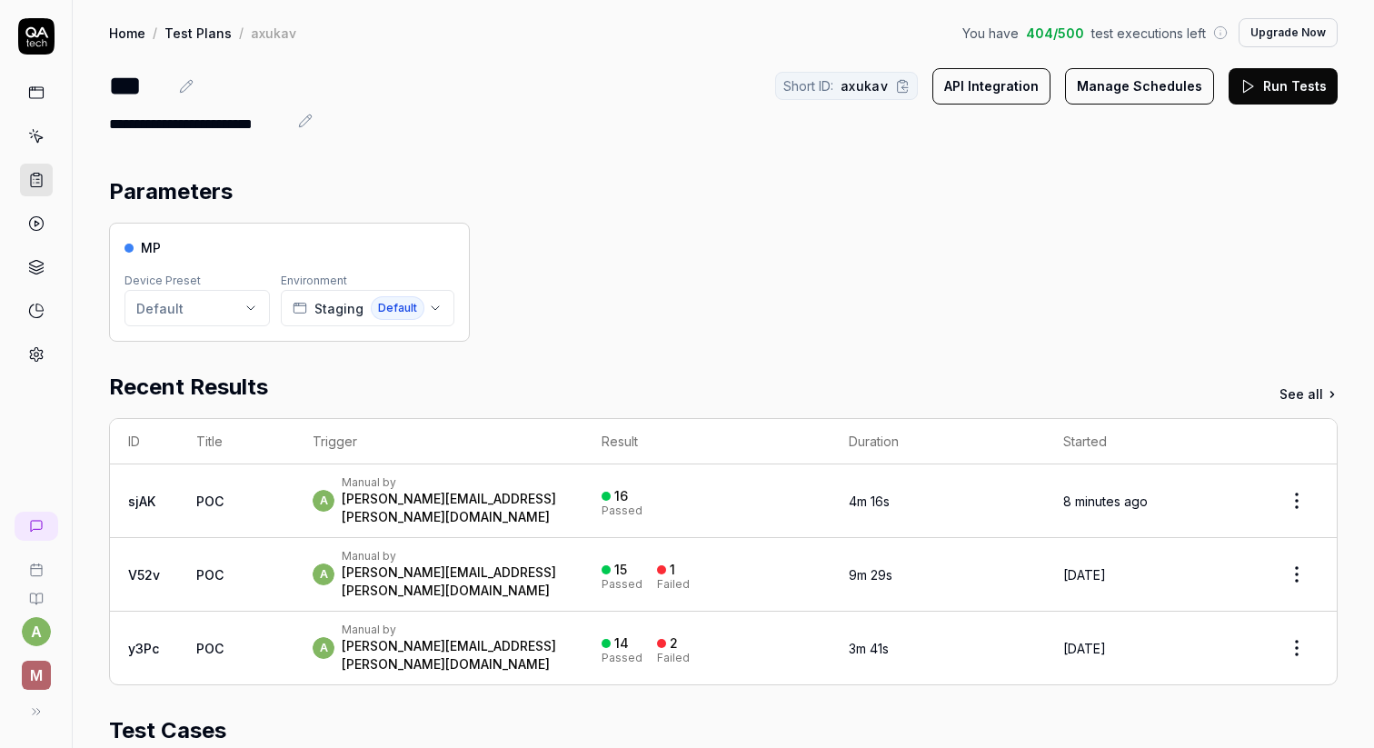
click at [277, 616] on td "POC" at bounding box center [236, 648] width 116 height 73
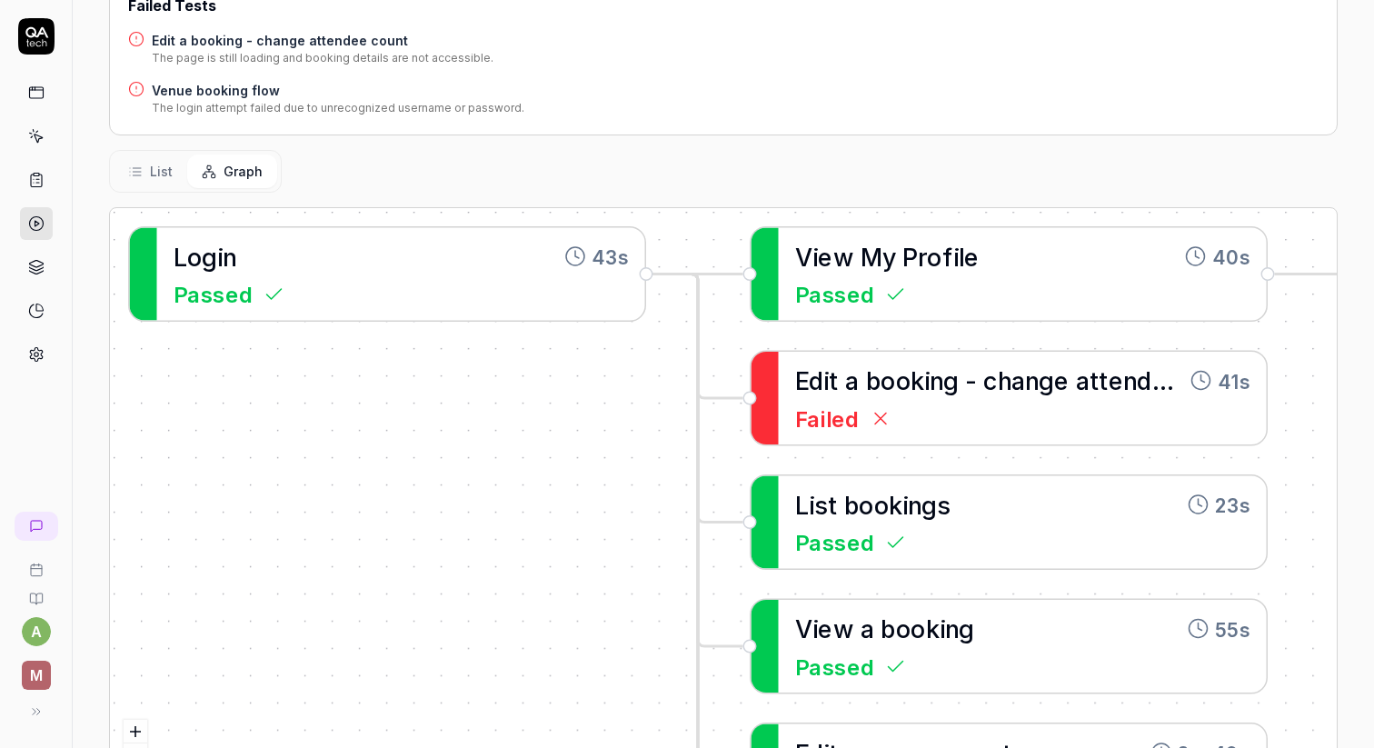
scroll to position [400, 0]
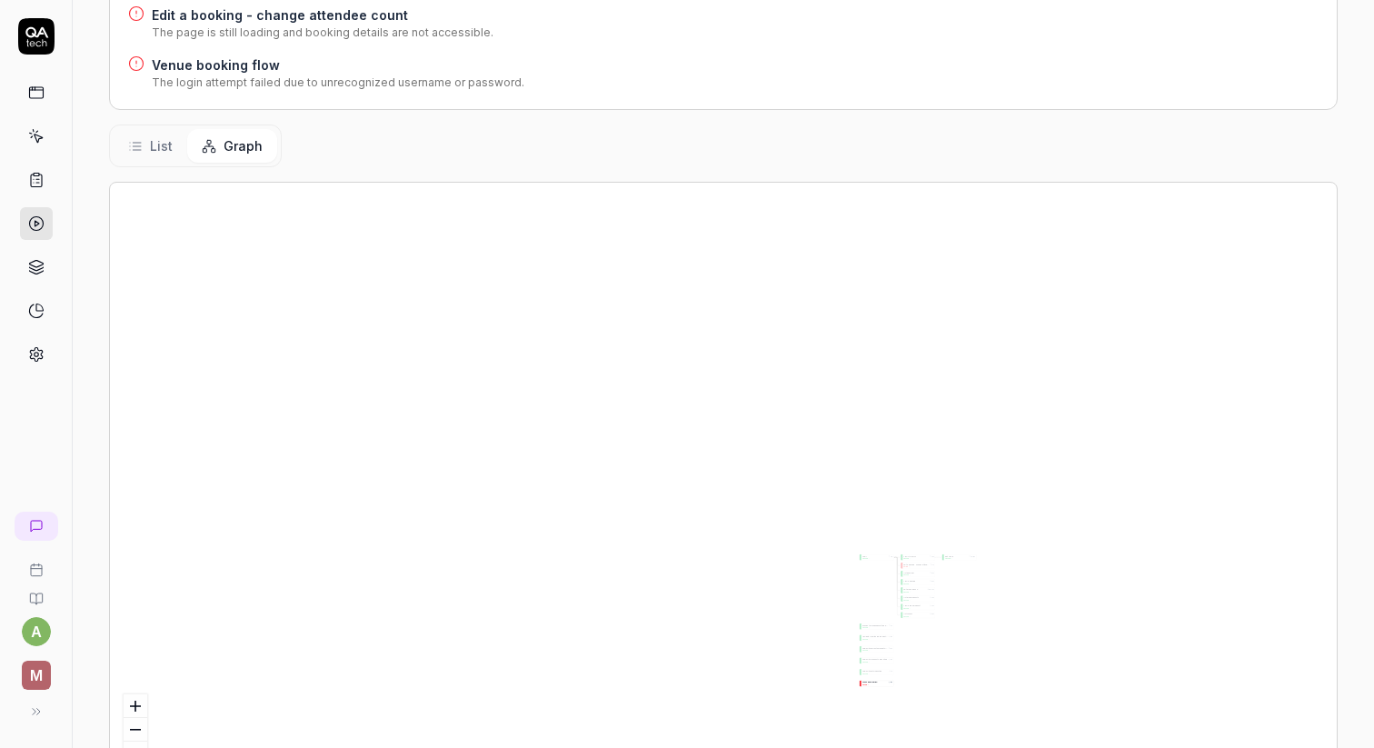
click at [873, 682] on span "g" at bounding box center [873, 683] width 1 height 2
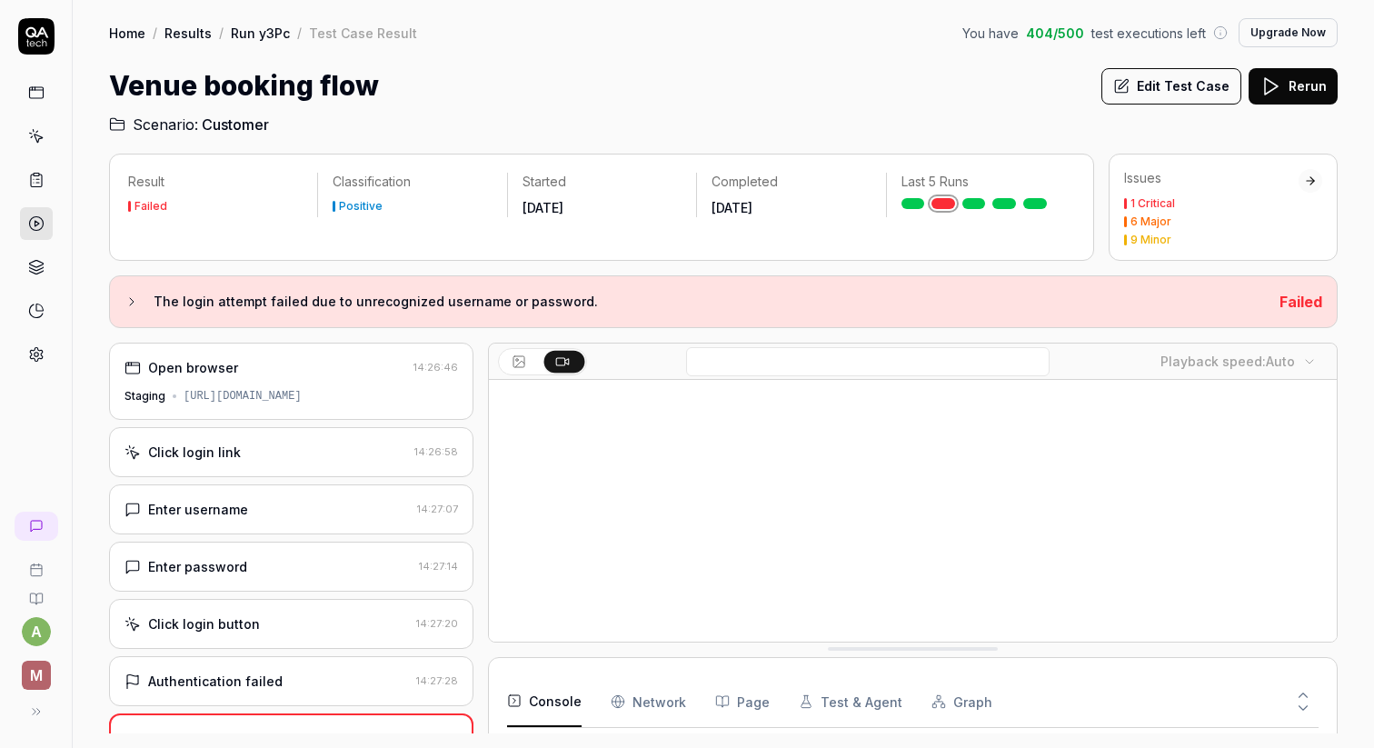
scroll to position [255, 0]
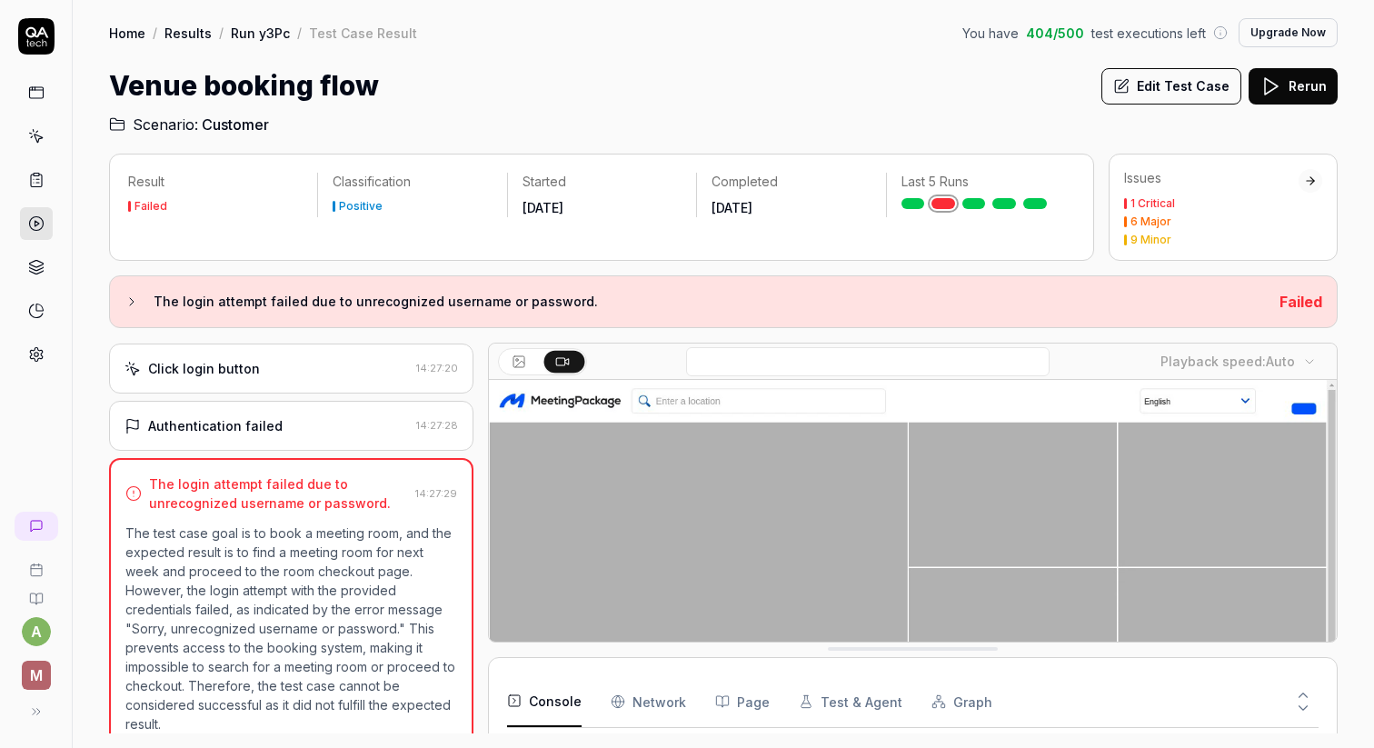
click at [318, 424] on div "Authentication failed" at bounding box center [267, 425] width 284 height 19
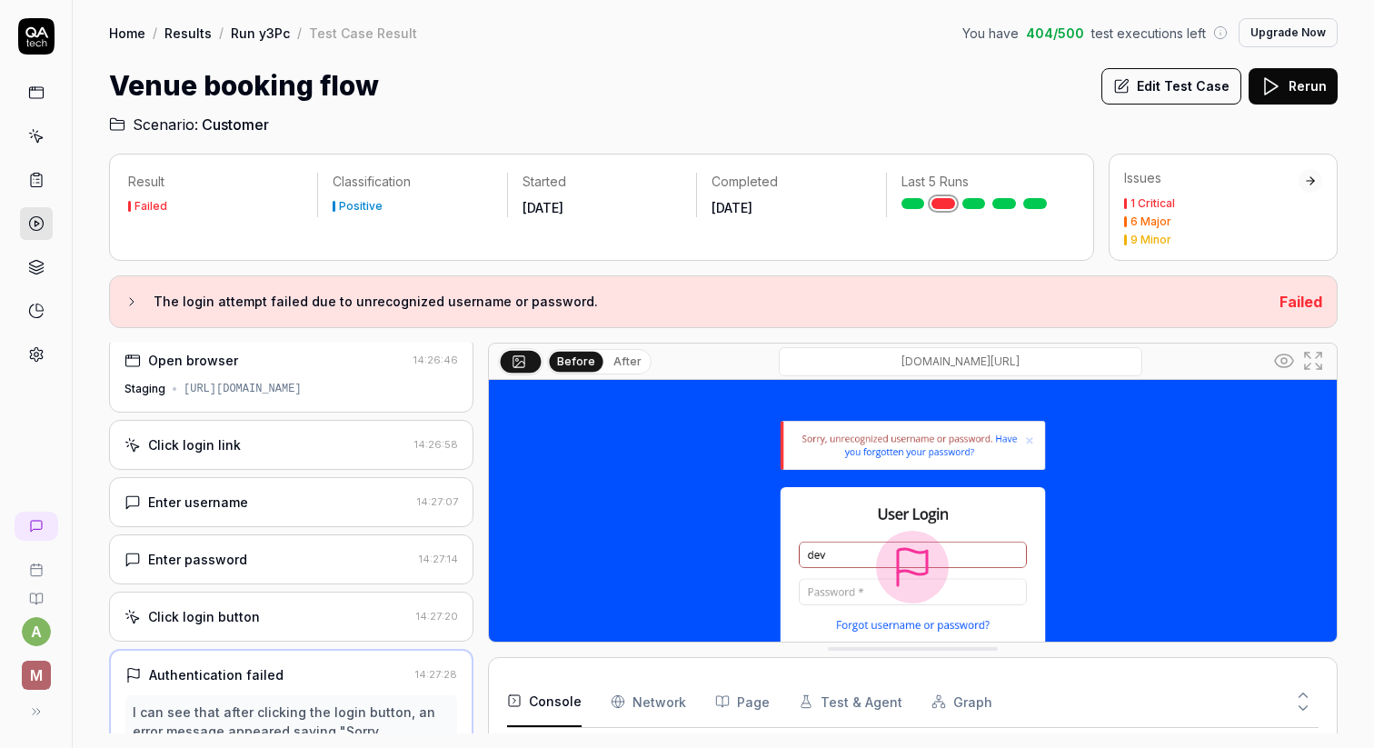
scroll to position [0, 0]
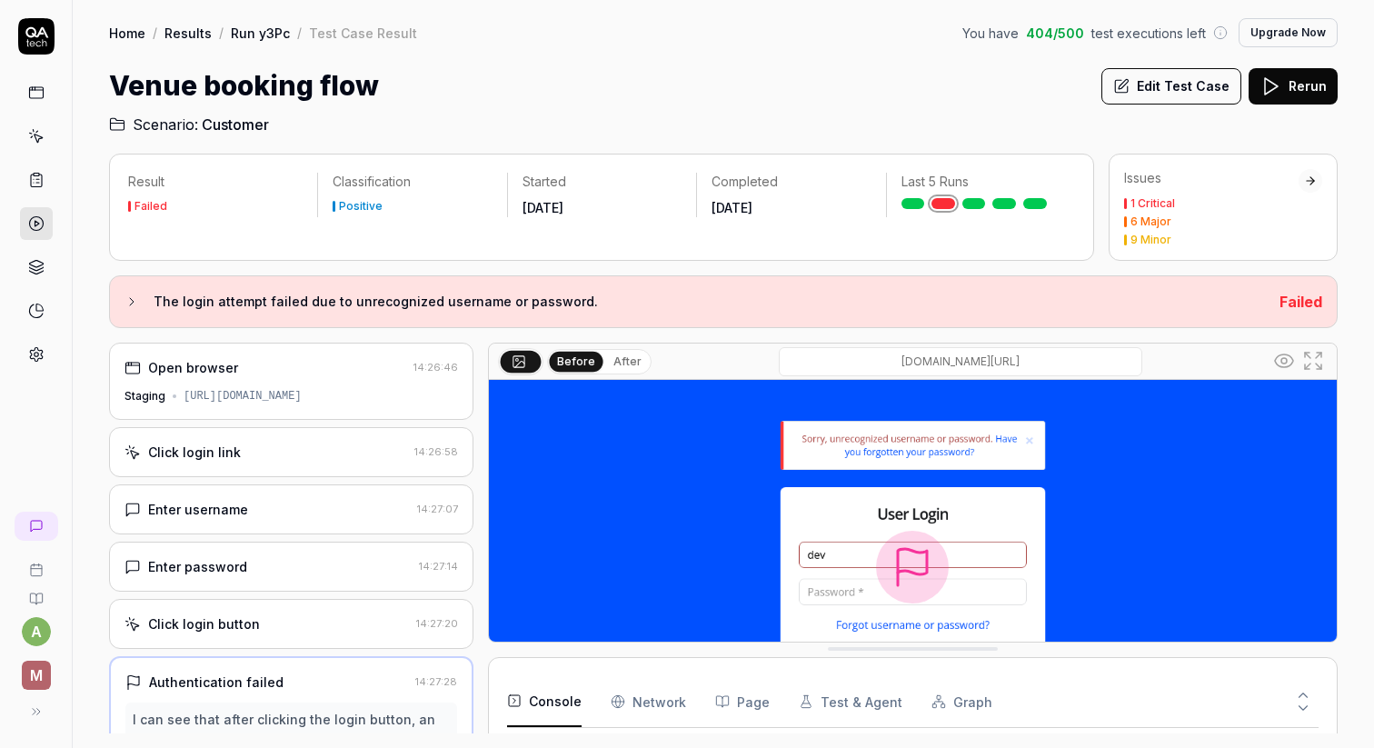
click at [39, 179] on icon at bounding box center [36, 180] width 16 height 16
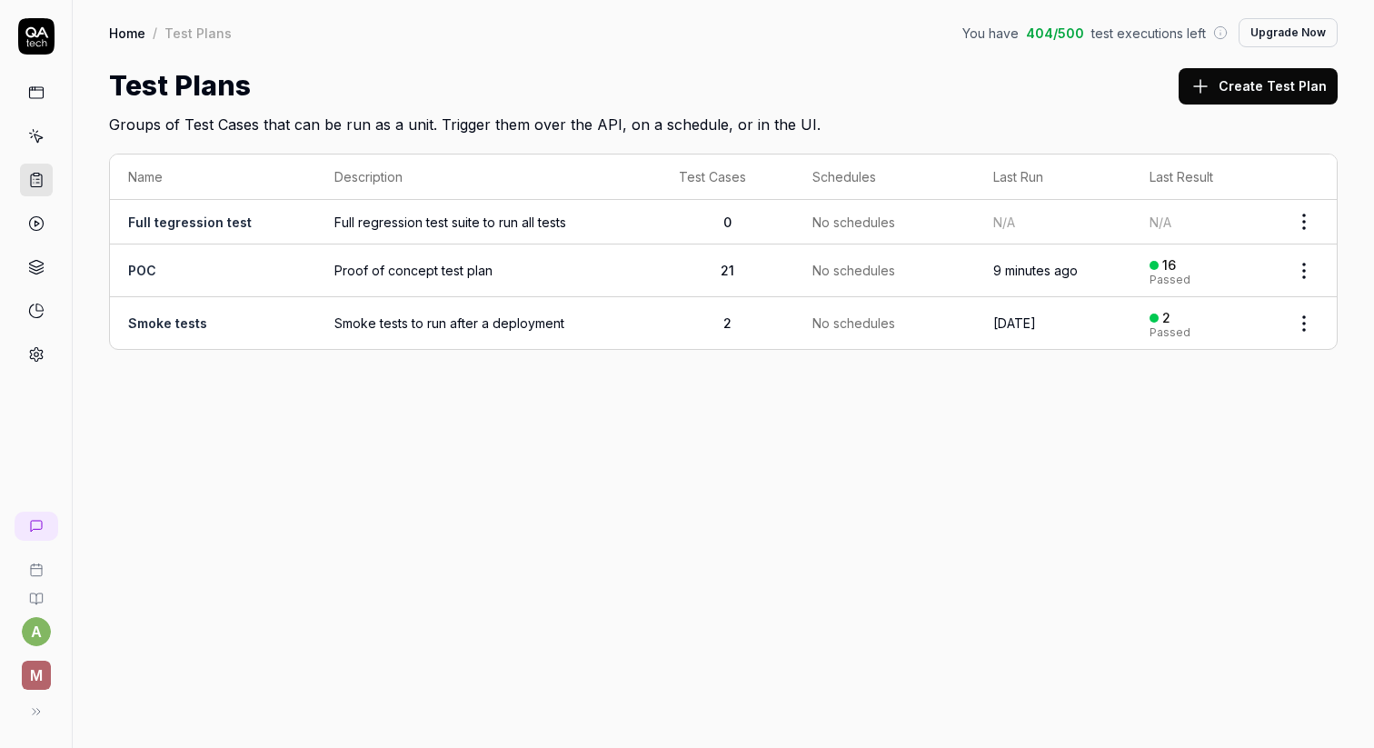
click at [151, 268] on link "POC" at bounding box center [142, 270] width 28 height 15
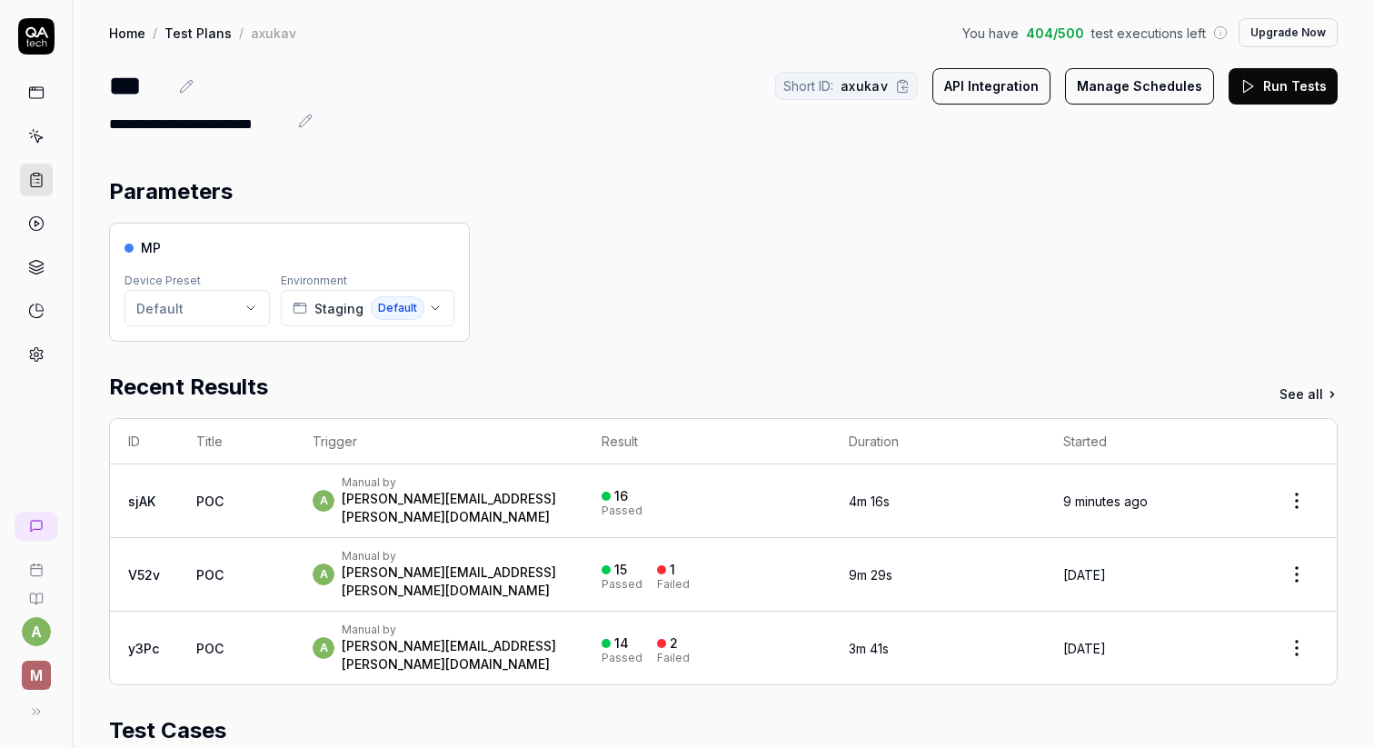
click at [35, 85] on icon at bounding box center [36, 93] width 16 height 16
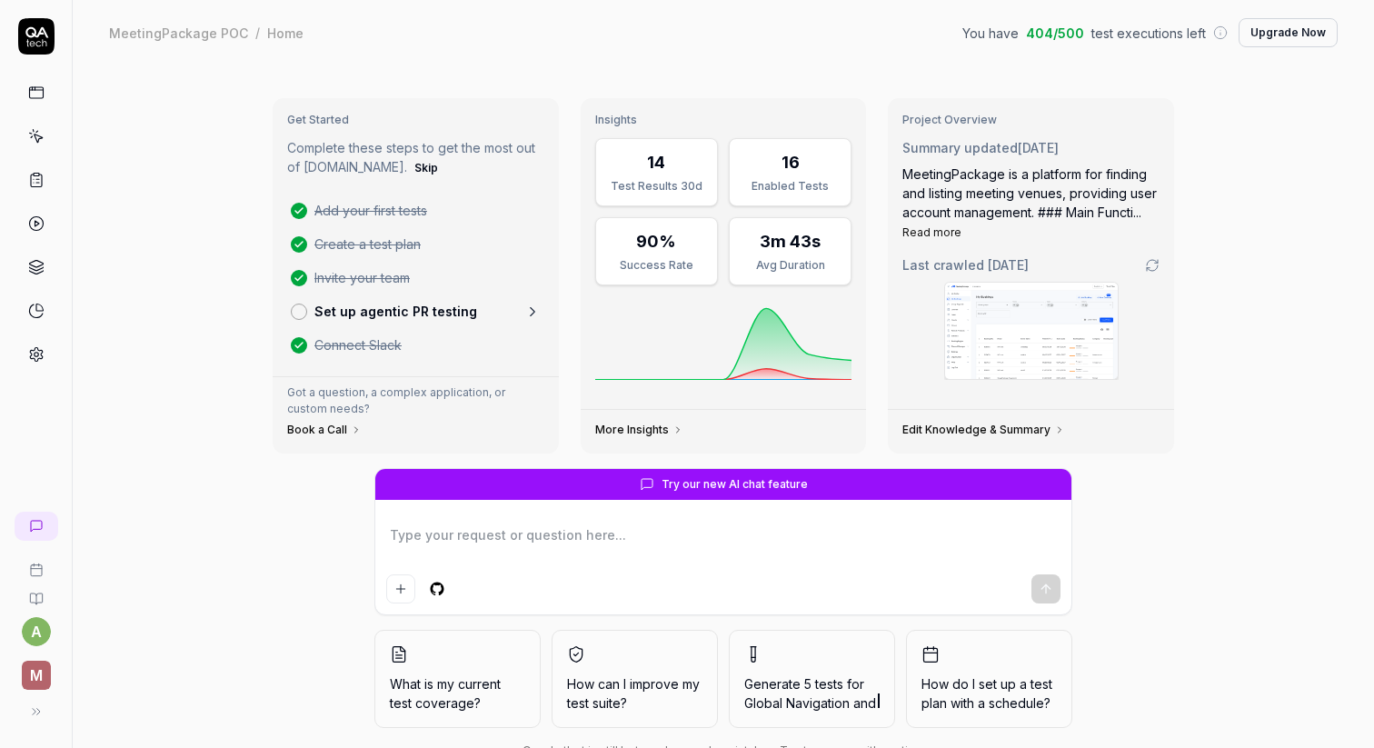
scroll to position [55, 0]
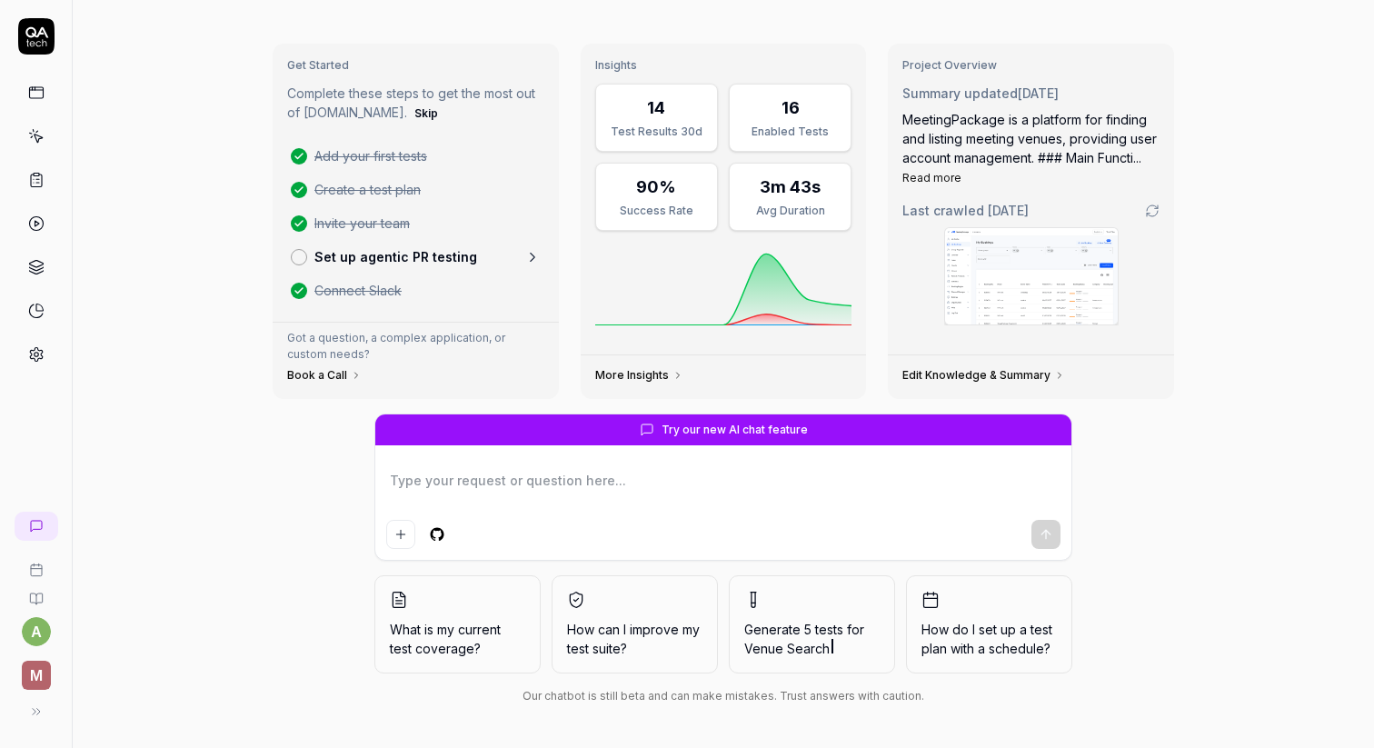
click at [43, 713] on button at bounding box center [36, 711] width 36 height 36
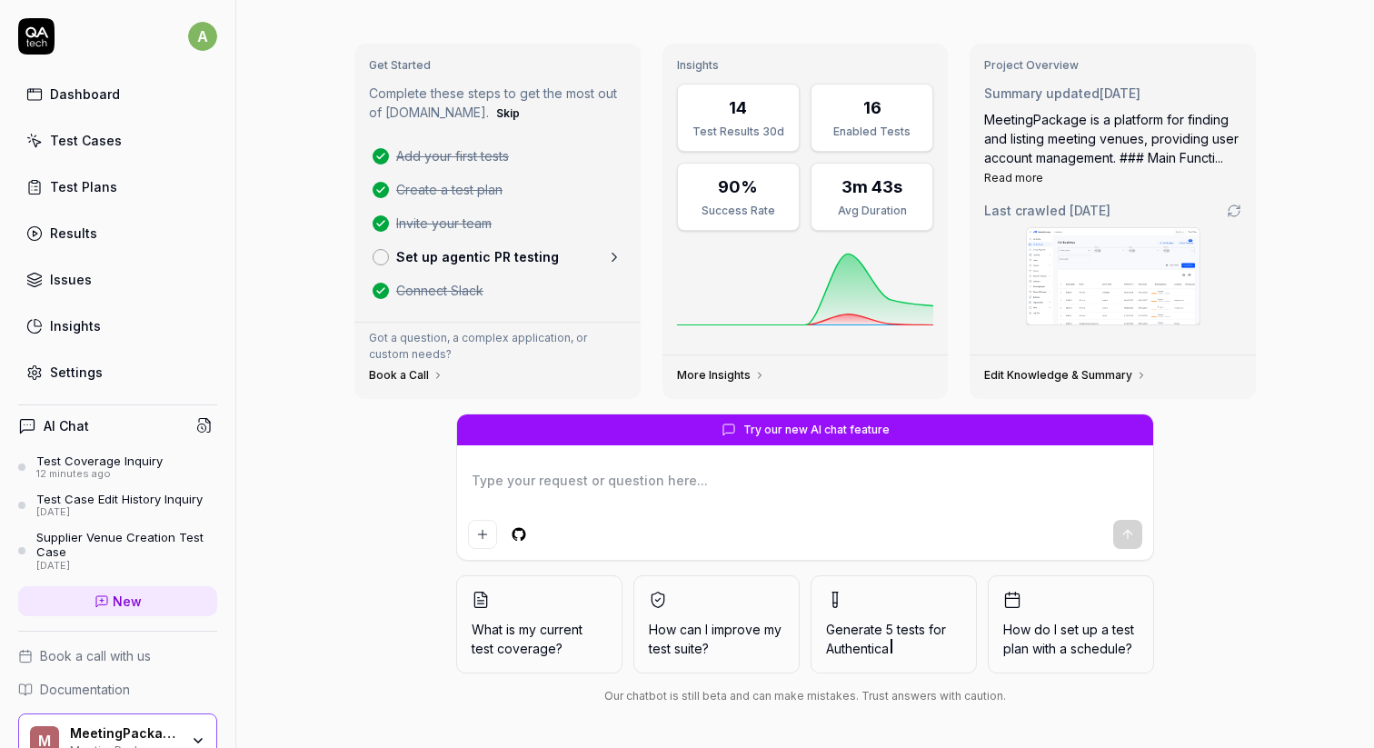
scroll to position [0, 0]
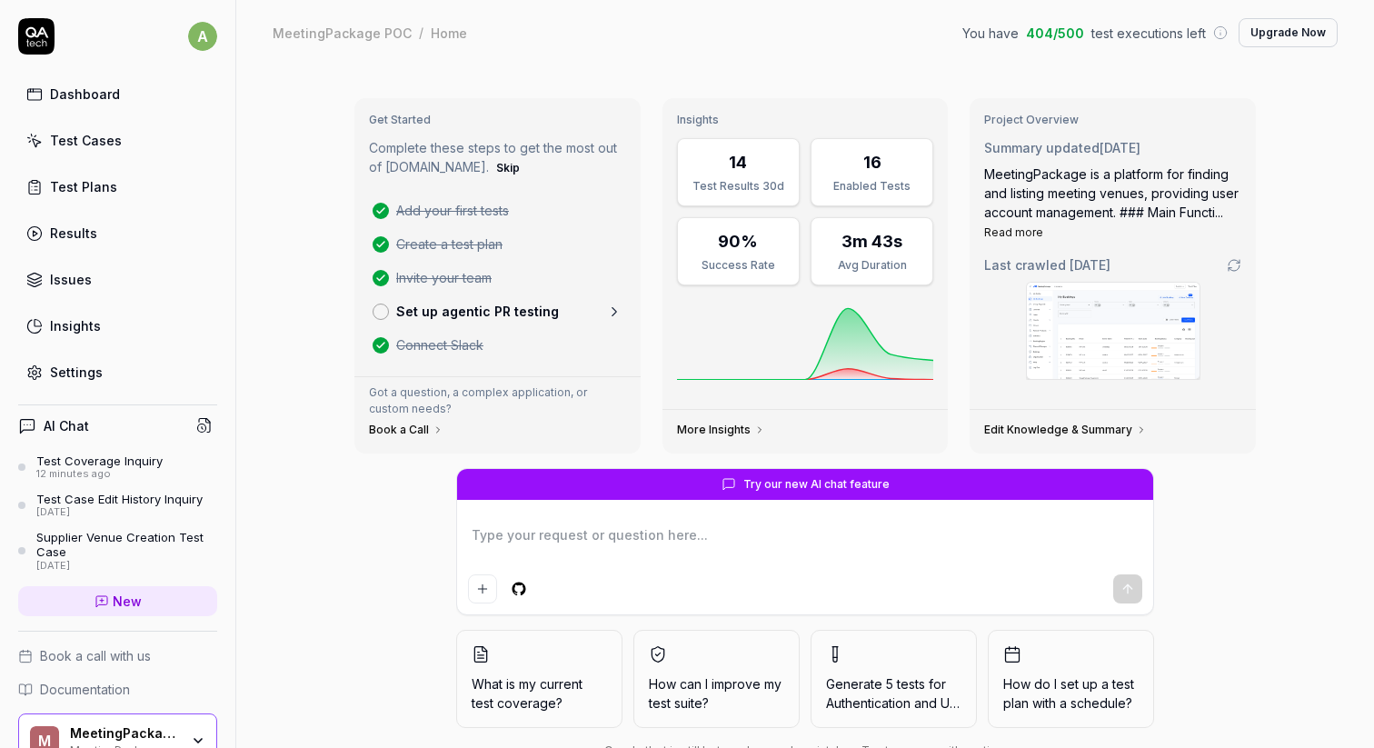
click at [125, 140] on link "Test Cases" at bounding box center [117, 140] width 199 height 35
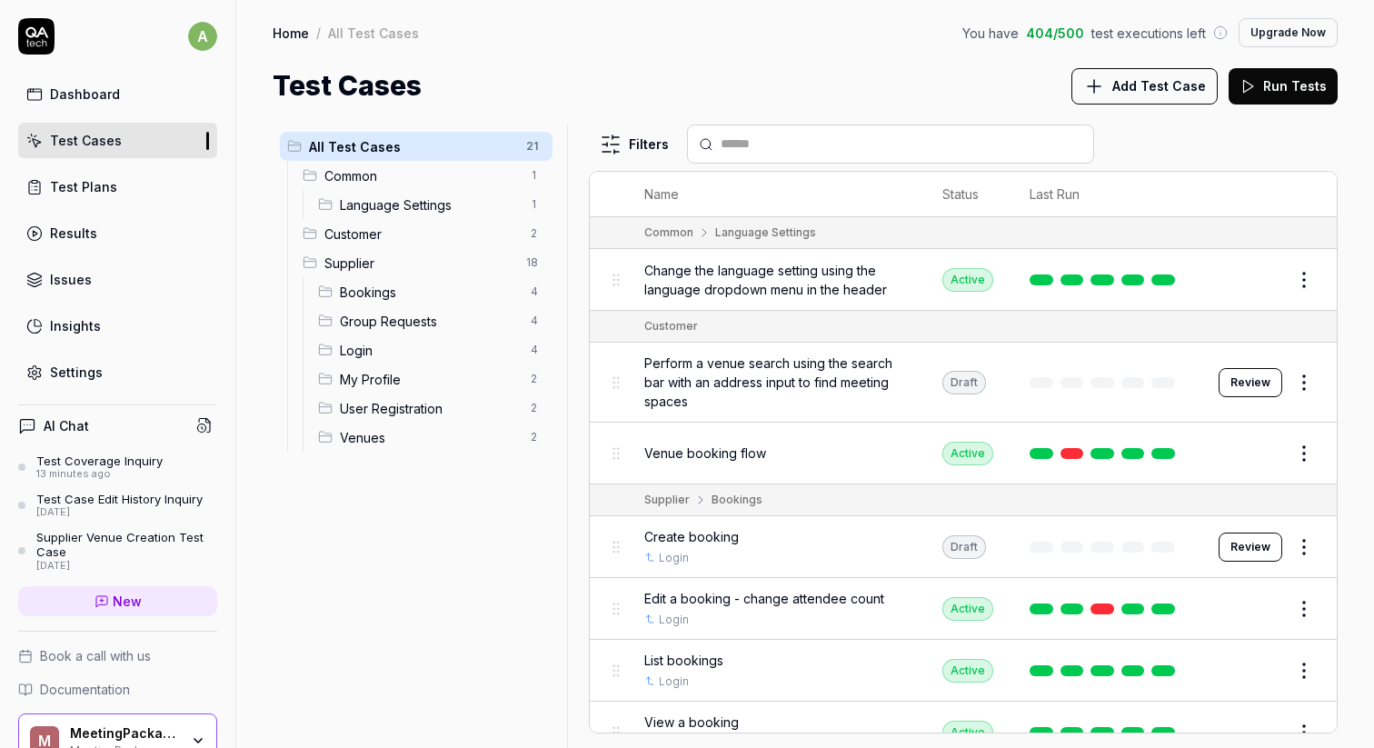
click at [440, 324] on span "Group Requests" at bounding box center [430, 321] width 180 height 19
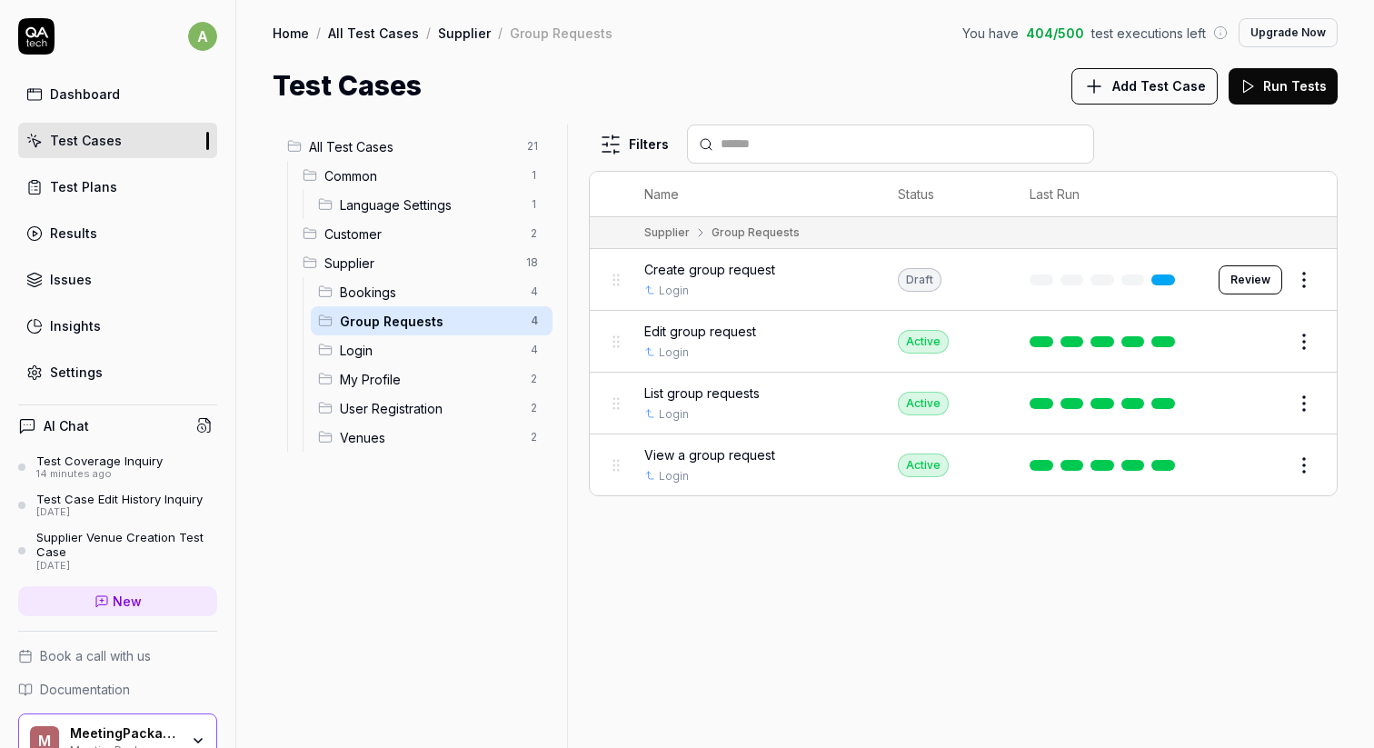
click at [419, 298] on span "Bookings" at bounding box center [430, 292] width 180 height 19
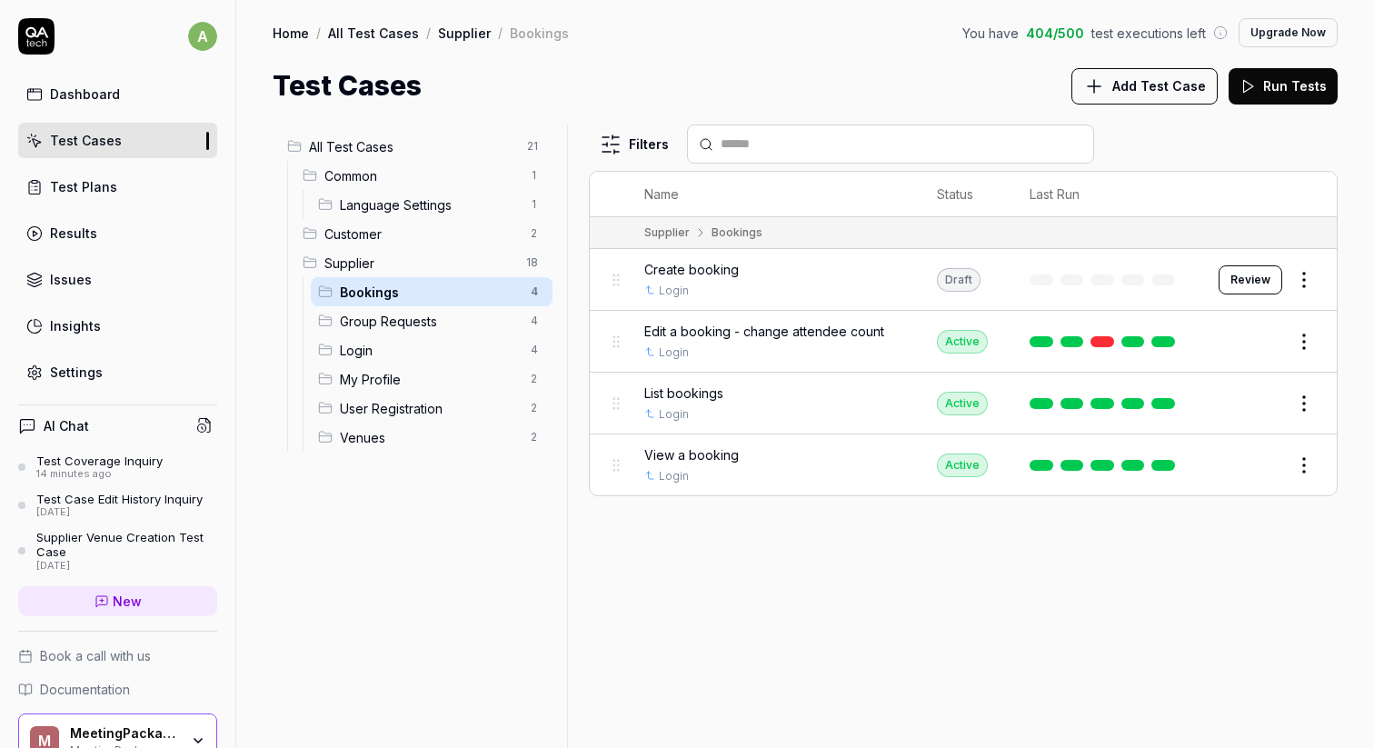
click at [393, 387] on span "My Profile" at bounding box center [430, 379] width 180 height 19
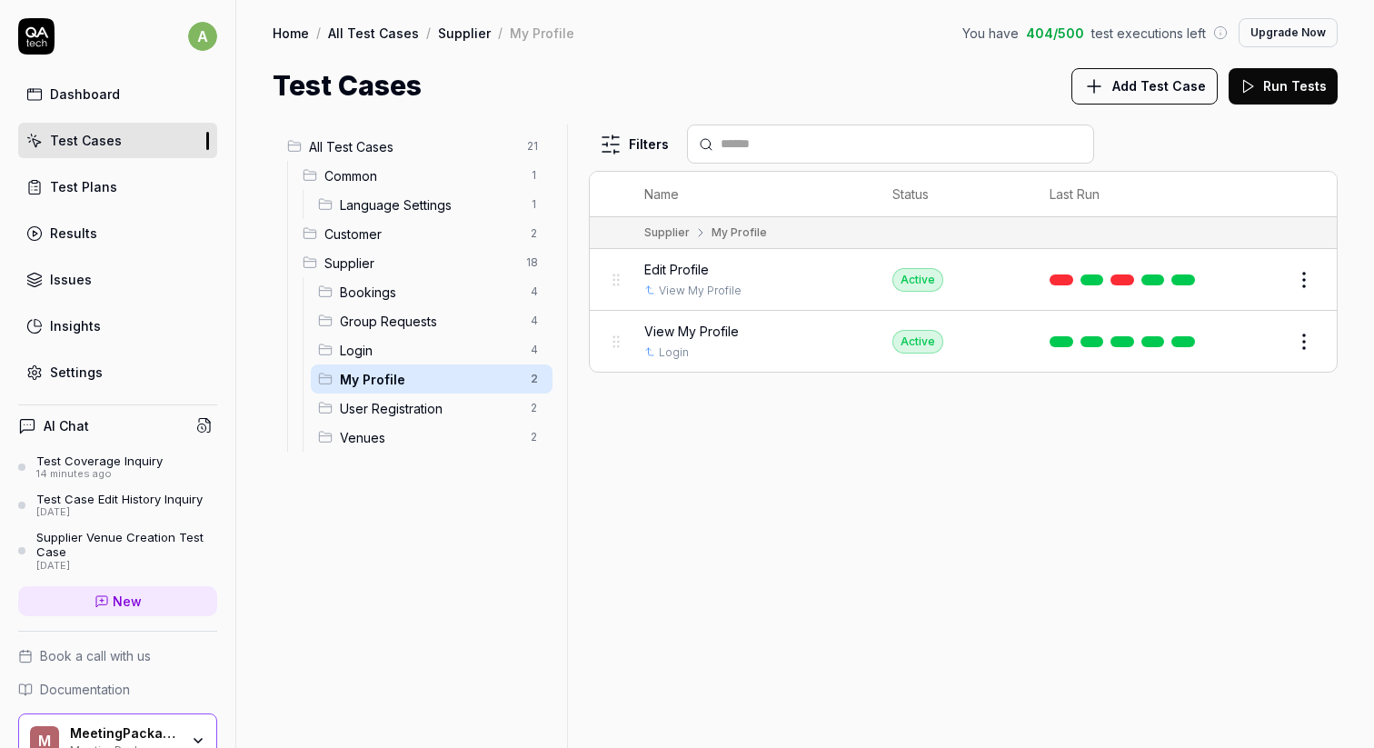
click at [671, 262] on span "Edit Profile" at bounding box center [676, 269] width 65 height 19
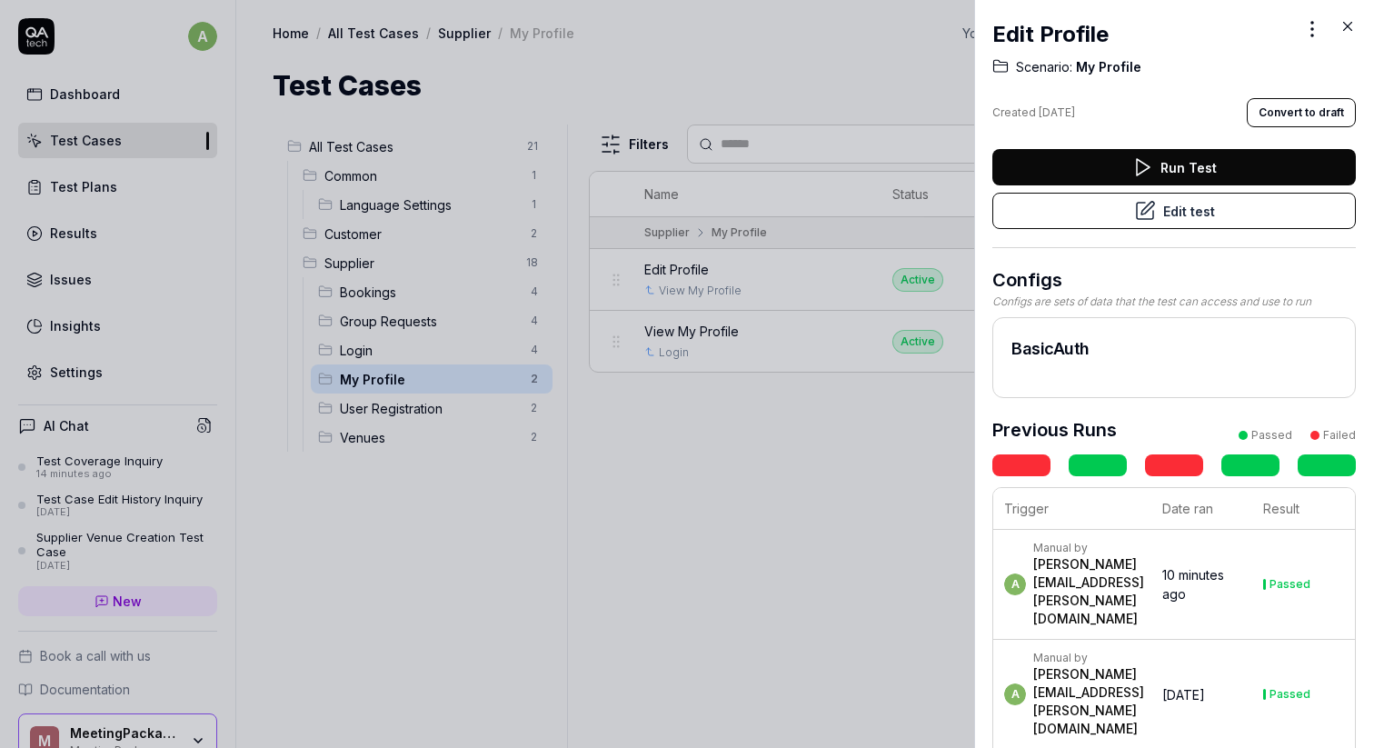
click at [1172, 462] on link at bounding box center [1174, 465] width 58 height 22
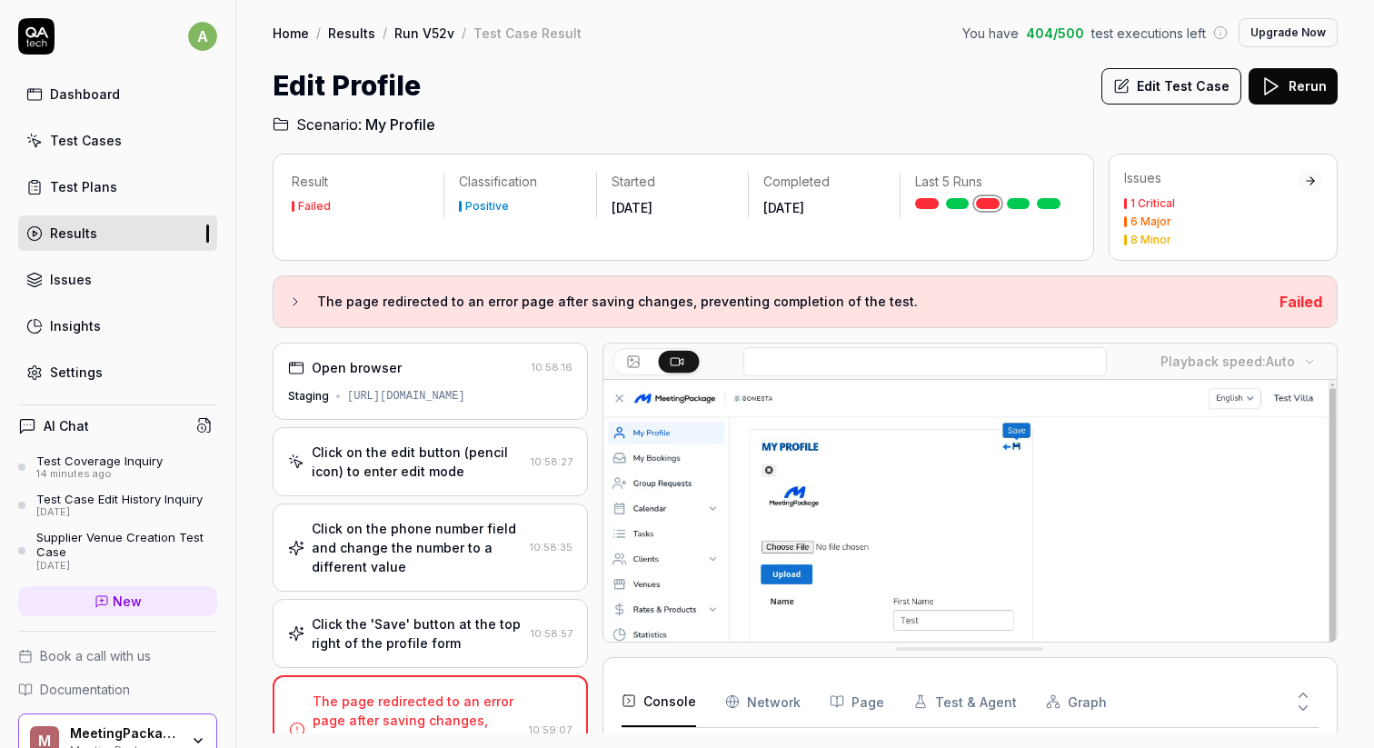
click at [114, 151] on link "Test Cases" at bounding box center [117, 140] width 199 height 35
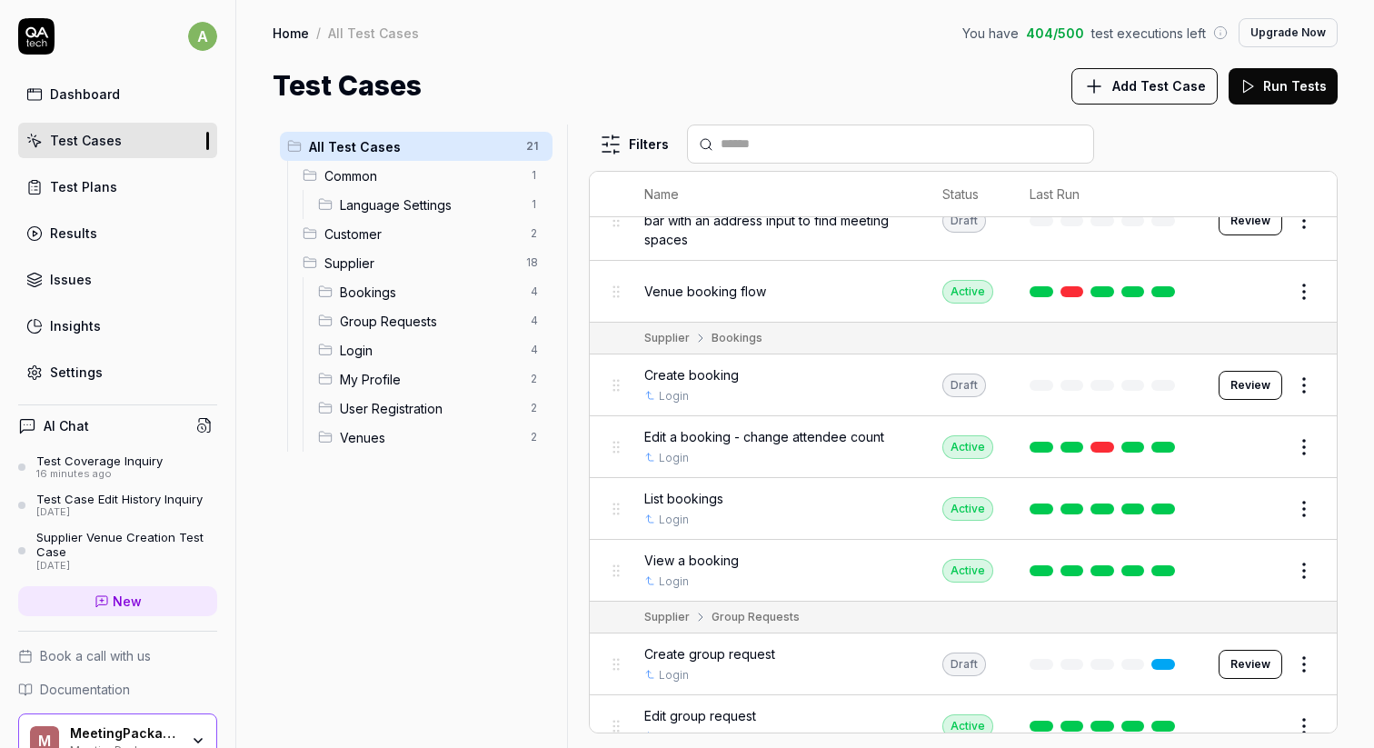
scroll to position [160, 0]
click at [1052, 31] on span "404 / 500" at bounding box center [1055, 33] width 58 height 19
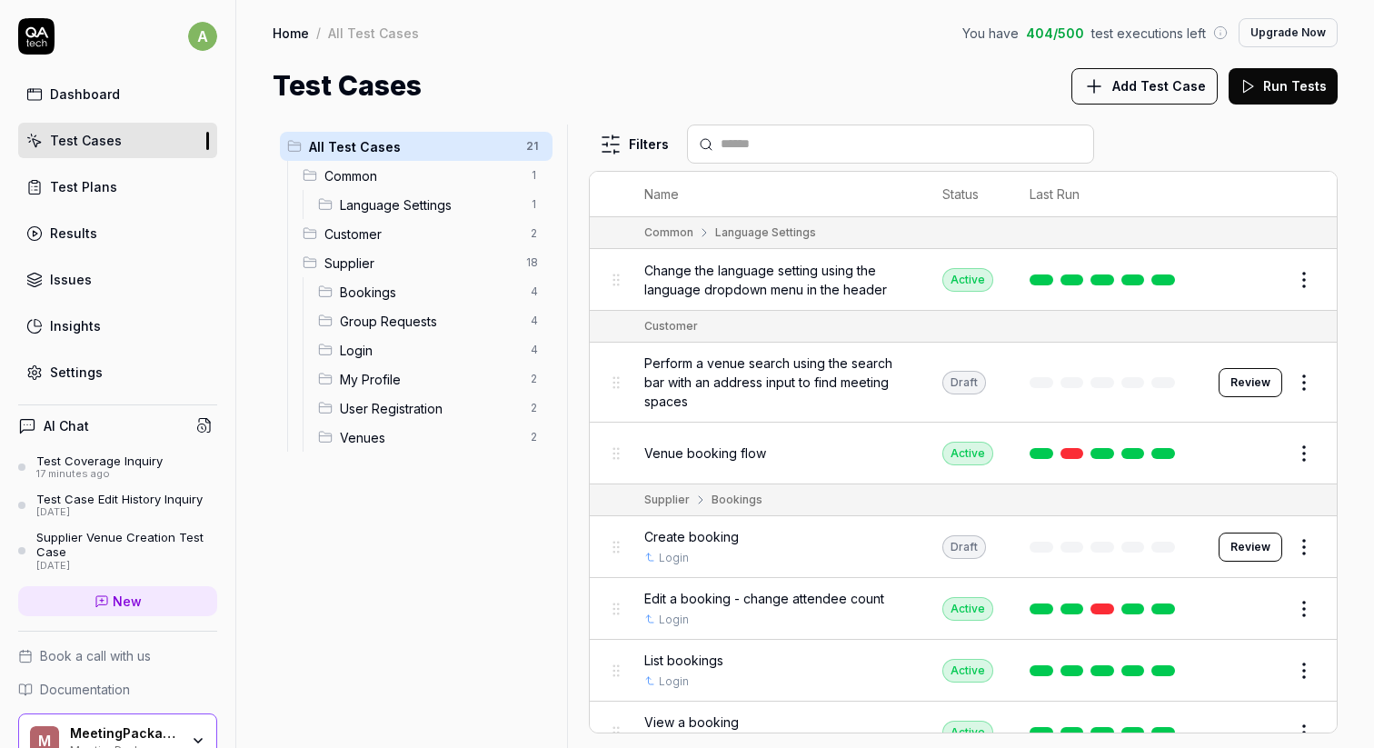
click at [431, 315] on span "Group Requests" at bounding box center [430, 321] width 180 height 19
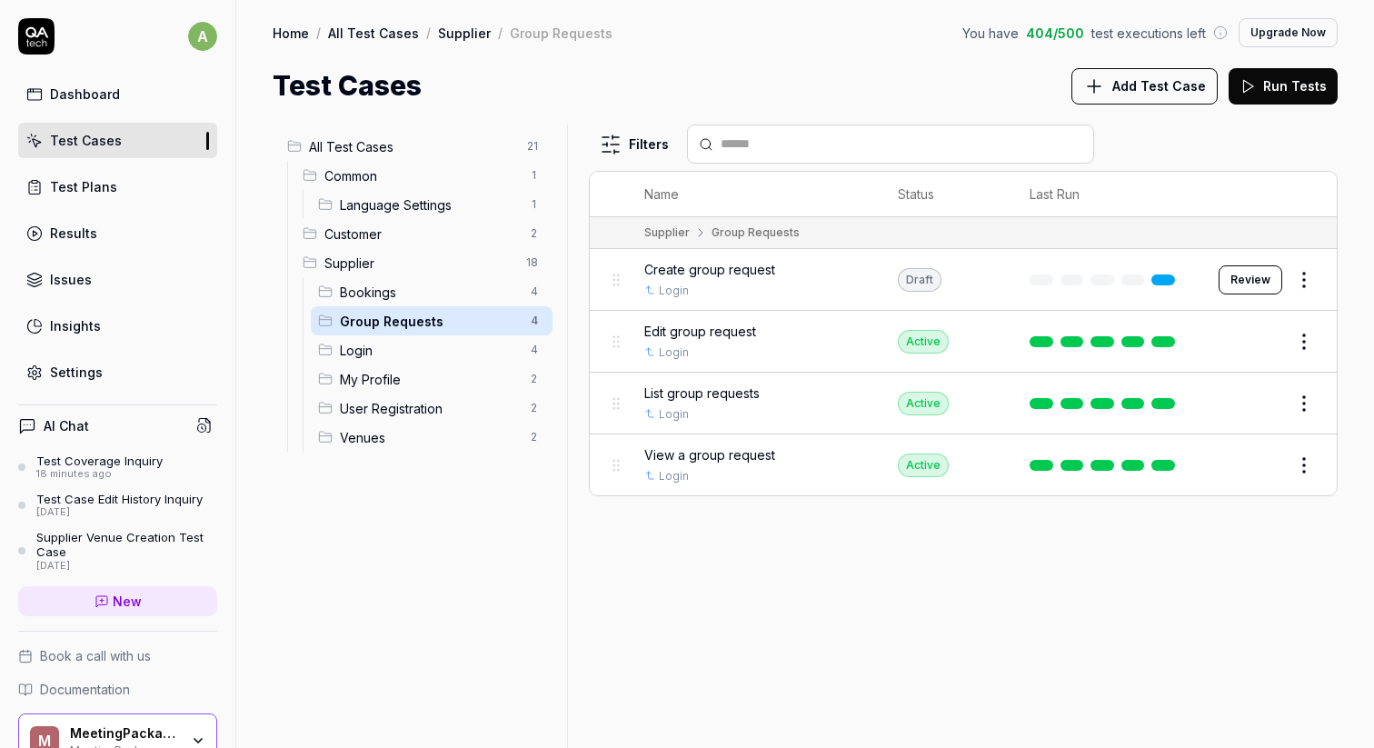
click at [746, 326] on span "Edit group request" at bounding box center [700, 331] width 112 height 19
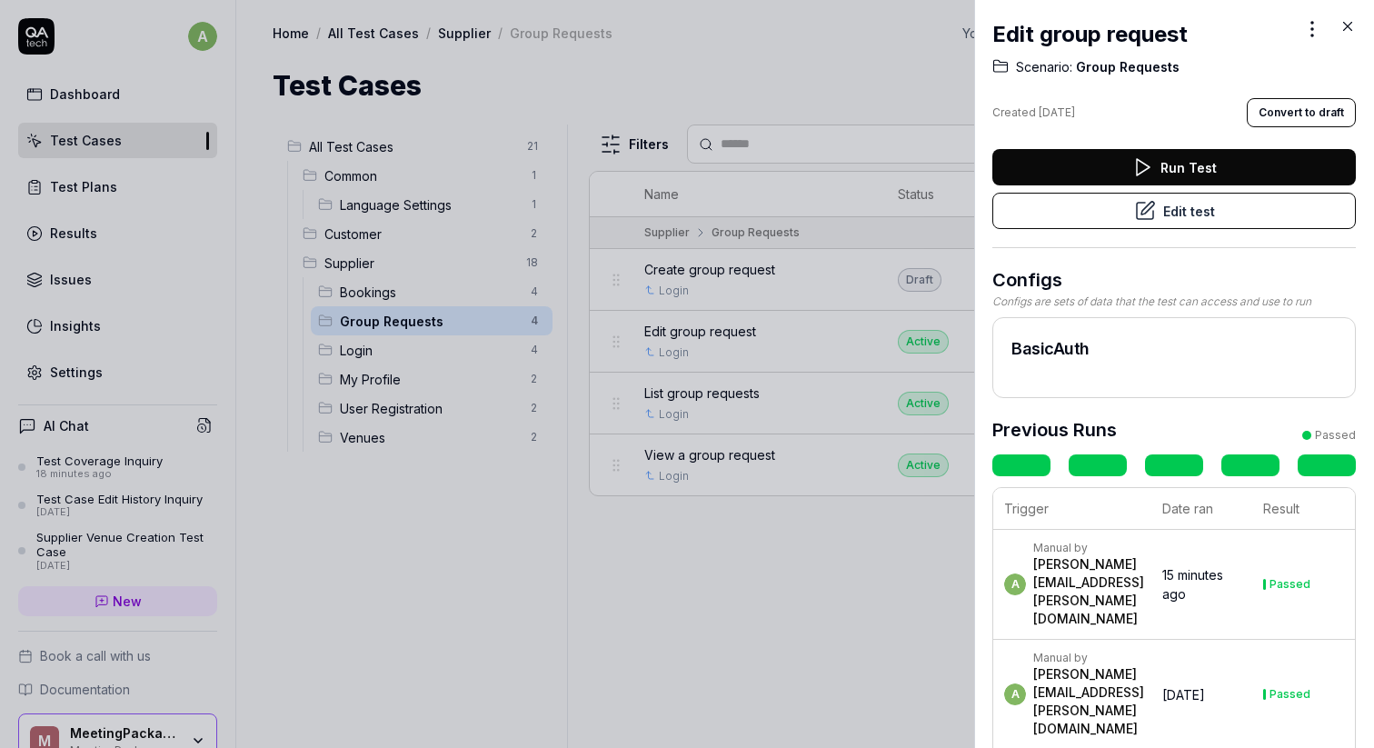
click at [1176, 219] on button "Edit test" at bounding box center [1174, 211] width 364 height 36
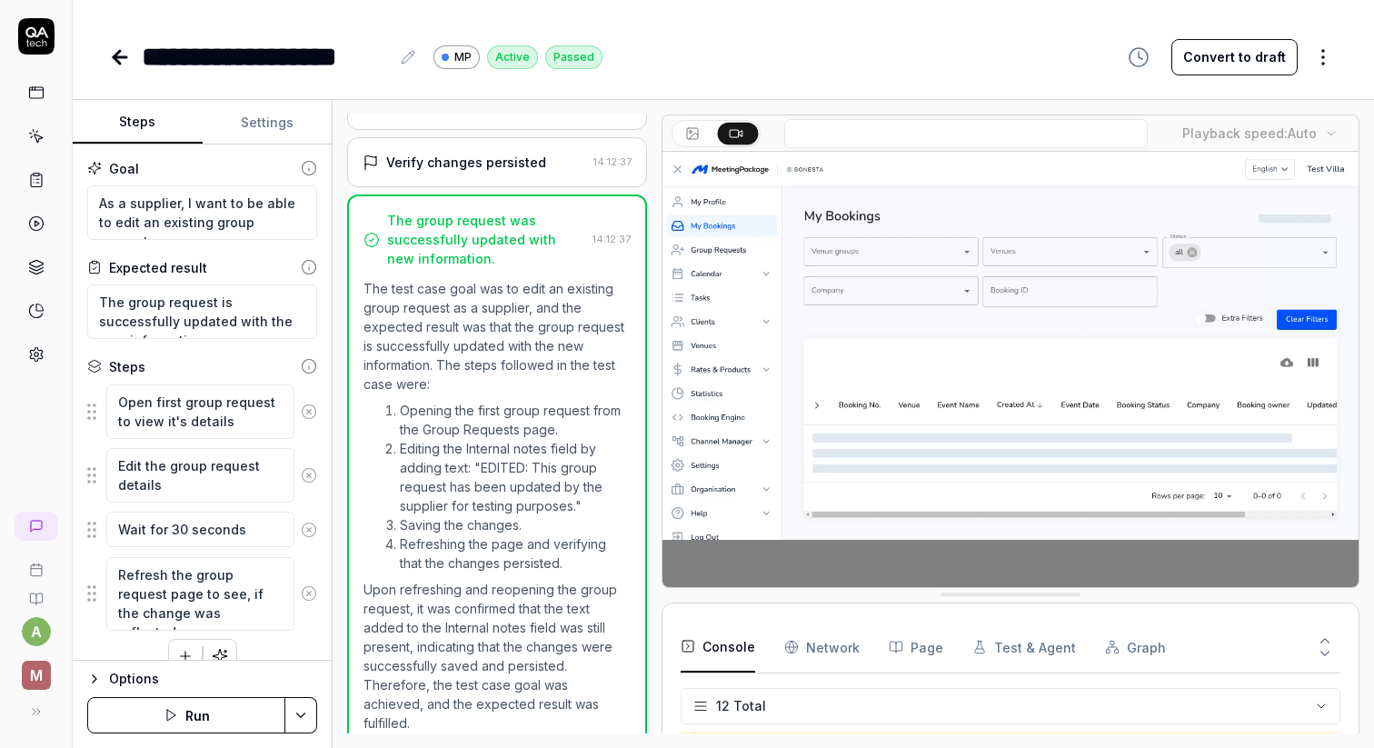
scroll to position [27, 0]
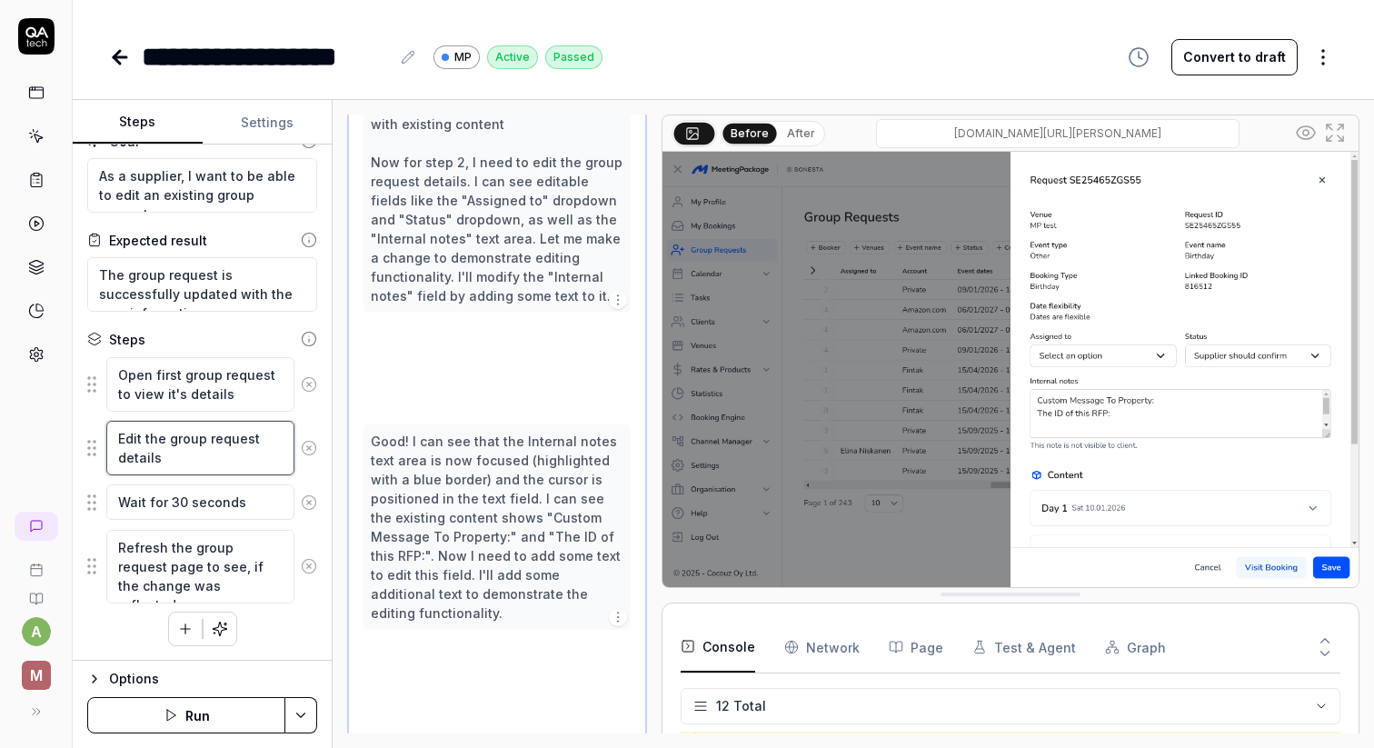
click at [198, 438] on textarea "Edit the group request details" at bounding box center [200, 448] width 188 height 55
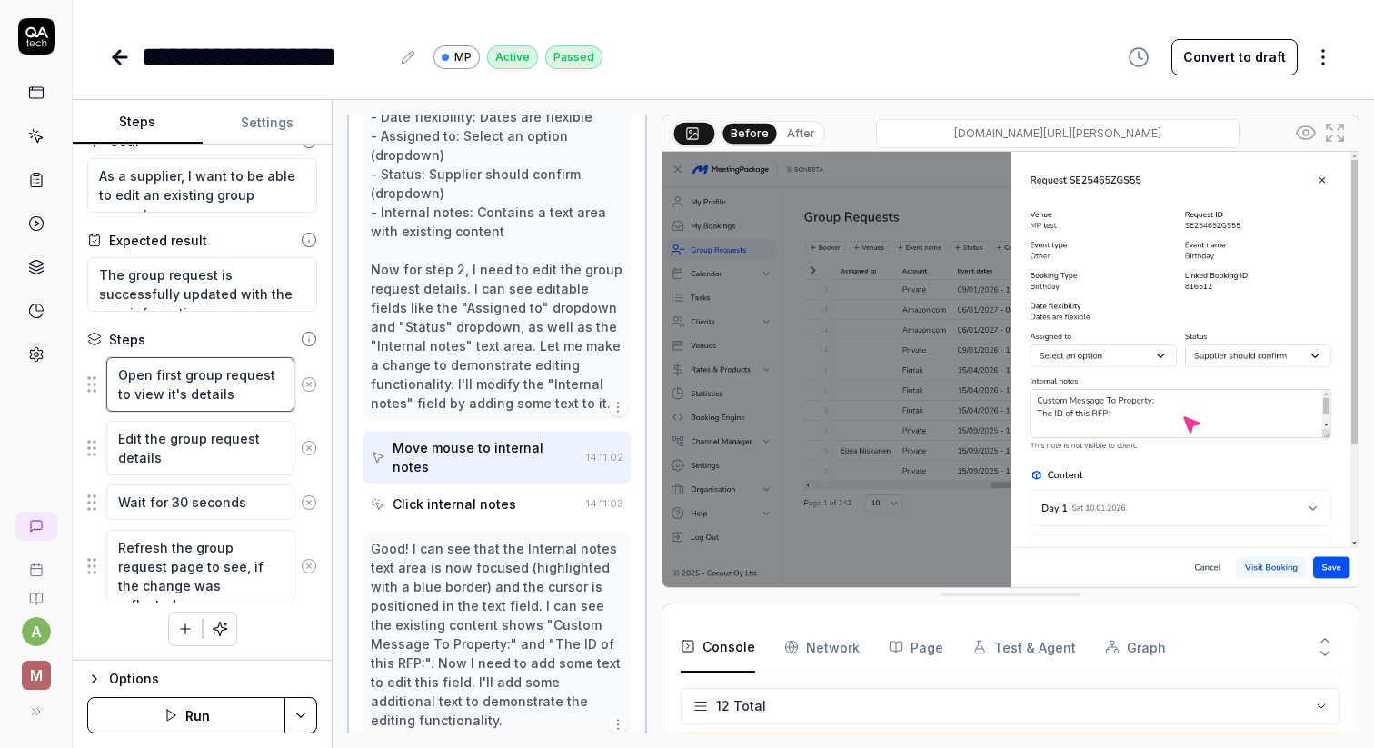
click at [187, 387] on textarea "Open first group request to view it's details" at bounding box center [200, 384] width 188 height 55
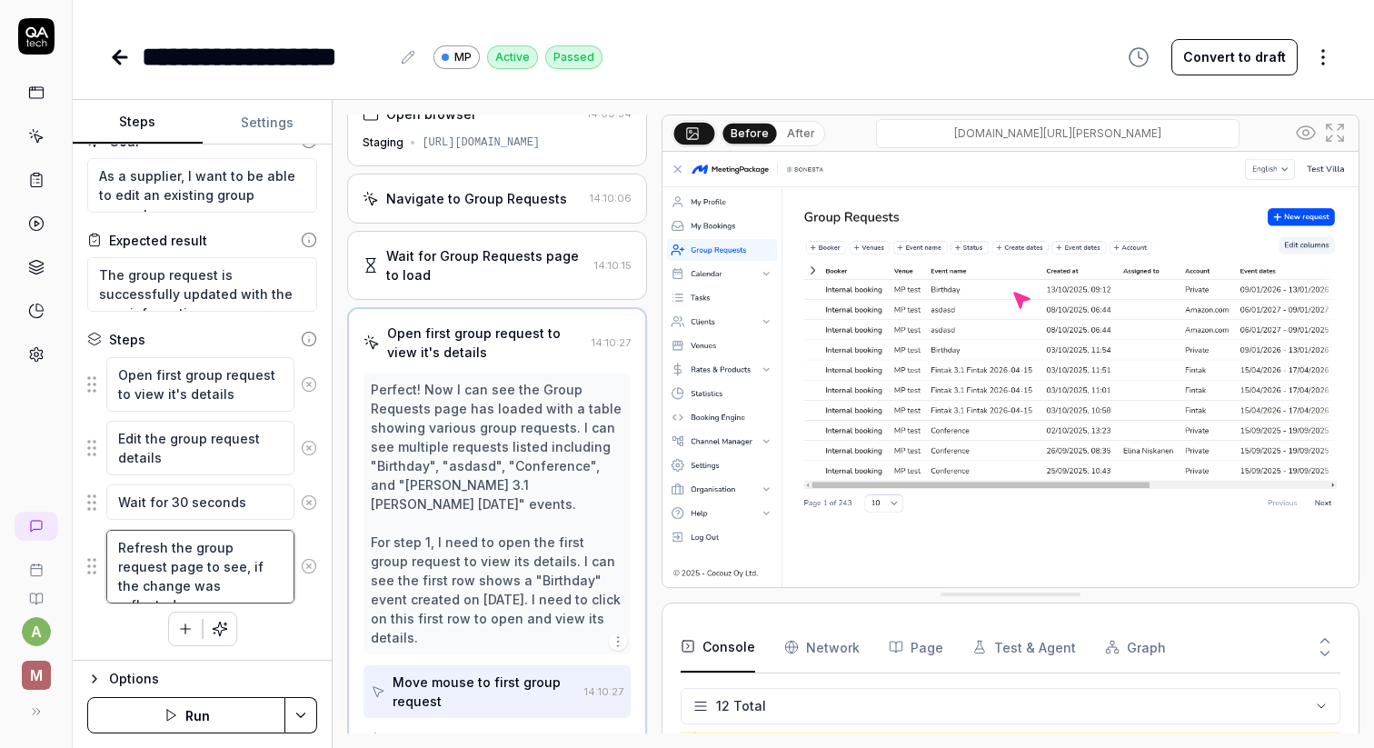
click at [184, 589] on textarea "Refresh the group request page to see, if the change was reflected" at bounding box center [200, 567] width 188 height 74
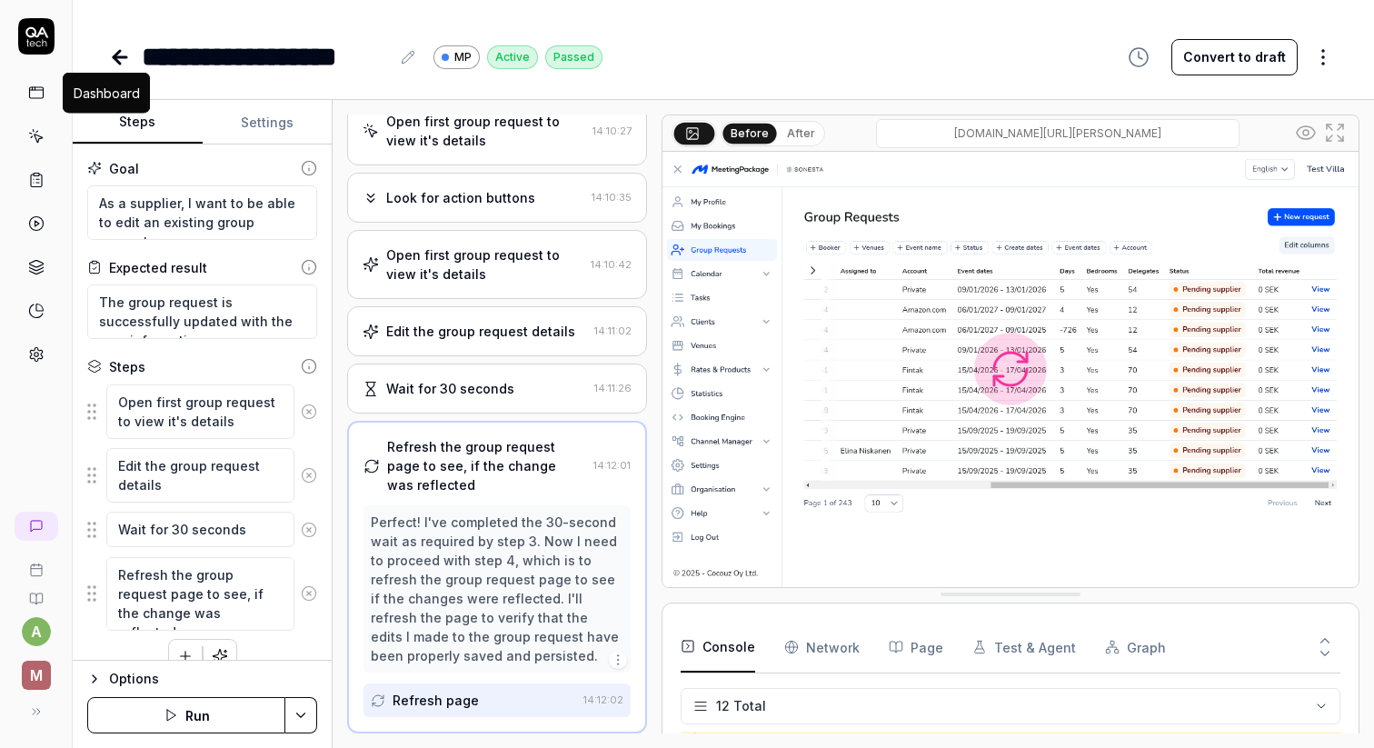
click at [32, 98] on icon at bounding box center [36, 93] width 16 height 16
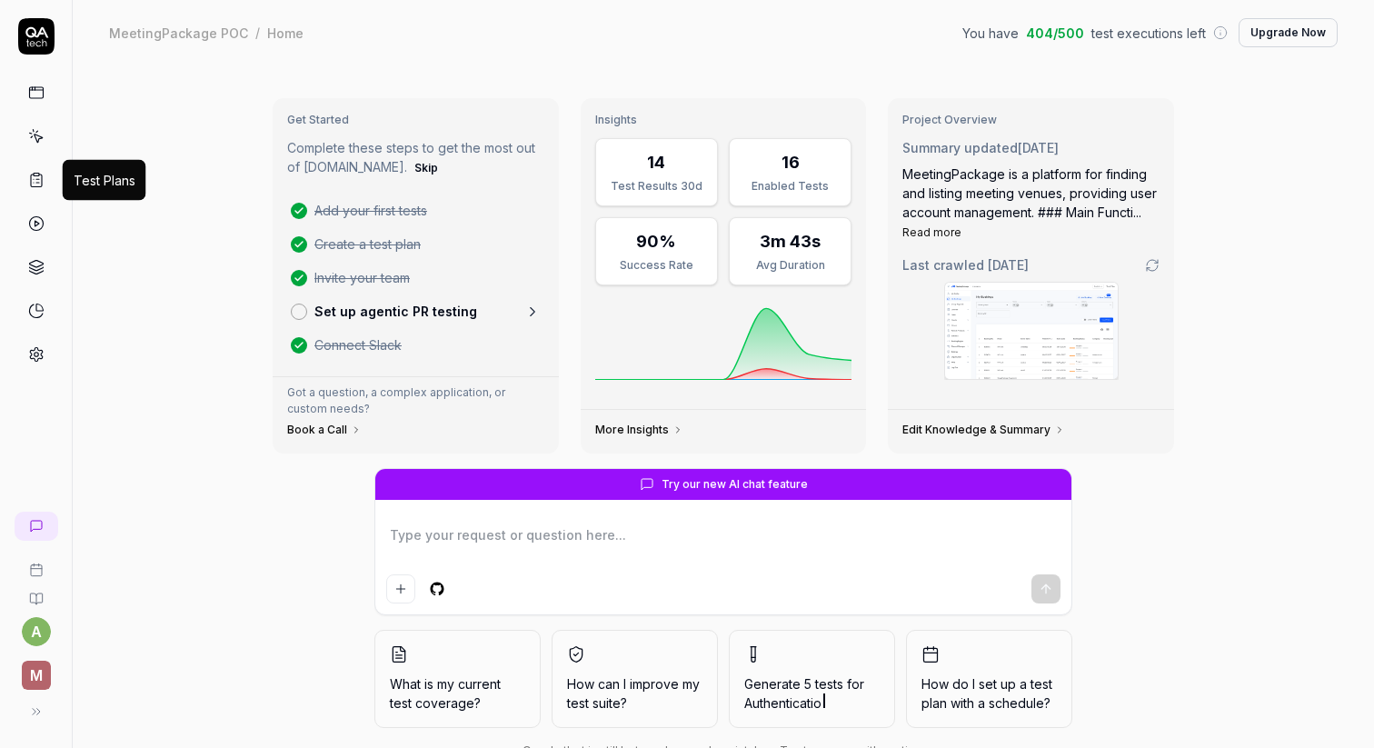
click at [40, 176] on icon at bounding box center [36, 180] width 16 height 16
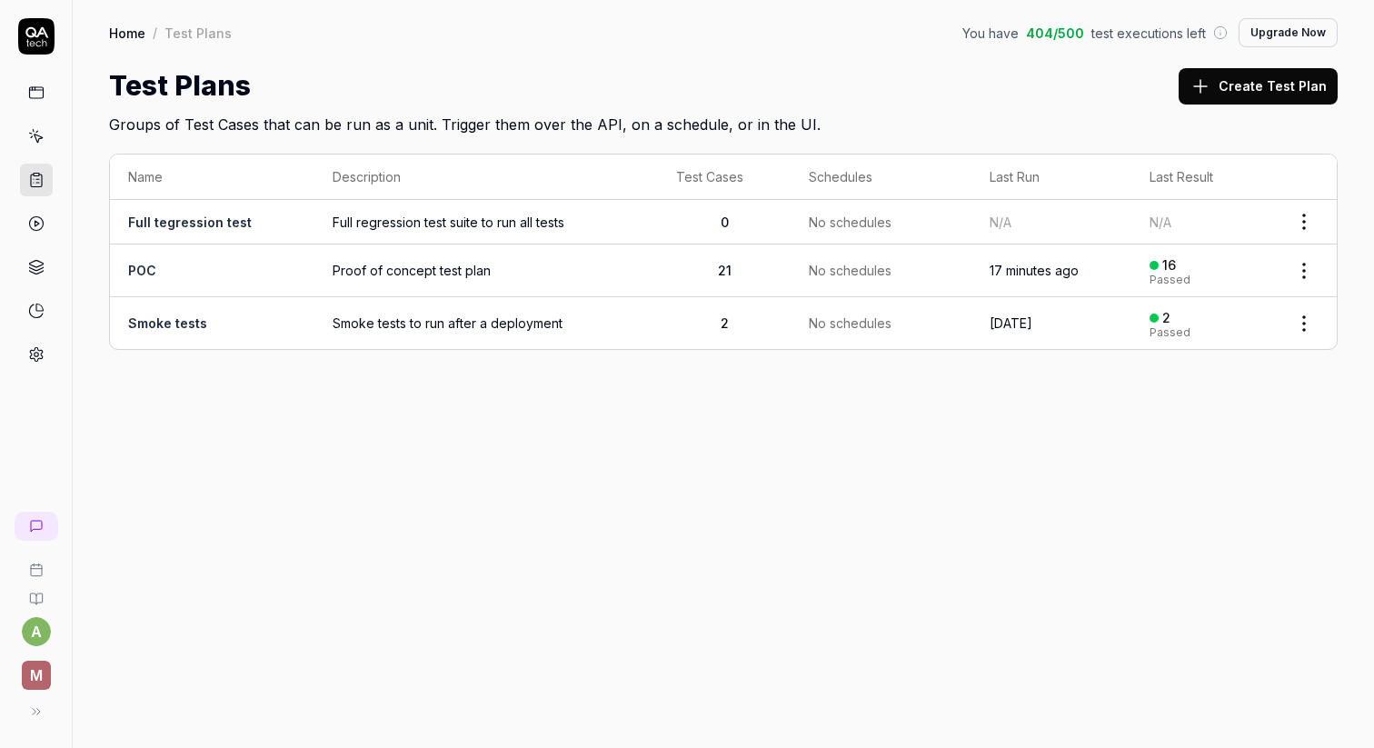
click at [29, 93] on rect at bounding box center [36, 92] width 14 height 11
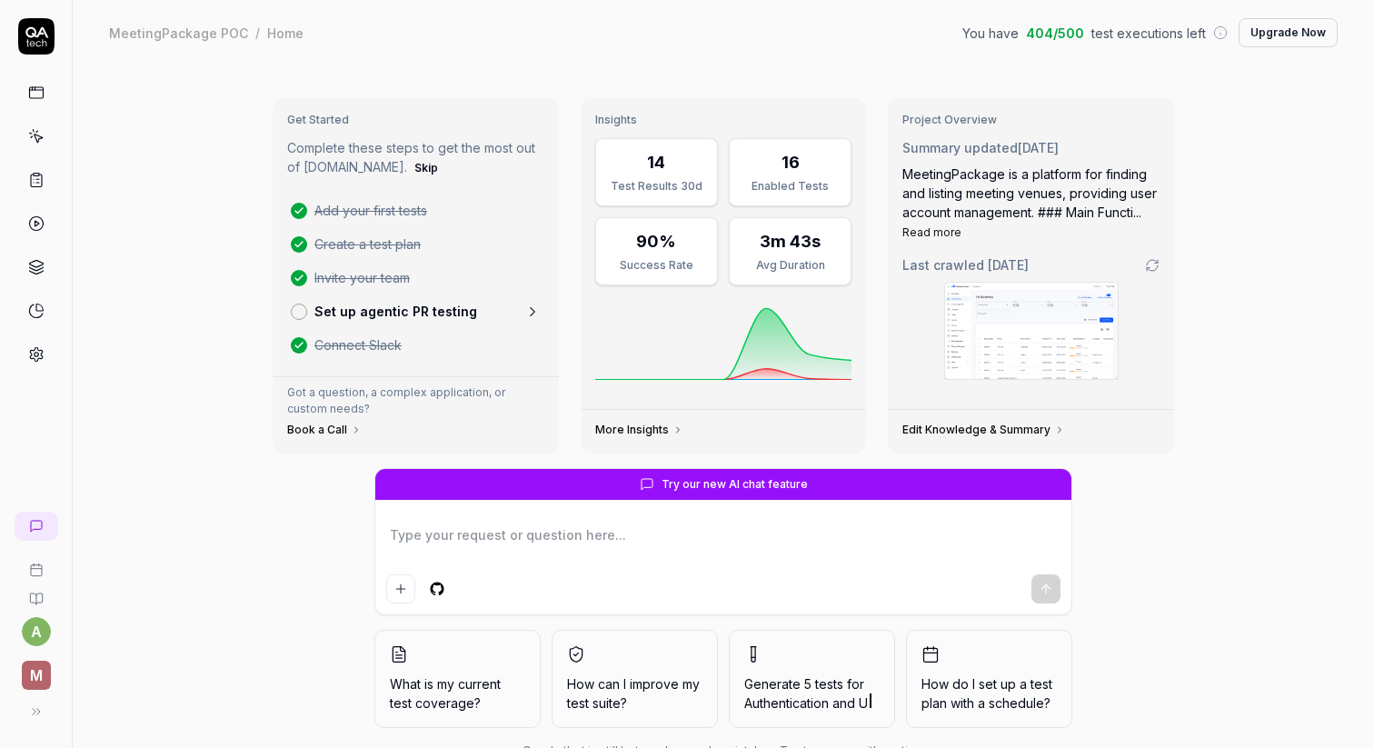
scroll to position [55, 0]
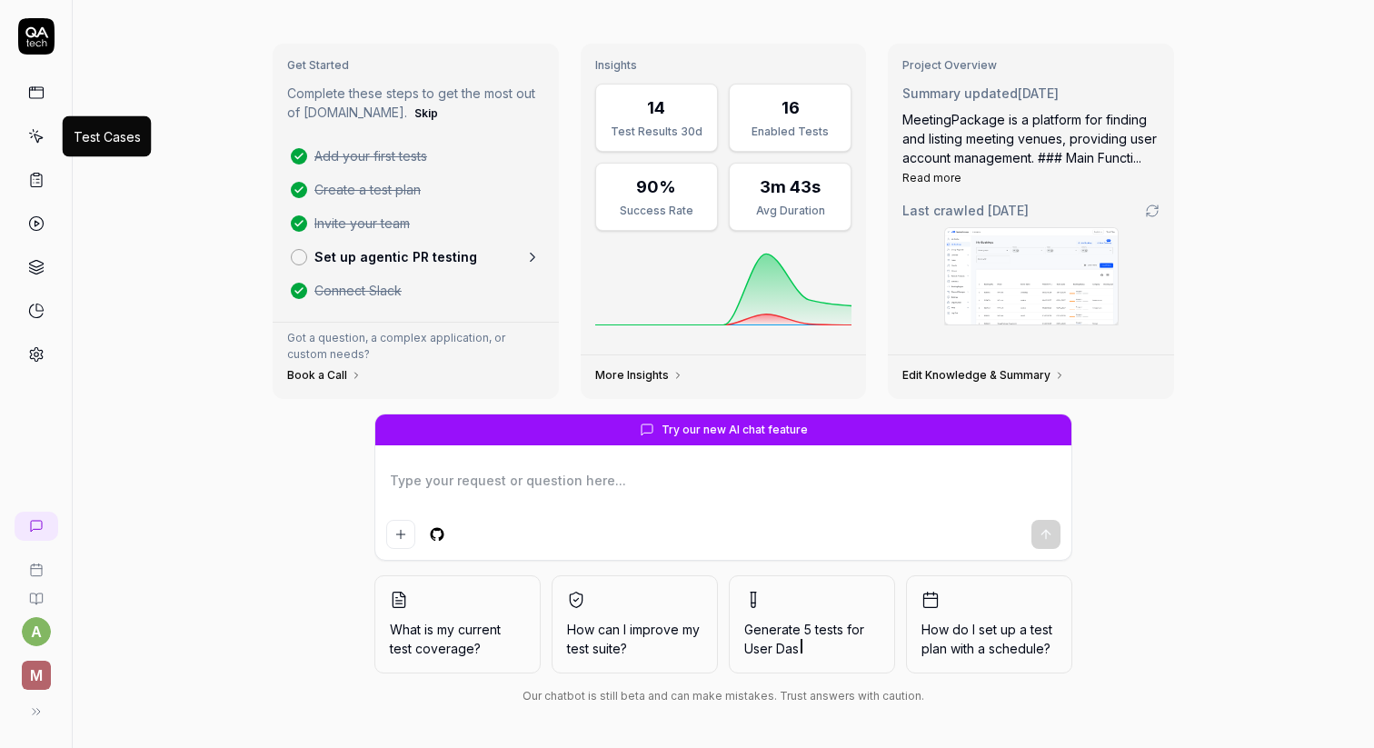
click at [35, 135] on icon at bounding box center [38, 139] width 8 height 8
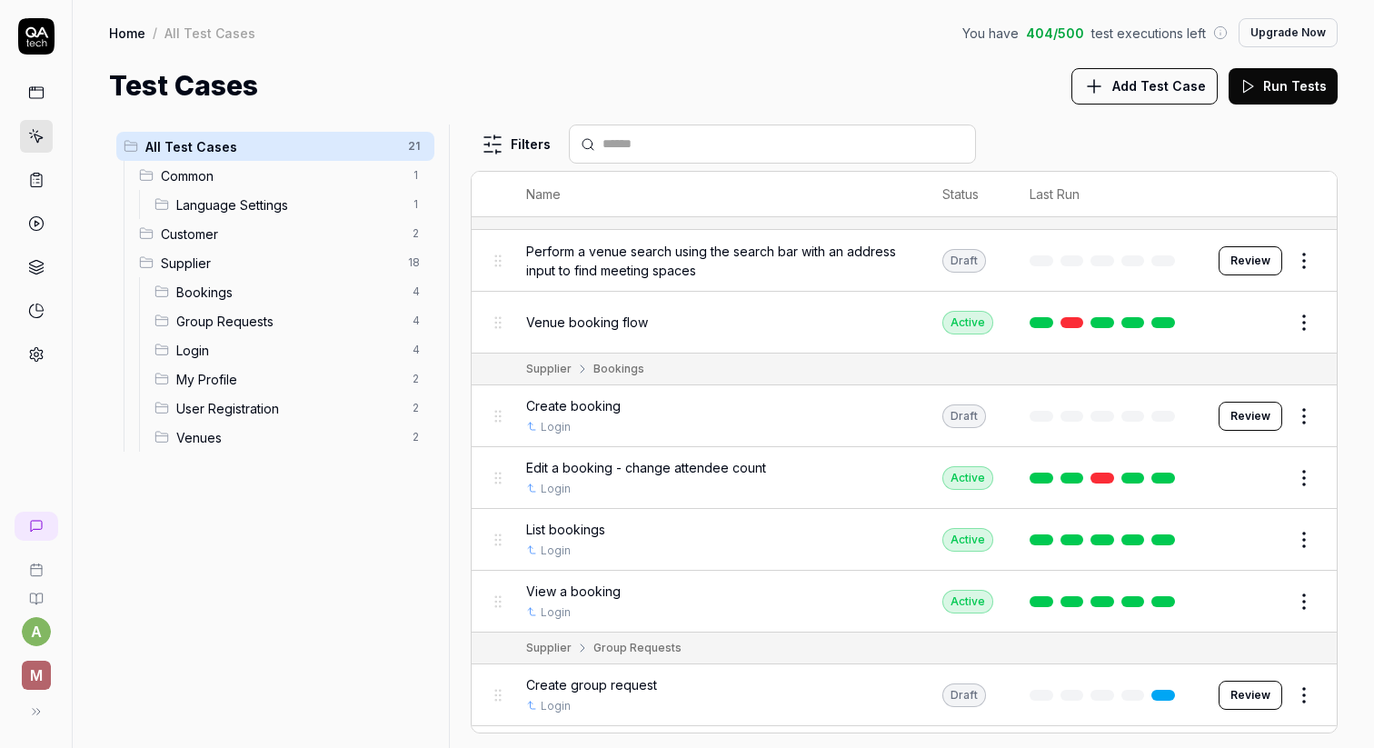
scroll to position [122, 0]
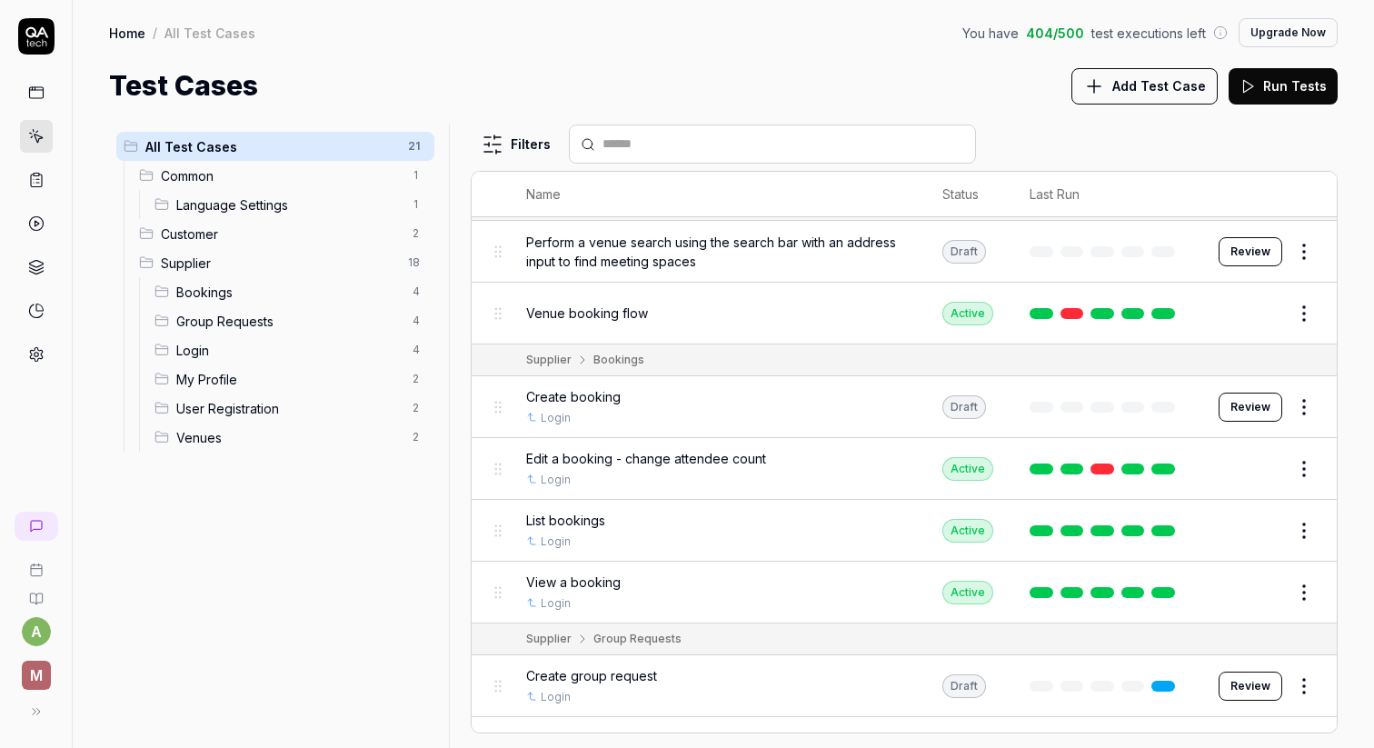
click at [708, 456] on span "Edit a booking - change attendee count" at bounding box center [646, 458] width 240 height 19
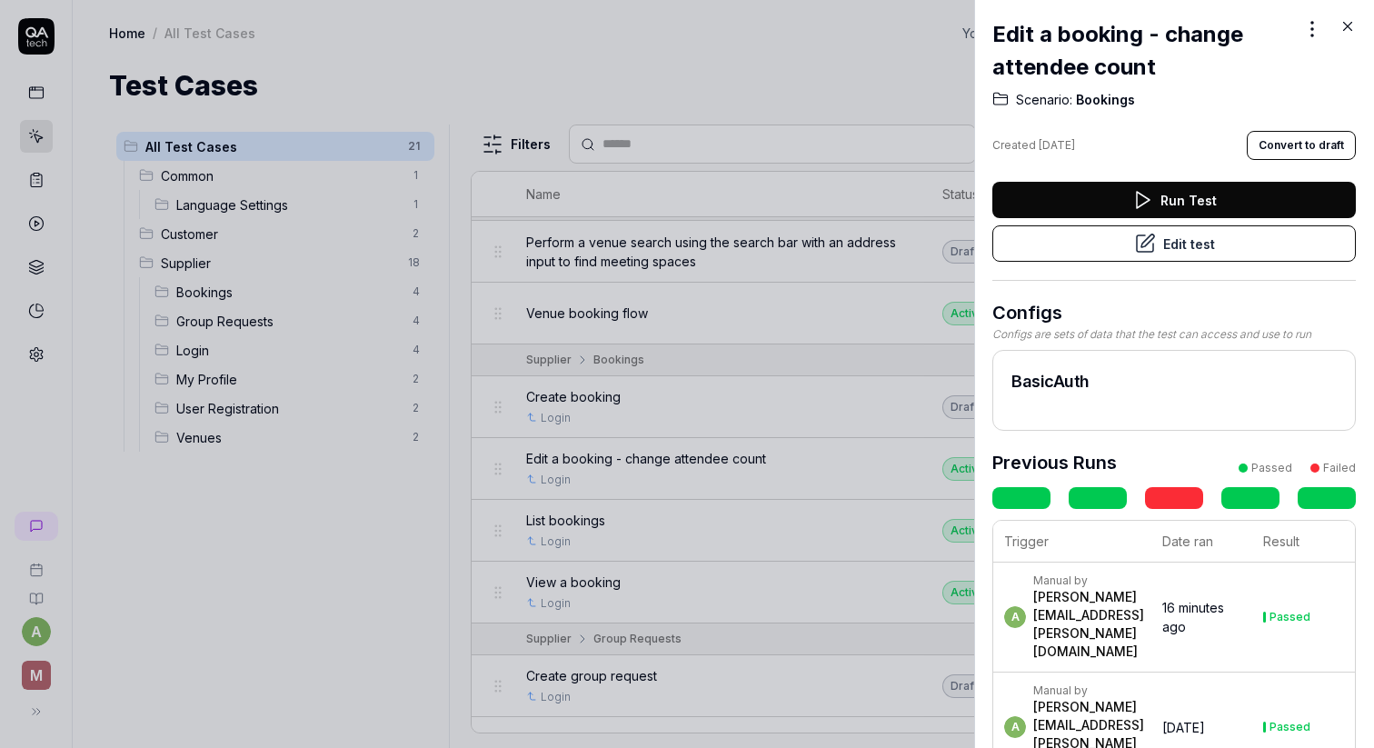
click at [1086, 244] on button "Edit test" at bounding box center [1174, 243] width 364 height 36
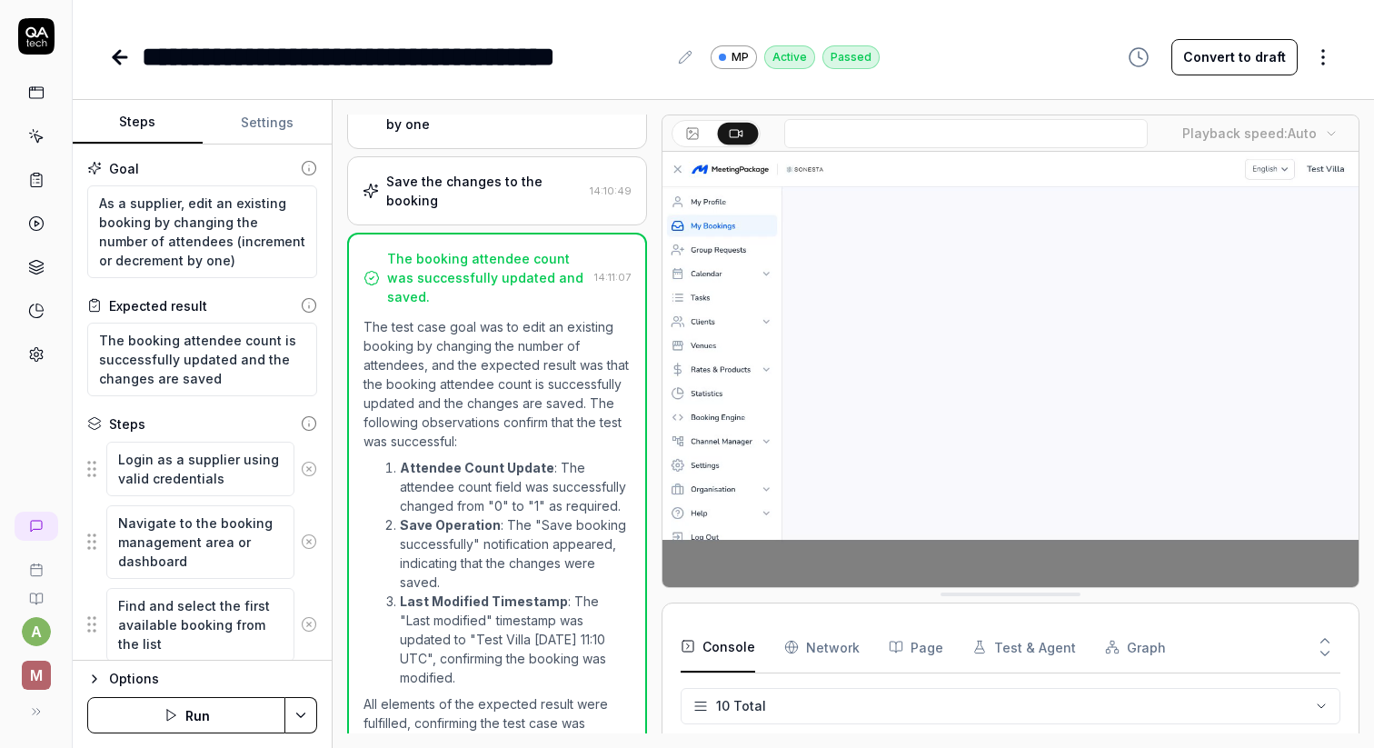
scroll to position [395, 0]
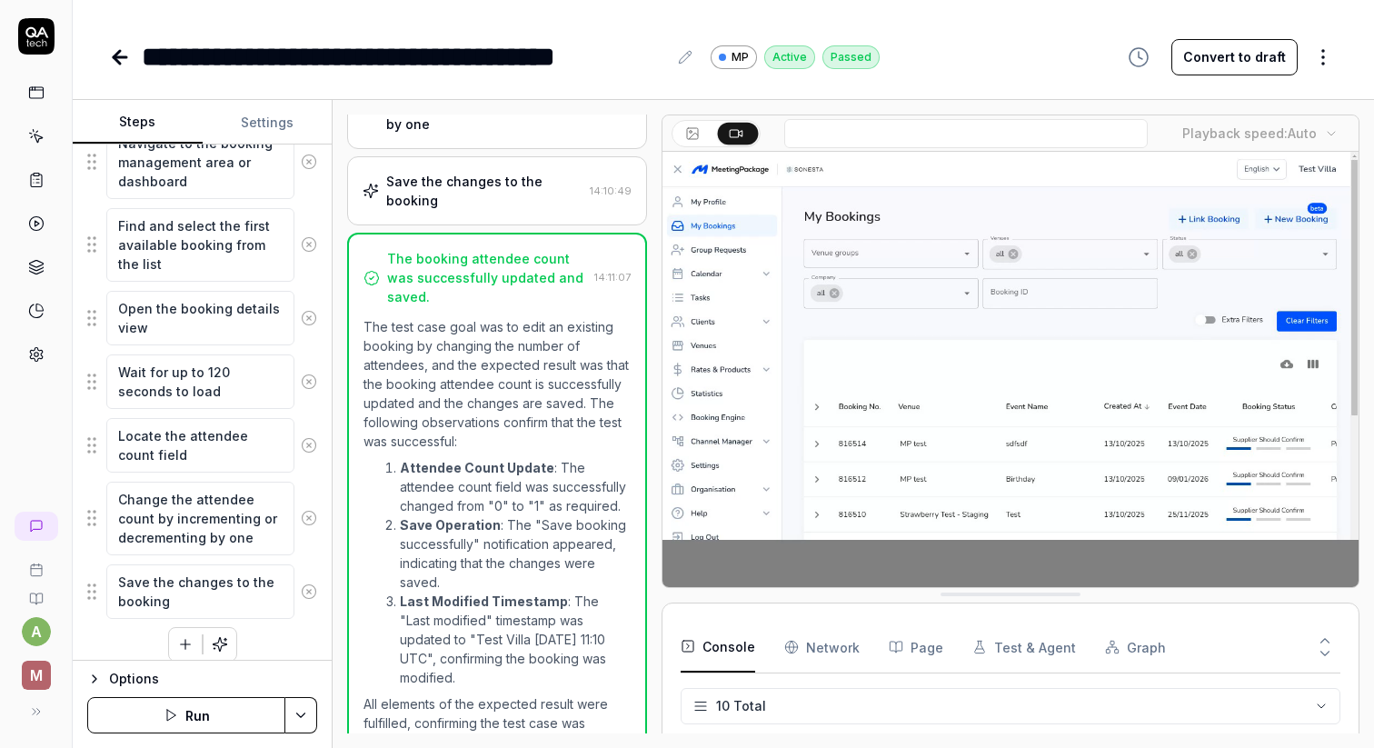
scroll to position [395, 0]
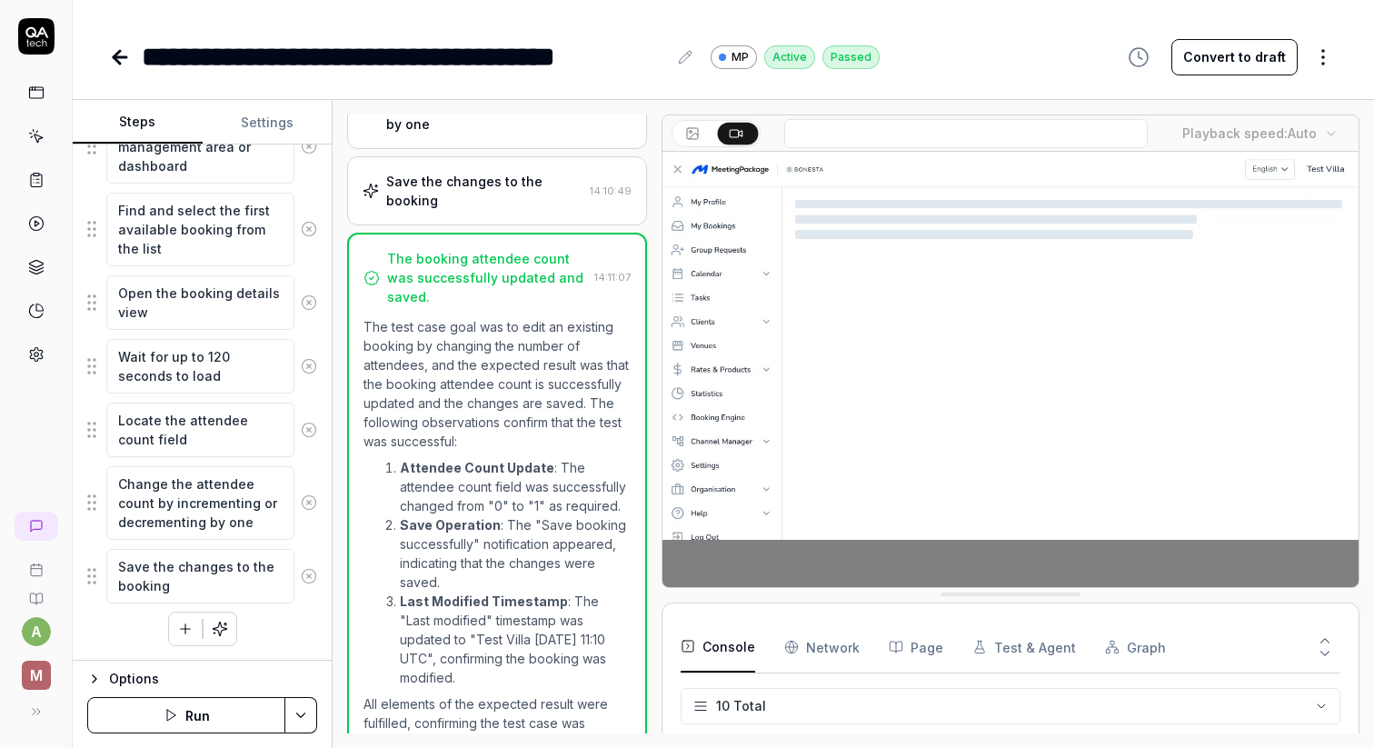
click at [187, 633] on icon "button" at bounding box center [185, 629] width 16 height 16
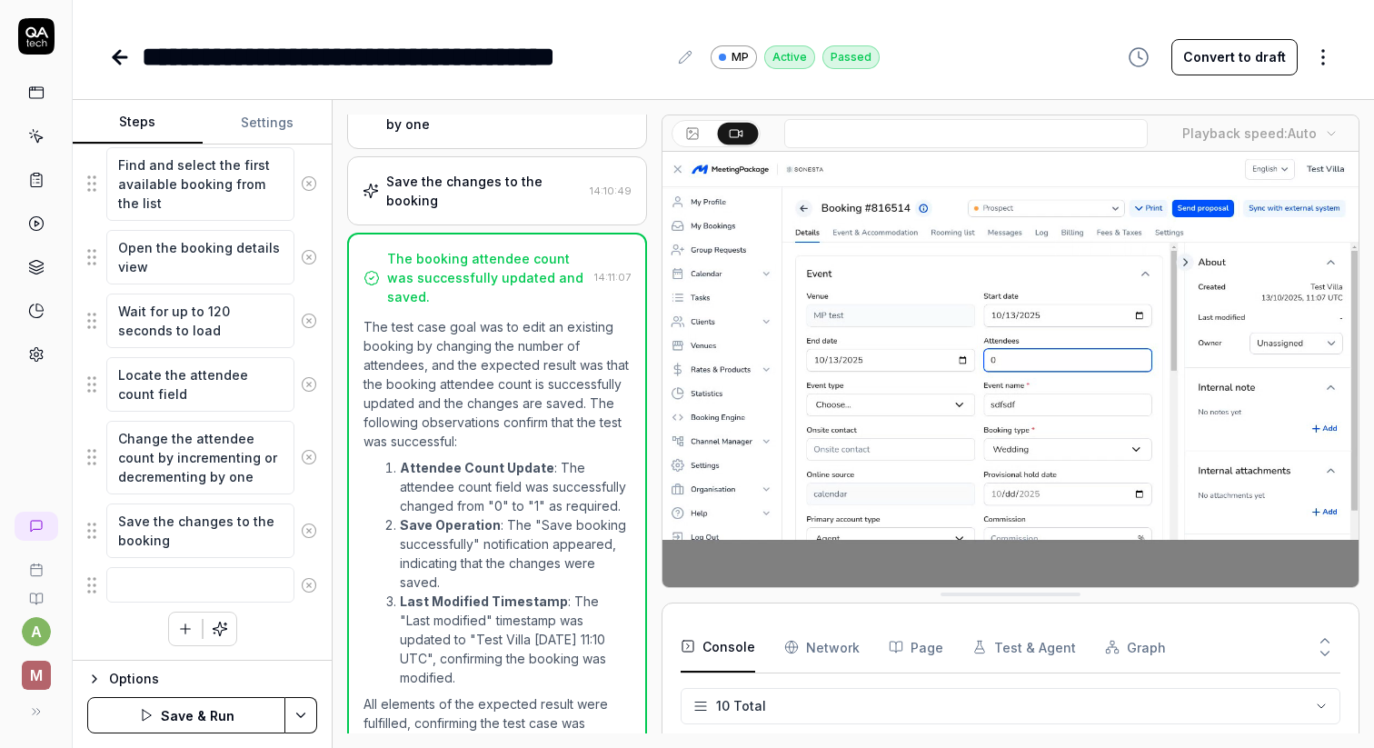
click at [127, 643] on div "Login as a supplier using valid credentials Navigate to the booking management …" at bounding box center [202, 323] width 230 height 646
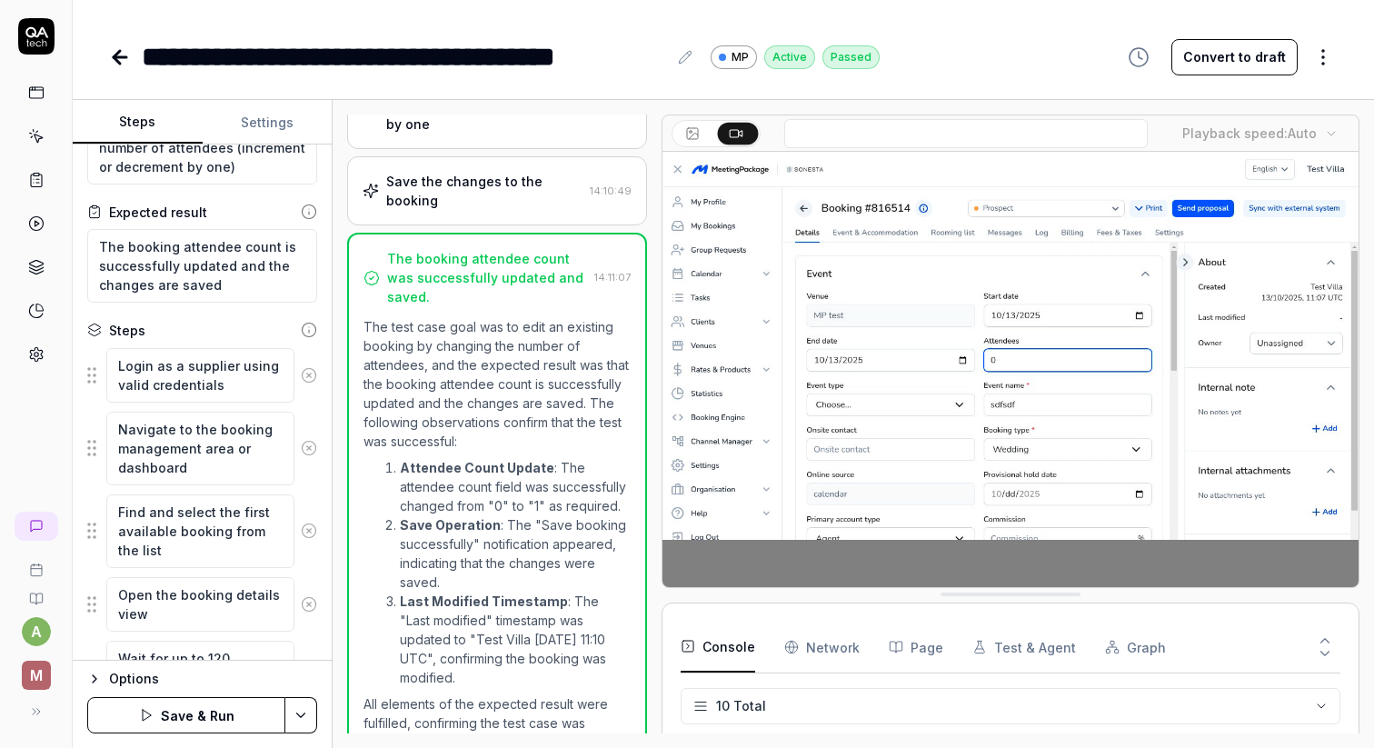
scroll to position [90, 0]
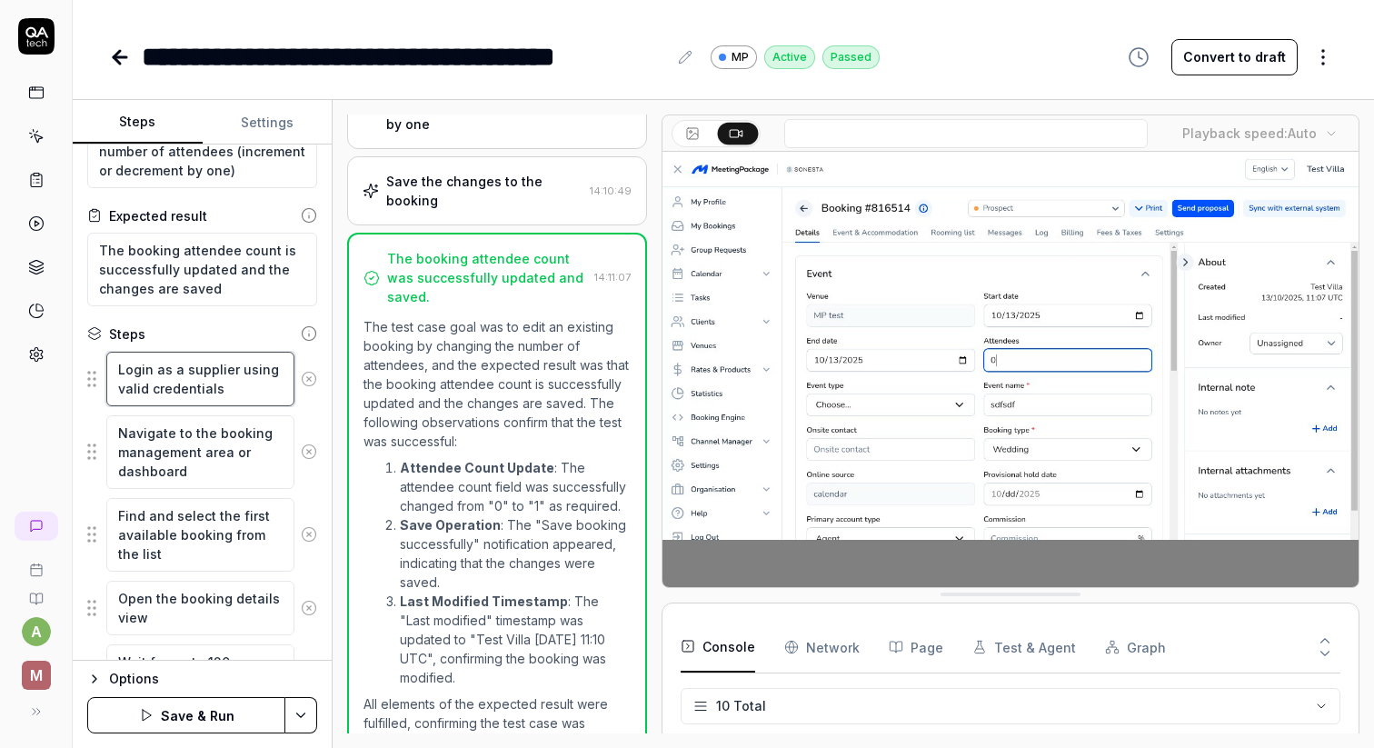
click at [201, 364] on textarea "Login as a supplier using valid credentials" at bounding box center [200, 379] width 188 height 55
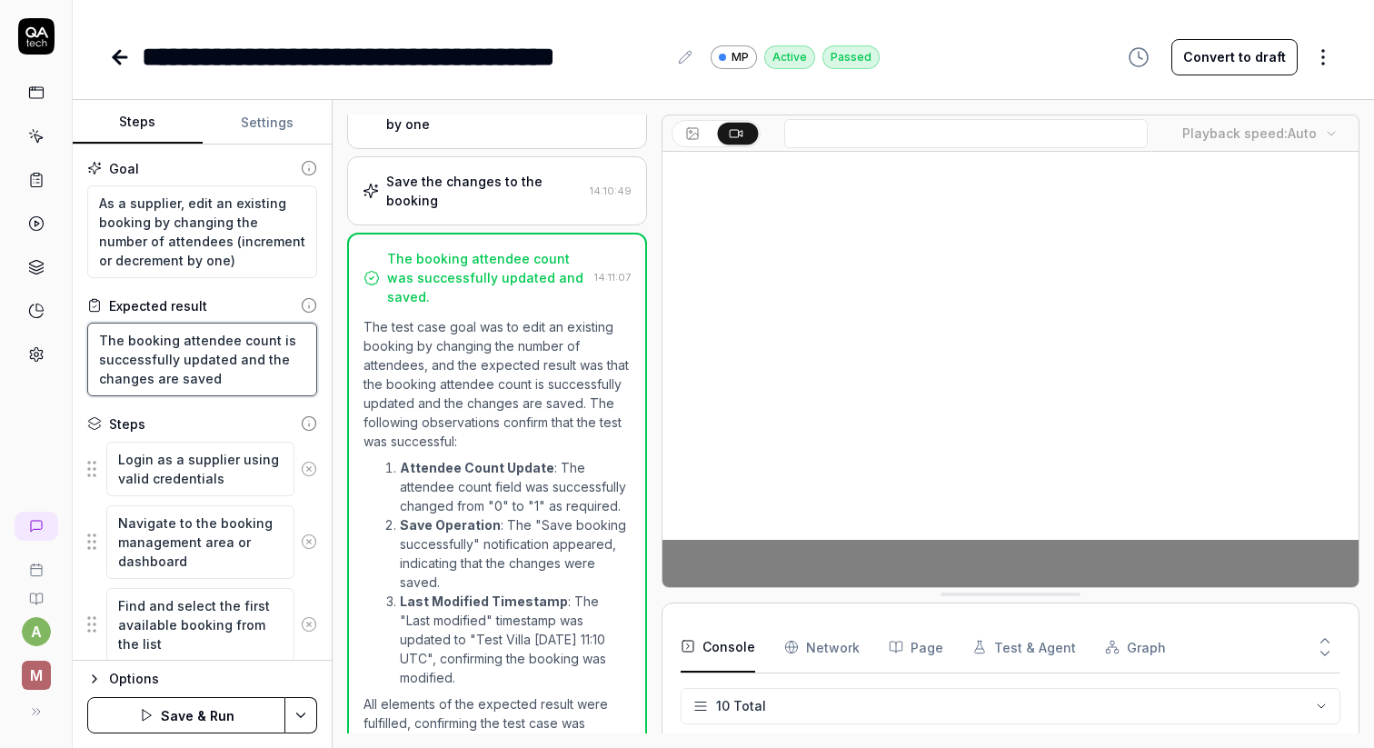
click at [224, 349] on textarea "The booking attendee count is successfully updated and the changes are saved" at bounding box center [202, 360] width 230 height 74
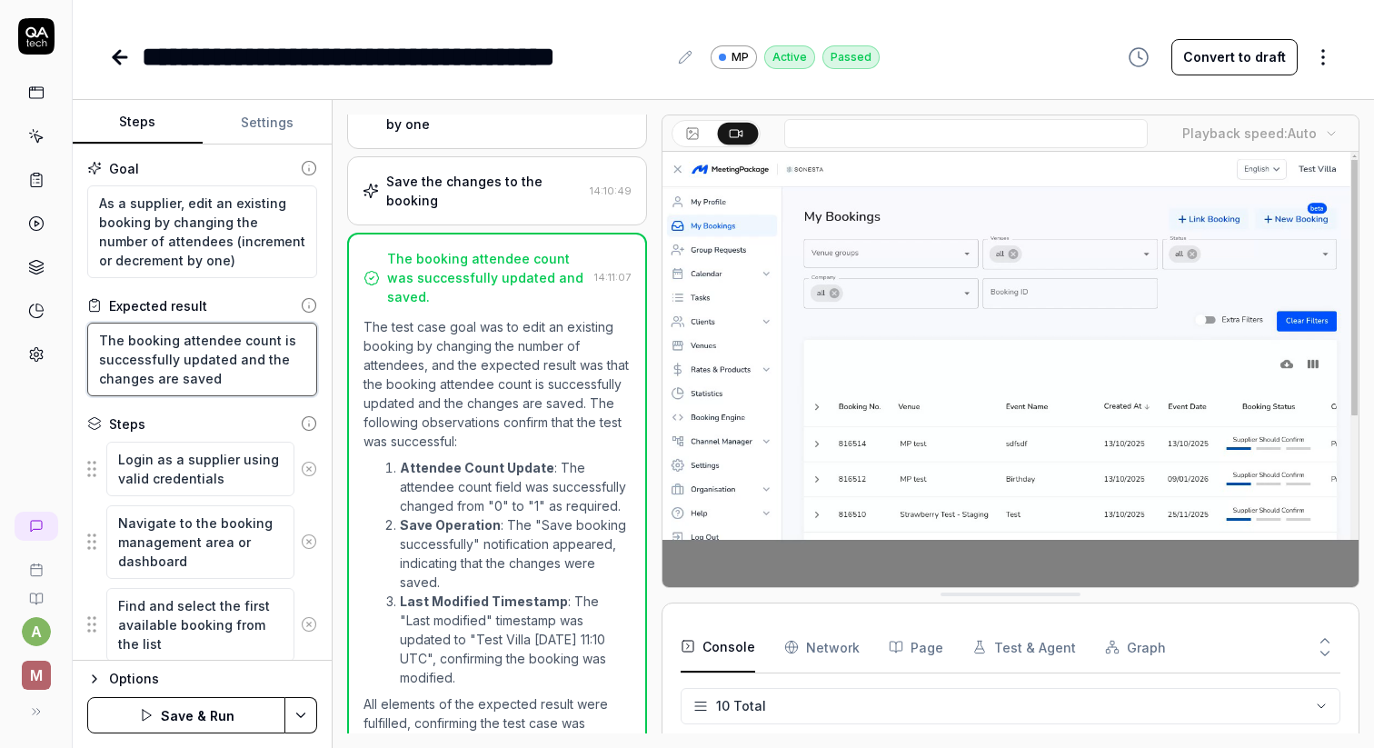
click at [224, 349] on textarea "The booking attendee count is successfully updated and the changes are saved" at bounding box center [202, 360] width 230 height 74
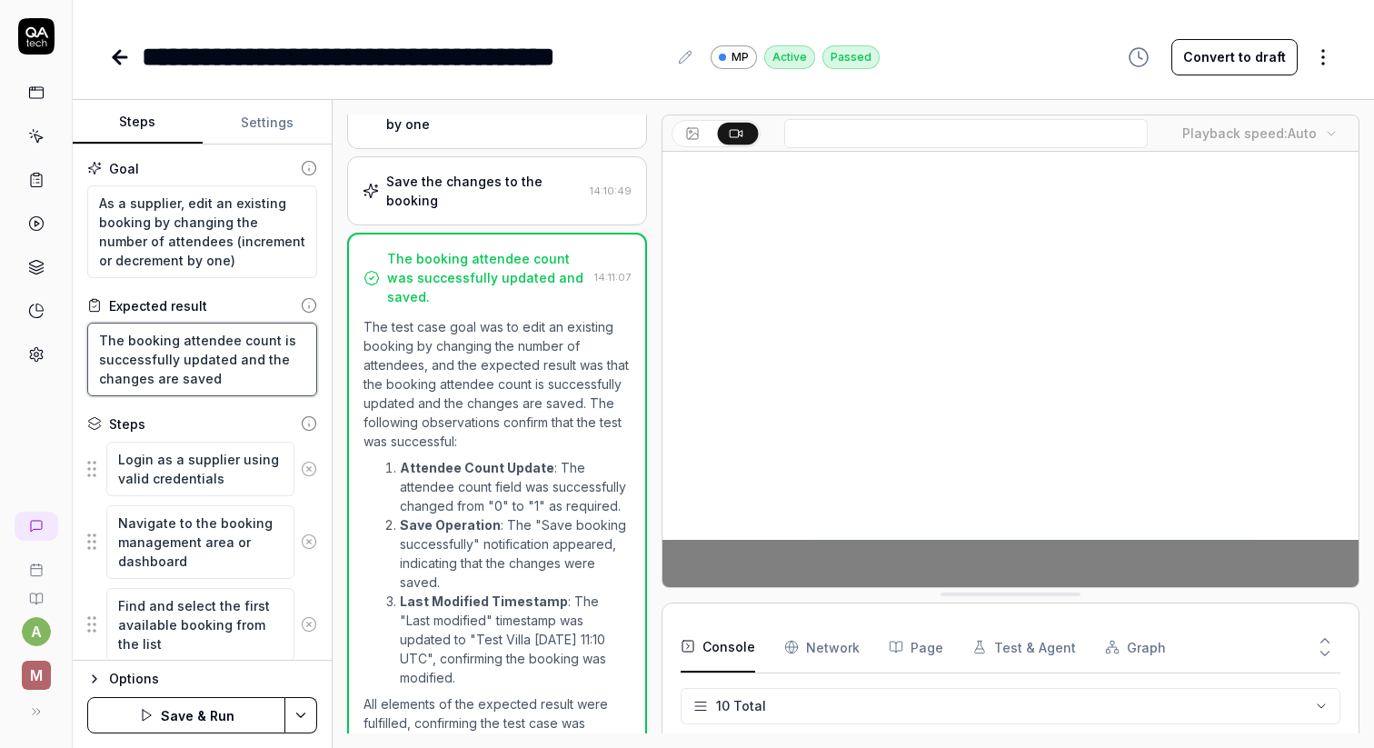
click at [224, 349] on textarea "The booking attendee count is successfully updated and the changes are saved" at bounding box center [202, 360] width 230 height 74
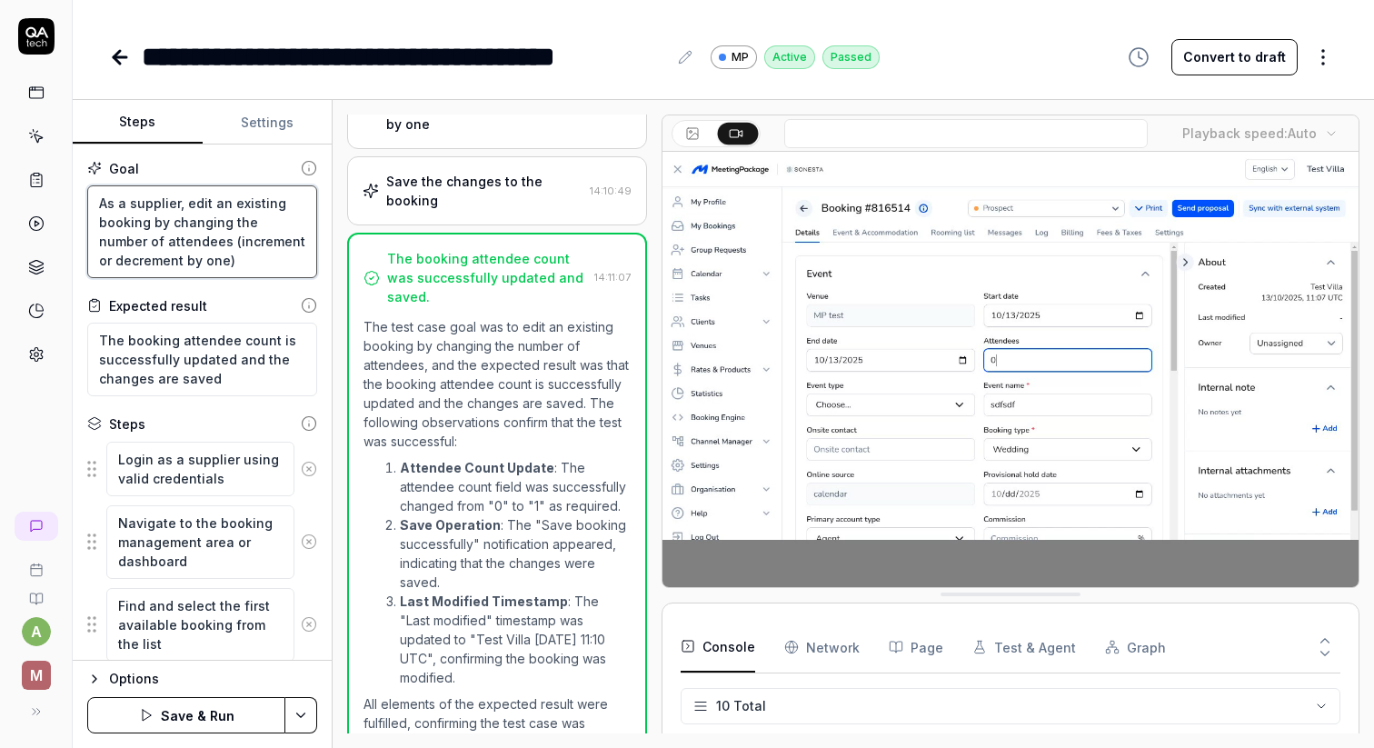
click at [204, 239] on textarea "As a supplier, edit an existing booking by changing the number of attendees (in…" at bounding box center [202, 231] width 230 height 93
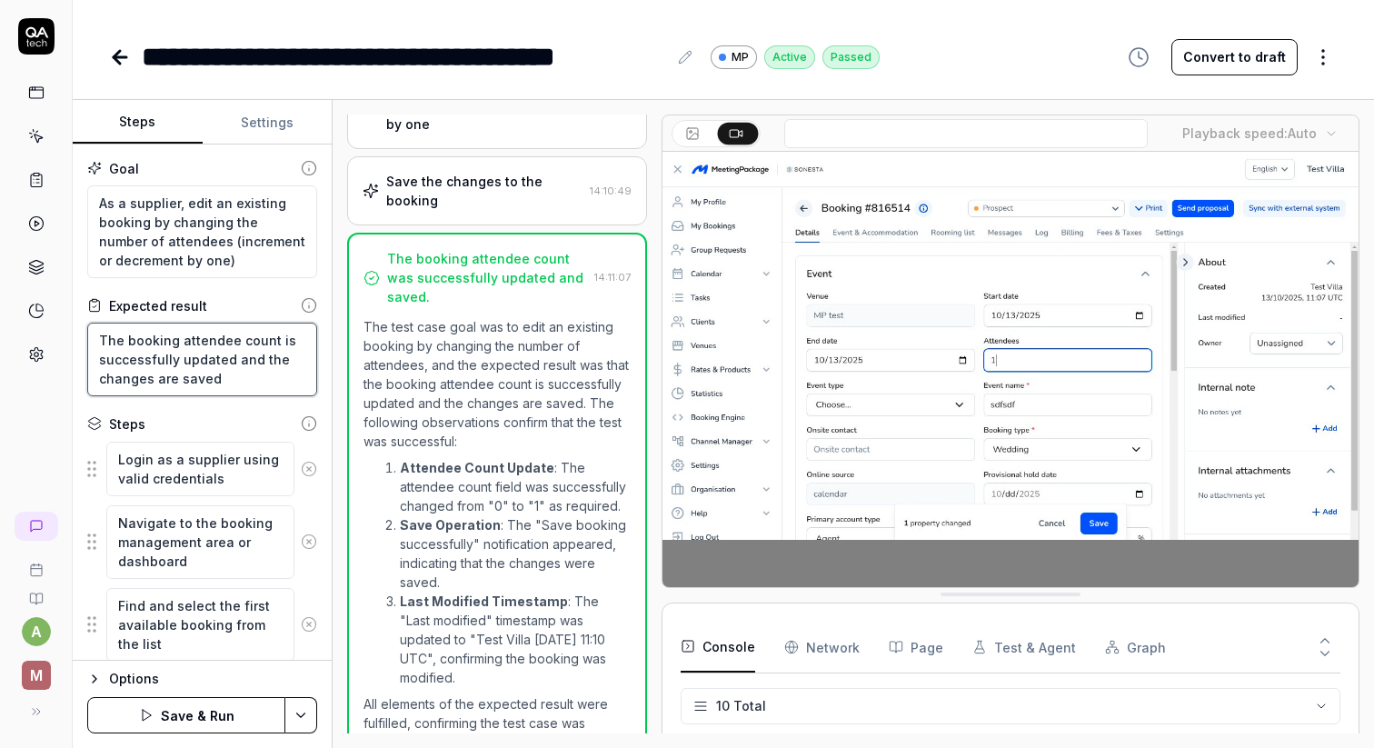
click at [211, 362] on textarea "The booking attendee count is successfully updated and the changes are saved" at bounding box center [202, 360] width 230 height 74
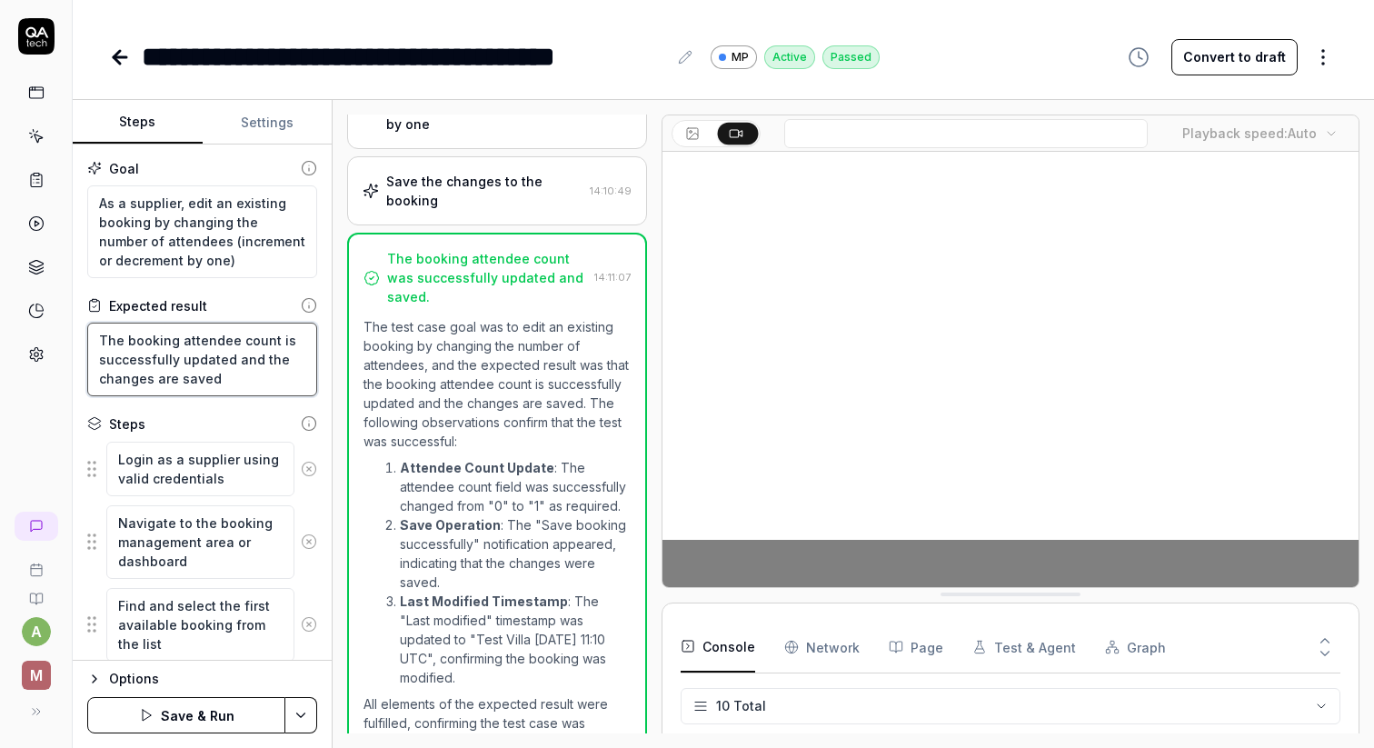
click at [211, 362] on textarea "The booking attendee count is successfully updated and the changes are saved" at bounding box center [202, 360] width 230 height 74
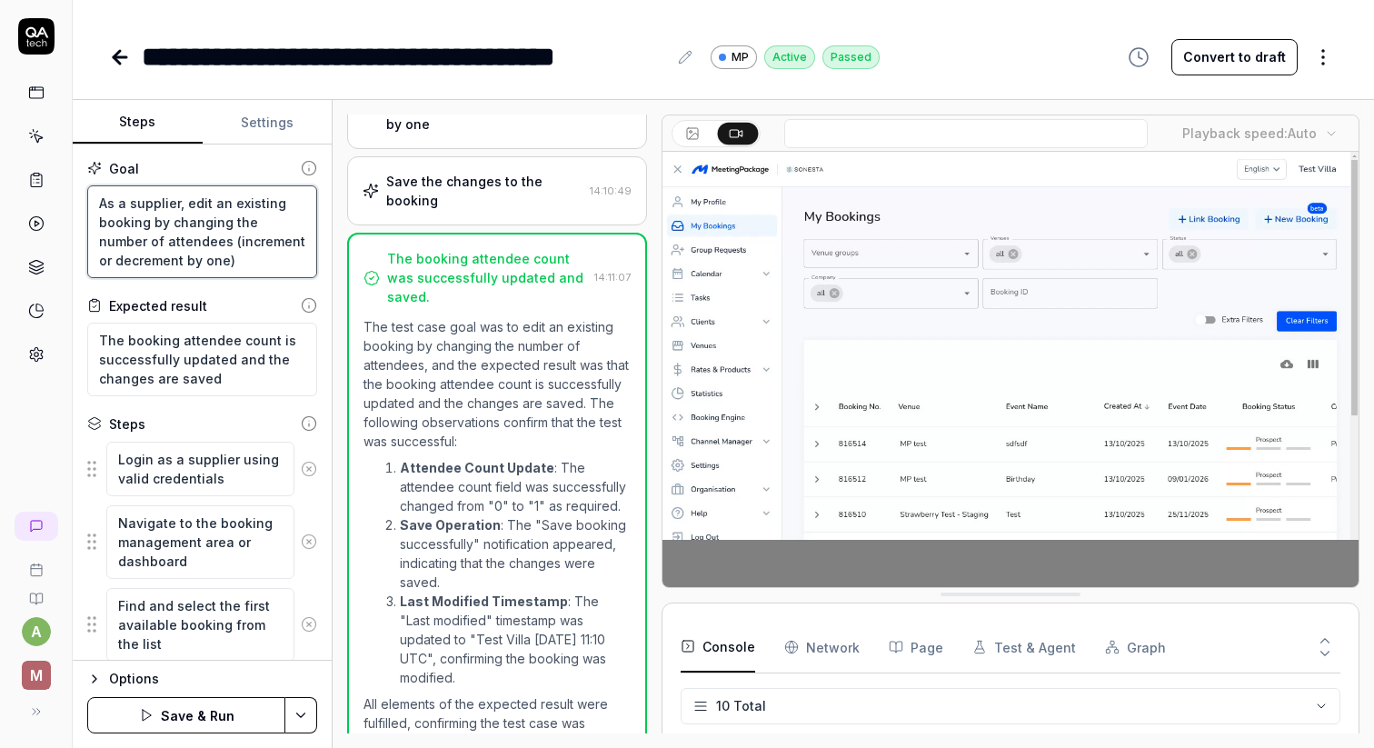
click at [183, 258] on textarea "As a supplier, edit an existing booking by changing the number of attendees (in…" at bounding box center [202, 231] width 230 height 93
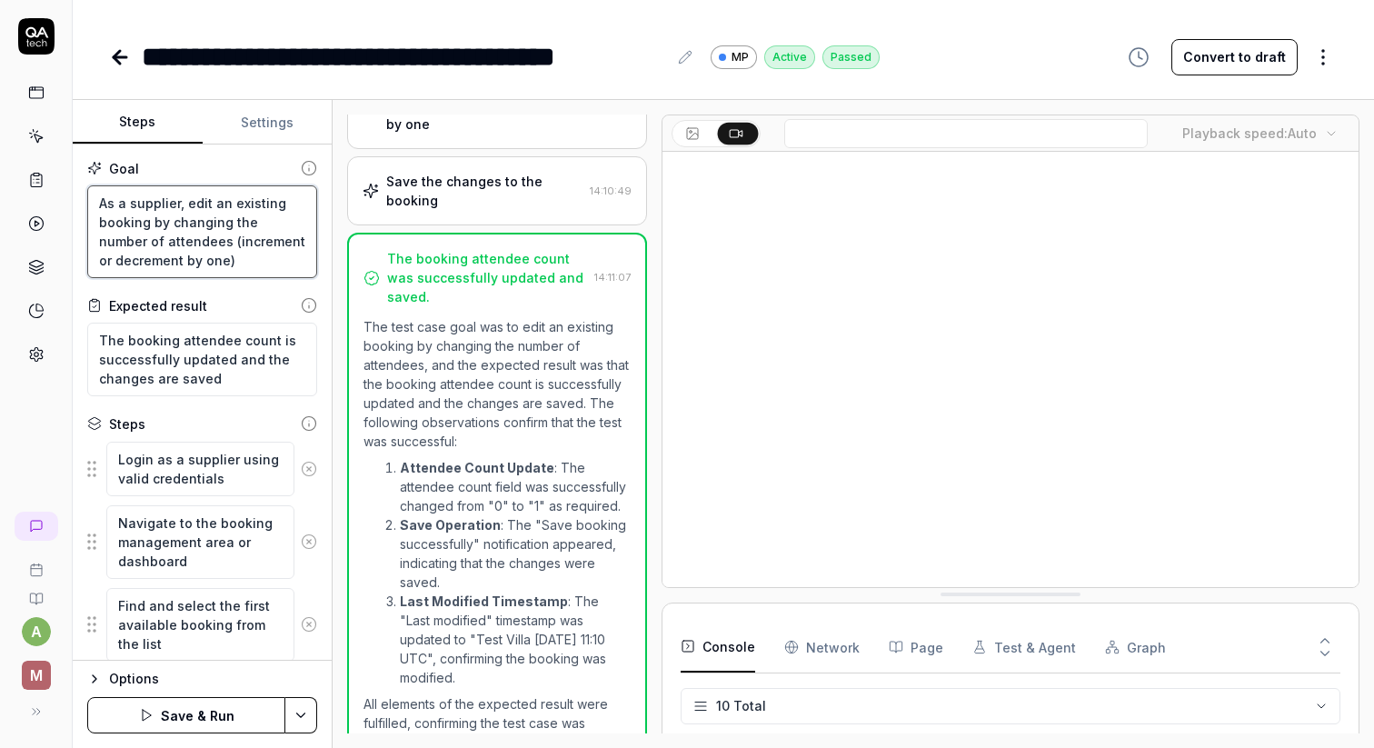
click at [183, 258] on textarea "As a supplier, edit an existing booking by changing the number of attendees (in…" at bounding box center [202, 231] width 230 height 93
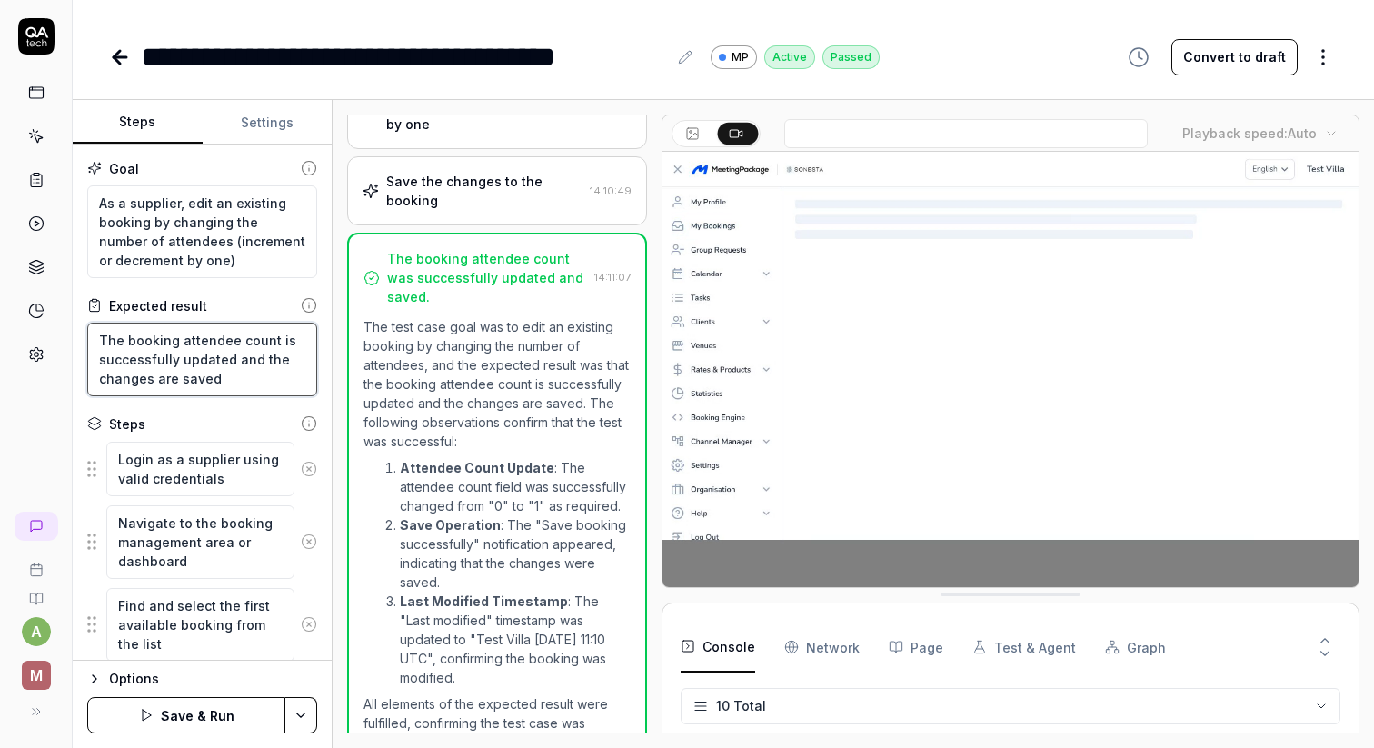
click at [149, 341] on textarea "The booking attendee count is successfully updated and the changes are saved" at bounding box center [202, 360] width 230 height 74
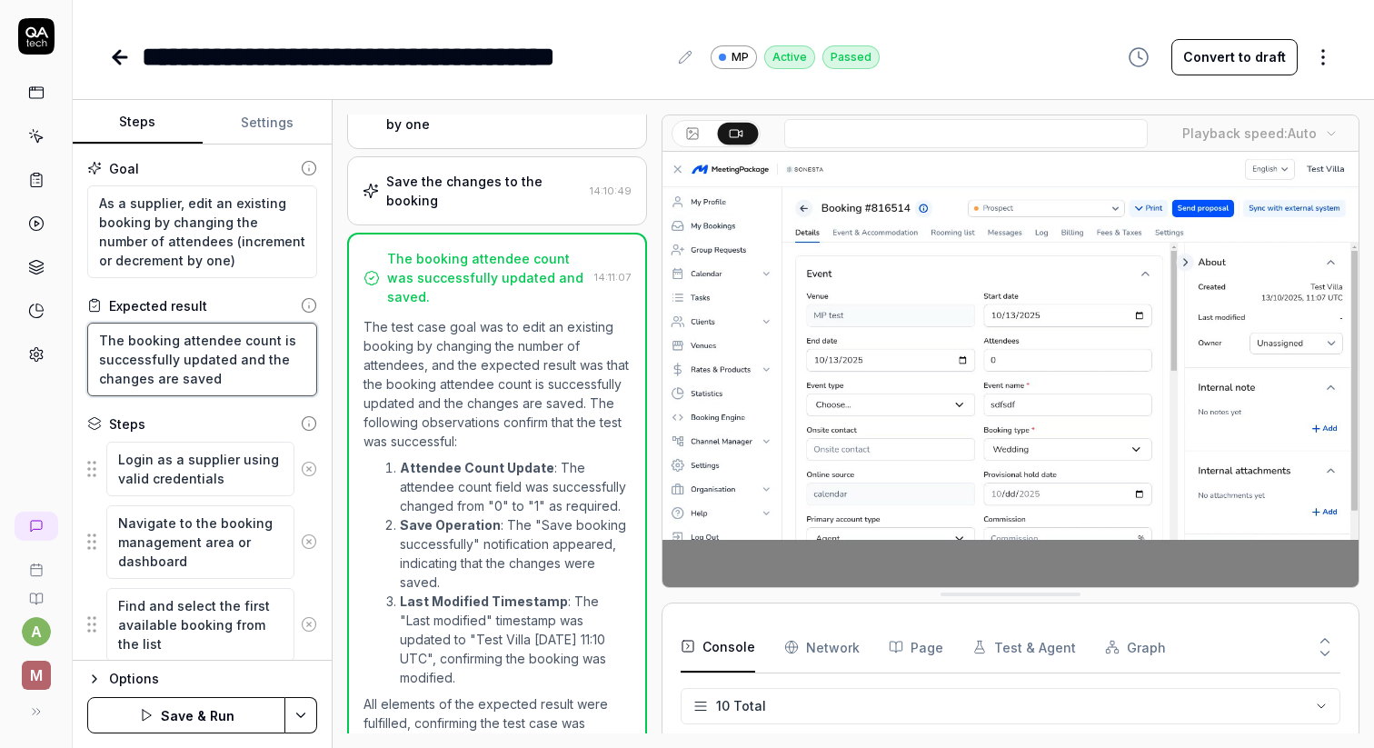
click at [149, 341] on textarea "The booking attendee count is successfully updated and the changes are saved" at bounding box center [202, 360] width 230 height 74
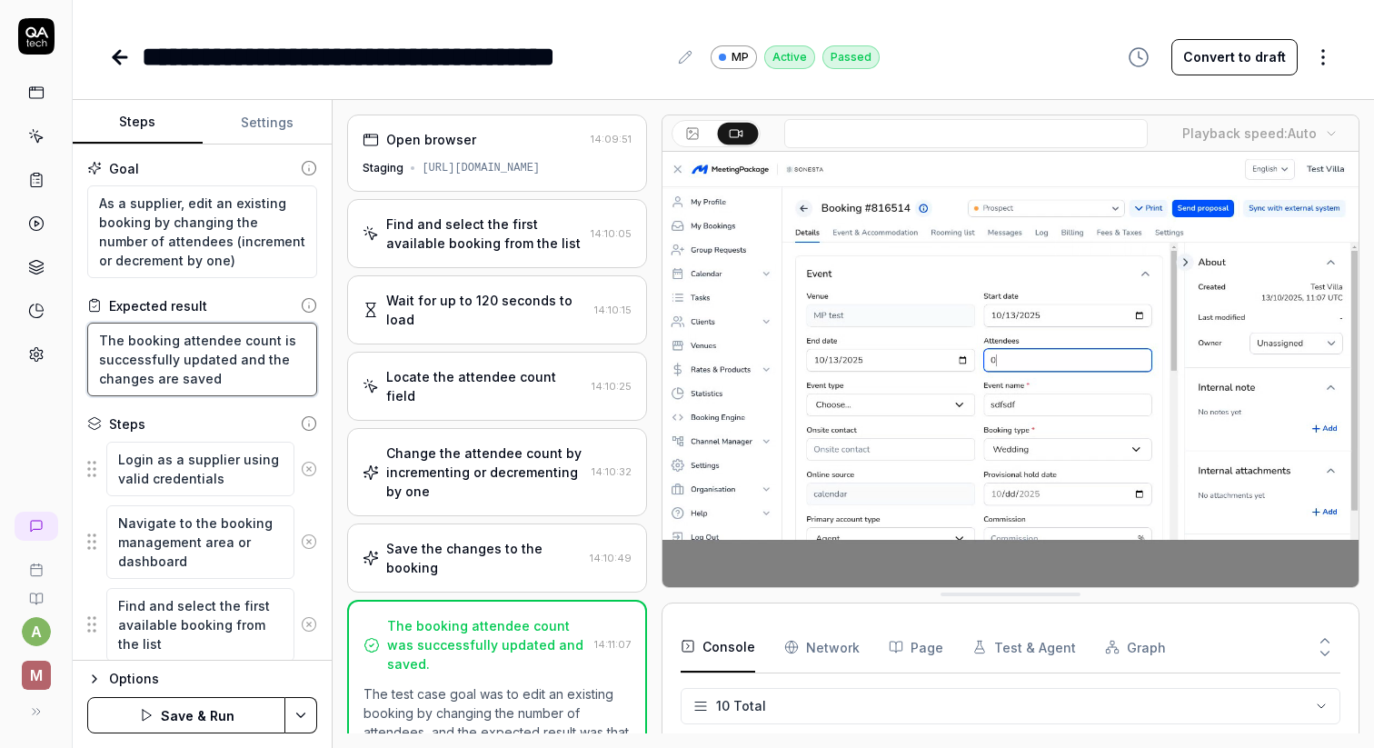
scroll to position [441, 0]
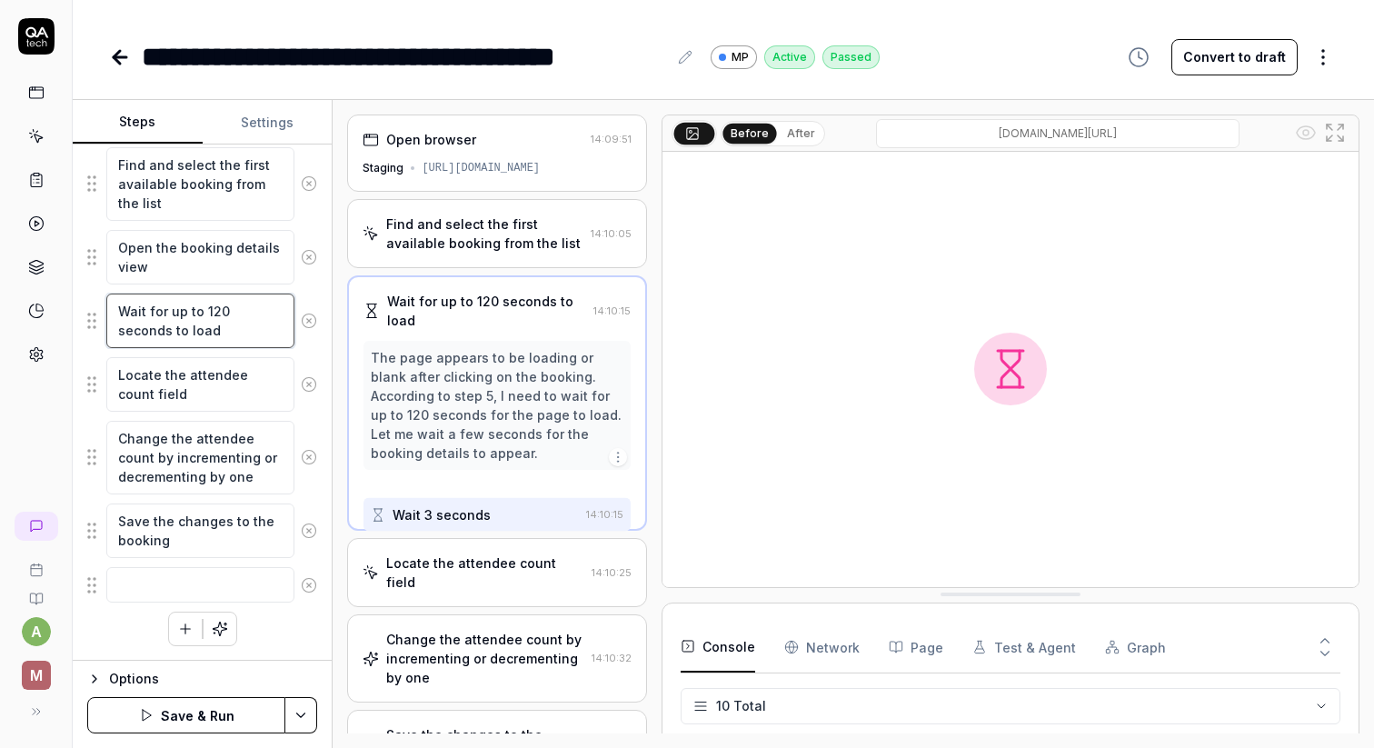
click at [207, 304] on textarea "Wait for up to 120 seconds to load" at bounding box center [200, 321] width 188 height 55
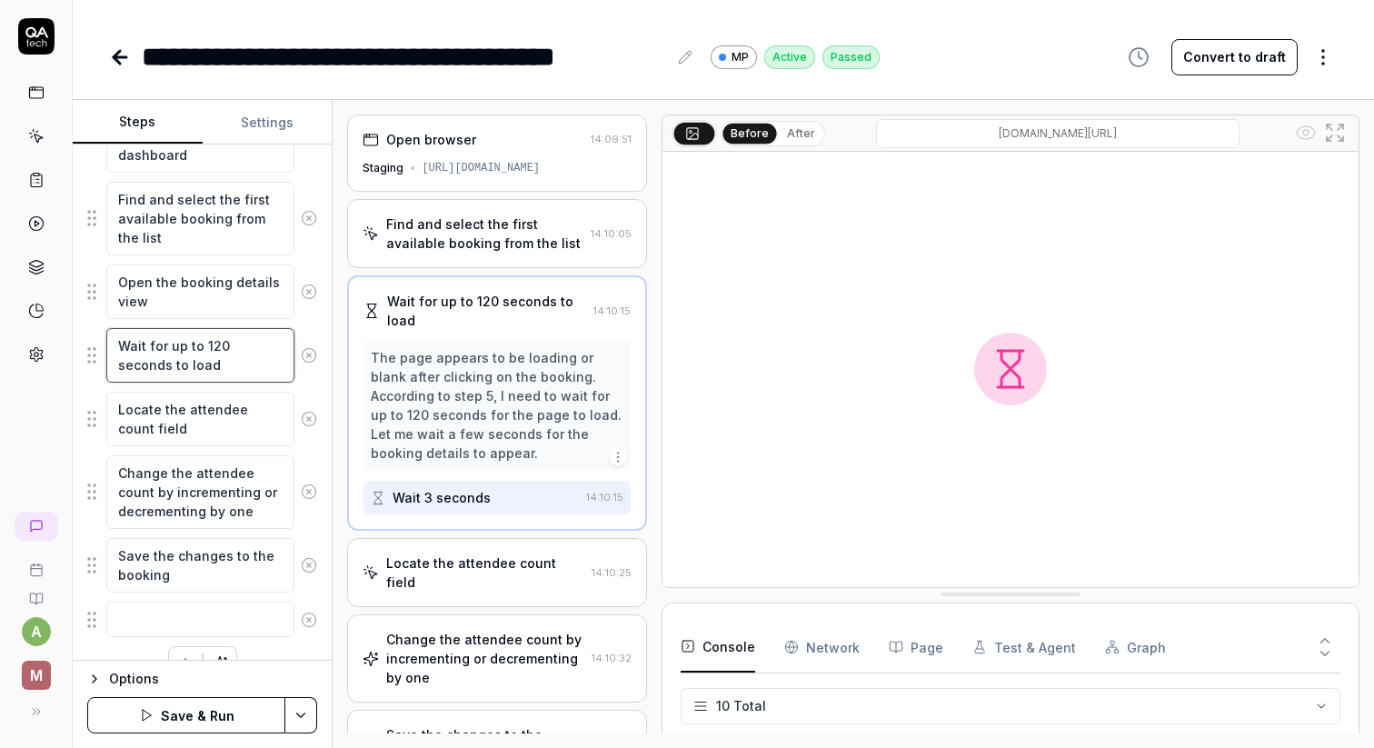
scroll to position [0, 0]
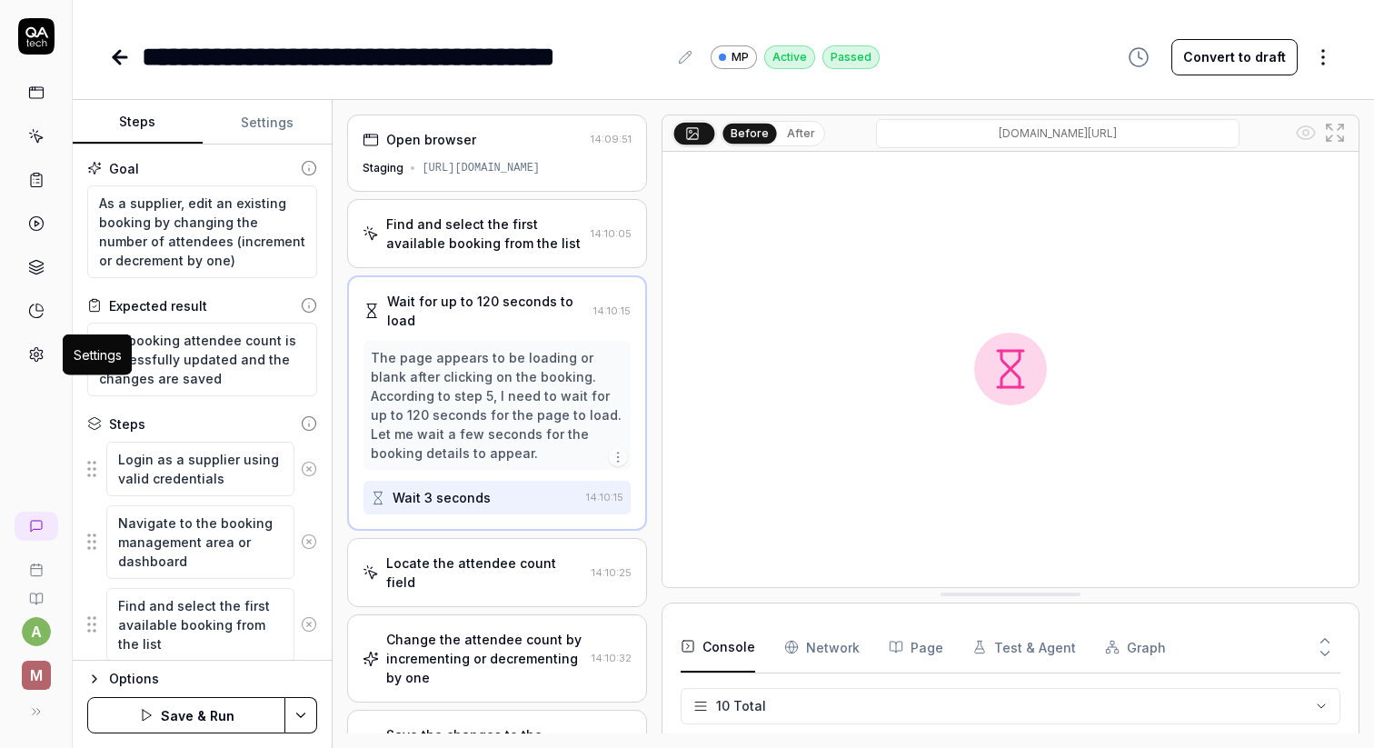
click at [35, 349] on icon at bounding box center [36, 354] width 16 height 16
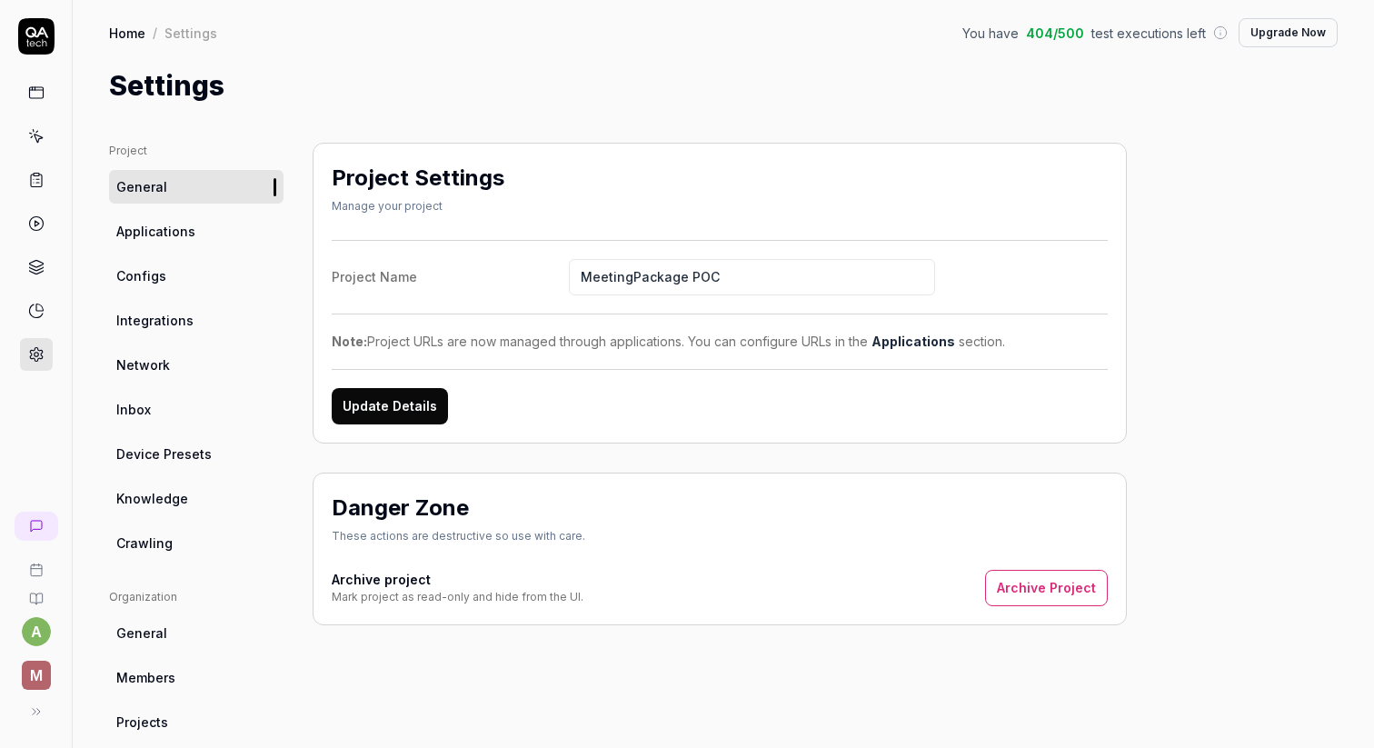
click at [183, 531] on link "Crawling" at bounding box center [196, 543] width 175 height 34
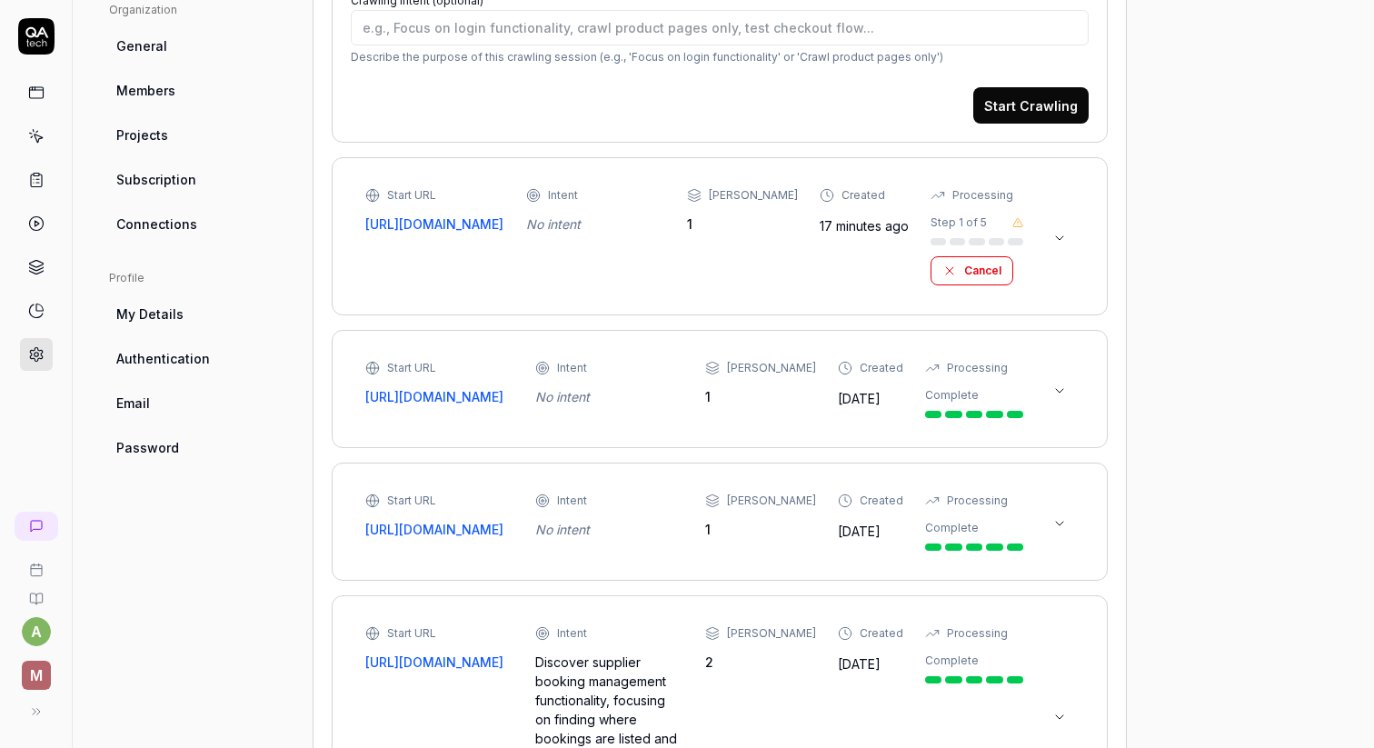
scroll to position [588, 0]
click at [454, 391] on link "[URL][DOMAIN_NAME]" at bounding box center [439, 395] width 148 height 19
click at [665, 364] on div "Intent" at bounding box center [609, 367] width 148 height 16
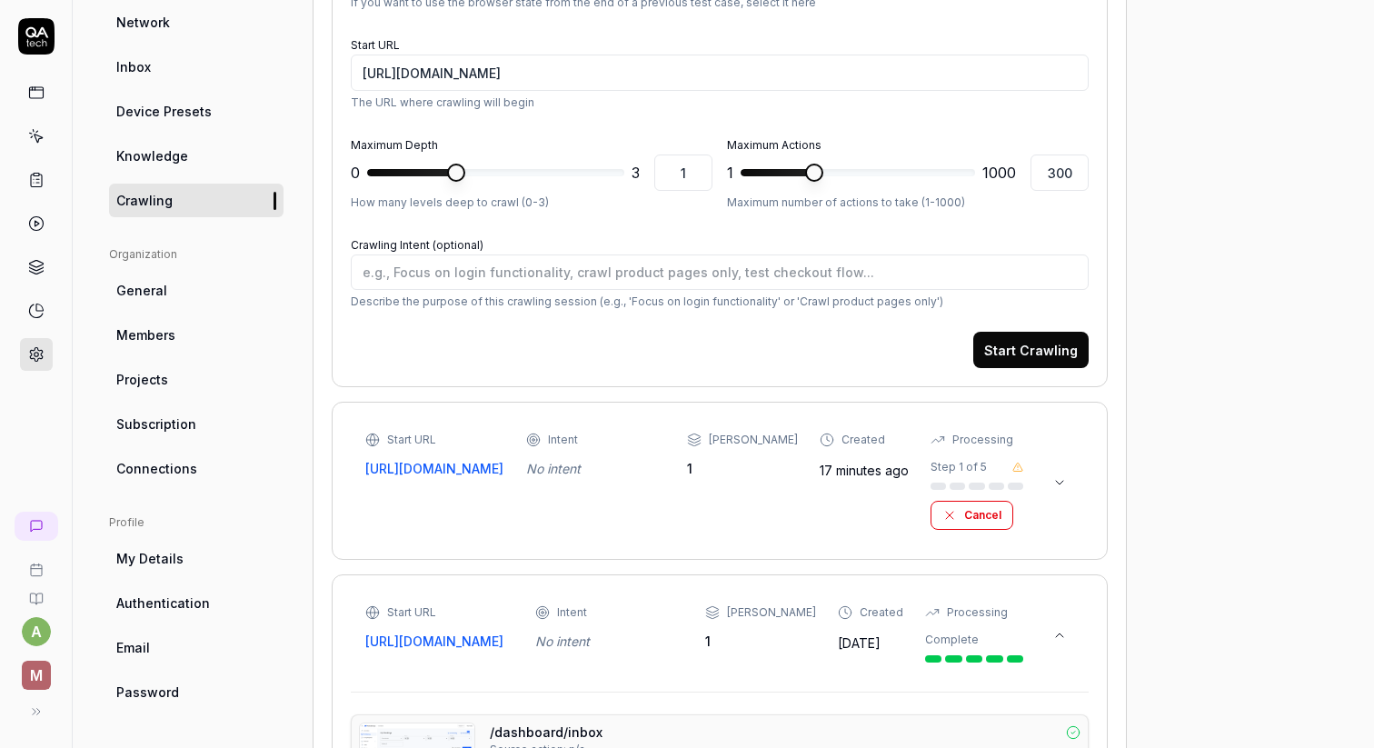
scroll to position [336, 0]
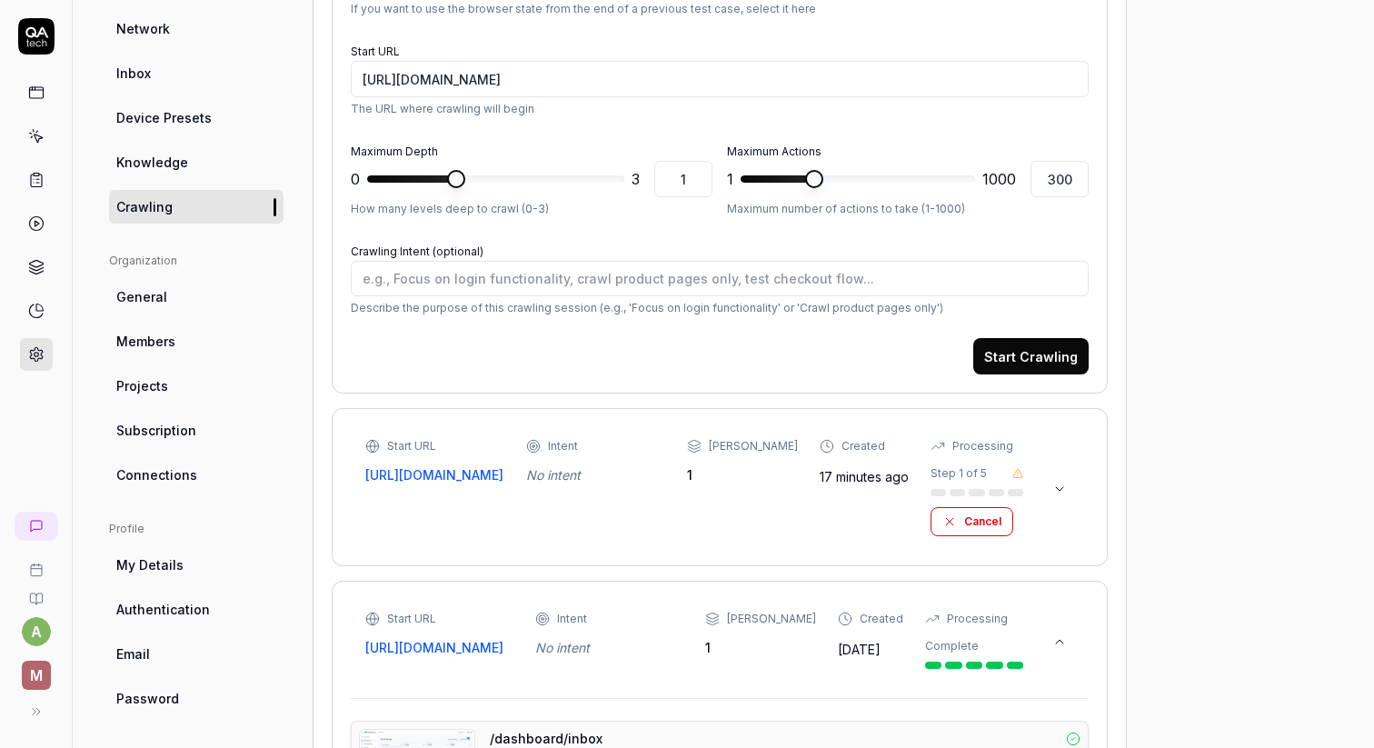
type textarea "*"
type input "2"
type textarea "*"
type input "1"
type textarea "*"
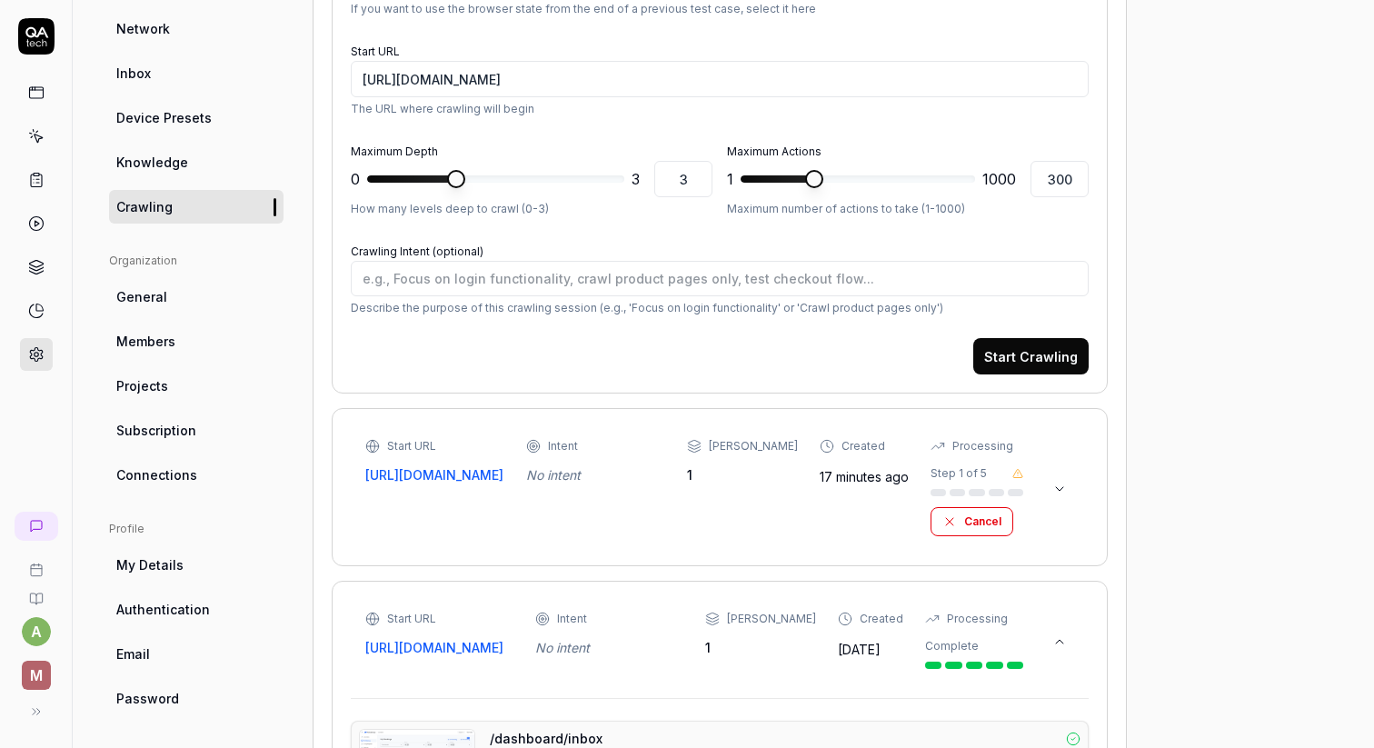
type input "2"
type textarea "*"
type input "1"
click at [465, 188] on span at bounding box center [456, 179] width 18 height 18
type textarea "*"
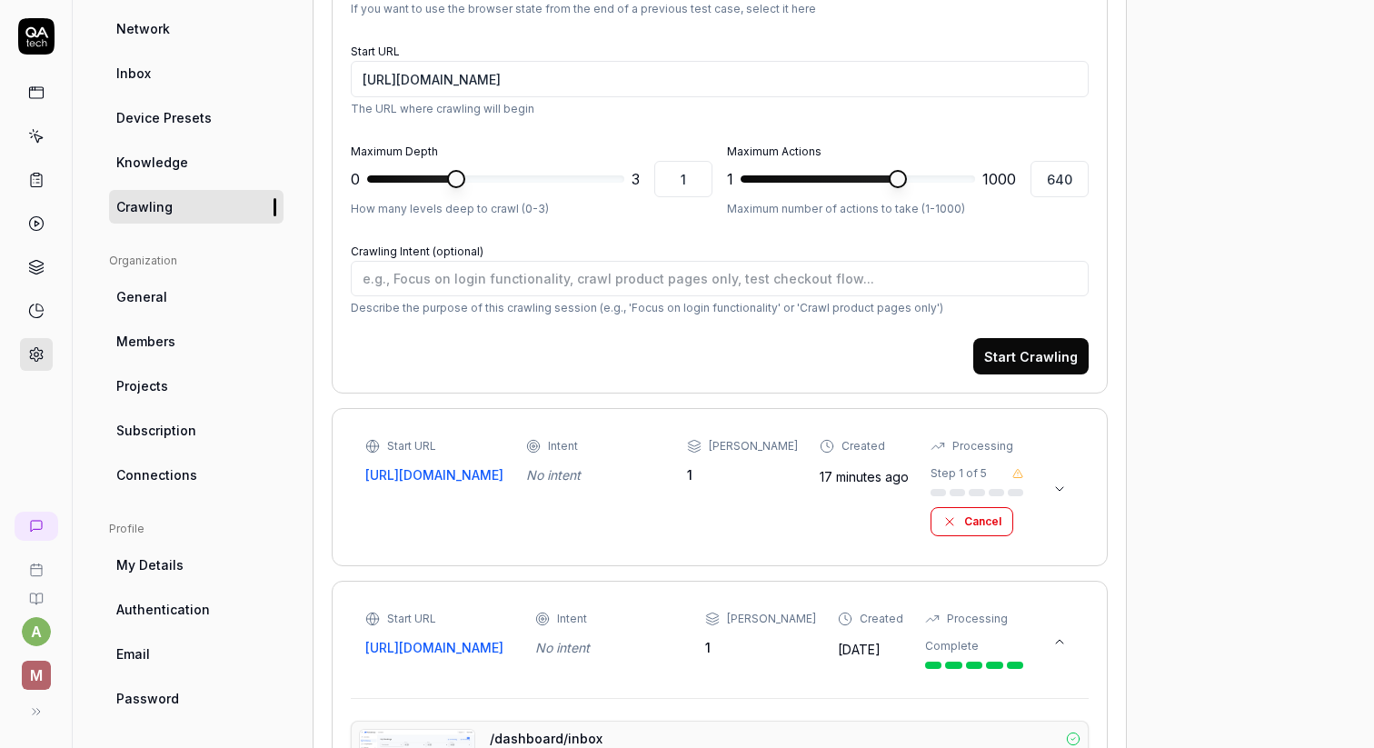
type input "629"
click at [889, 179] on span at bounding box center [898, 179] width 18 height 18
type textarea "*"
click at [544, 181] on span at bounding box center [535, 179] width 18 height 18
type input "2"
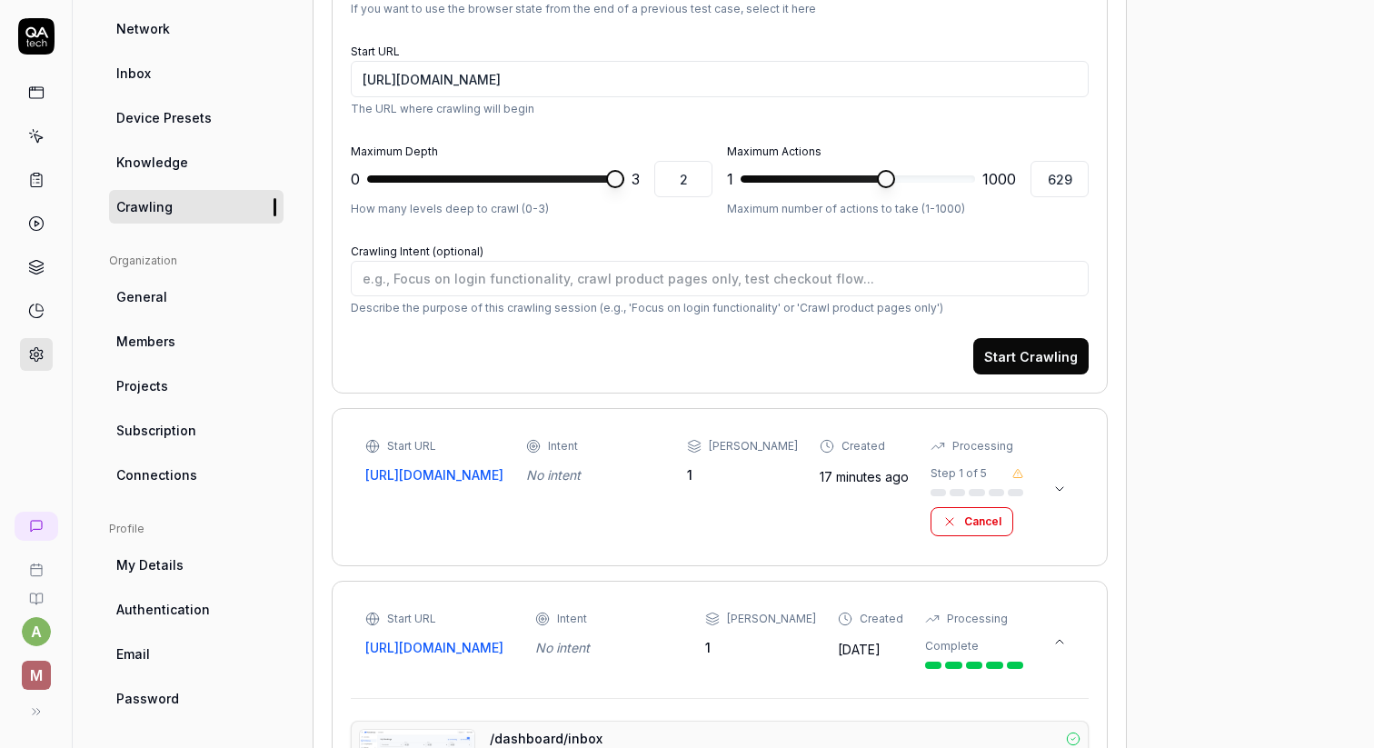
type textarea "*"
type input "1"
click at [453, 179] on span at bounding box center [409, 178] width 85 height 7
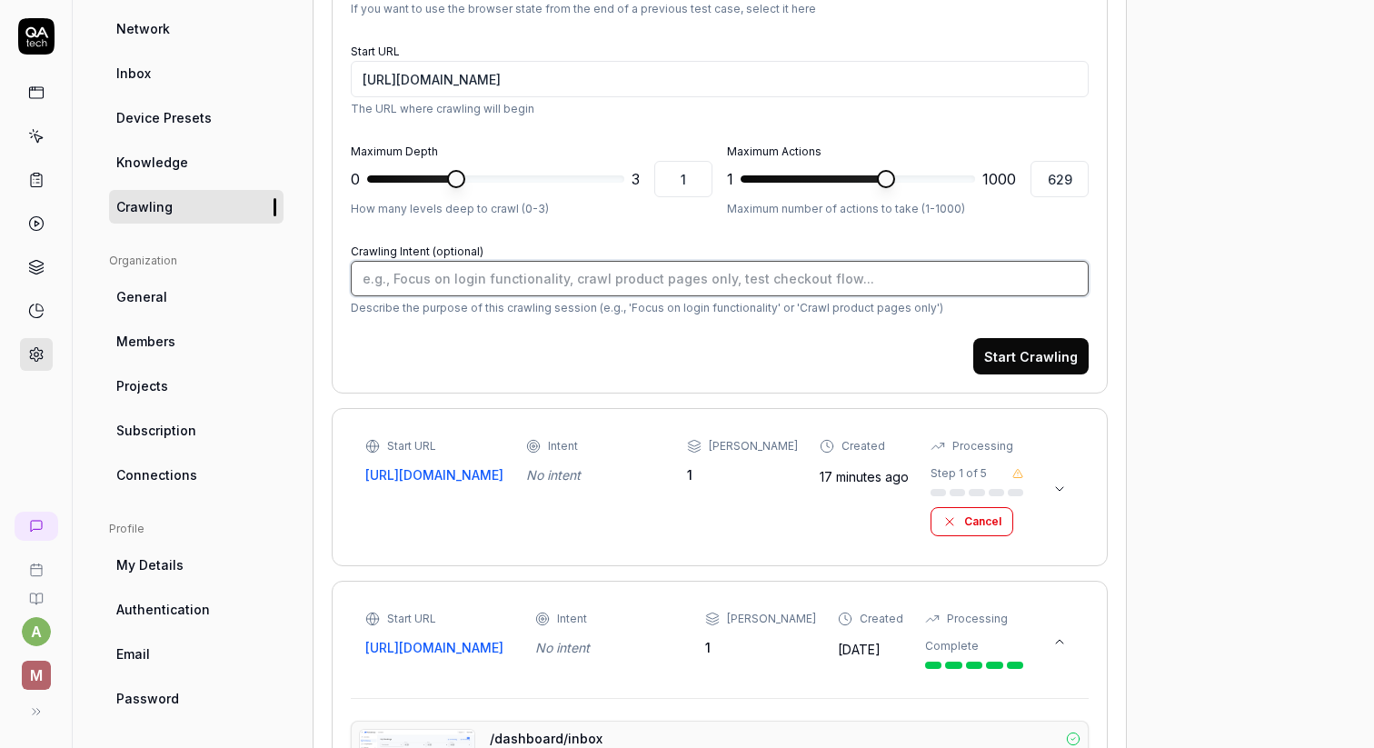
click at [471, 291] on textarea "Crawling Intent (optional)" at bounding box center [720, 278] width 738 height 35
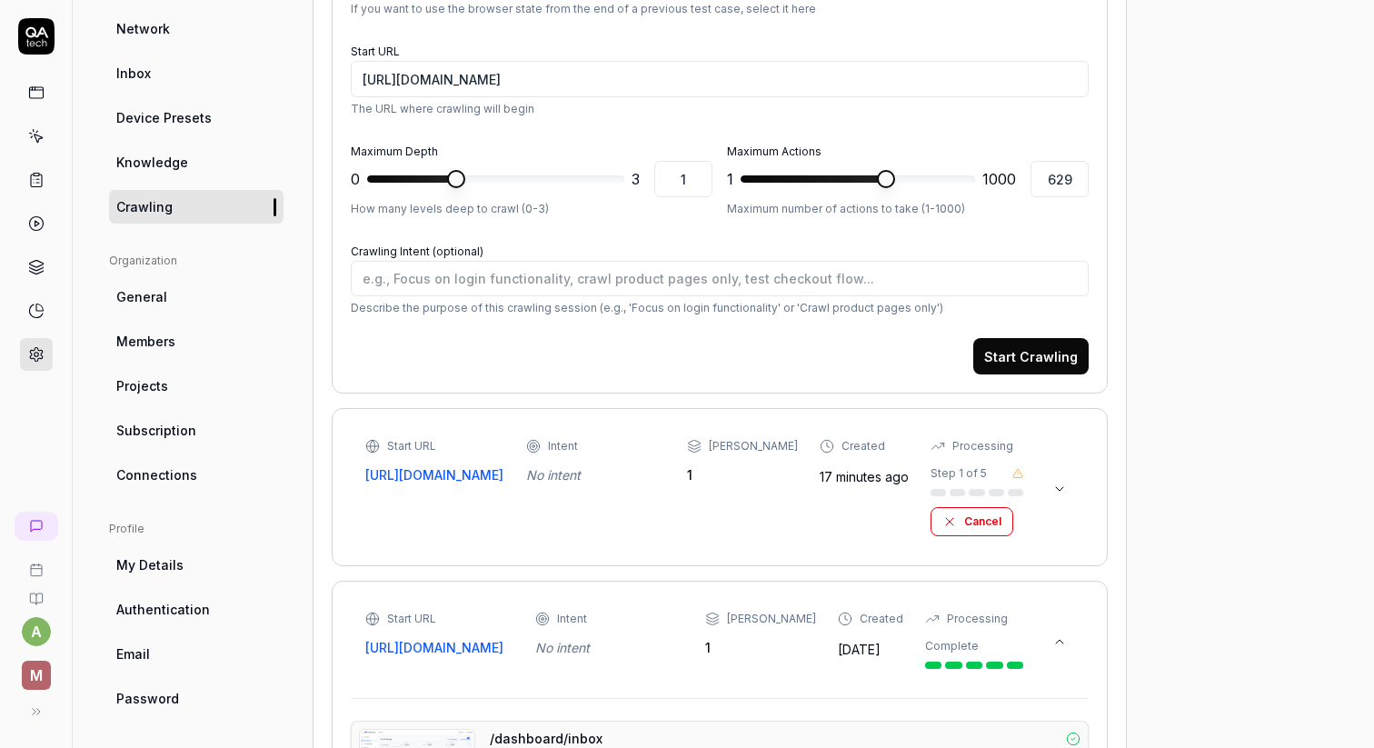
click at [38, 102] on link at bounding box center [36, 92] width 33 height 33
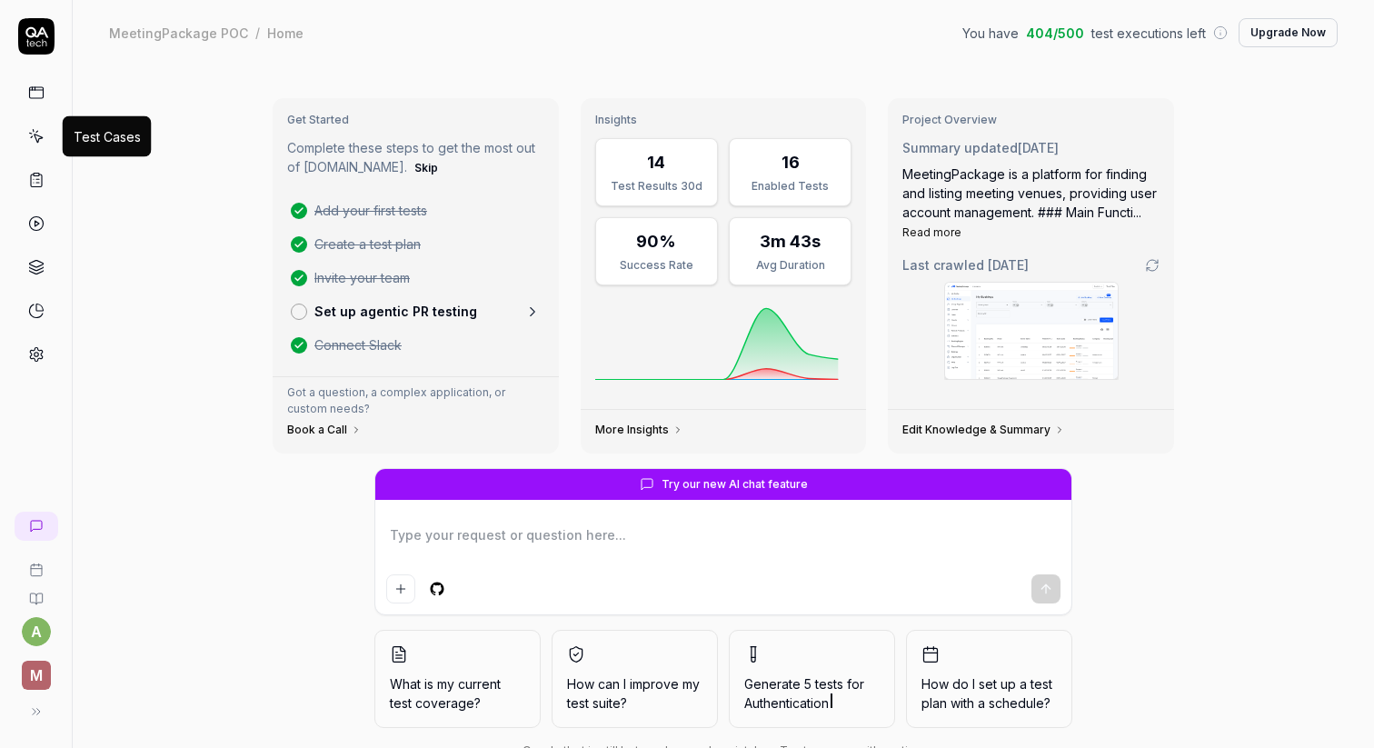
click at [37, 127] on link at bounding box center [36, 136] width 33 height 33
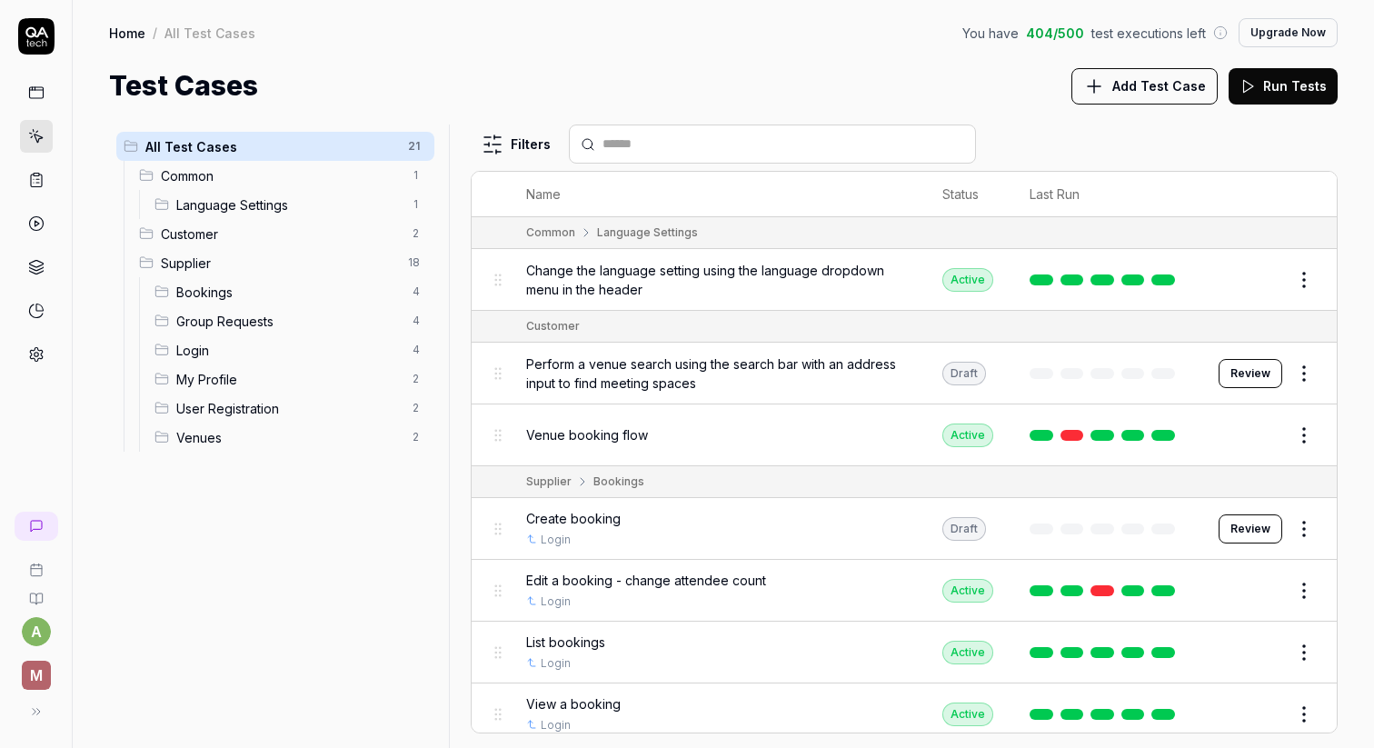
click at [37, 175] on icon at bounding box center [36, 180] width 16 height 16
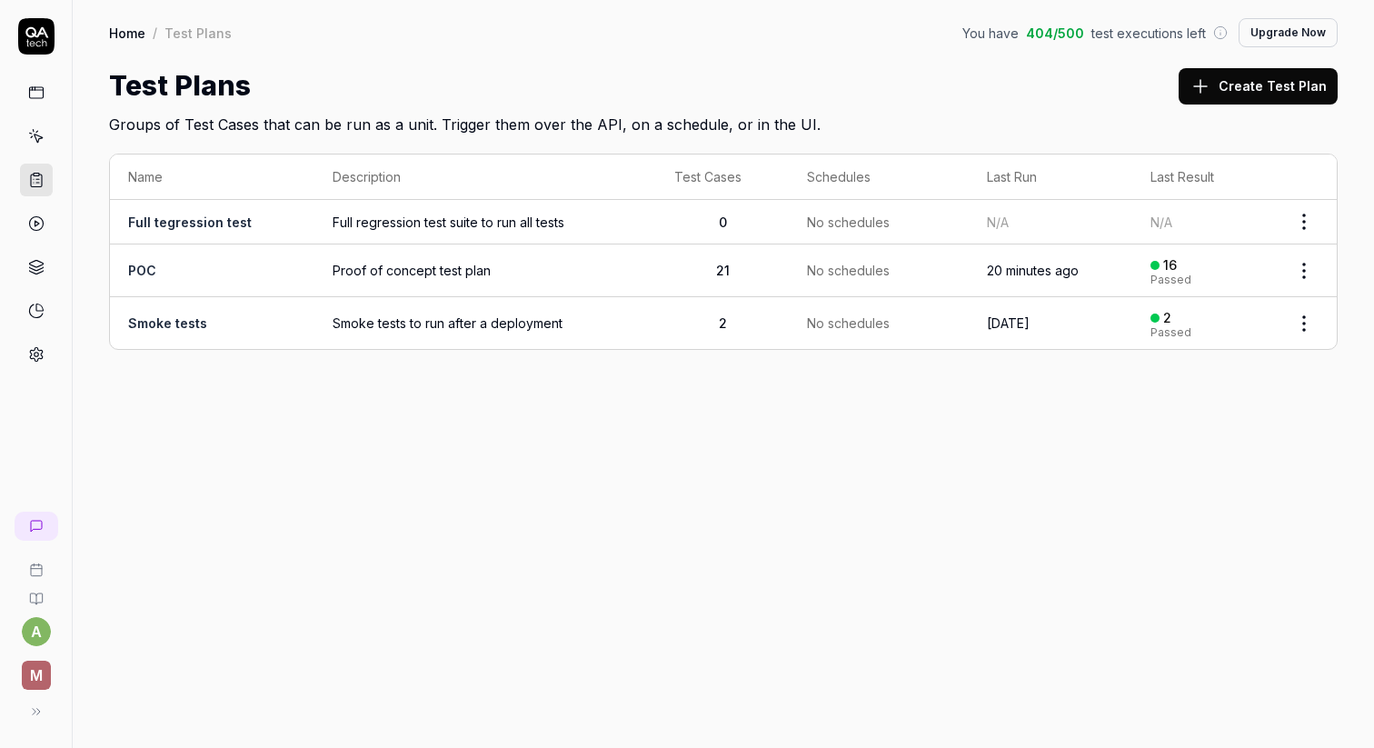
click at [146, 264] on link "POC" at bounding box center [142, 270] width 28 height 15
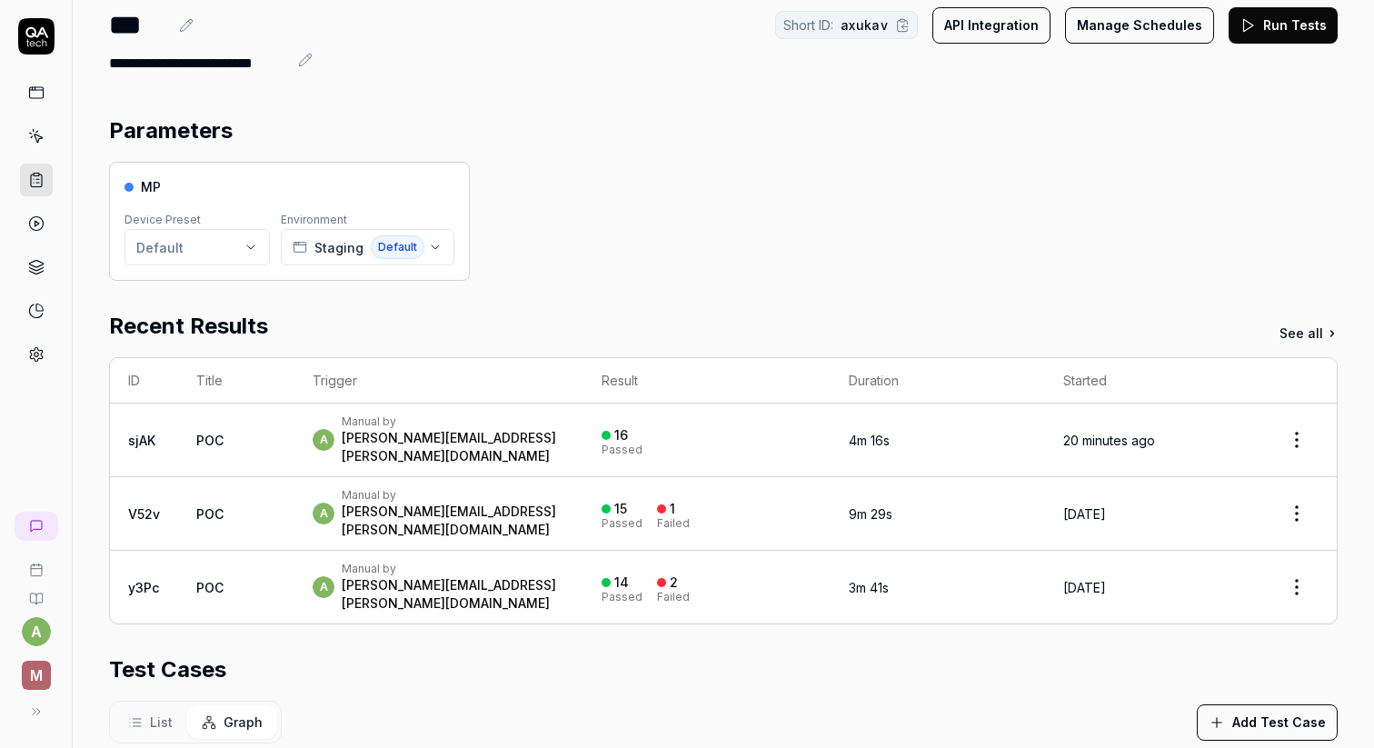
scroll to position [55, 0]
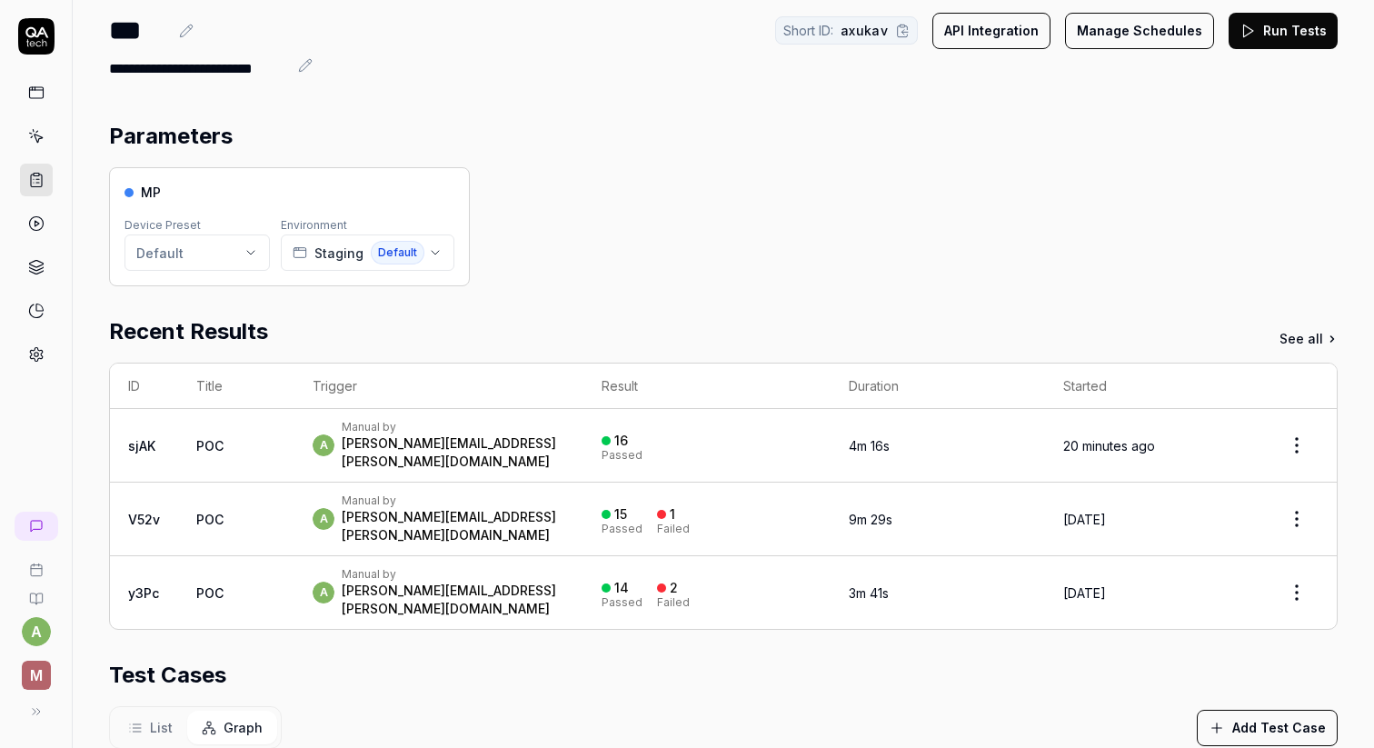
click at [45, 146] on link at bounding box center [36, 136] width 33 height 33
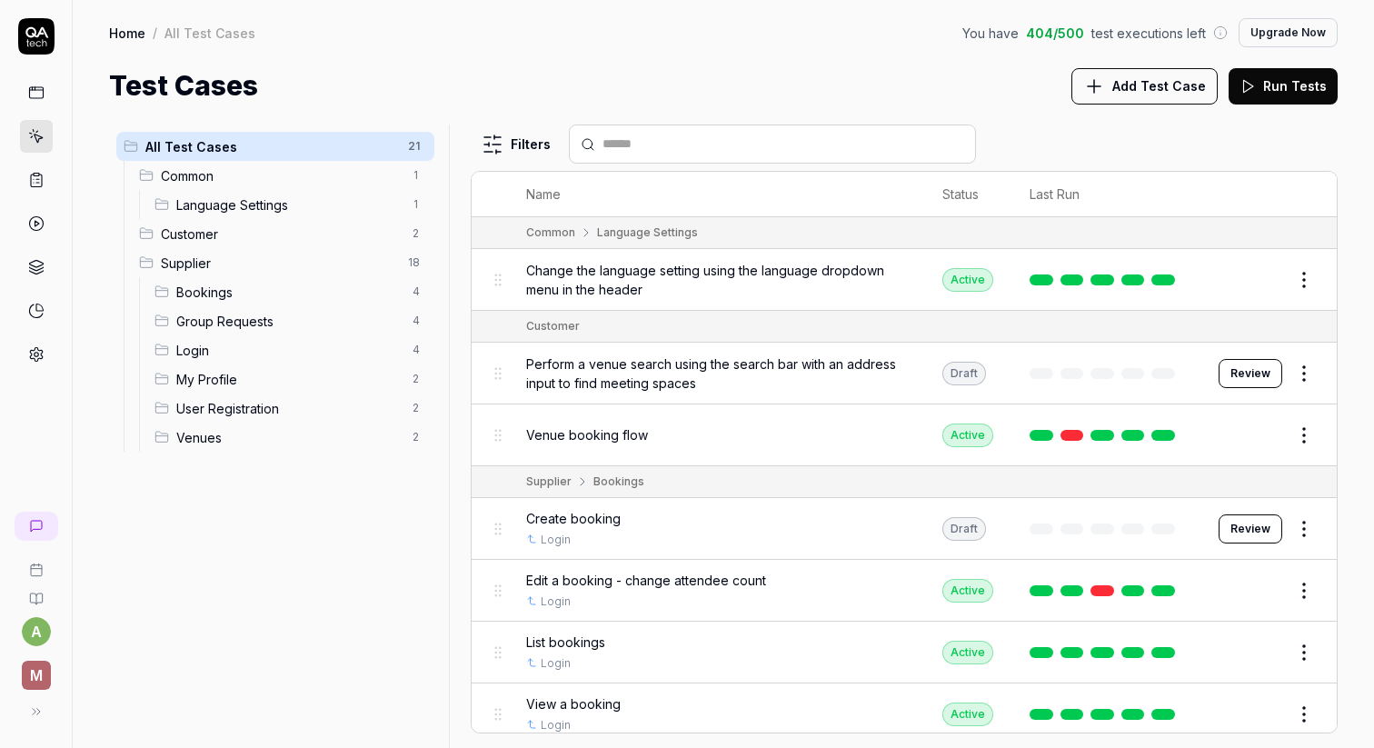
click at [1143, 84] on span "Add Test Case" at bounding box center [1159, 85] width 94 height 19
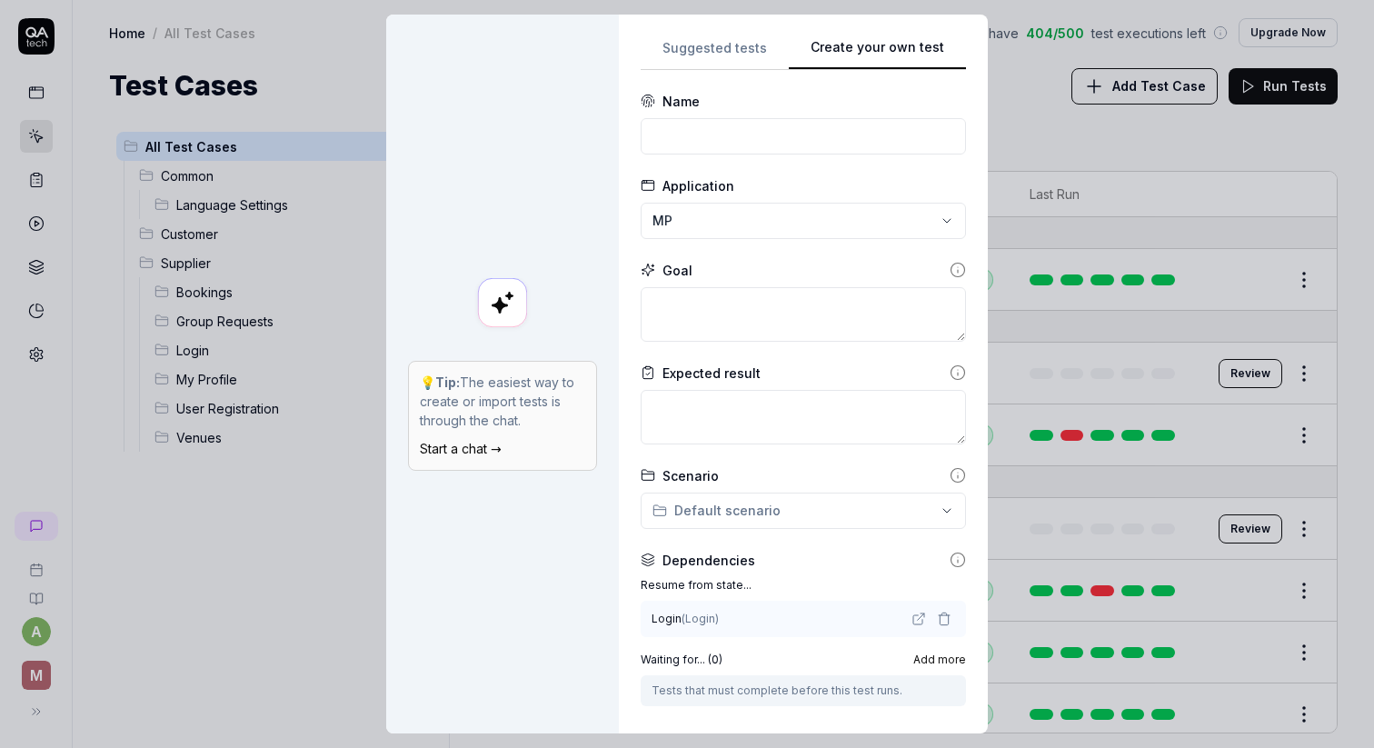
click at [702, 41] on div "**********" at bounding box center [687, 374] width 1374 height 748
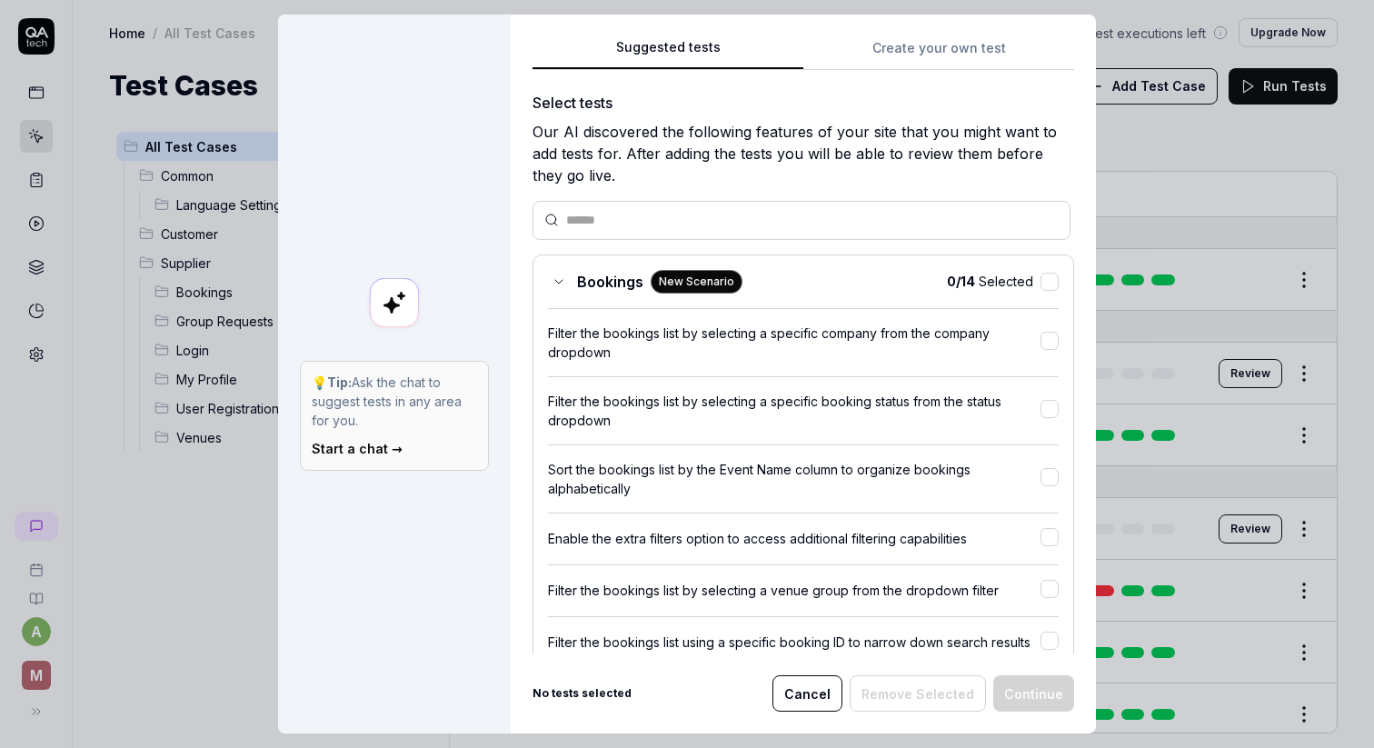
click at [929, 44] on button "Create your own test" at bounding box center [938, 53] width 271 height 33
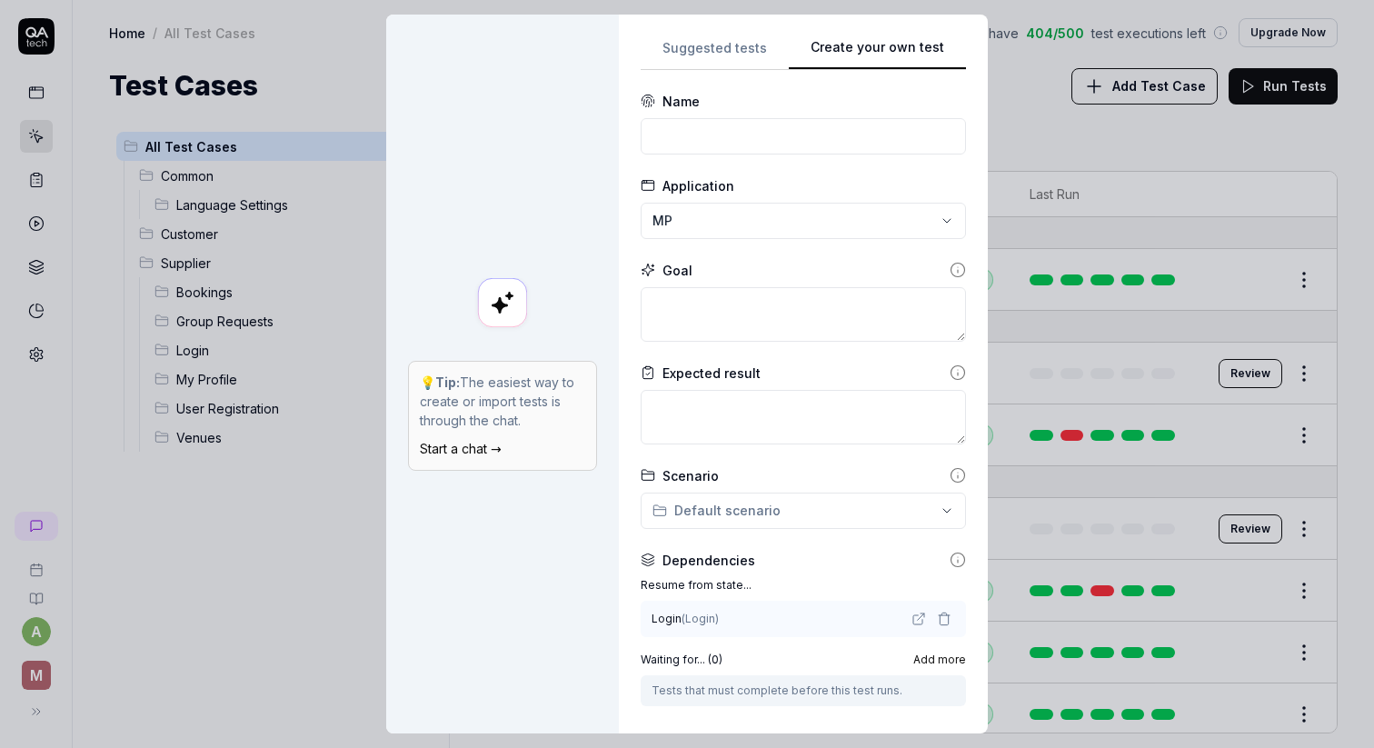
click at [714, 116] on div "Name" at bounding box center [803, 123] width 325 height 63
click at [661, 163] on form "**********" at bounding box center [803, 492] width 325 height 801
click at [690, 145] on input at bounding box center [803, 136] width 325 height 36
click at [726, 292] on textarea at bounding box center [803, 314] width 325 height 55
click at [723, 326] on textarea at bounding box center [803, 314] width 325 height 55
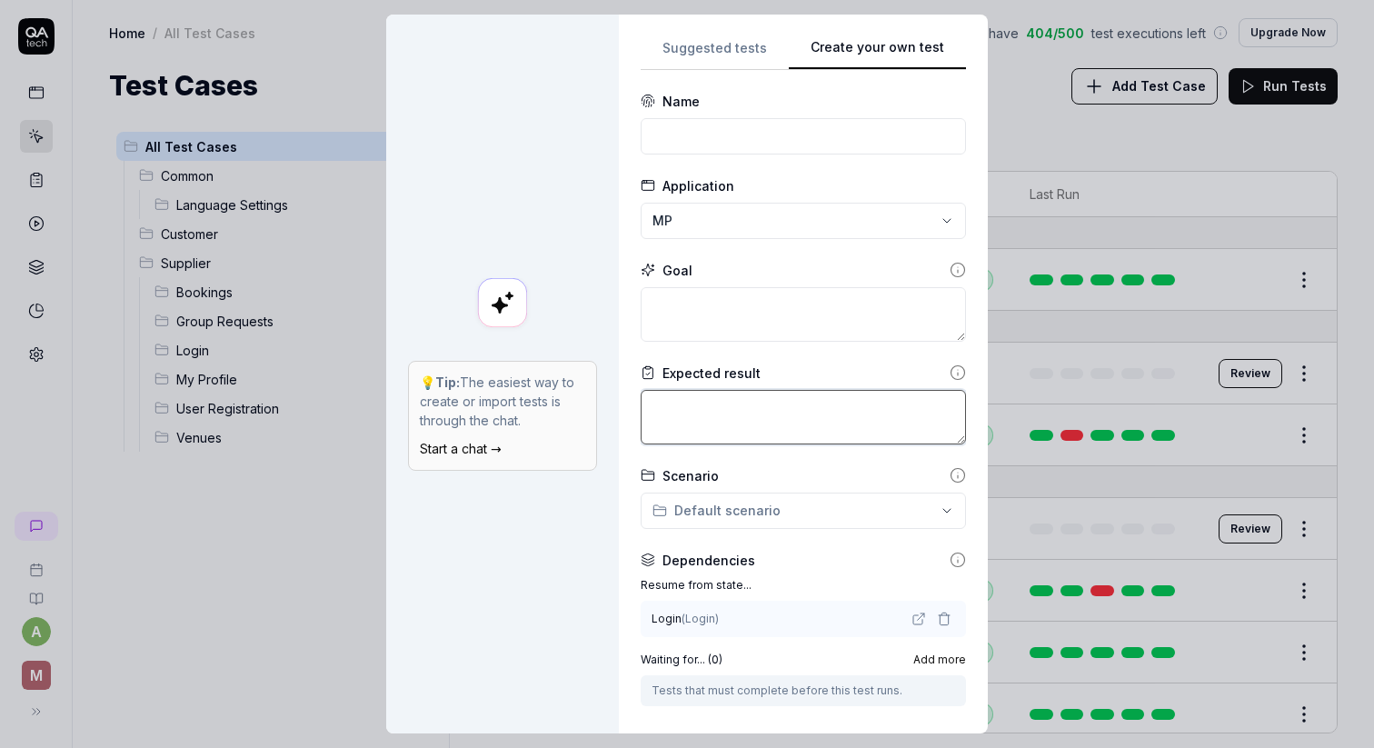
click at [720, 431] on textarea at bounding box center [803, 417] width 325 height 55
click at [726, 527] on div "**********" at bounding box center [687, 374] width 1374 height 748
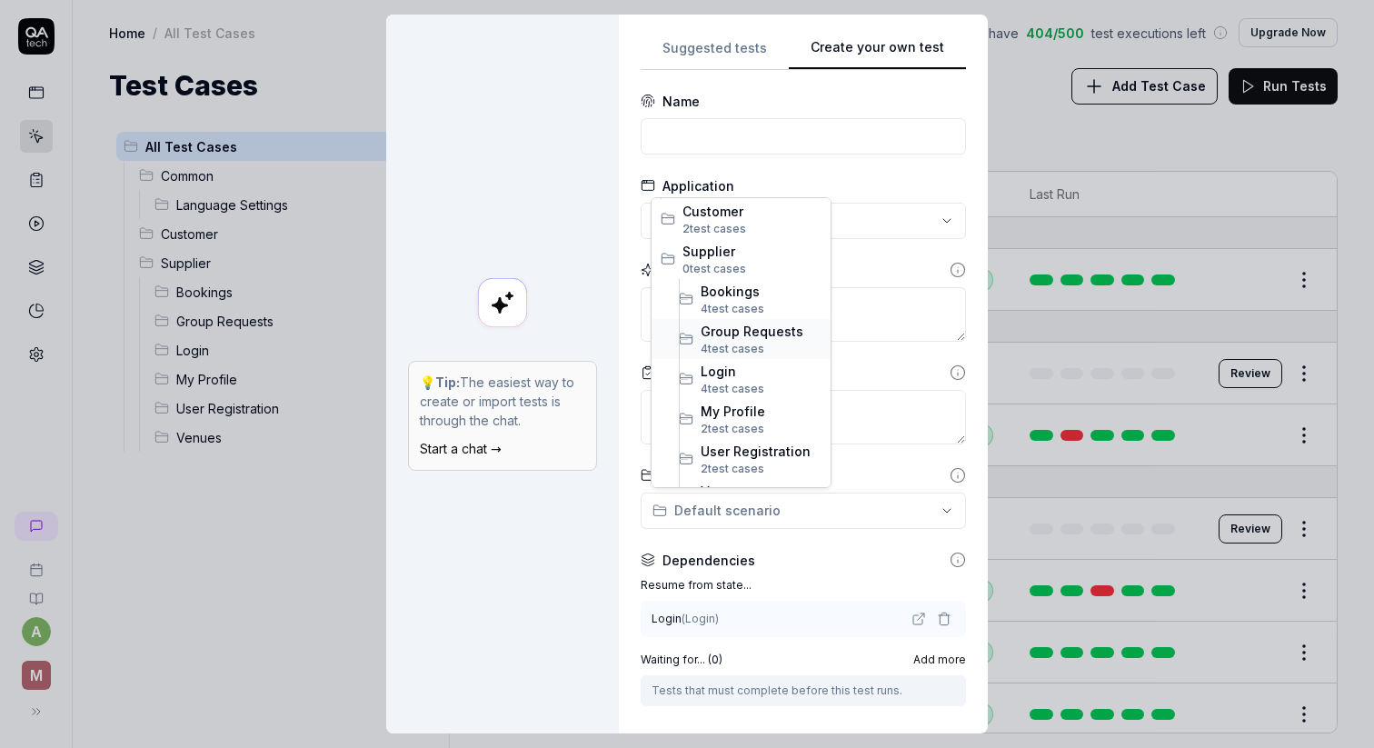
scroll to position [110, 0]
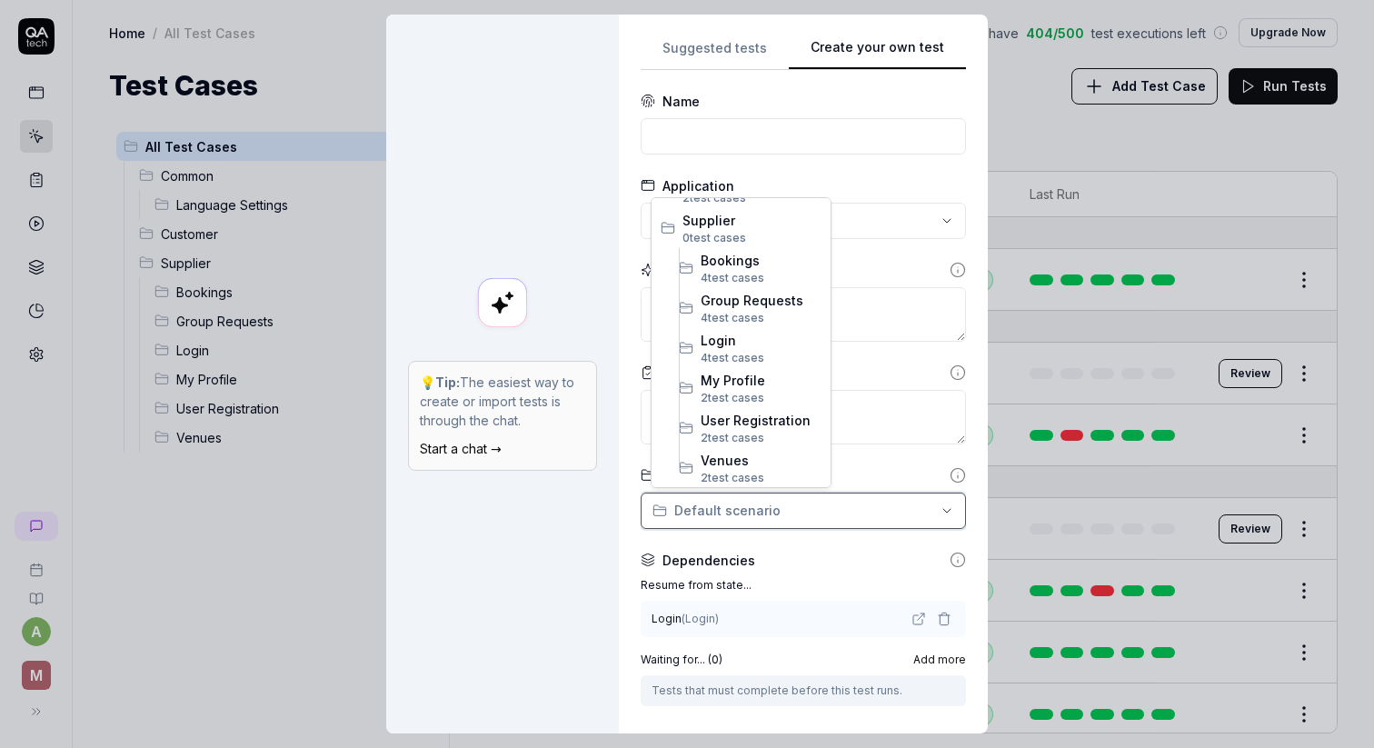
click at [817, 541] on div "**********" at bounding box center [687, 374] width 1374 height 748
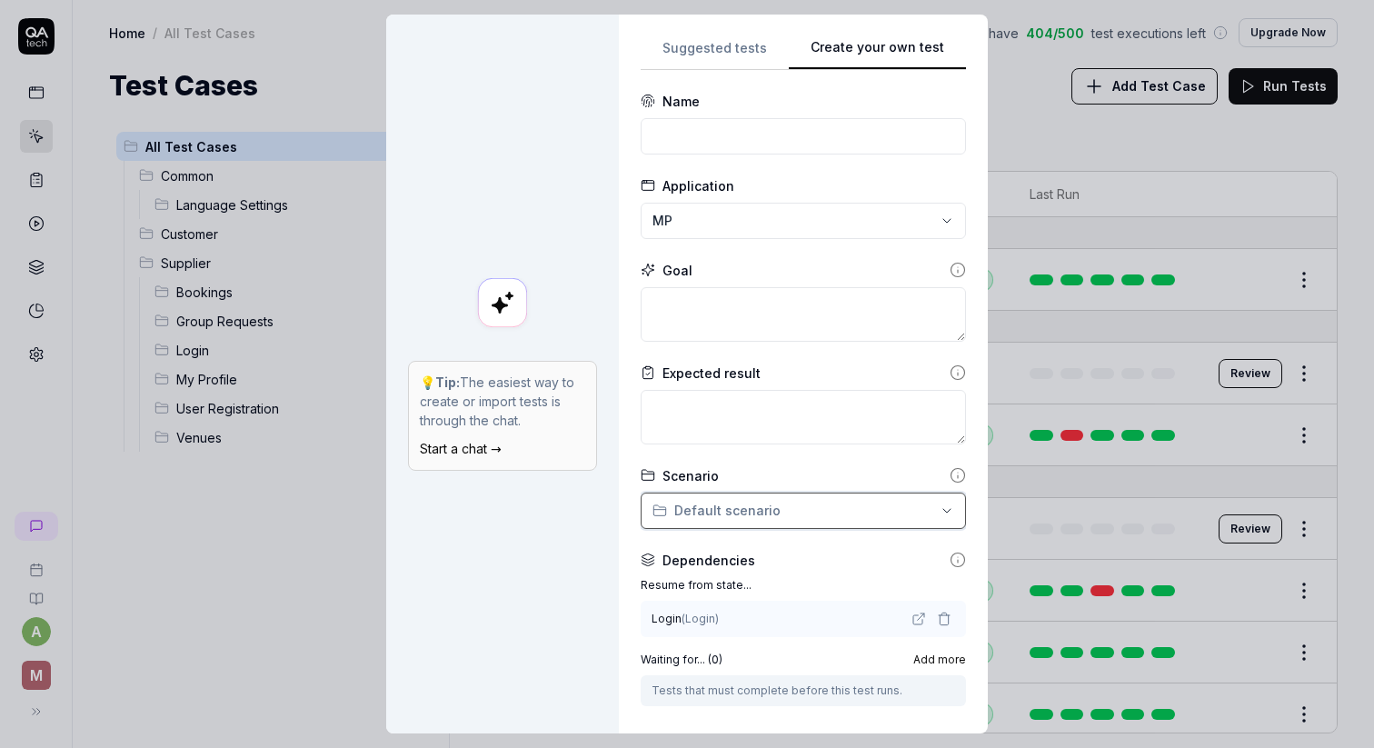
scroll to position [180, 0]
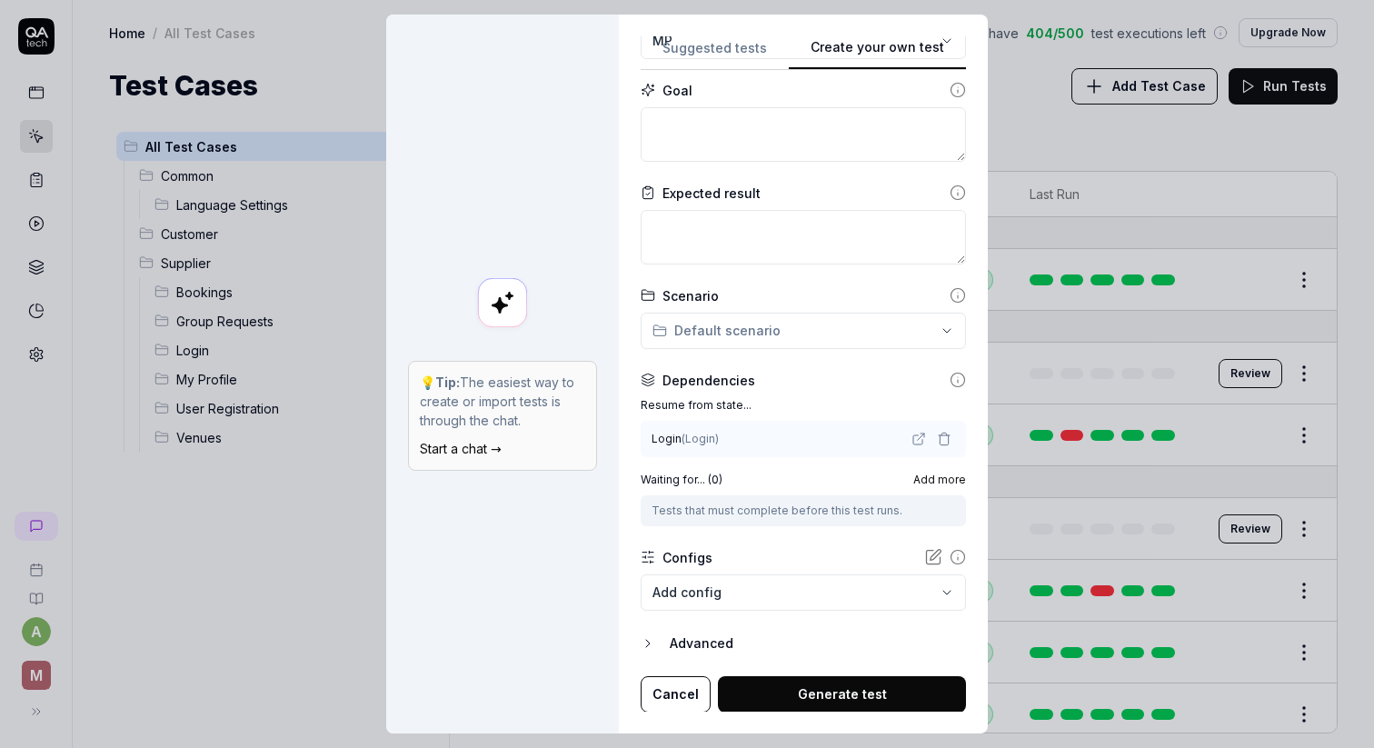
click at [775, 421] on div "Login ( Login )" at bounding box center [803, 439] width 325 height 36
click at [773, 434] on div "Login ( Login )" at bounding box center [780, 439] width 256 height 16
click at [740, 583] on body "a M Home / All Test Cases You have 404 / 500 test executions left Upgrade Now H…" at bounding box center [687, 374] width 1374 height 748
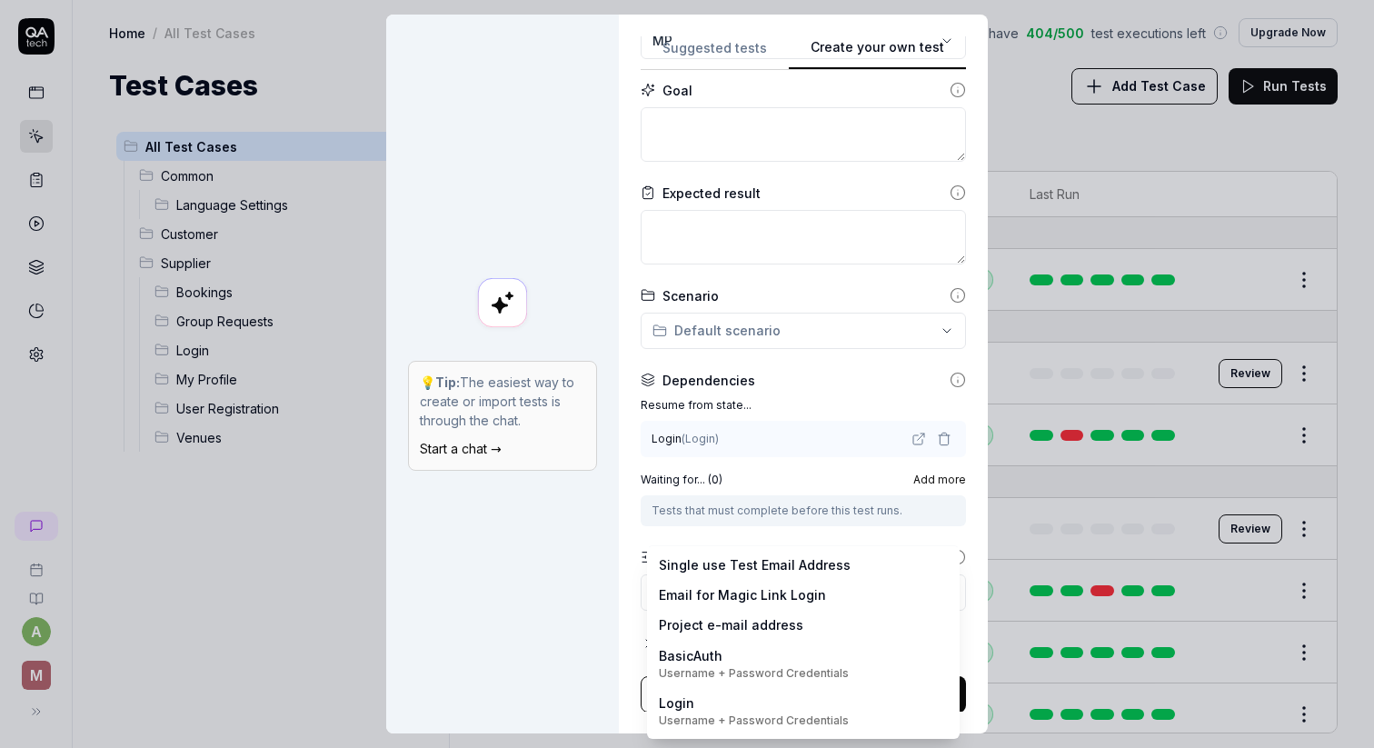
scroll to position [0, 0]
click at [573, 611] on div "**********" at bounding box center [687, 374] width 1374 height 748
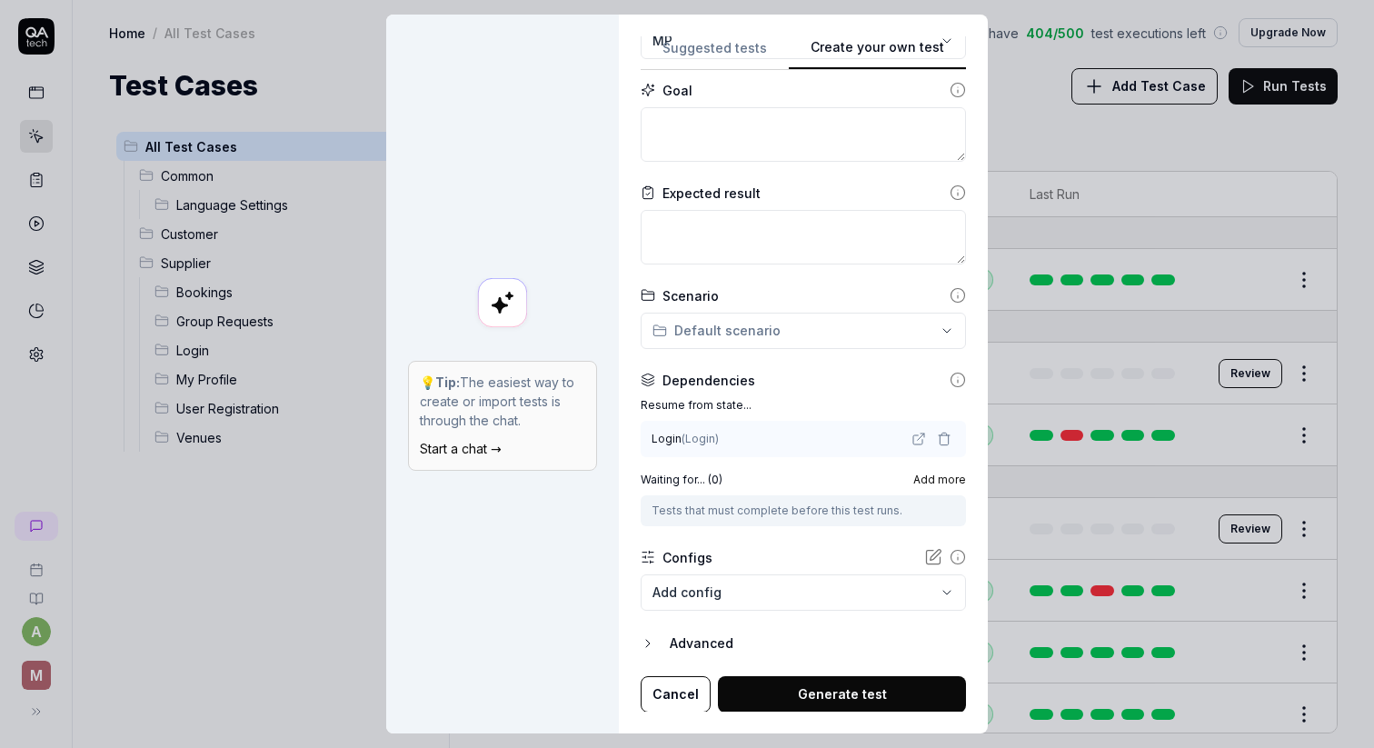
click at [675, 696] on button "Cancel" at bounding box center [676, 694] width 70 height 36
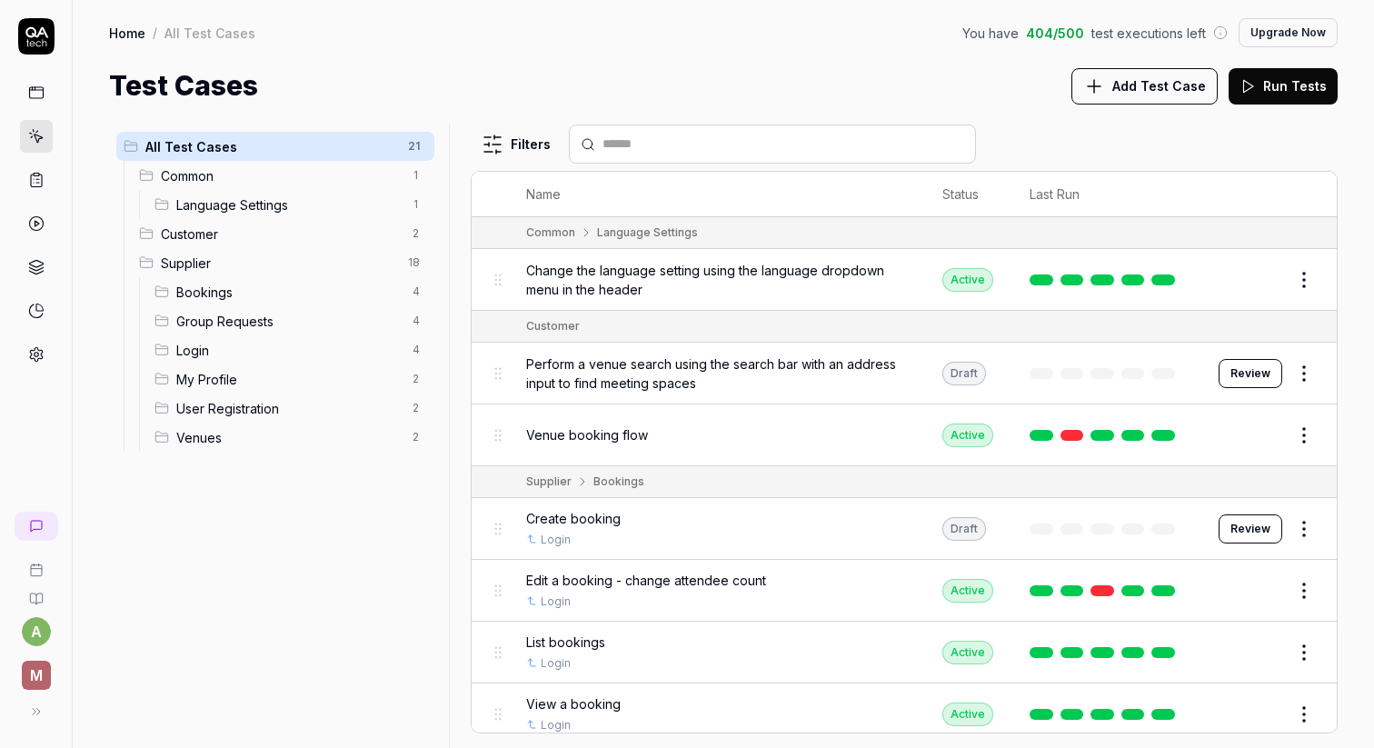
click at [33, 114] on div at bounding box center [36, 223] width 33 height 294
click at [32, 103] on link at bounding box center [36, 92] width 33 height 33
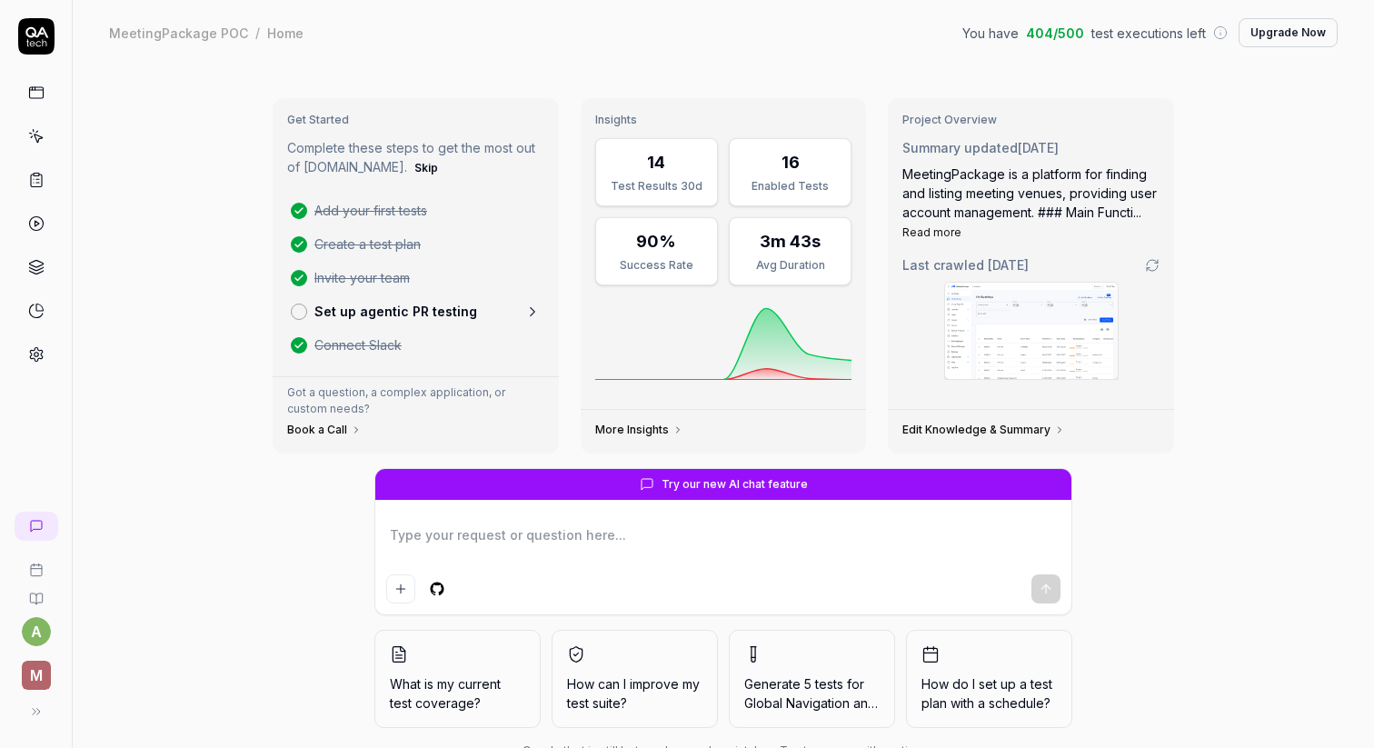
click at [45, 140] on link at bounding box center [36, 136] width 33 height 33
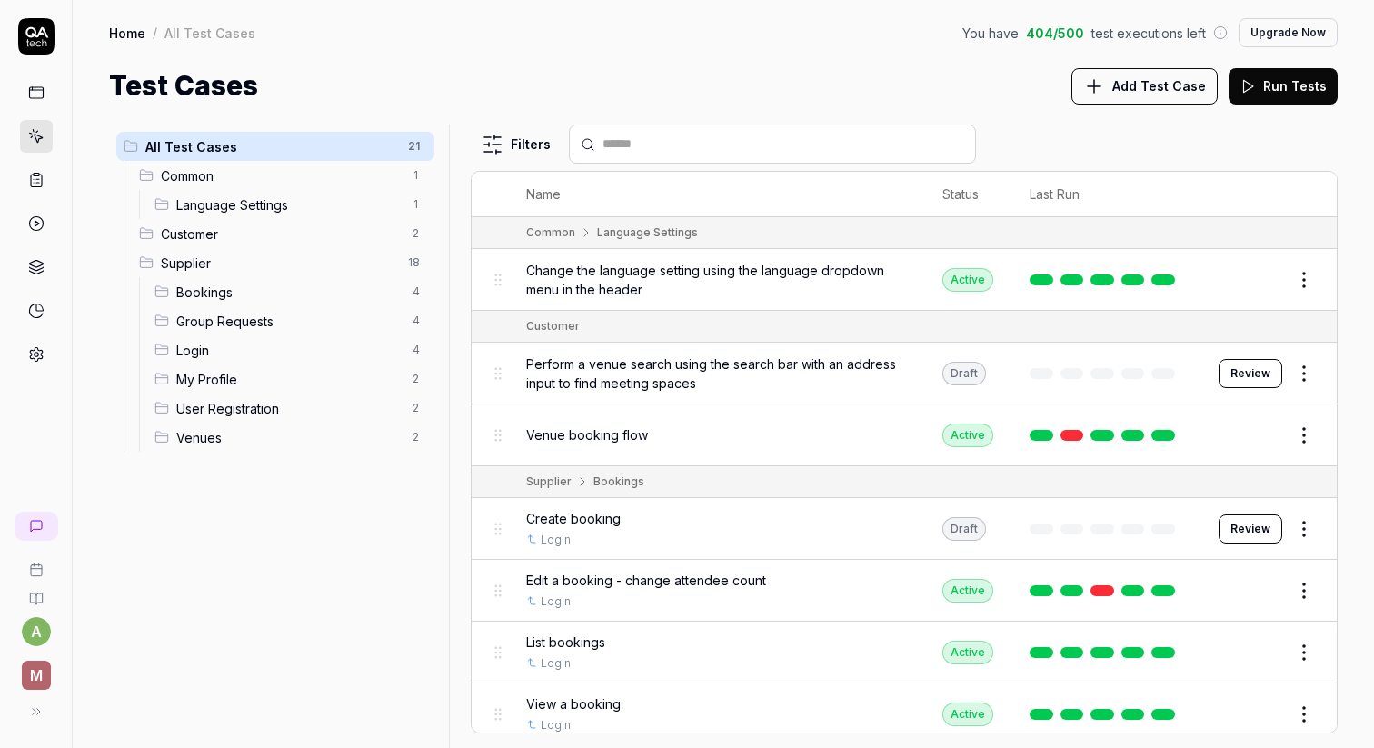
click at [235, 349] on span "Login" at bounding box center [288, 350] width 225 height 19
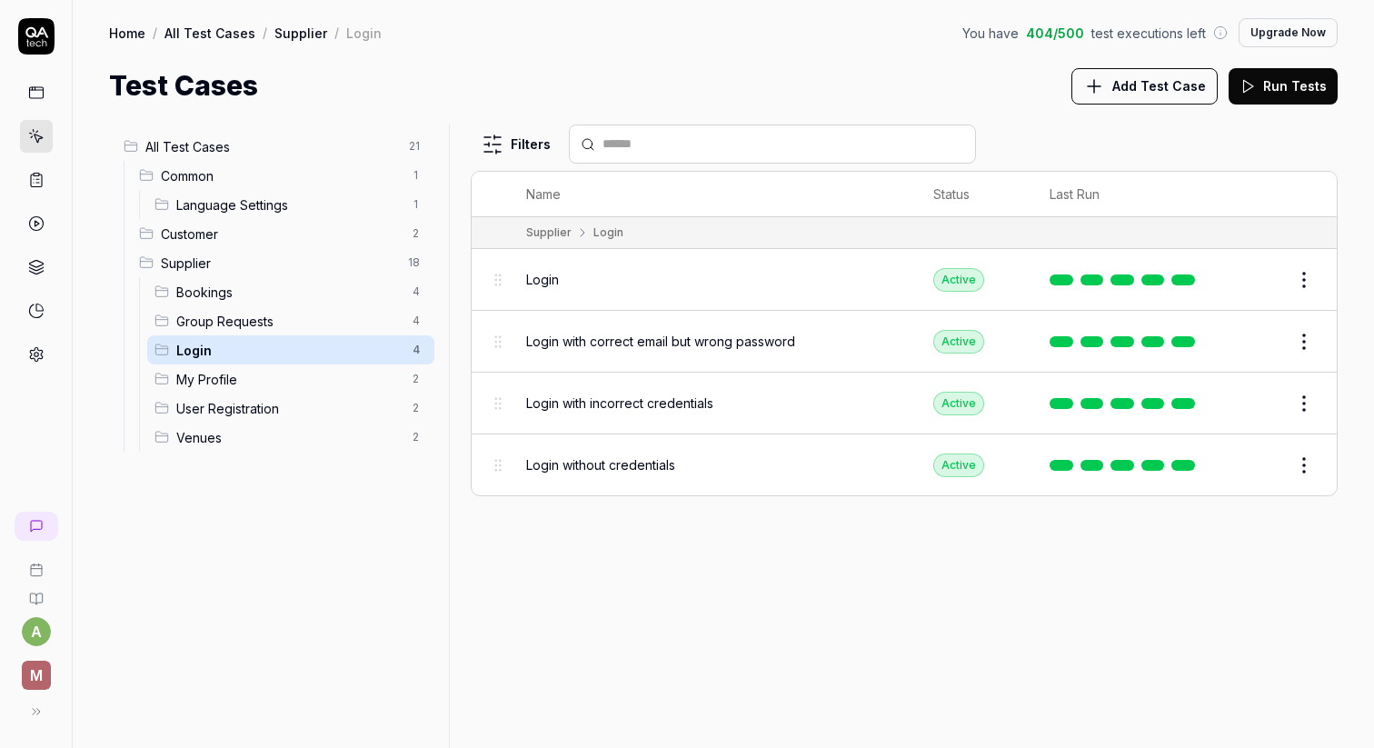
click at [547, 278] on span "Login" at bounding box center [542, 279] width 33 height 19
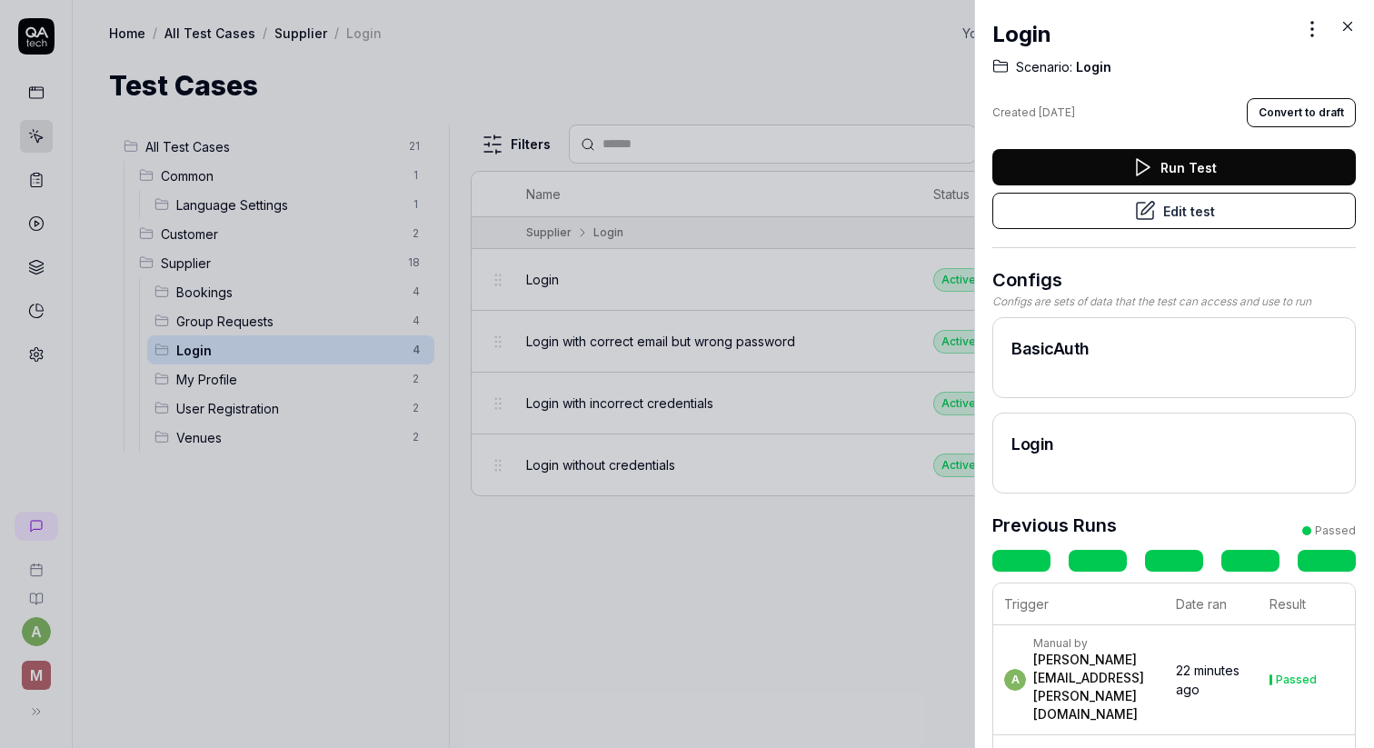
click at [734, 246] on div at bounding box center [687, 374] width 1374 height 748
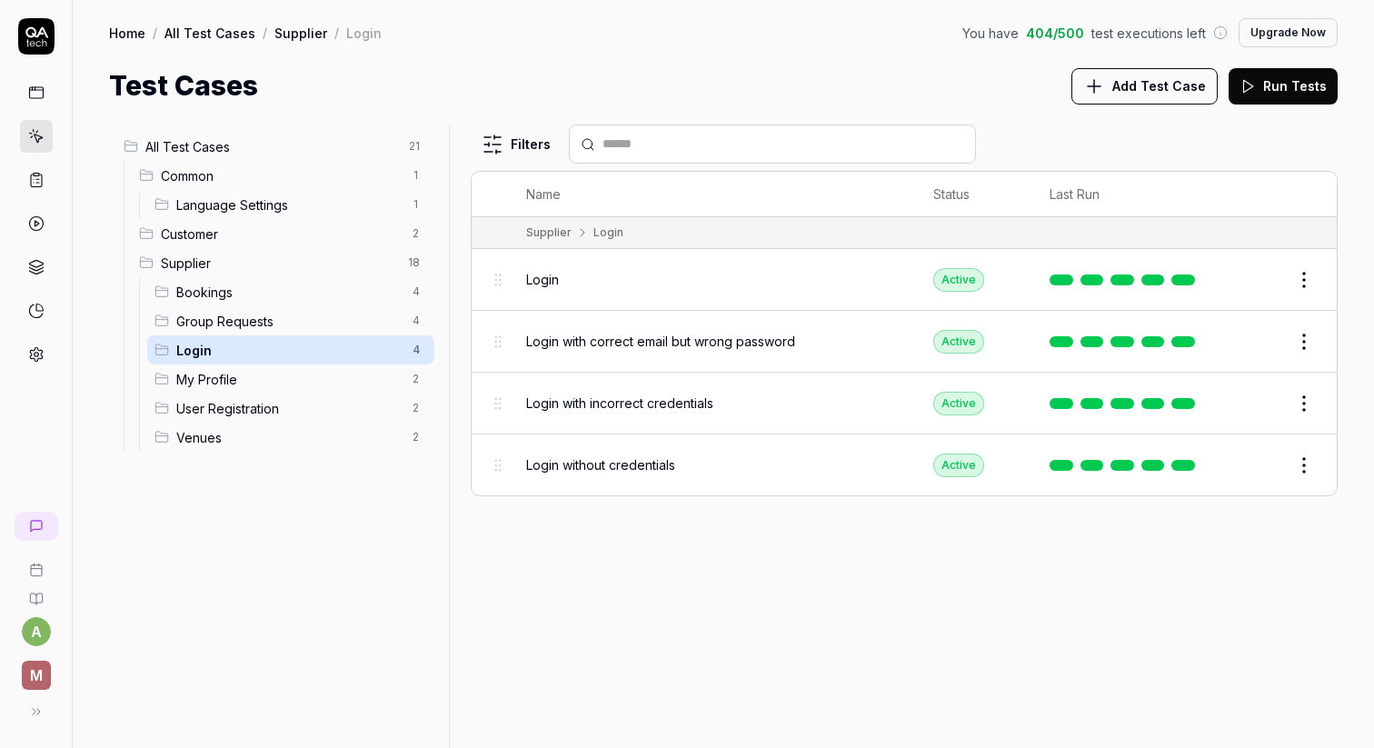
click at [1177, 274] on link at bounding box center [1184, 279] width 24 height 11
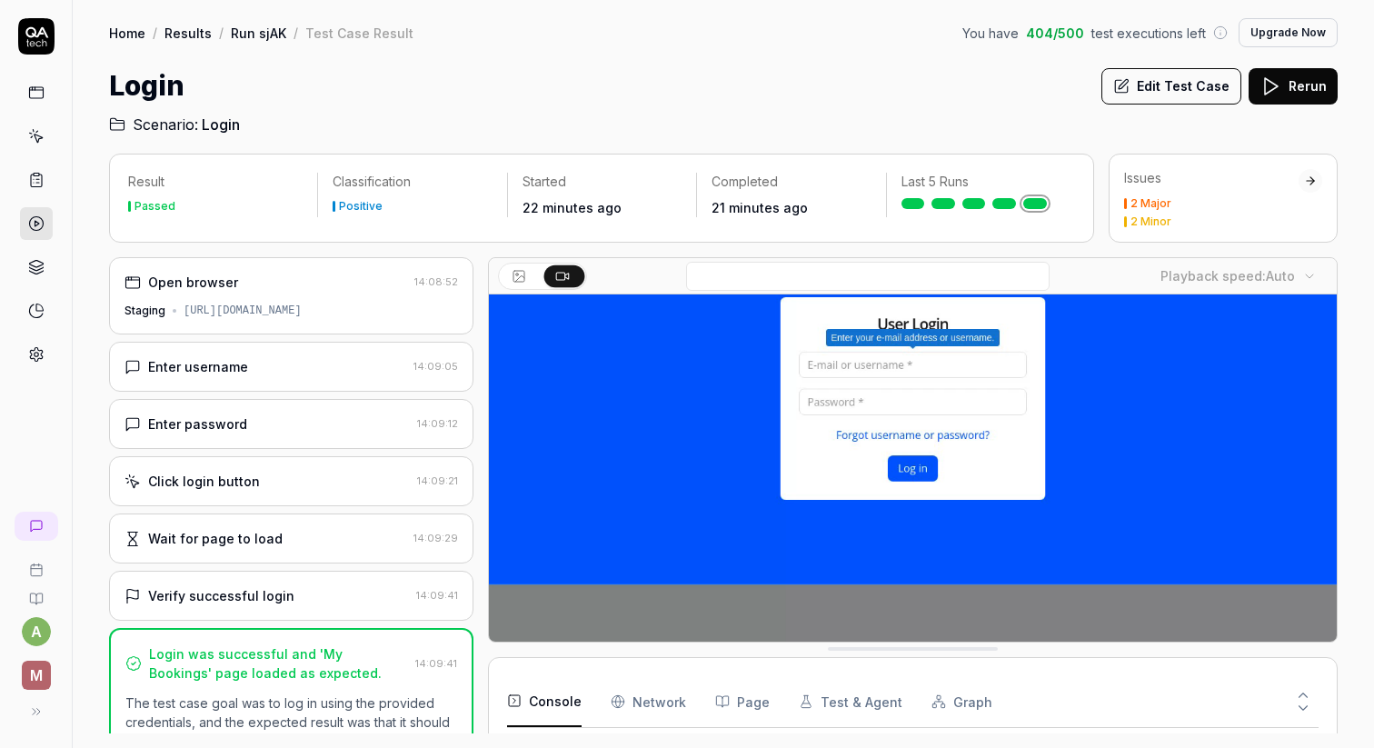
click at [286, 423] on div "Enter password" at bounding box center [267, 423] width 285 height 19
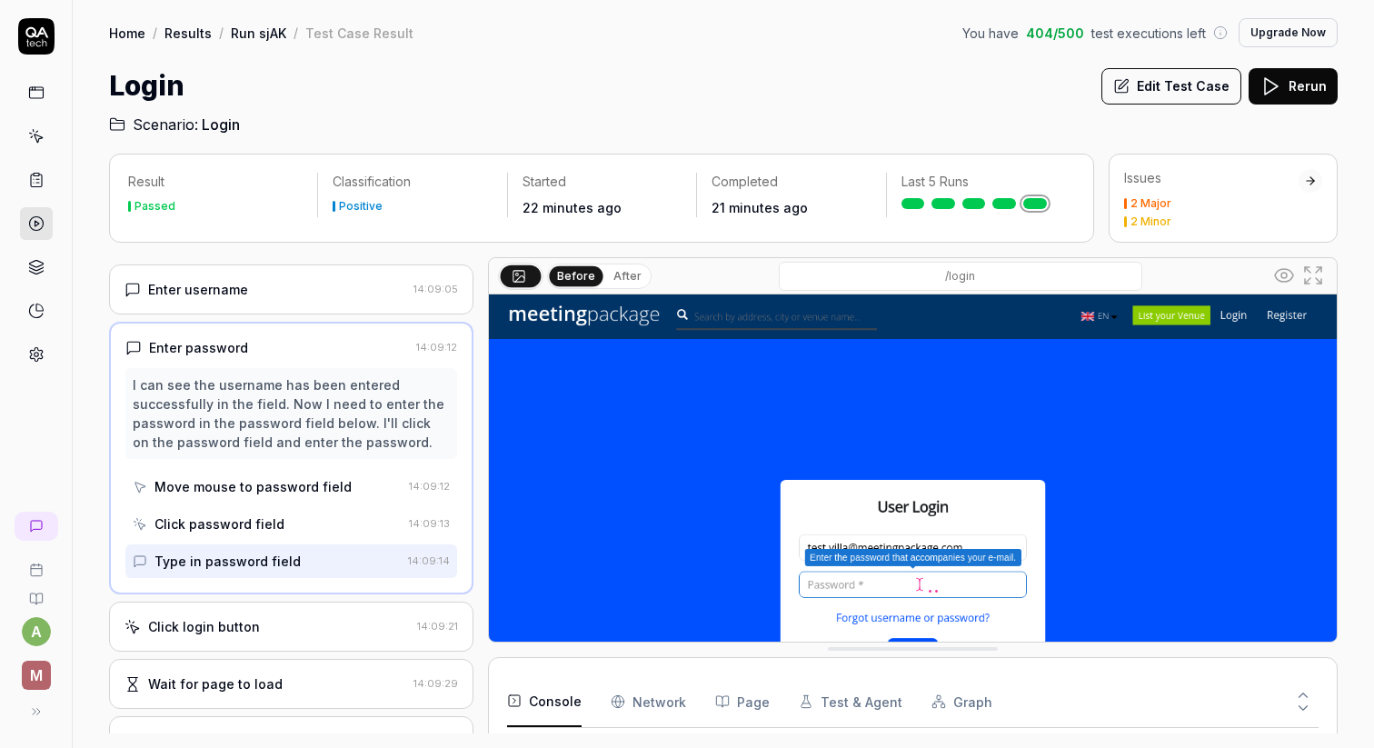
scroll to position [75, 0]
click at [237, 403] on div "I can see the username has been entered successfully in the field. Now I need t…" at bounding box center [291, 416] width 317 height 76
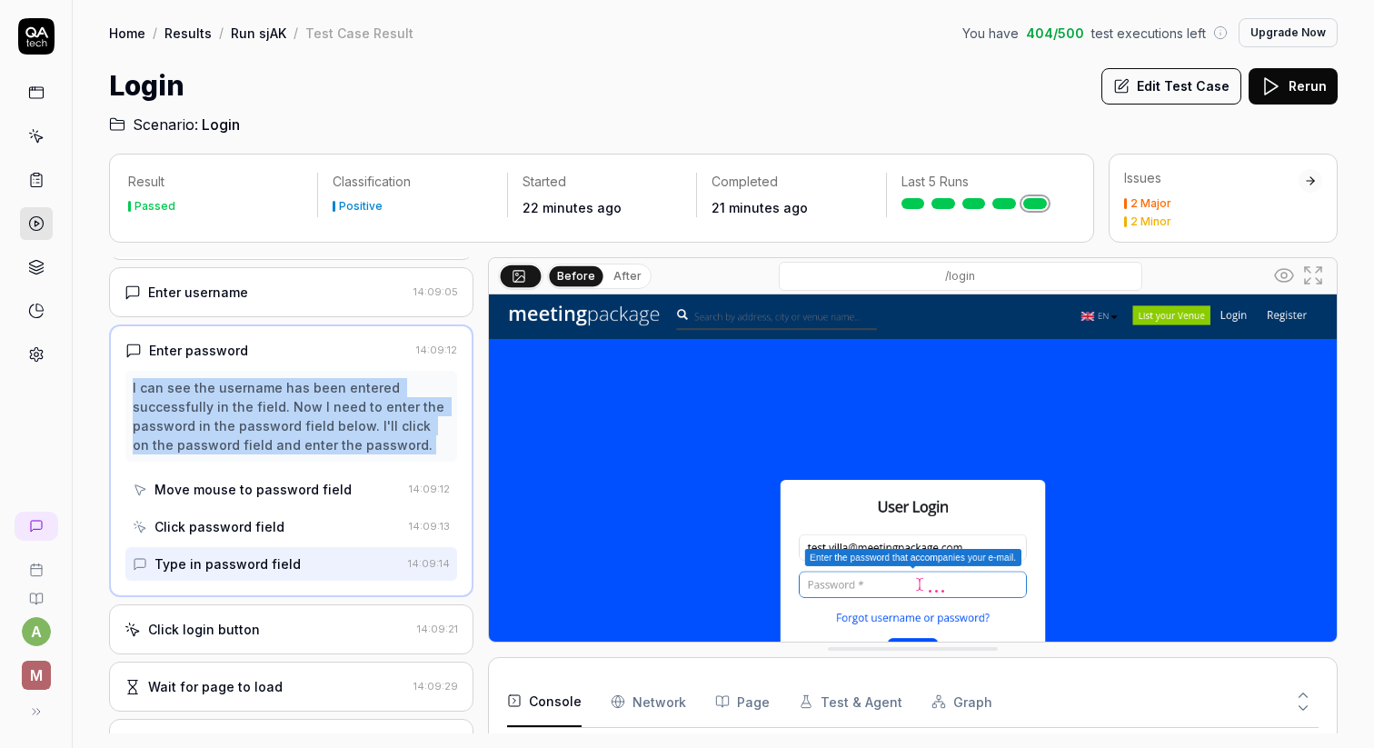
click at [237, 403] on div "I can see the username has been entered successfully in the field. Now I need t…" at bounding box center [291, 416] width 317 height 76
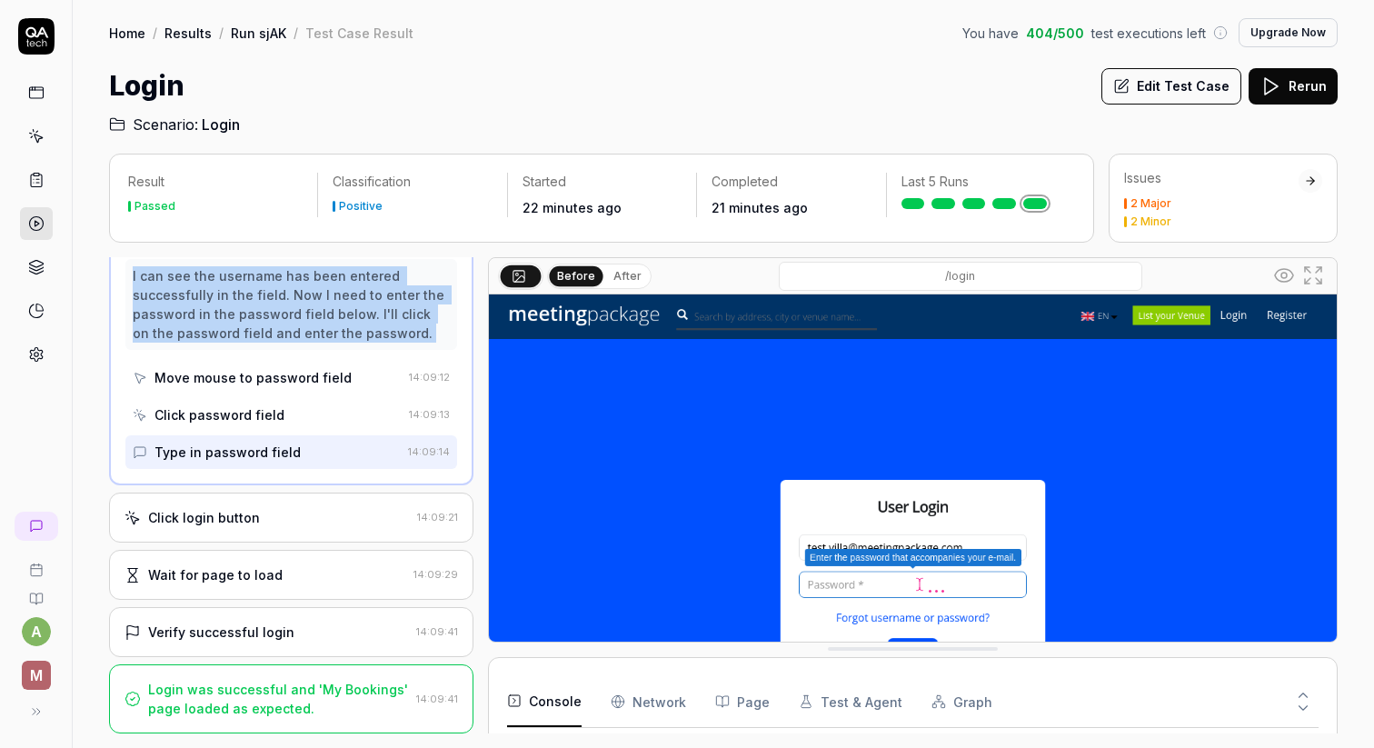
scroll to position [0, 0]
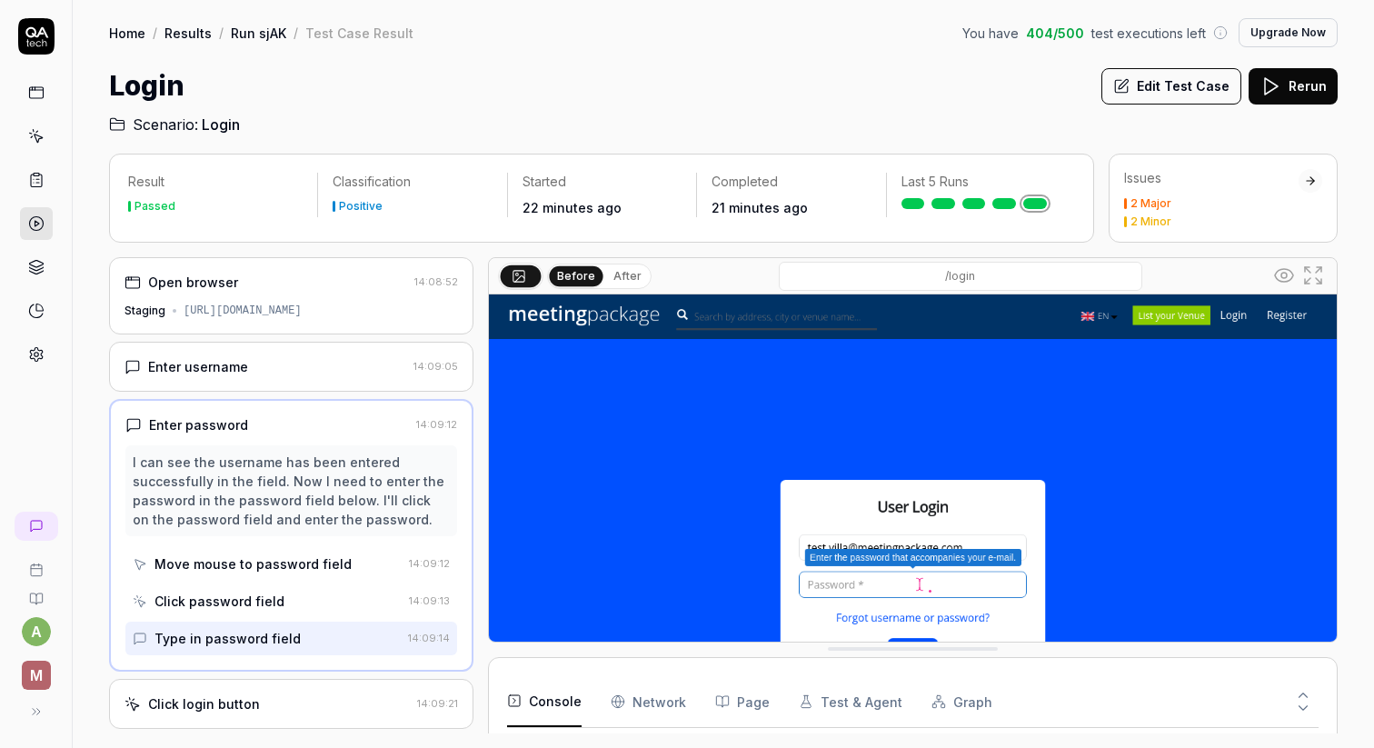
click at [310, 352] on div "Enter username 14:09:05" at bounding box center [291, 367] width 364 height 50
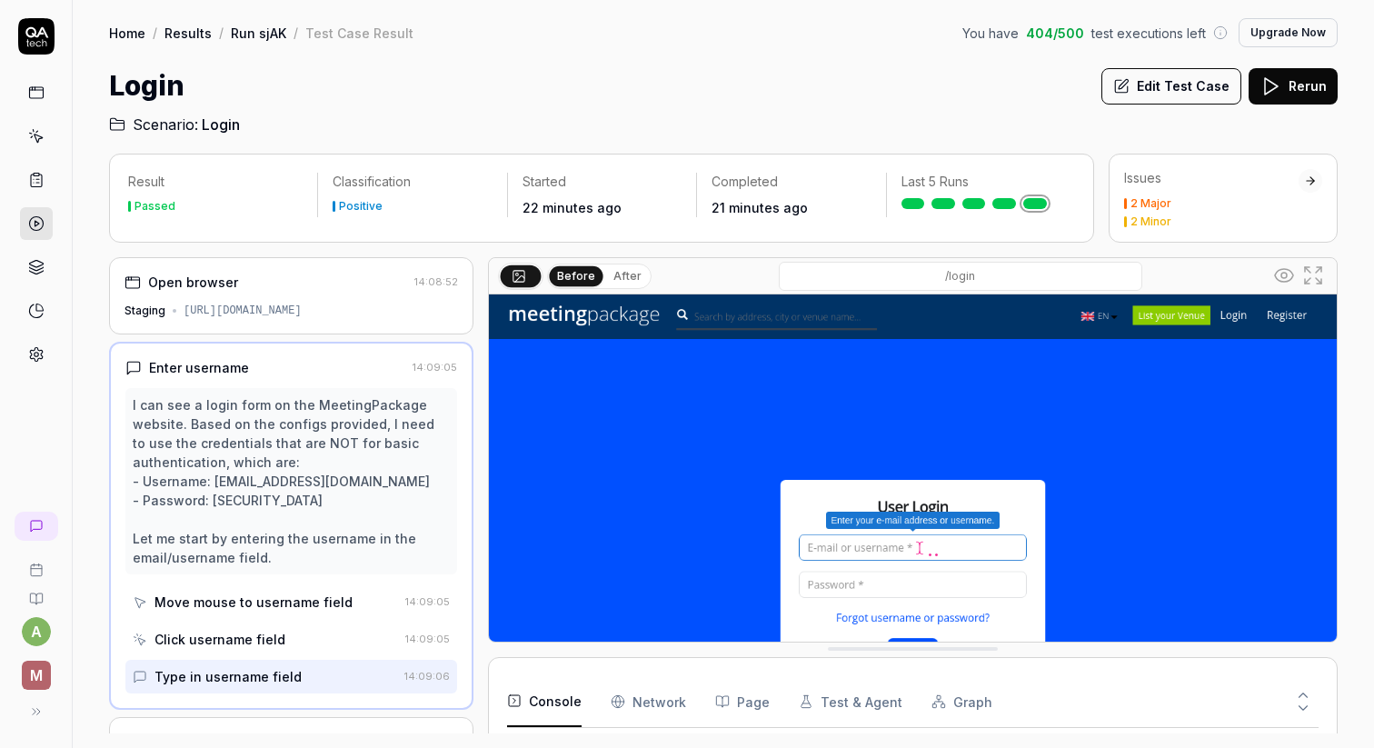
click at [263, 503] on div "I can see a login form on the MeetingPackage website. Based on the configs prov…" at bounding box center [291, 481] width 317 height 172
click at [323, 502] on div "I can see a login form on the MeetingPackage website. Based on the configs prov…" at bounding box center [291, 481] width 317 height 172
click at [212, 496] on div "I can see a login form on the MeetingPackage website. Based on the configs prov…" at bounding box center [291, 481] width 317 height 172
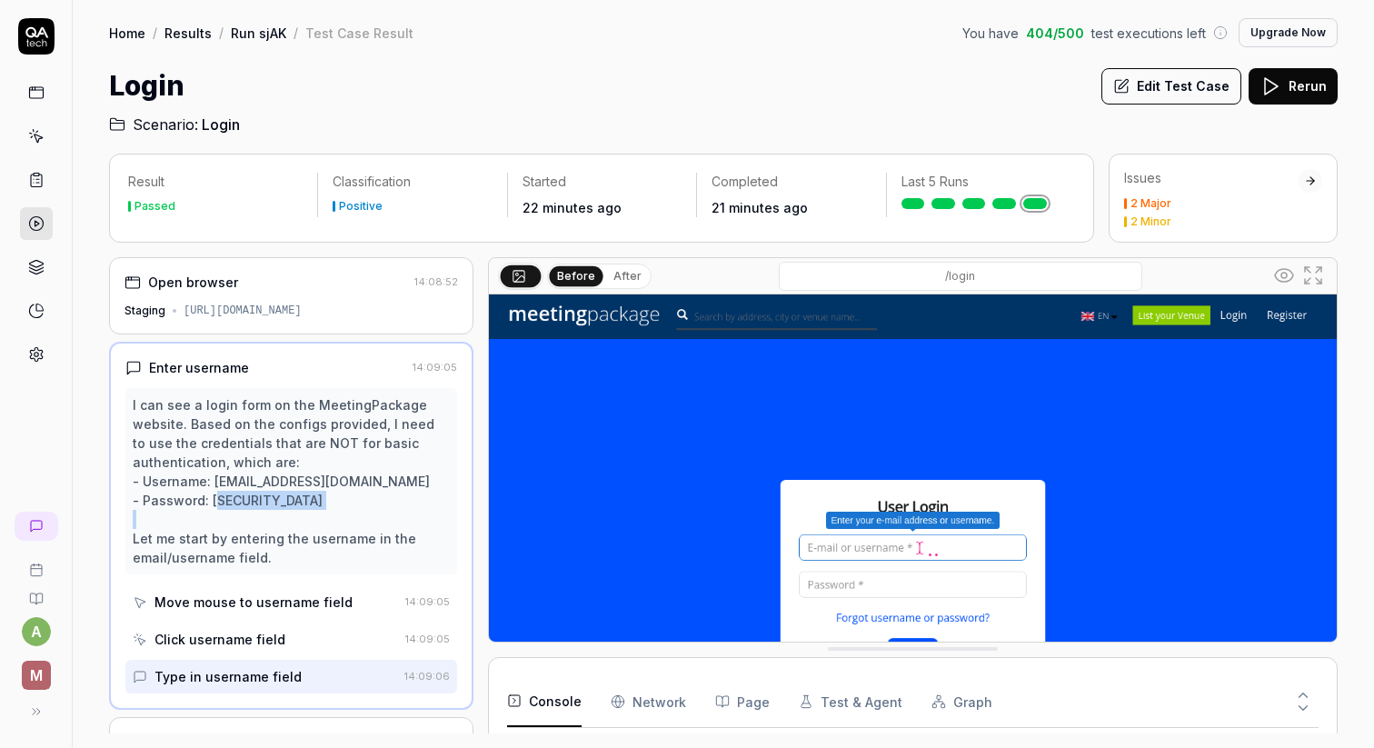
click at [212, 496] on div "I can see a login form on the MeetingPackage website. Based on the configs prov…" at bounding box center [291, 481] width 317 height 172
click at [23, 171] on link at bounding box center [36, 180] width 33 height 33
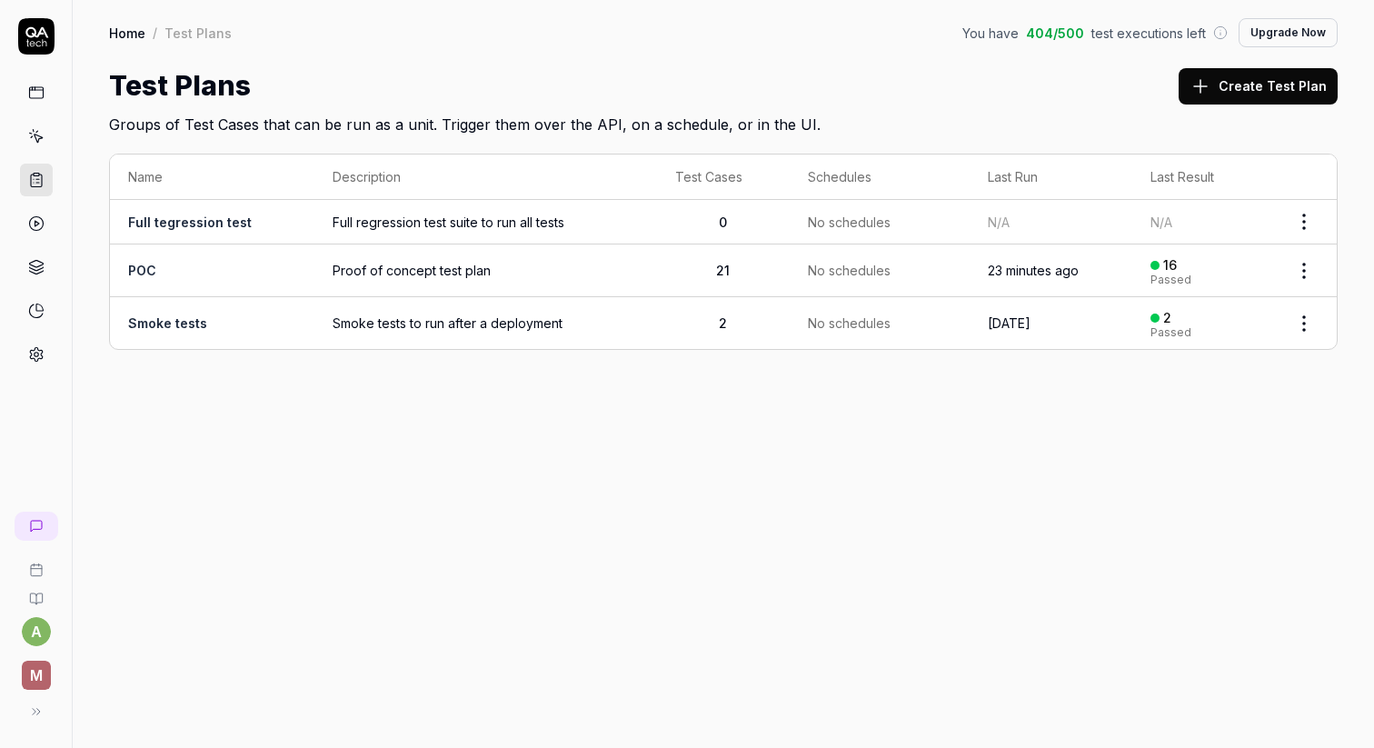
click at [222, 220] on link "Full tegression test" at bounding box center [190, 221] width 124 height 15
click at [142, 264] on link "POC" at bounding box center [142, 270] width 28 height 15
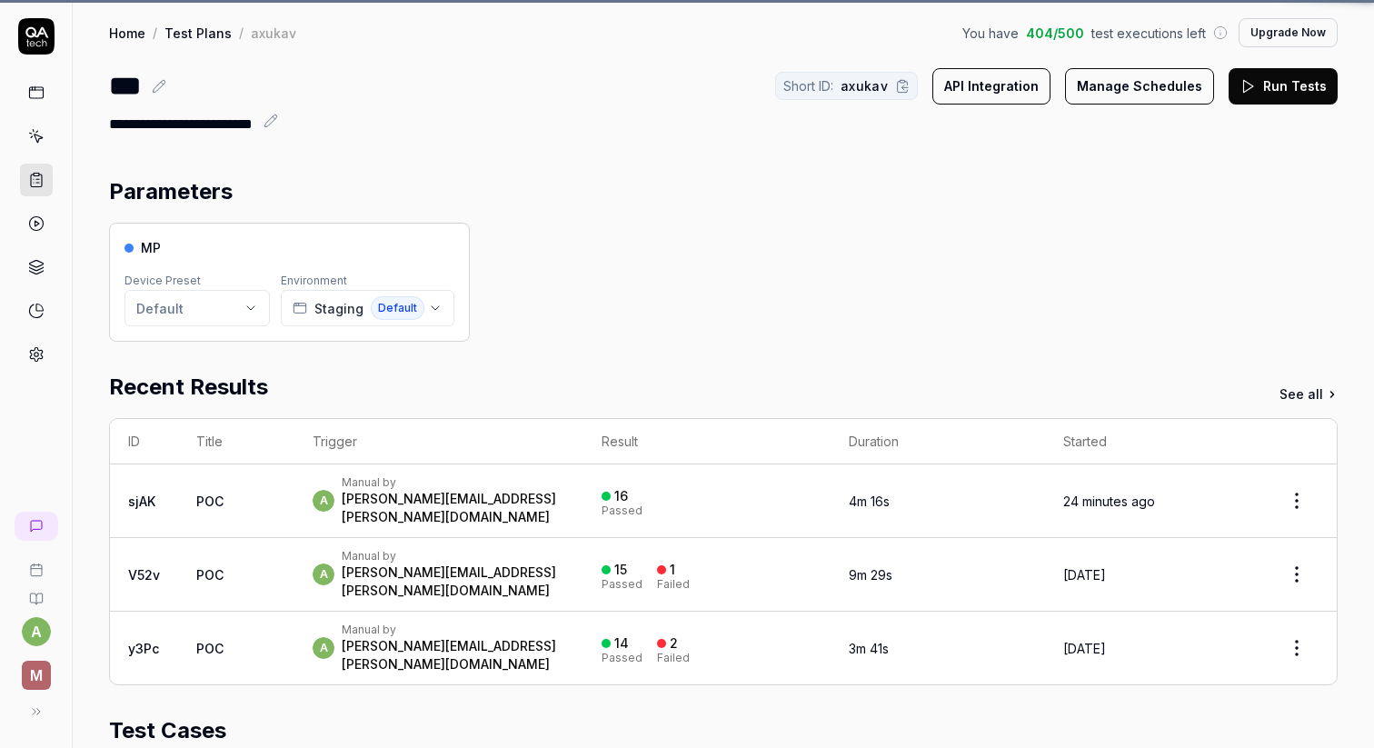
scroll to position [411, 0]
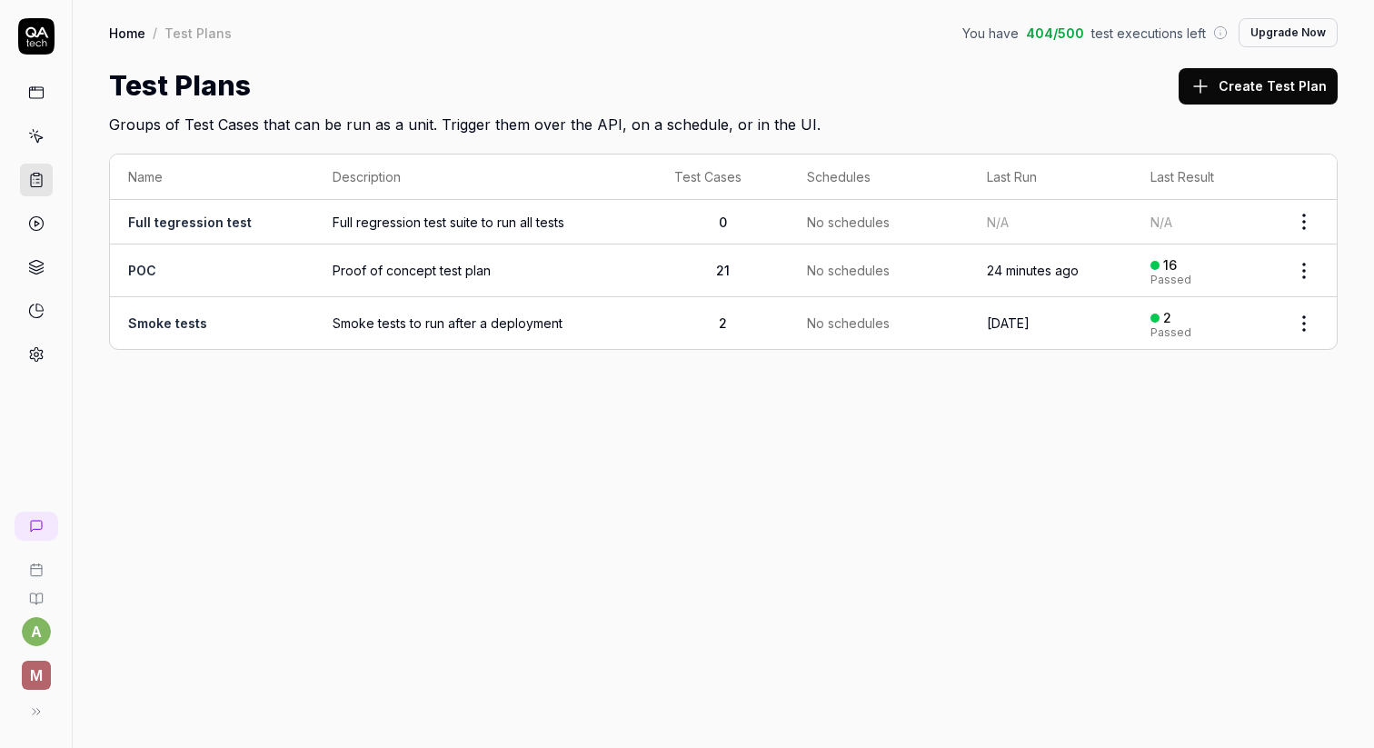
click at [188, 315] on link "Smoke tests" at bounding box center [167, 322] width 79 height 15
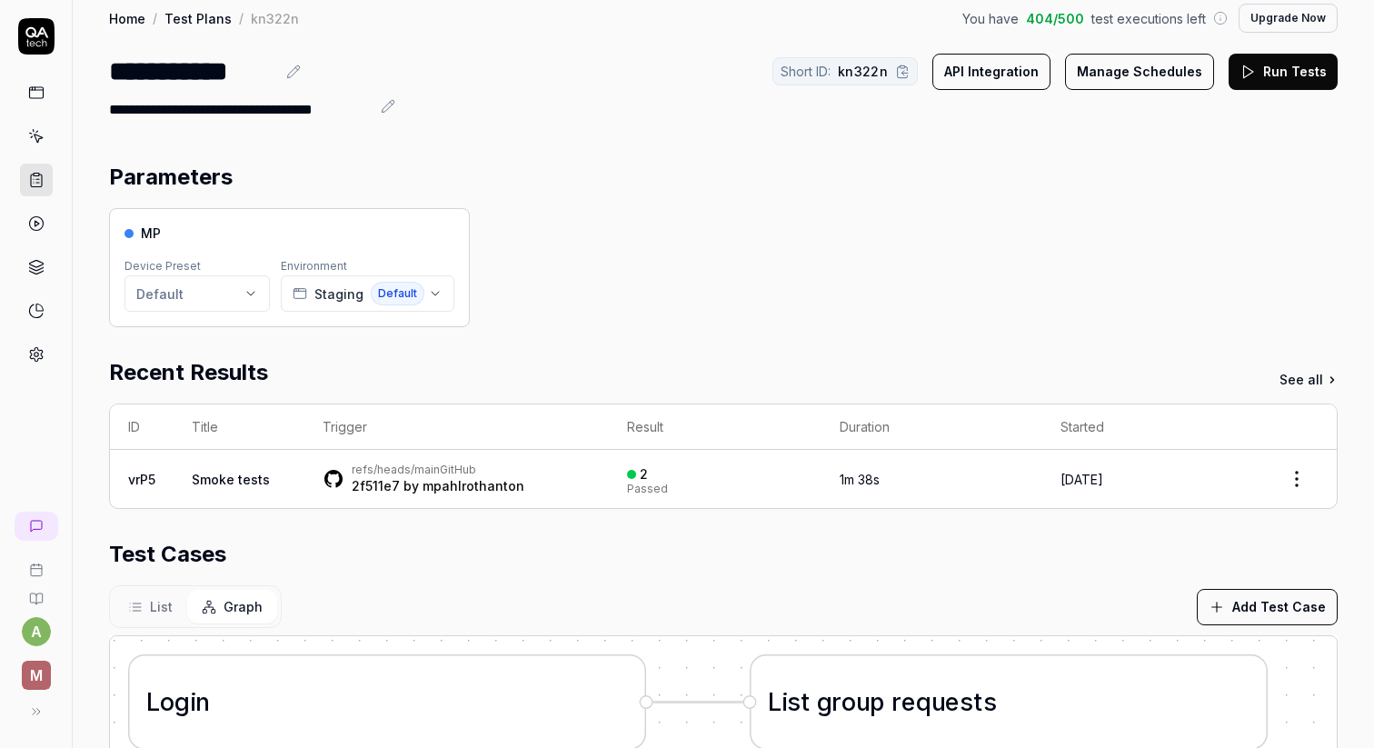
scroll to position [9, 0]
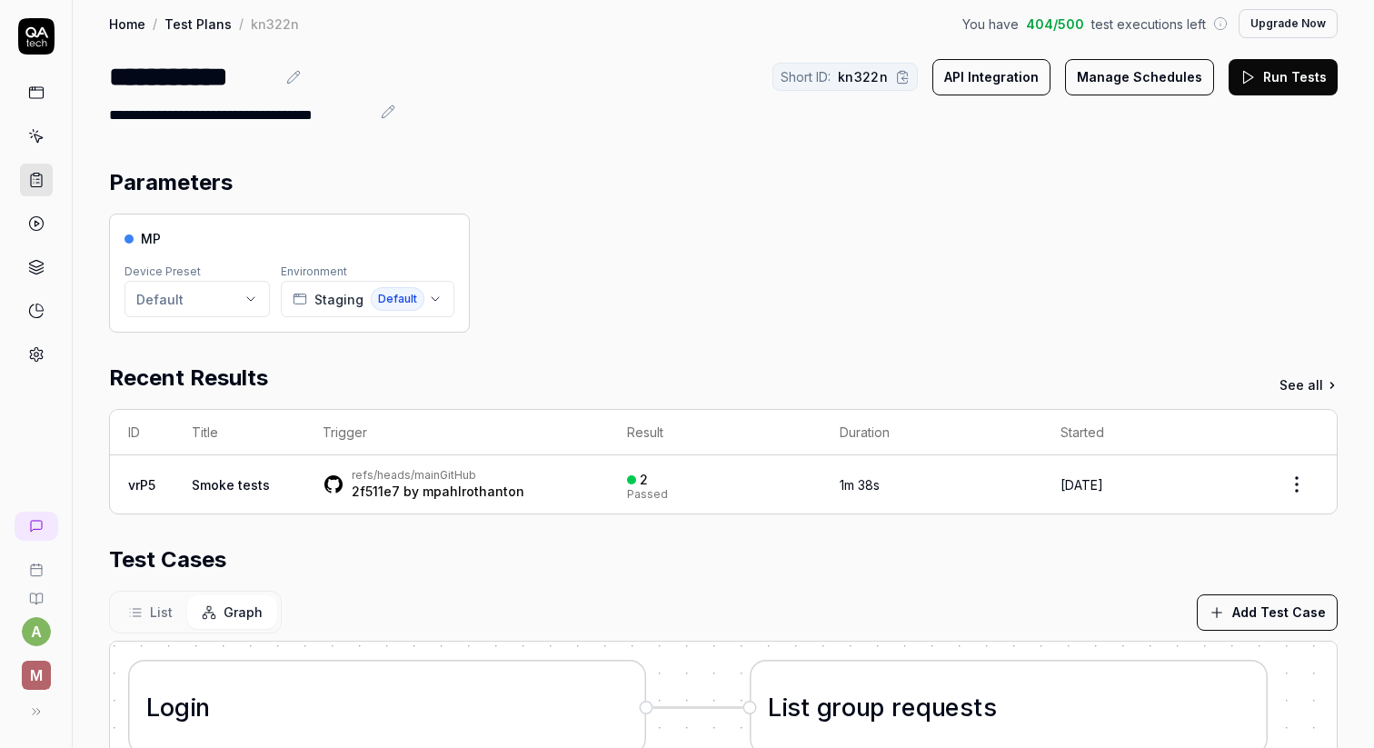
click at [45, 138] on link at bounding box center [36, 136] width 33 height 33
click at [45, 102] on link at bounding box center [36, 92] width 33 height 33
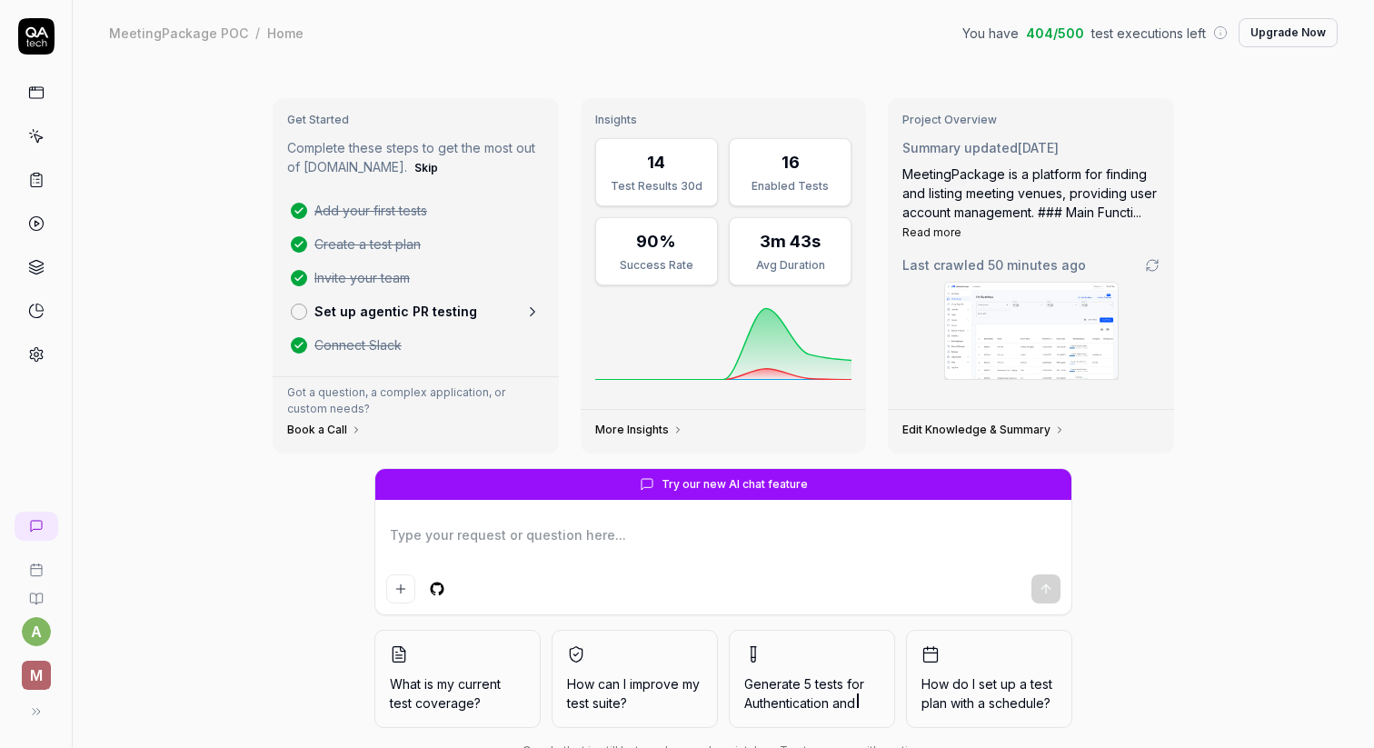
type textarea "*"
